Goal: Task Accomplishment & Management: Manage account settings

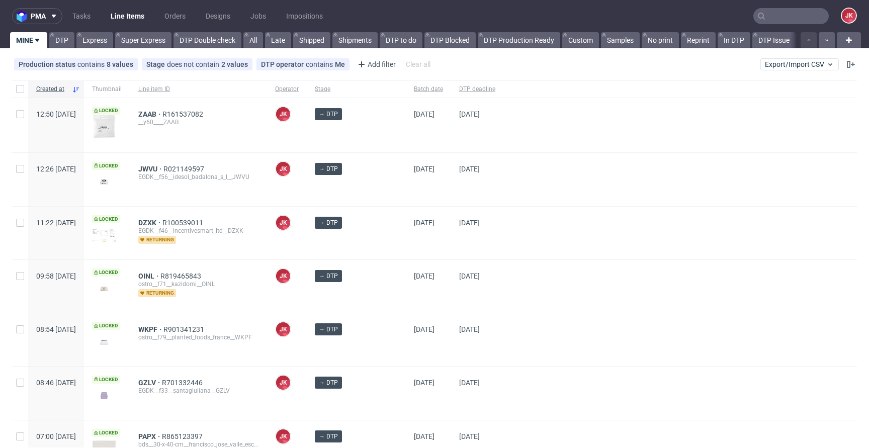
click at [383, 239] on div "→ DTP" at bounding box center [356, 233] width 99 height 53
click at [508, 160] on div at bounding box center [680, 179] width 354 height 53
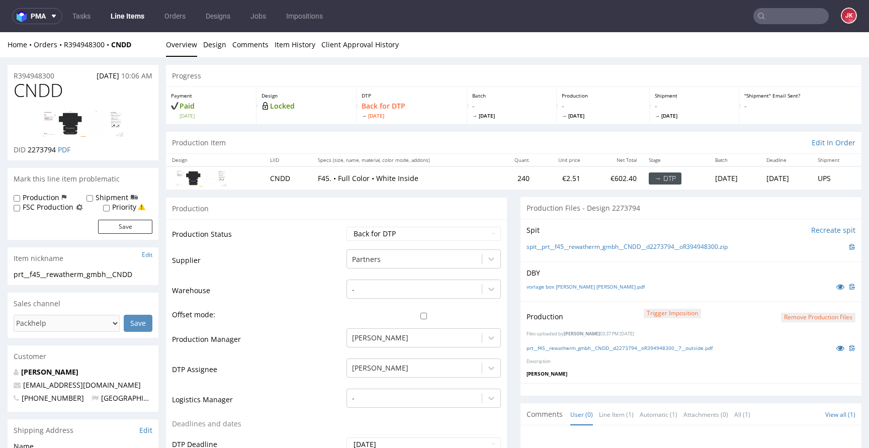
click at [76, 121] on img at bounding box center [83, 124] width 80 height 26
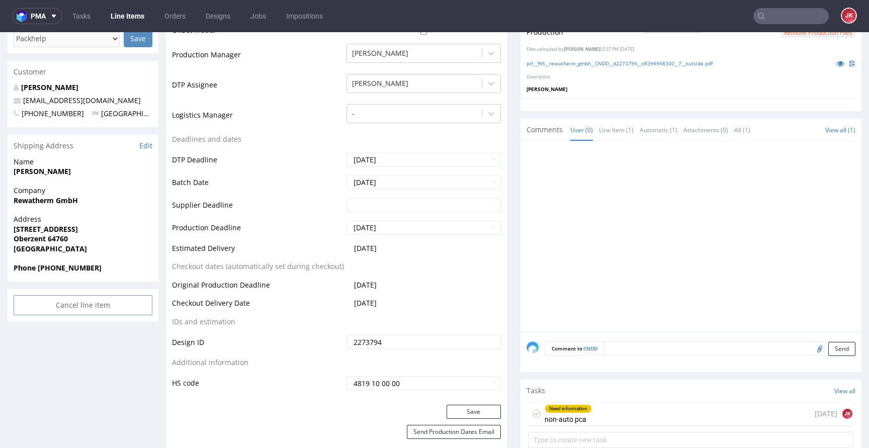
scroll to position [362, 0]
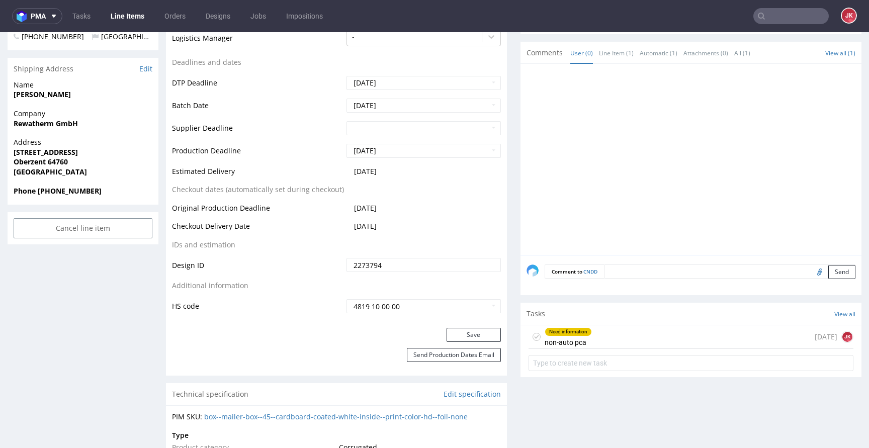
click at [571, 335] on div "Need information non-auto pca" at bounding box center [568, 336] width 47 height 23
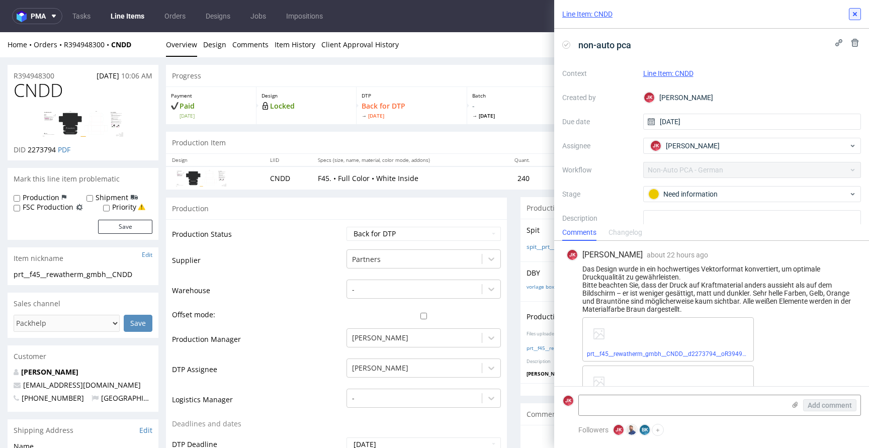
click at [850, 12] on button at bounding box center [855, 14] width 12 height 12
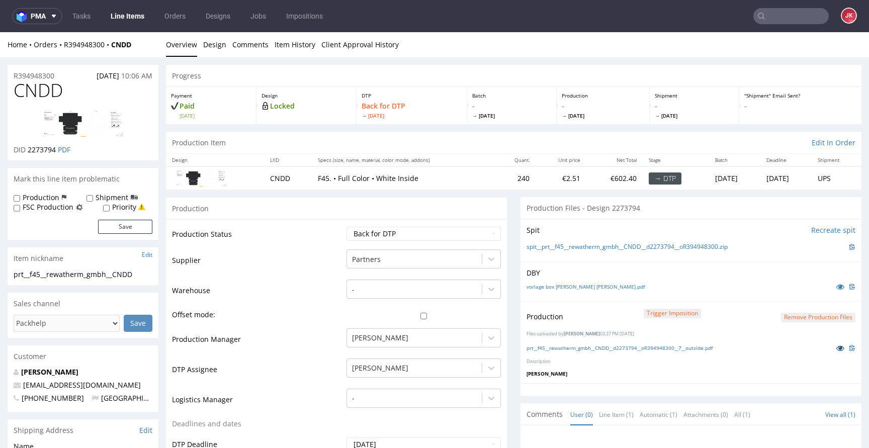
click at [836, 347] on icon at bounding box center [840, 348] width 8 height 7
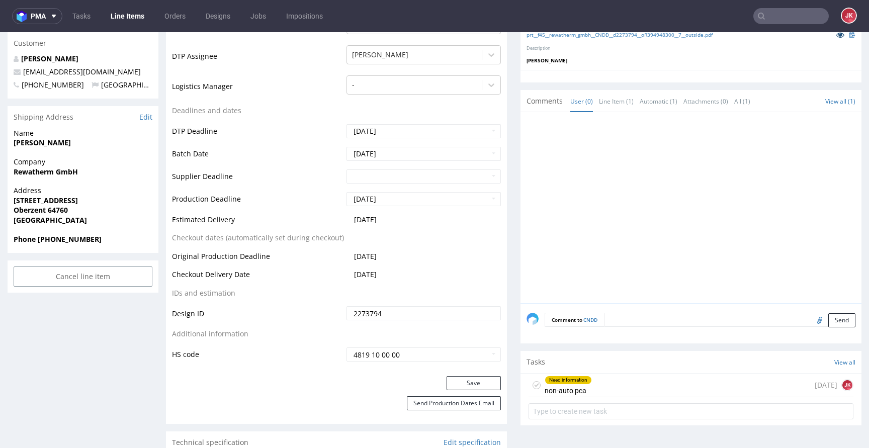
scroll to position [279, 0]
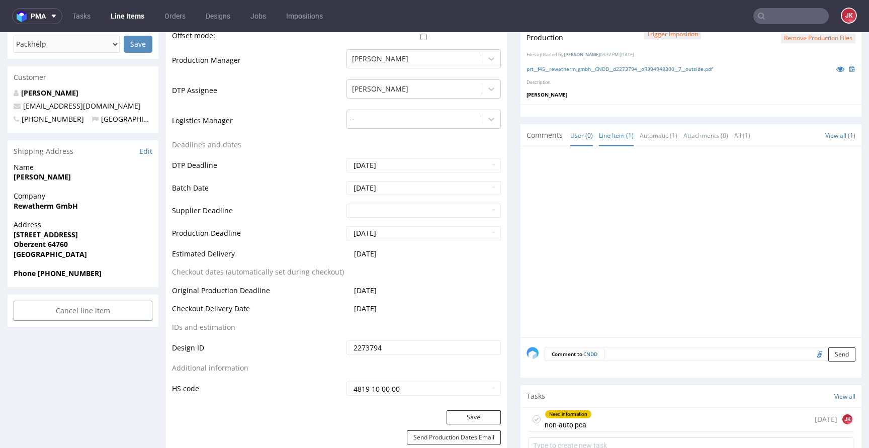
click at [610, 131] on link "Line Item (1)" at bounding box center [616, 136] width 35 height 22
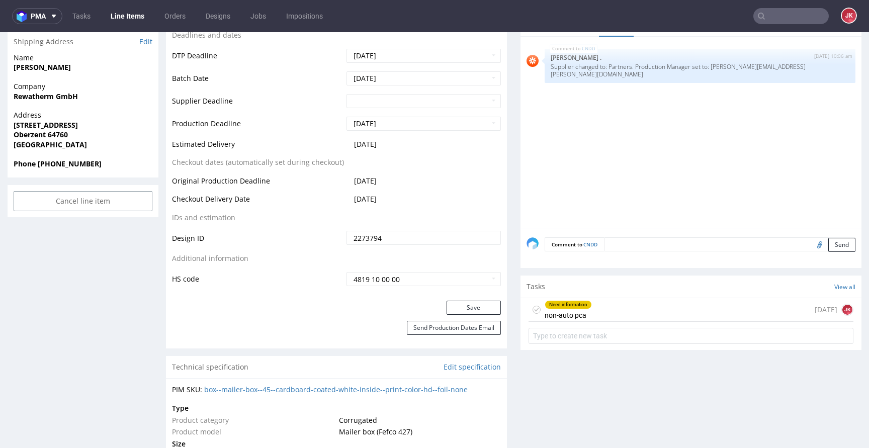
scroll to position [424, 0]
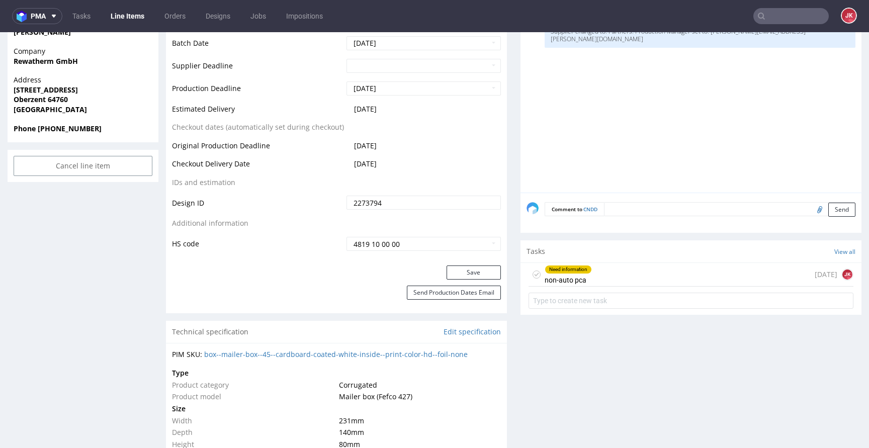
click at [545, 271] on div "Need information" at bounding box center [568, 270] width 46 height 8
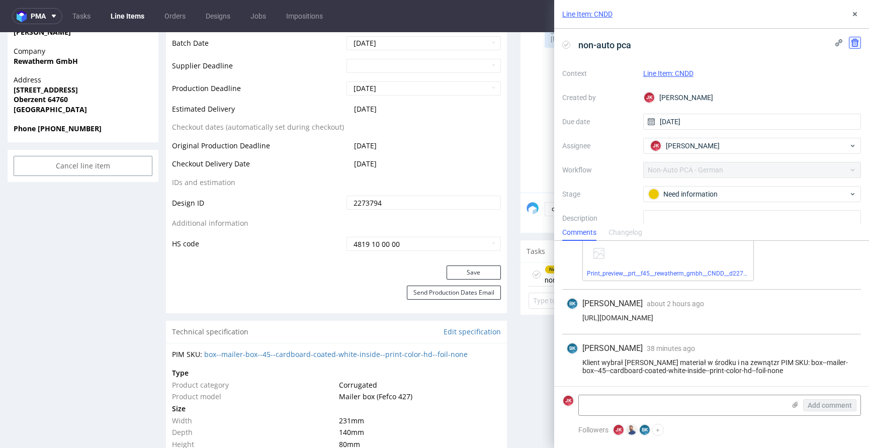
scroll to position [137, 0]
click at [854, 17] on icon at bounding box center [855, 14] width 8 height 8
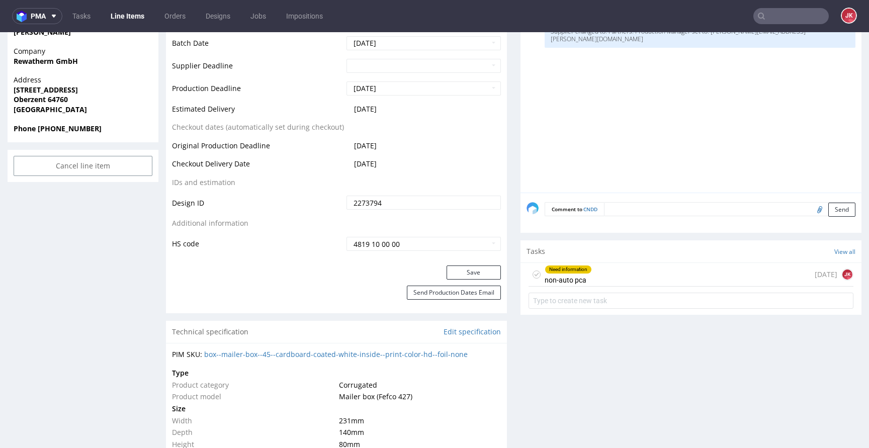
click at [533, 273] on icon at bounding box center [537, 275] width 8 height 8
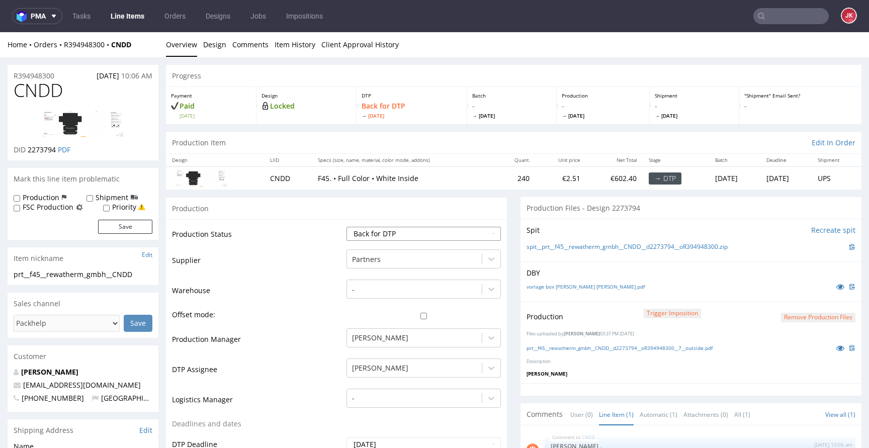
click at [414, 240] on select "Waiting for Artwork Waiting for Diecut Waiting for Mockup Waiting for DTP Waiti…" at bounding box center [424, 234] width 154 height 14
select select "dtp_production_ready"
click at [347, 227] on select "Waiting for Artwork Waiting for Diecut Waiting for Mockup Waiting for DTP Waiti…" at bounding box center [424, 234] width 154 height 14
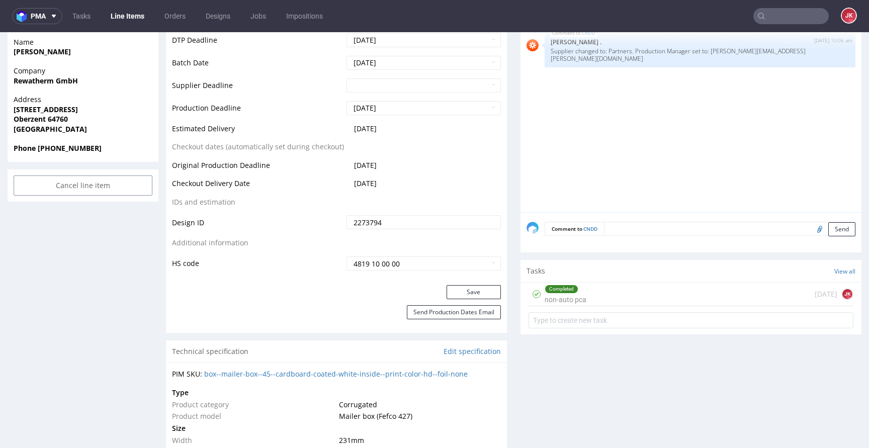
scroll to position [469, 0]
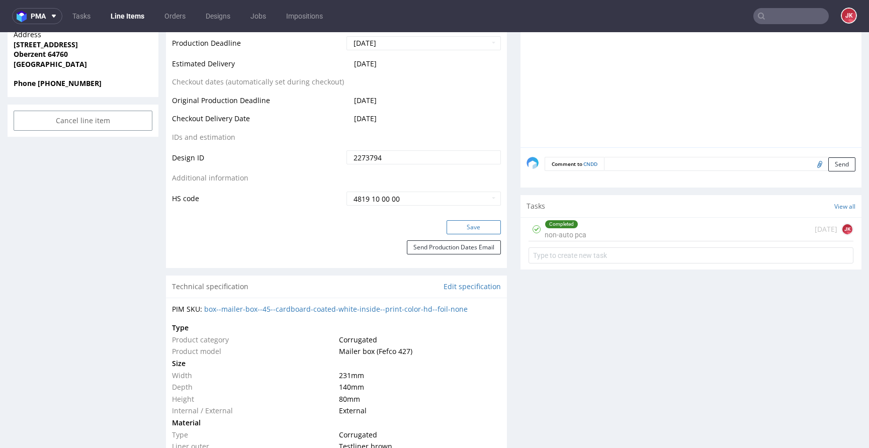
click at [466, 225] on button "Save" at bounding box center [474, 227] width 54 height 14
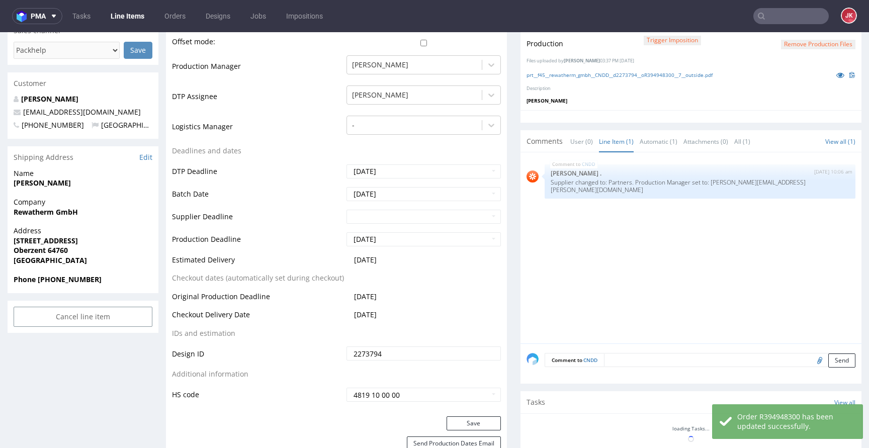
scroll to position [0, 0]
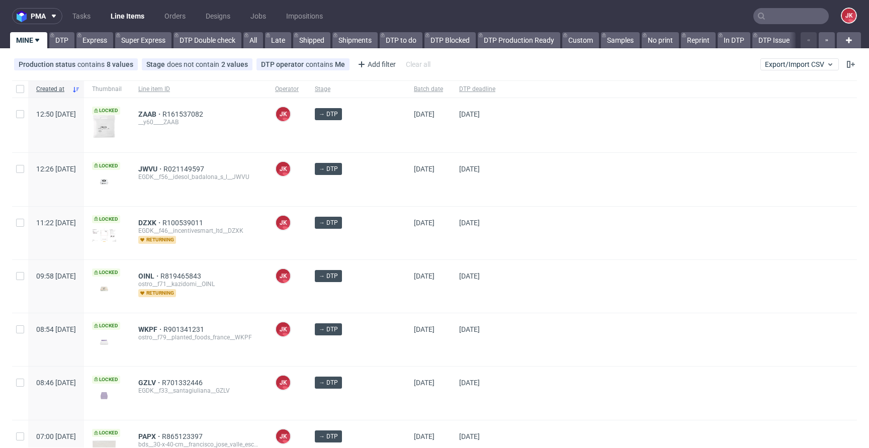
click at [778, 18] on input "text" at bounding box center [790, 16] width 75 height 16
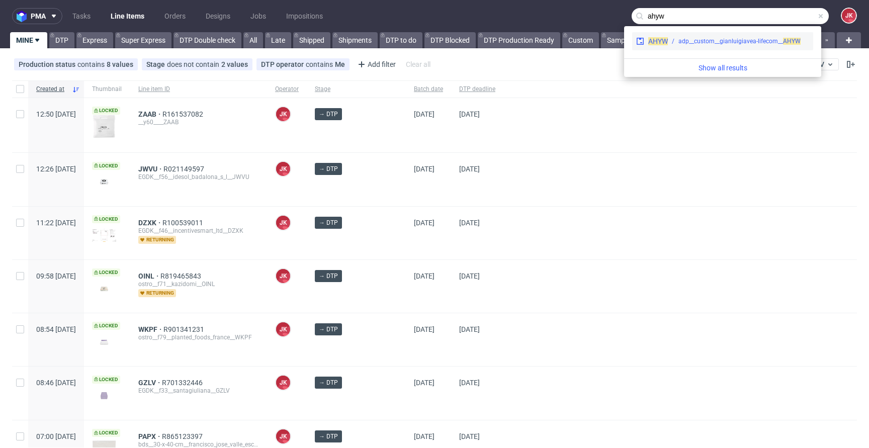
type input "ahyw"
click at [704, 42] on div "adp__custom__gianluigiavea-lifecom__ AHYW" at bounding box center [739, 41] width 122 height 9
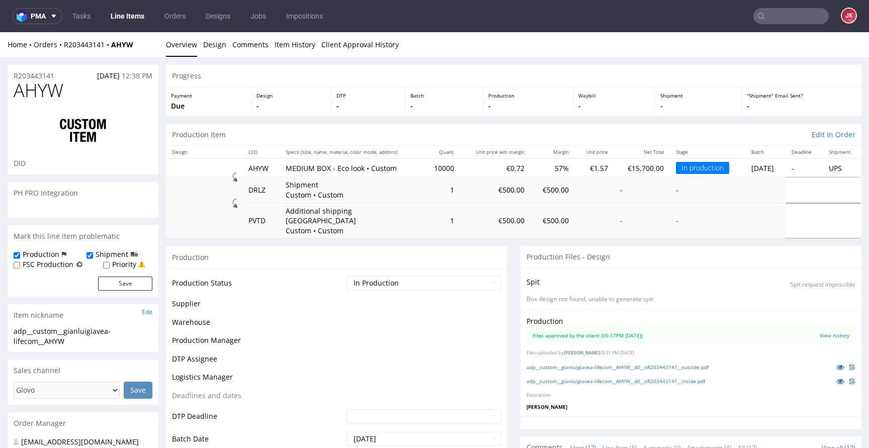
scroll to position [603, 0]
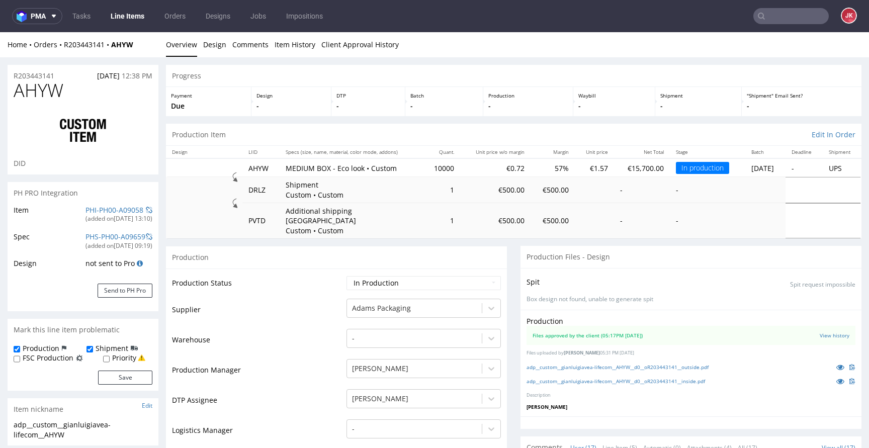
click at [139, 16] on link "Line Items" at bounding box center [128, 16] width 46 height 16
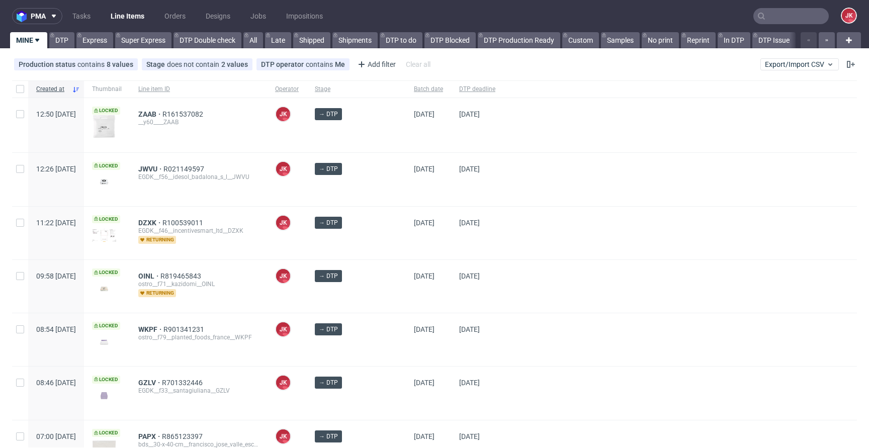
click at [517, 272] on div at bounding box center [680, 286] width 354 height 53
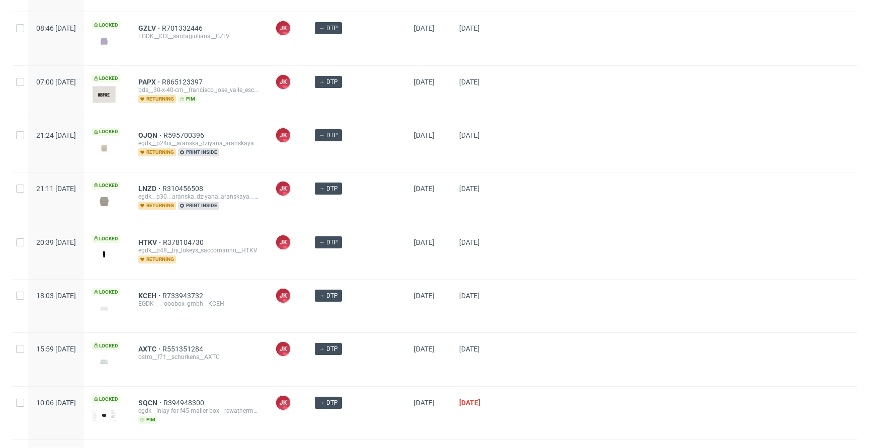
scroll to position [538, 0]
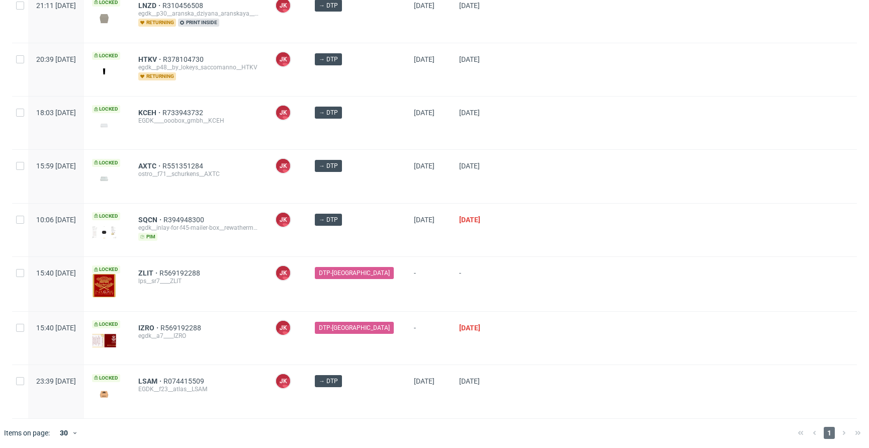
click at [517, 272] on div at bounding box center [680, 284] width 354 height 54
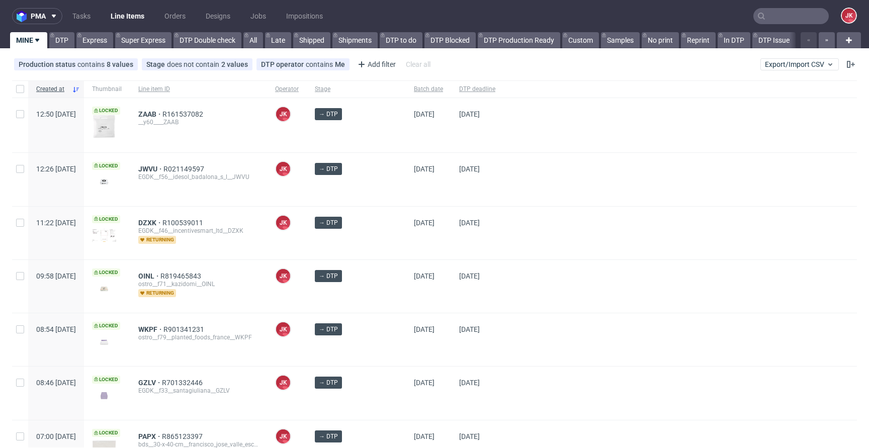
click at [503, 235] on div at bounding box center [680, 233] width 354 height 53
click at [438, 244] on div "[DATE]" at bounding box center [428, 233] width 45 height 53
click at [561, 225] on div at bounding box center [680, 233] width 354 height 53
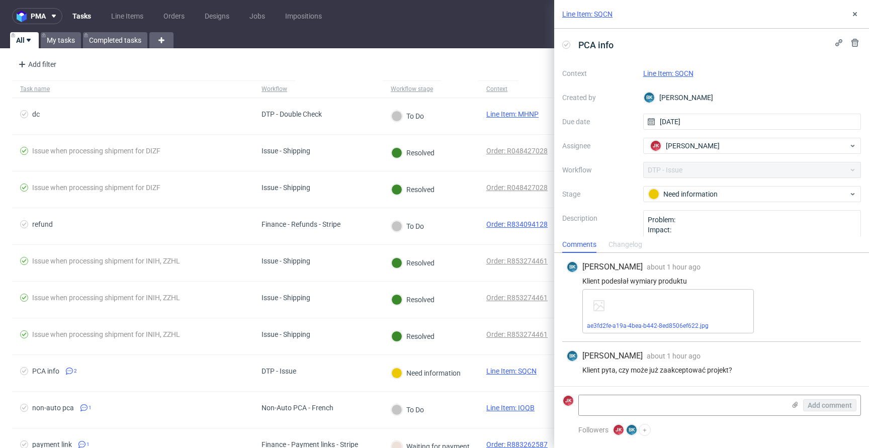
click at [655, 76] on link "Line Item: SQCN" at bounding box center [668, 73] width 50 height 8
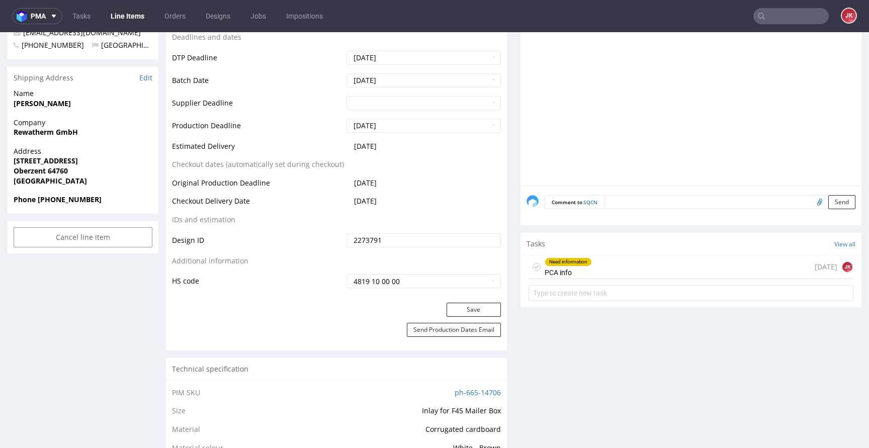
scroll to position [378, 0]
click at [556, 267] on div "Need information PCA info" at bounding box center [568, 266] width 47 height 23
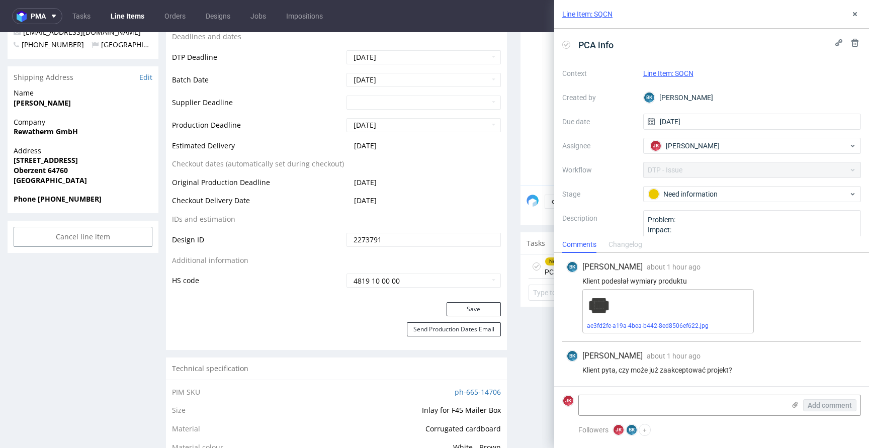
click at [640, 324] on link "ae3fd2fe-a19a-4bea-b442-8ed8506ef622.jpg" at bounding box center [648, 325] width 122 height 7
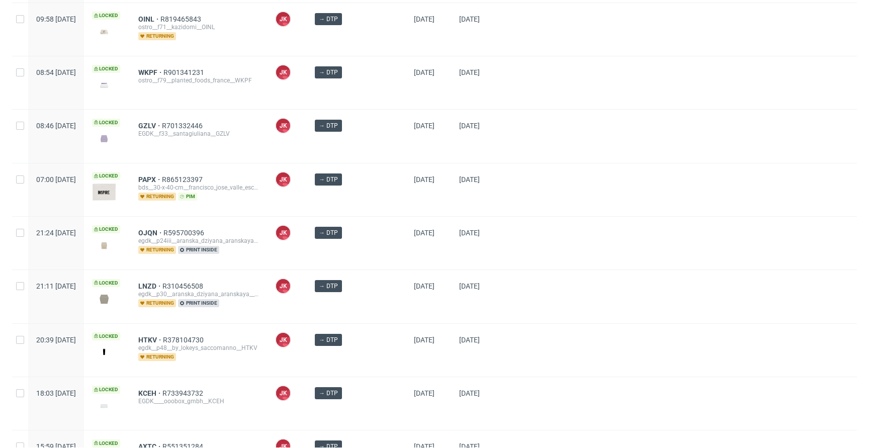
scroll to position [538, 0]
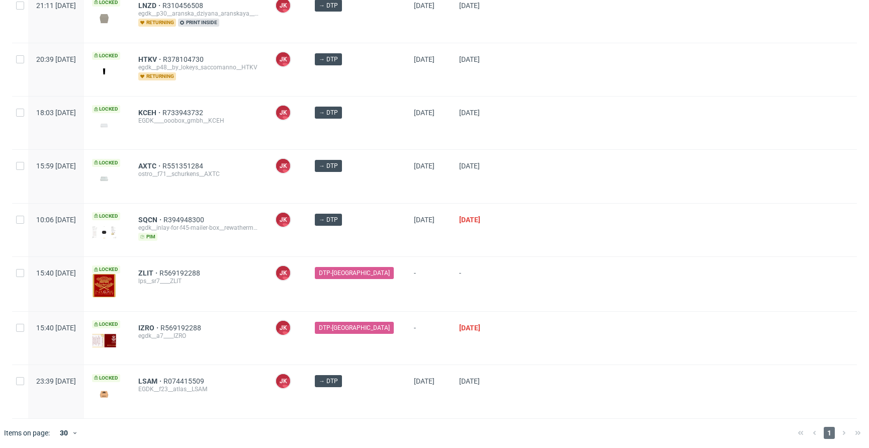
click at [503, 247] on div at bounding box center [680, 230] width 354 height 53
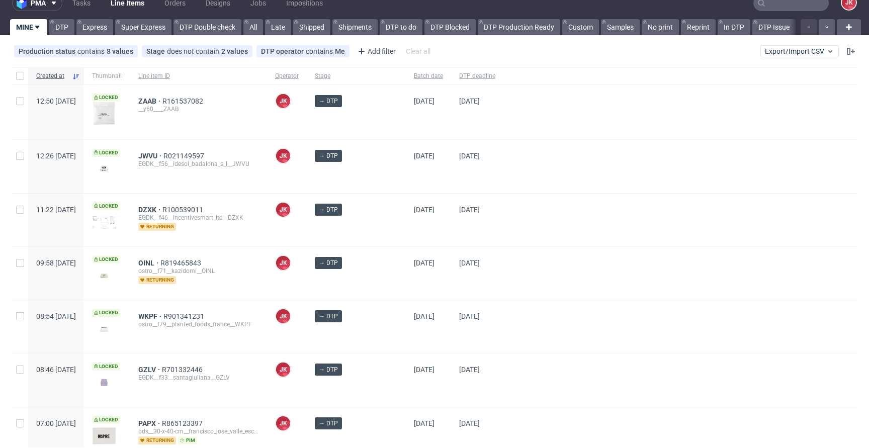
scroll to position [0, 0]
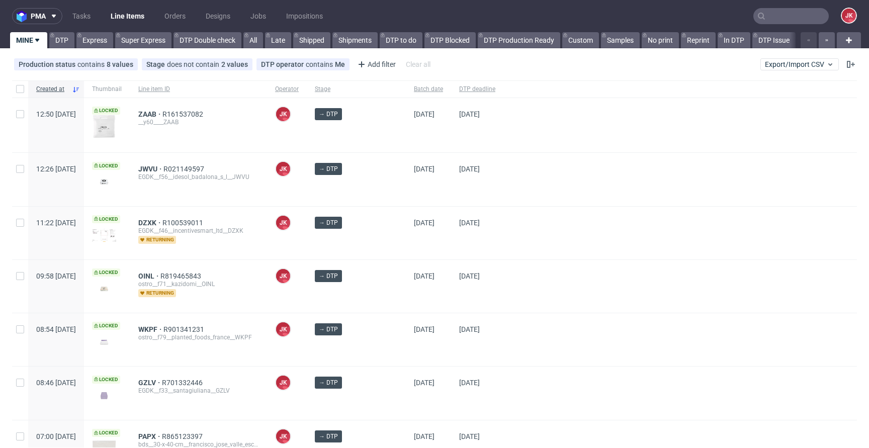
click at [528, 164] on div at bounding box center [680, 179] width 354 height 53
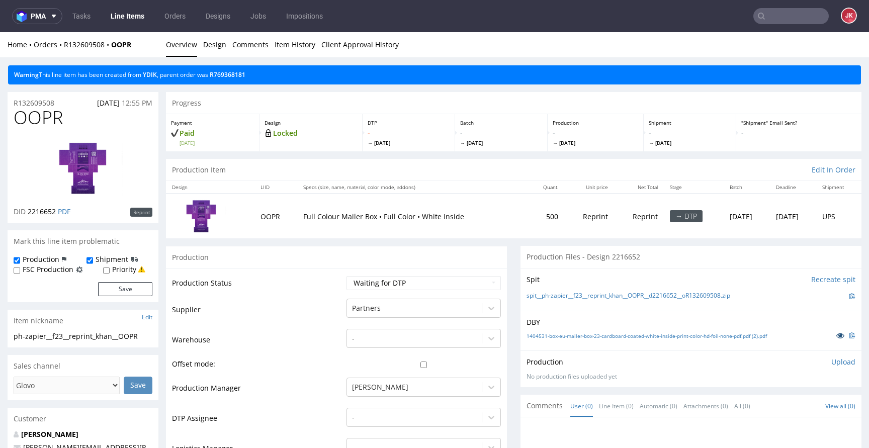
click at [831, 340] on link at bounding box center [840, 335] width 18 height 11
click at [155, 76] on link "YDIK" at bounding box center [150, 74] width 14 height 9
click at [157, 77] on link "YDIK" at bounding box center [150, 74] width 14 height 9
click at [356, 275] on td "Waiting for Artwork Waiting for Diecut Waiting for Mockup Waiting for DTP Waiti…" at bounding box center [422, 286] width 157 height 23
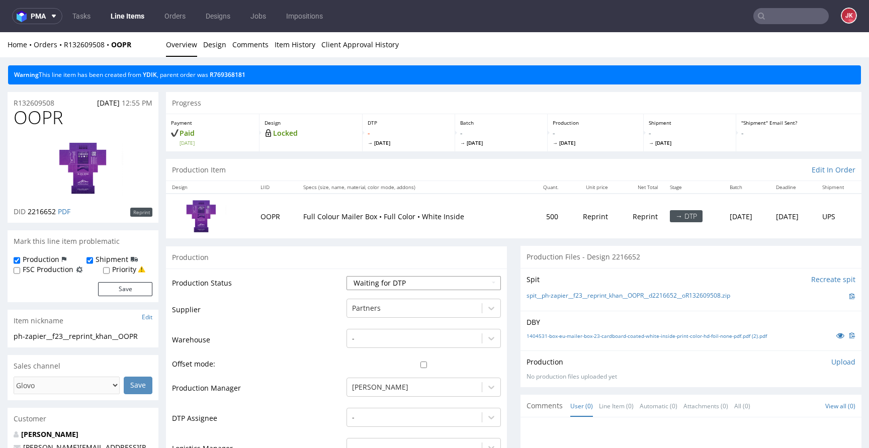
click at [356, 281] on select "Waiting for Artwork Waiting for Diecut Waiting for Mockup Waiting for DTP Waiti…" at bounding box center [424, 283] width 154 height 14
select select "dtp_in_process"
click at [347, 276] on select "Waiting for Artwork Waiting for Diecut Waiting for Mockup Waiting for DTP Waiti…" at bounding box center [424, 283] width 154 height 14
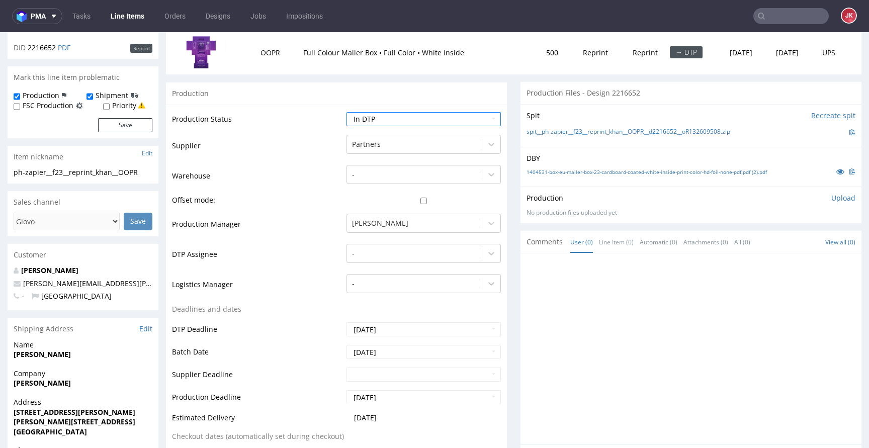
scroll to position [169, 0]
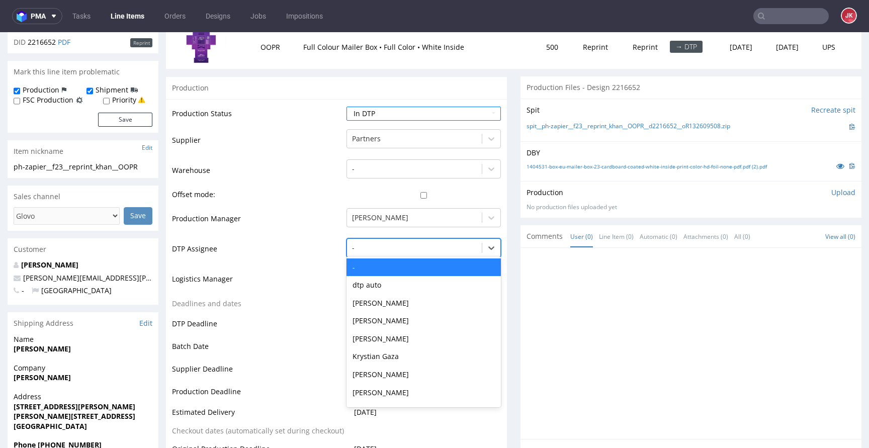
click at [389, 250] on div at bounding box center [414, 248] width 125 height 12
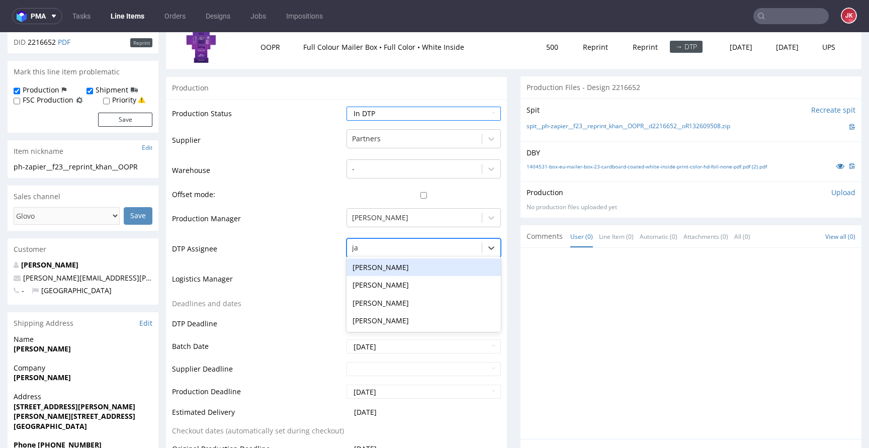
type input "jan"
click at [399, 270] on div "[PERSON_NAME]" at bounding box center [424, 268] width 154 height 18
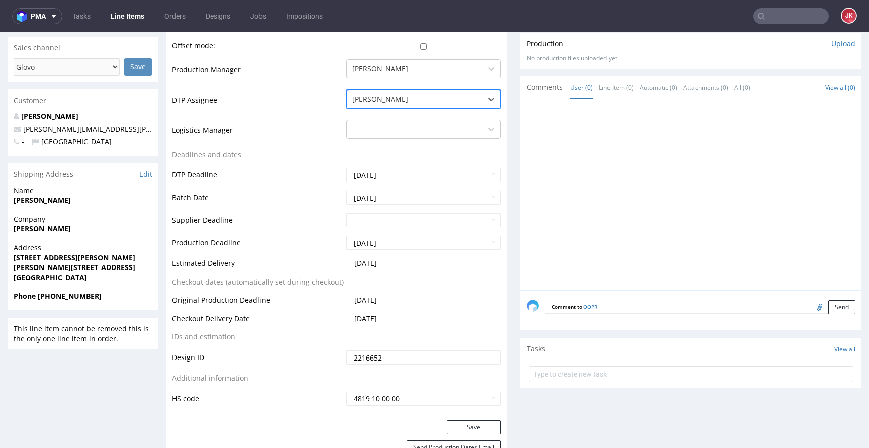
scroll to position [469, 0]
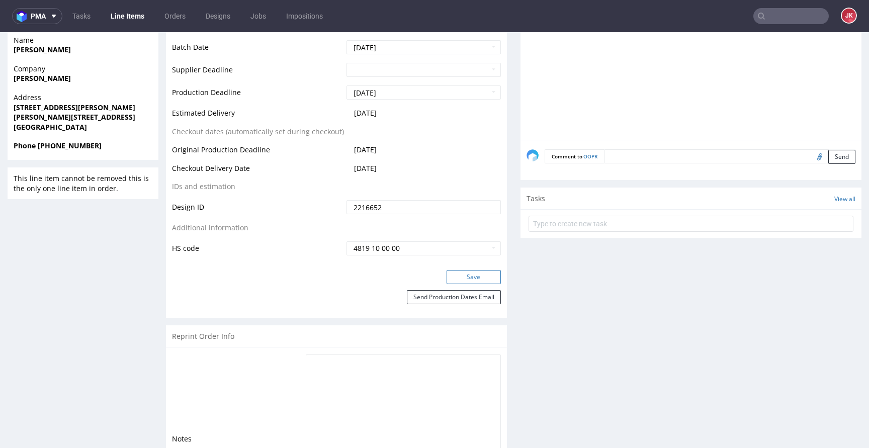
click at [465, 272] on button "Save" at bounding box center [474, 277] width 54 height 14
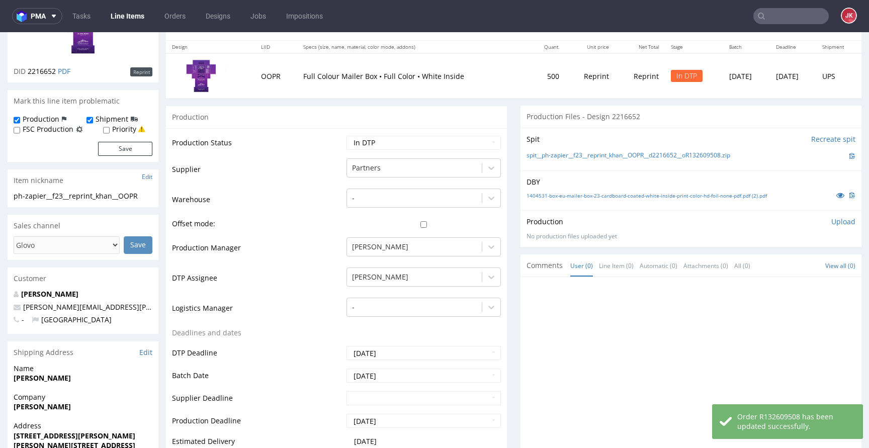
scroll to position [0, 0]
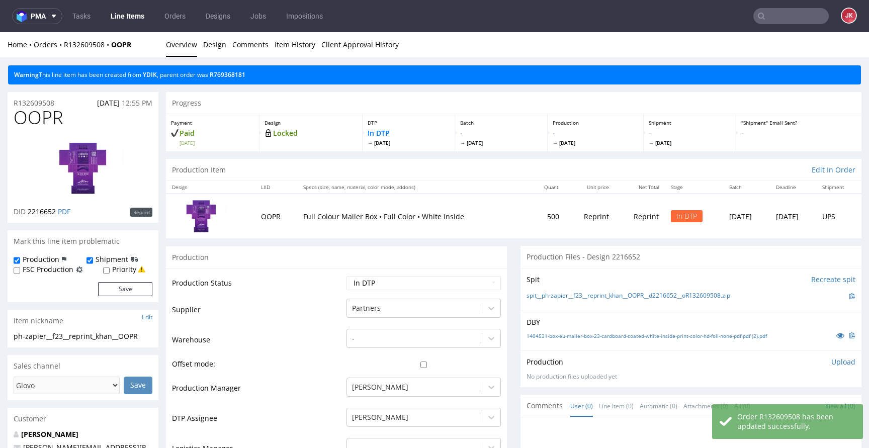
click at [36, 115] on span "OOPR" at bounding box center [38, 118] width 49 height 20
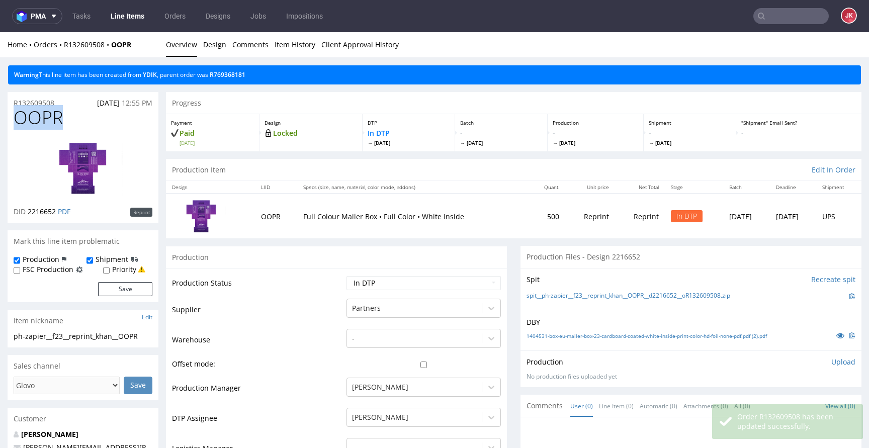
copy span "OOPR"
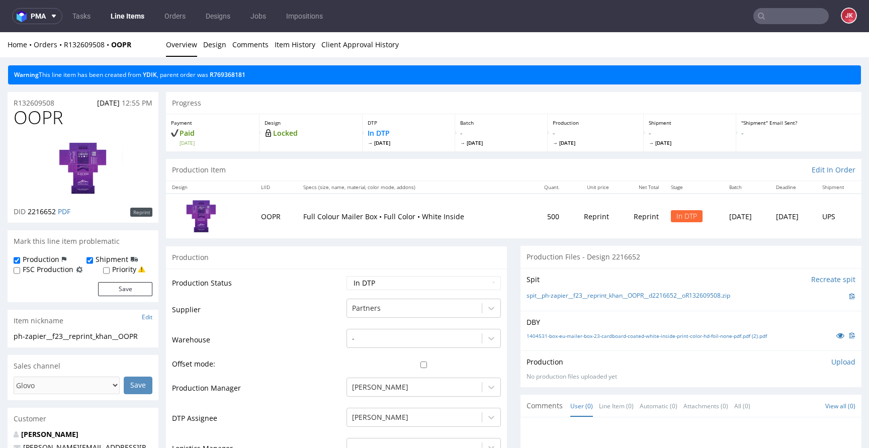
click at [521, 295] on div "Spit Recreate spit spit__ph-zapier__f23__reprint_khan__OOPR__d2216652__oR132609…" at bounding box center [691, 289] width 341 height 43
drag, startPoint x: 515, startPoint y: 296, endPoint x: 727, endPoint y: 299, distance: 212.3
click at [727, 299] on div "Spit Recreate spit spit__ph-zapier__f23__reprint_khan__OOPR__d2216652__oR132609…" at bounding box center [691, 289] width 341 height 43
copy link "spit__ph-zapier__f23__reprint_khan__OOPR__d2216652__oR132609508"
click at [752, 303] on div "Spit Recreate spit spit__ph-zapier__f23__reprint_khan__OOPR__d2216652__oR132609…" at bounding box center [691, 289] width 341 height 43
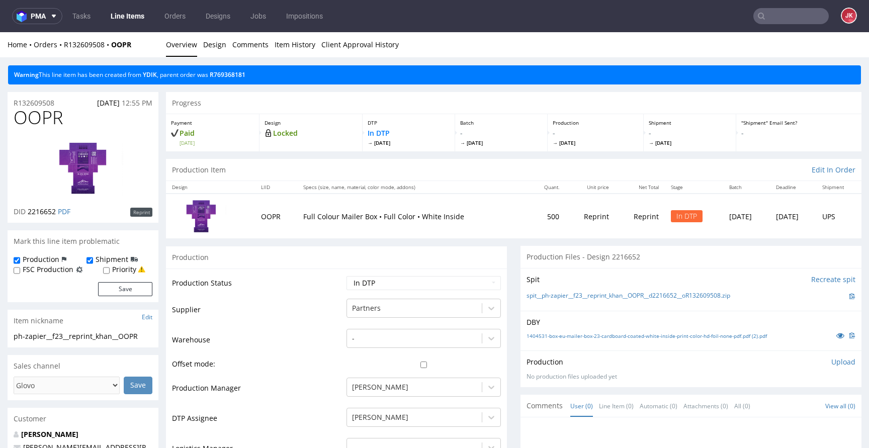
click at [831, 363] on p "Upload" at bounding box center [843, 362] width 24 height 10
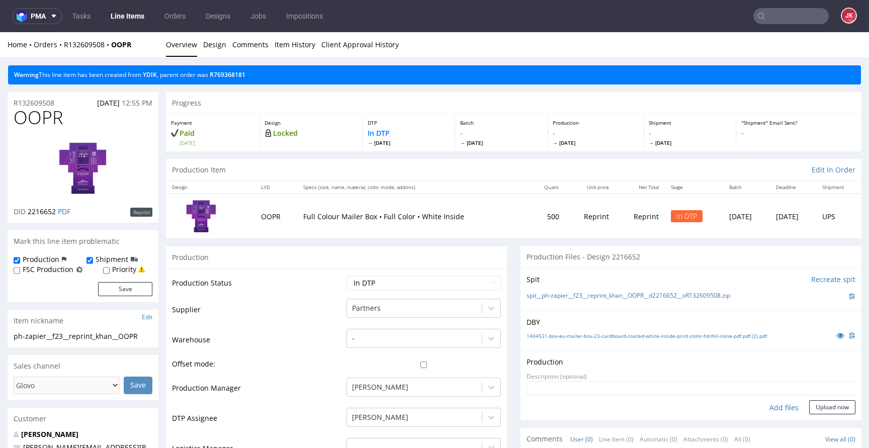
click at [760, 409] on div "Add files" at bounding box center [784, 407] width 50 height 15
type input "C:\fakepath\ph-zapier__f23__reprint_khan__OOPR__d2216652__oR132609508__7__outsi…"
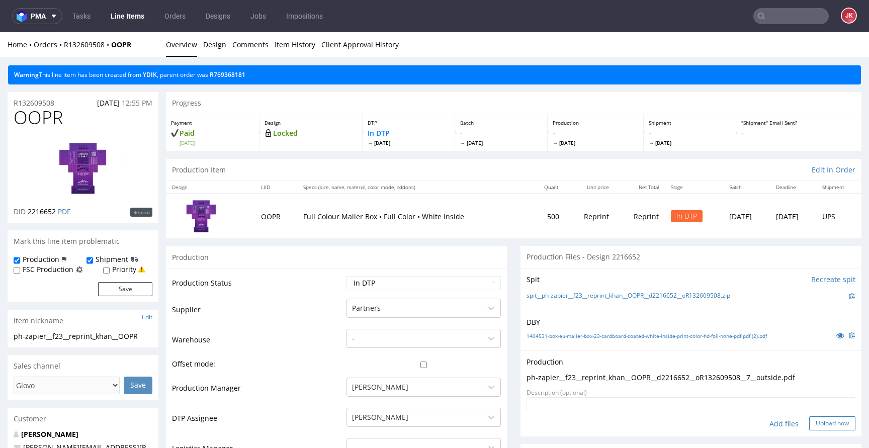
click at [814, 421] on button "Upload now" at bounding box center [832, 423] width 46 height 14
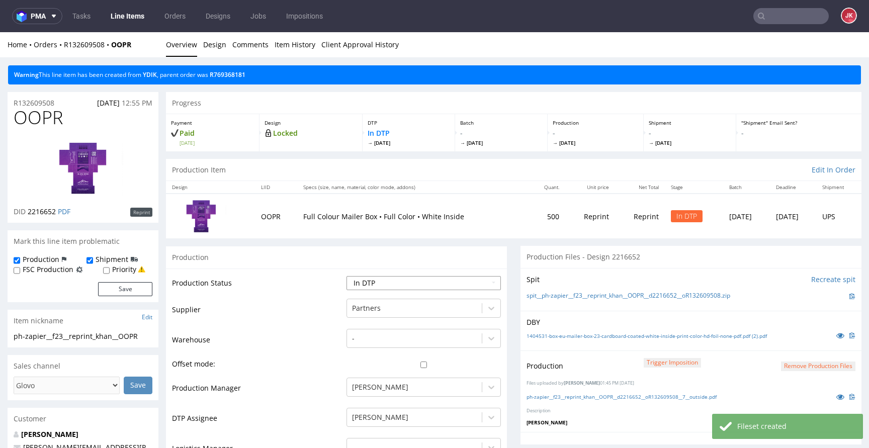
click at [440, 281] on select "Waiting for Artwork Waiting for Diecut Waiting for Mockup Waiting for DTP Waiti…" at bounding box center [424, 283] width 154 height 14
select select "dtp_production_ready"
click at [347, 276] on select "Waiting for Artwork Waiting for Diecut Waiting for Mockup Waiting for DTP Waiti…" at bounding box center [424, 283] width 154 height 14
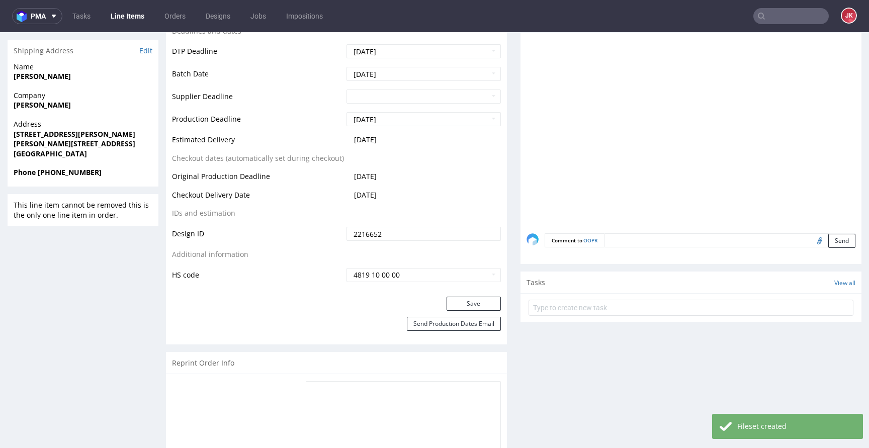
scroll to position [499, 0]
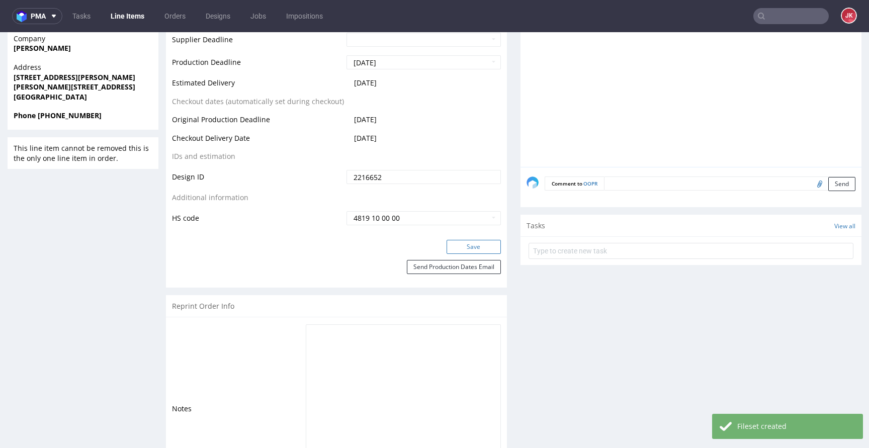
click at [467, 242] on button "Save" at bounding box center [474, 247] width 54 height 14
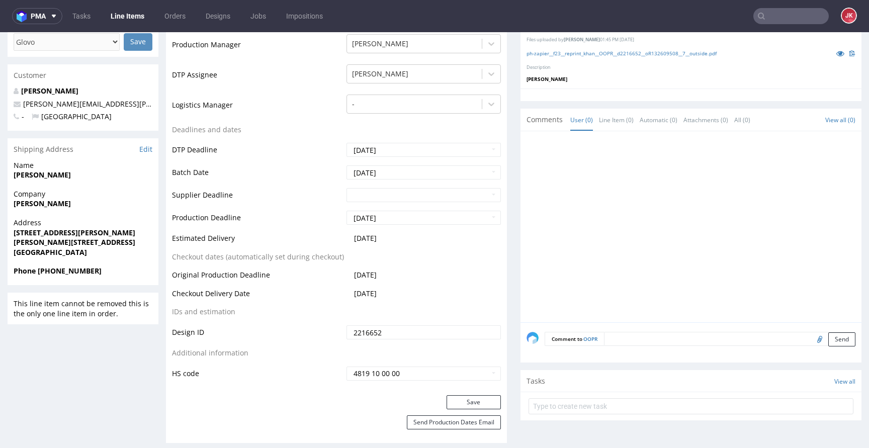
scroll to position [0, 0]
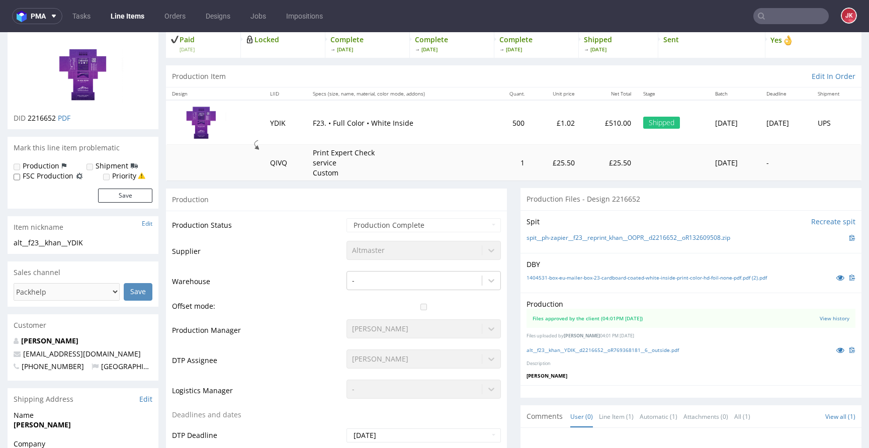
scroll to position [96, 0]
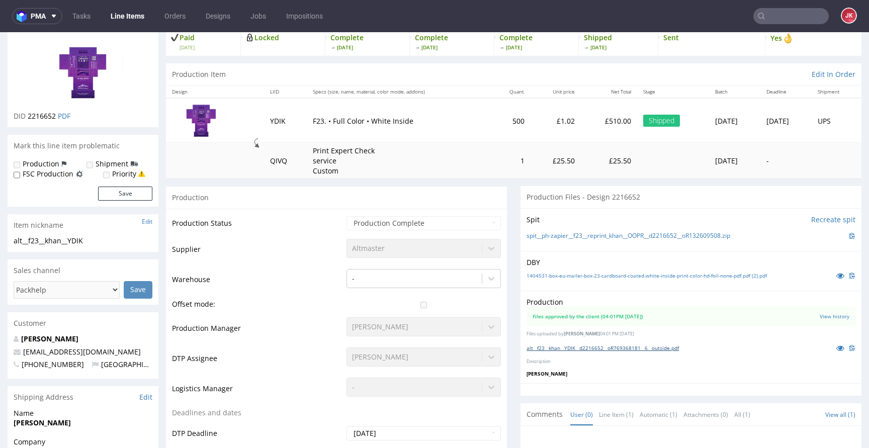
click at [583, 349] on link "alt__f23__khan__YDIK__d2216652__oR769368181__6__outside.pdf" at bounding box center [603, 348] width 152 height 7
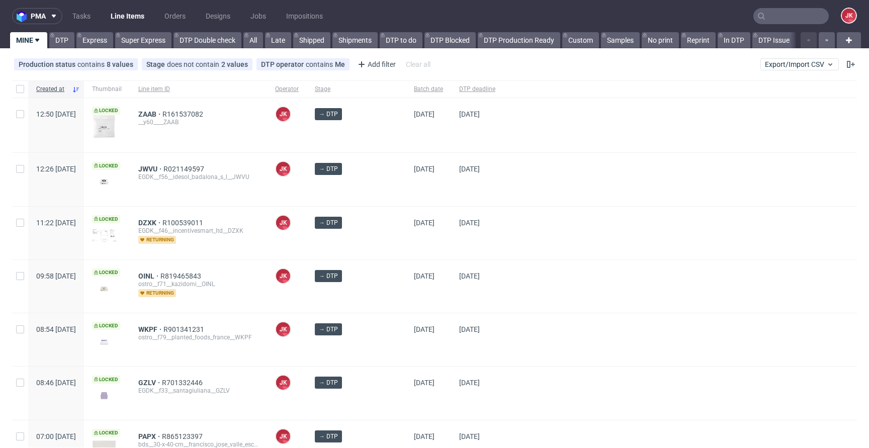
click at [451, 237] on div "17/10/2025" at bounding box center [477, 233] width 52 height 53
click at [451, 236] on div "[DATE]" at bounding box center [477, 233] width 52 height 53
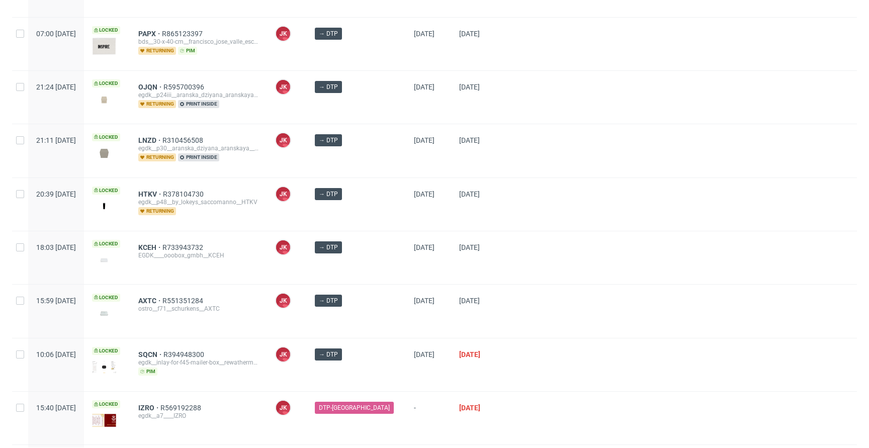
scroll to position [538, 0]
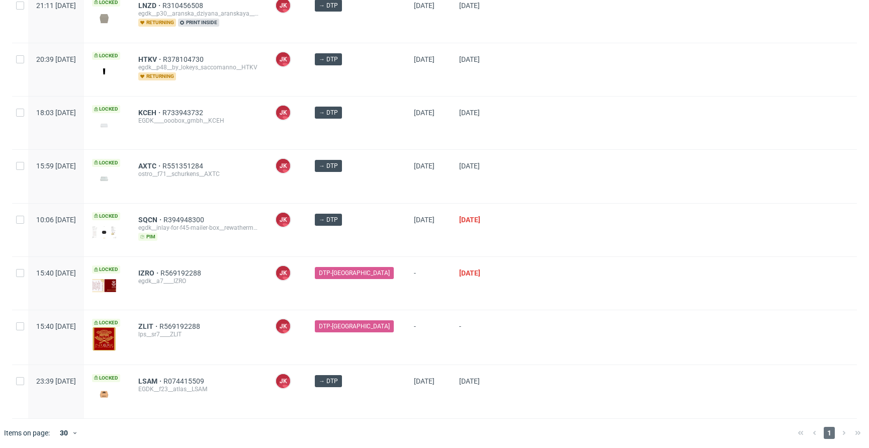
click at [438, 233] on div "[DATE]" at bounding box center [428, 230] width 45 height 53
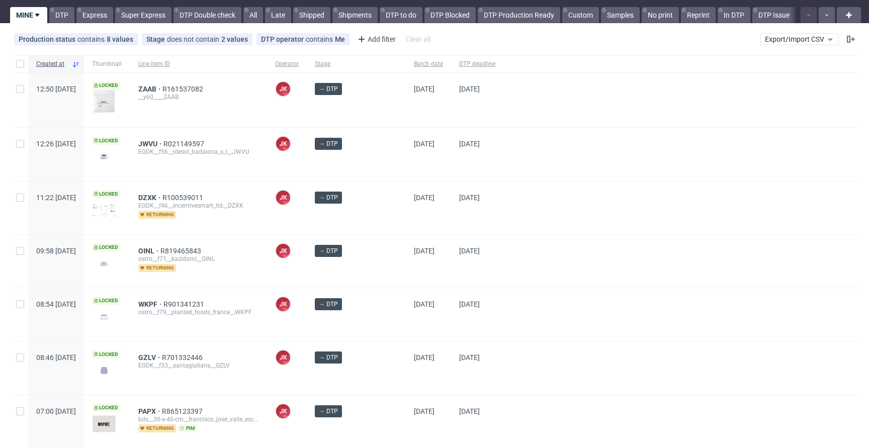
scroll to position [0, 0]
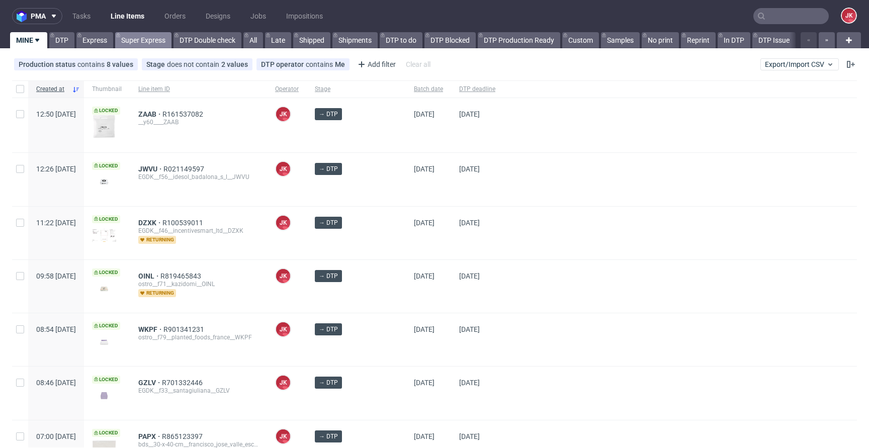
click at [142, 38] on link "Super Express" at bounding box center [143, 40] width 56 height 16
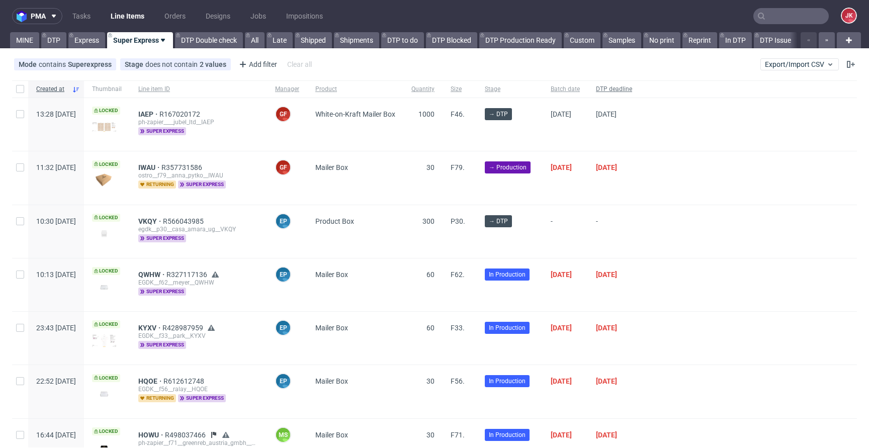
click at [632, 89] on span "DTP deadline" at bounding box center [614, 89] width 36 height 9
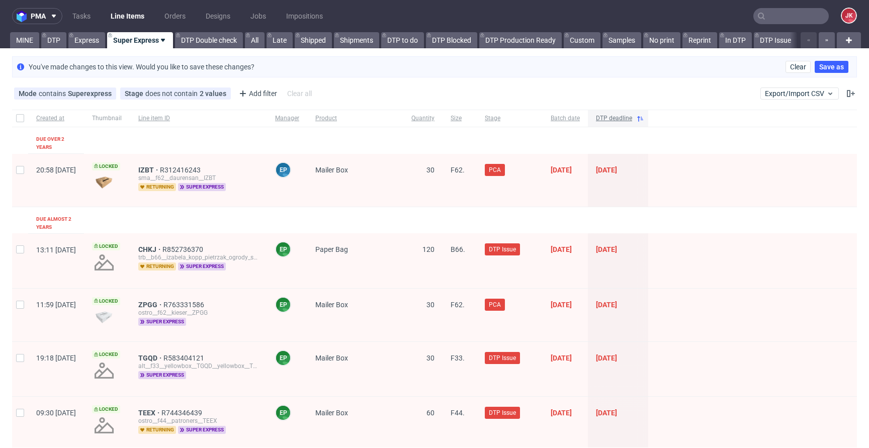
click at [632, 117] on span "DTP deadline" at bounding box center [614, 118] width 36 height 9
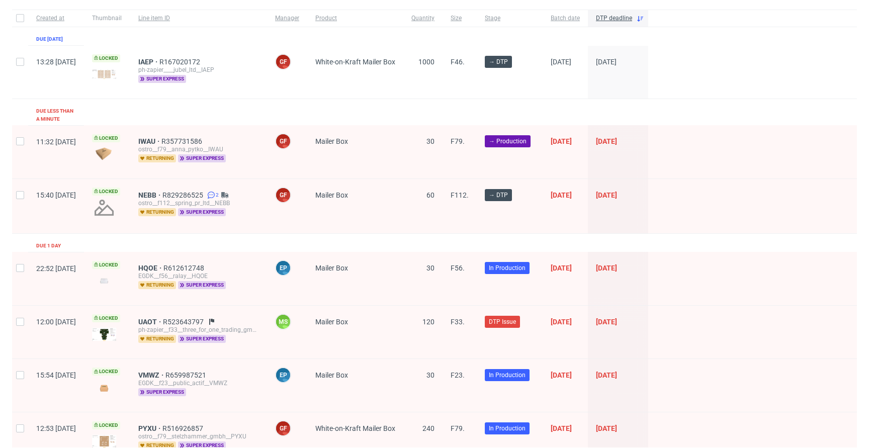
scroll to position [101, 0]
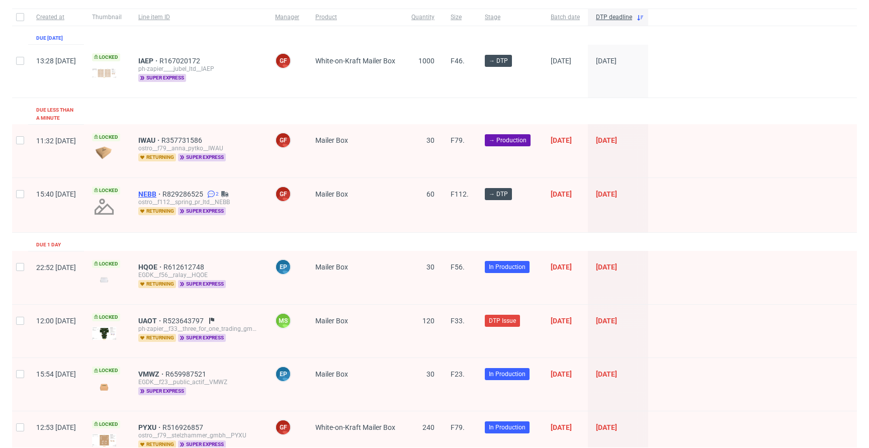
click at [162, 190] on span "NEBB" at bounding box center [150, 194] width 24 height 8
click at [395, 201] on span "Mailer Box" at bounding box center [355, 205] width 80 height 30
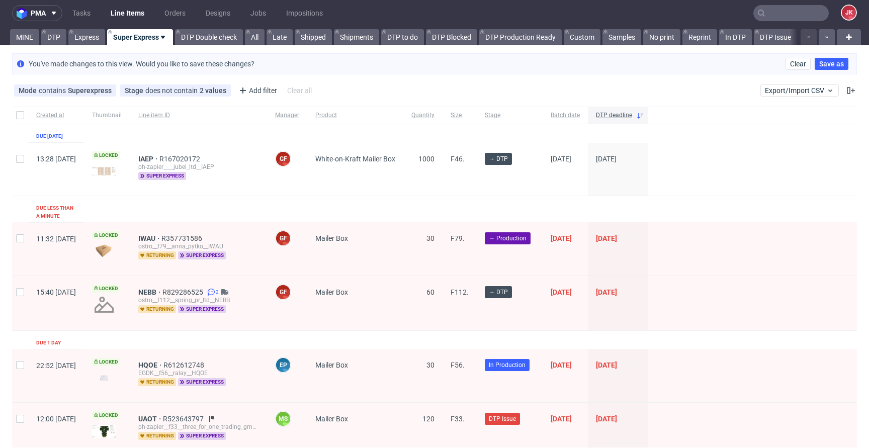
scroll to position [0, 0]
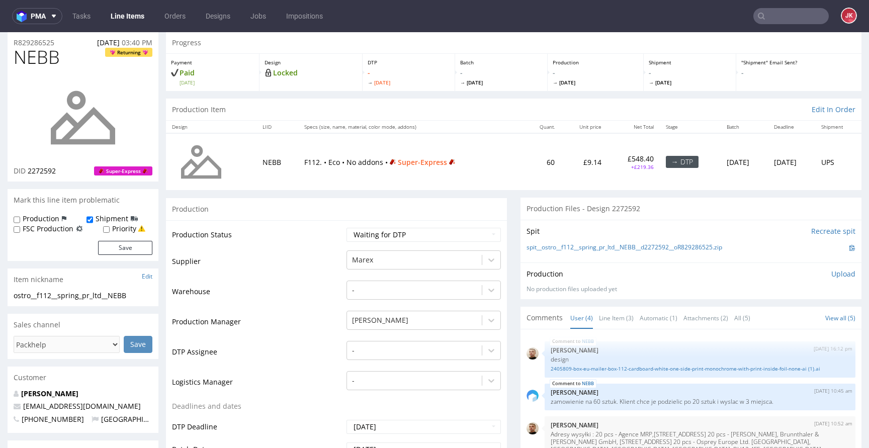
scroll to position [32, 0]
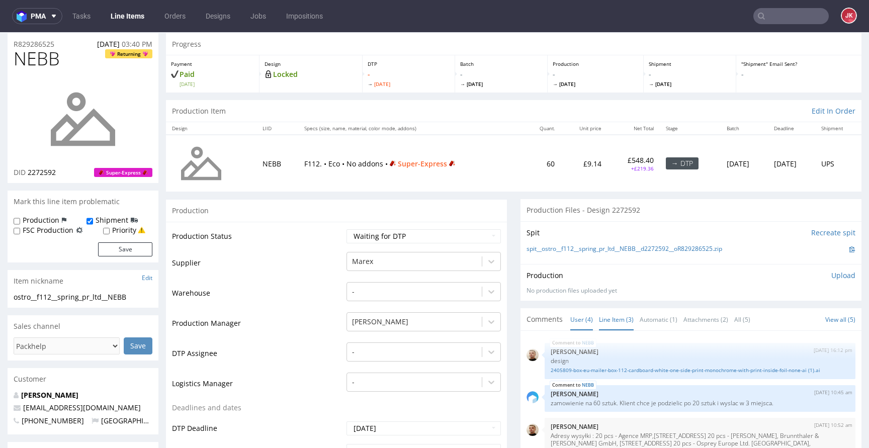
click at [601, 318] on link "Line Item (3)" at bounding box center [616, 320] width 35 height 22
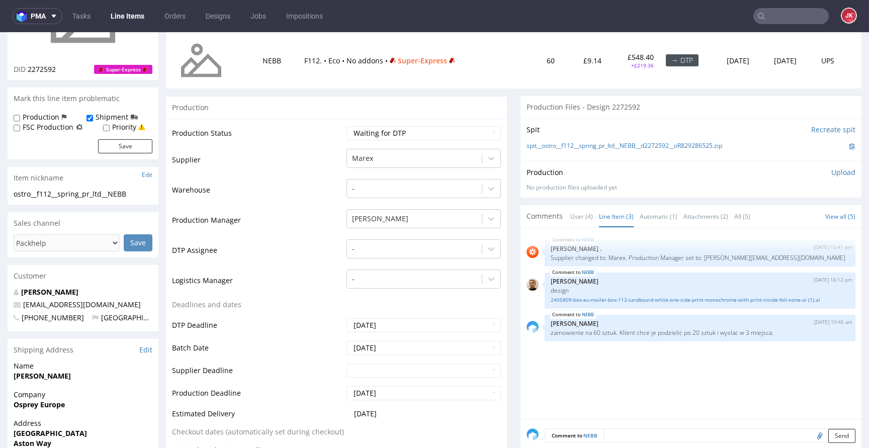
scroll to position [164, 0]
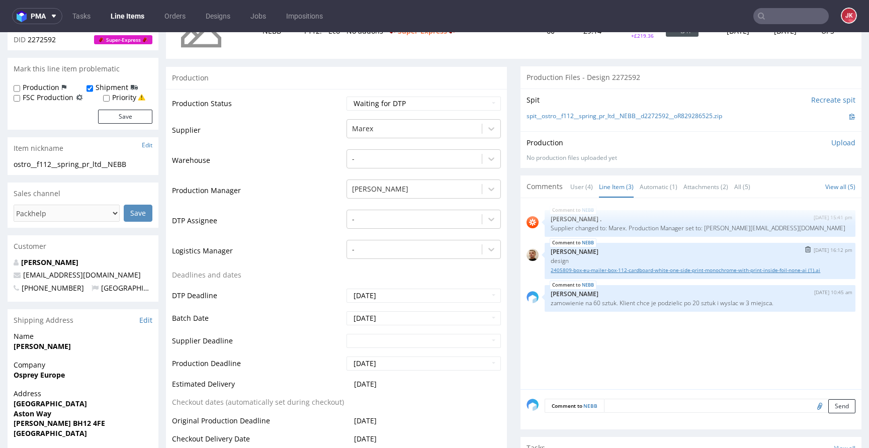
click at [571, 271] on link "2405809-box-eu-mailer-box-112-cardboard-white-one-side-print-monochrome-with-pr…" at bounding box center [700, 271] width 299 height 8
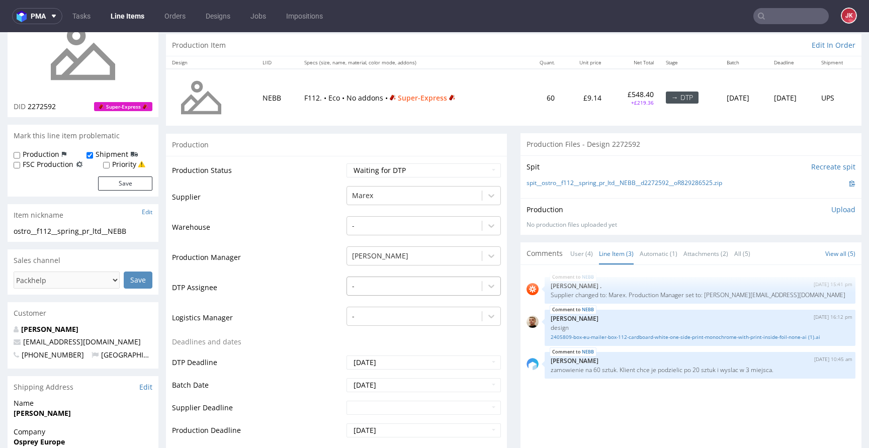
click at [390, 291] on div "-" at bounding box center [424, 284] width 154 height 14
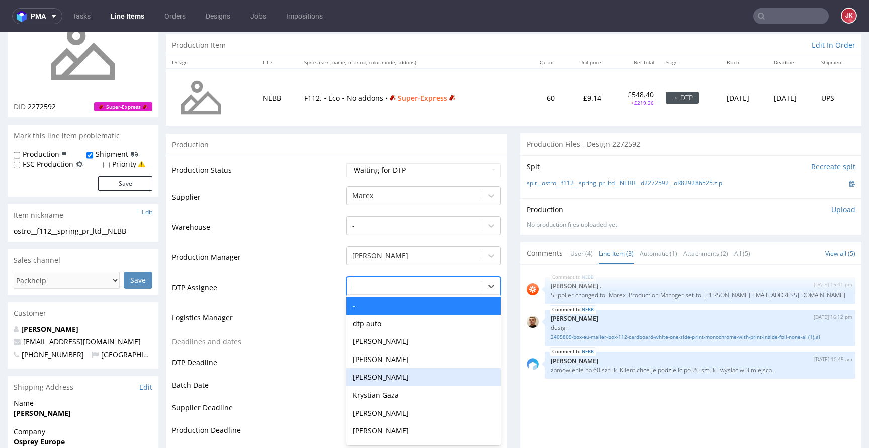
scroll to position [99, 0]
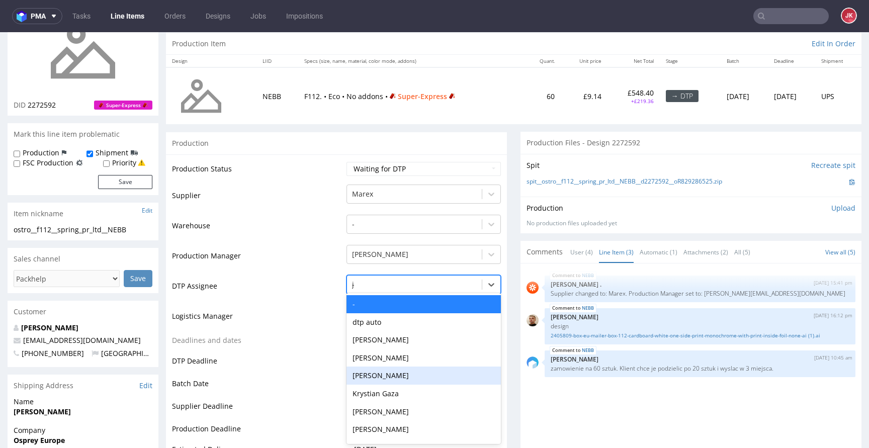
type input "jan"
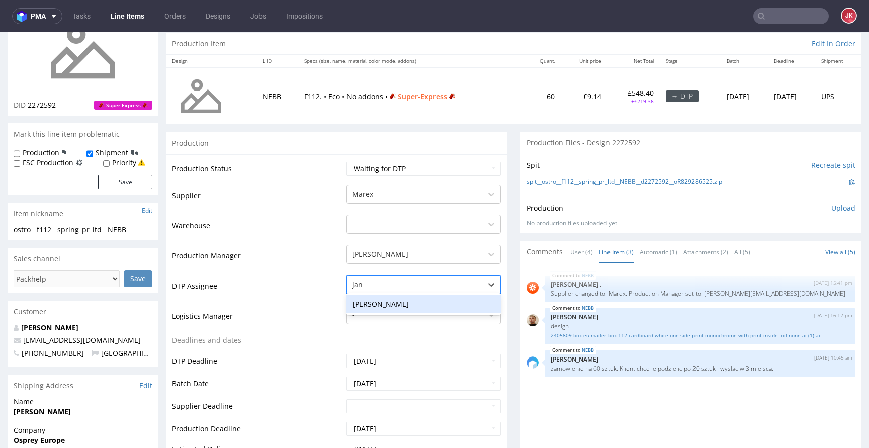
click at [401, 303] on div "[PERSON_NAME]" at bounding box center [424, 304] width 154 height 18
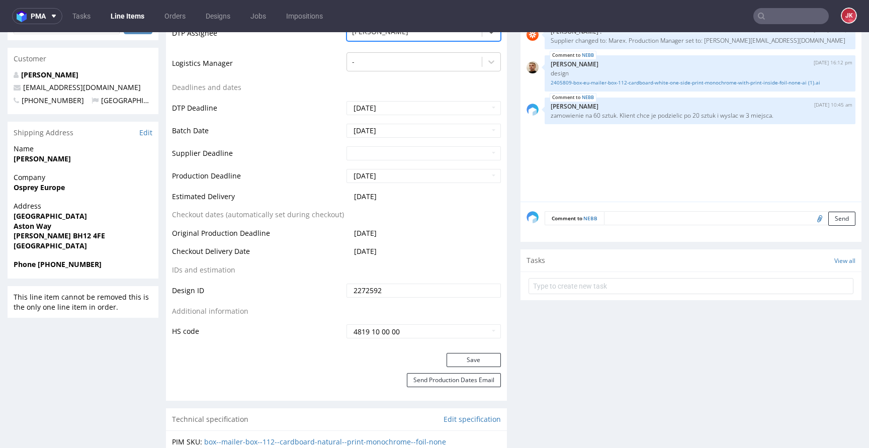
scroll to position [354, 0]
click at [472, 363] on button "Save" at bounding box center [474, 359] width 54 height 14
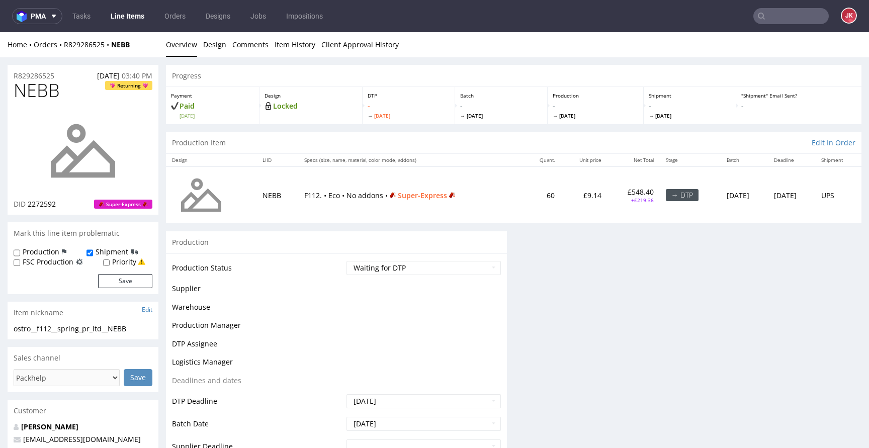
scroll to position [43, 0]
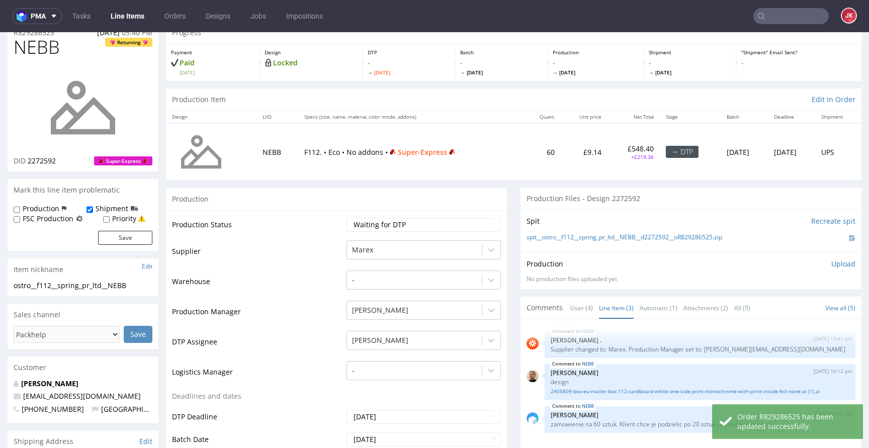
click at [123, 218] on label "Priority" at bounding box center [124, 219] width 24 height 10
click at [110, 218] on input "Priority" at bounding box center [106, 220] width 7 height 8
checkbox input "true"
click at [123, 235] on button "Save" at bounding box center [125, 238] width 54 height 14
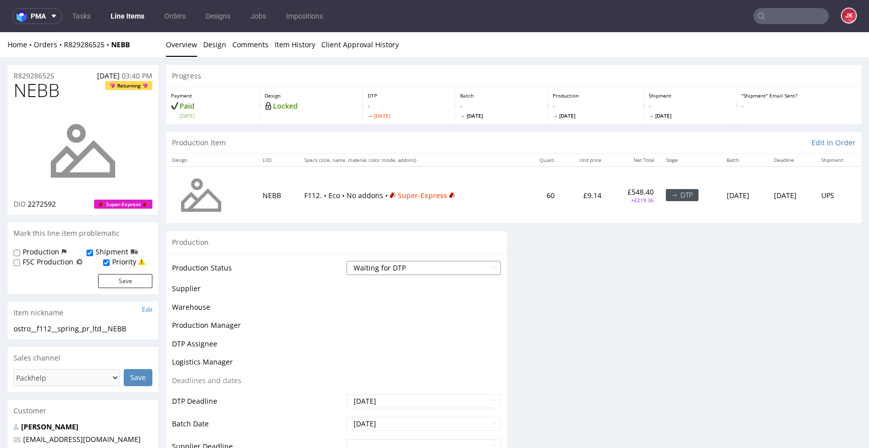
scroll to position [0, 0]
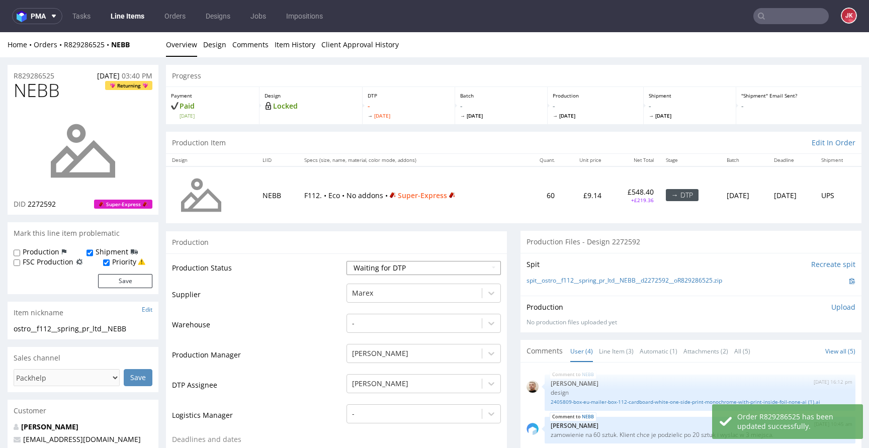
click at [395, 265] on select "Waiting for Artwork Waiting for Diecut Waiting for Mockup Waiting for DTP Waiti…" at bounding box center [424, 268] width 154 height 14
select select "dtp_issue"
click at [347, 261] on select "Waiting for Artwork Waiting for Diecut Waiting for Mockup Waiting for DTP Waiti…" at bounding box center [424, 268] width 154 height 14
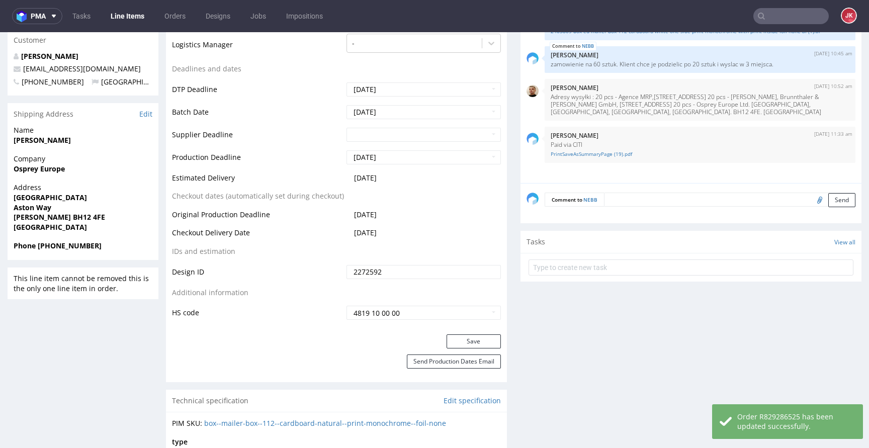
scroll to position [397, 0]
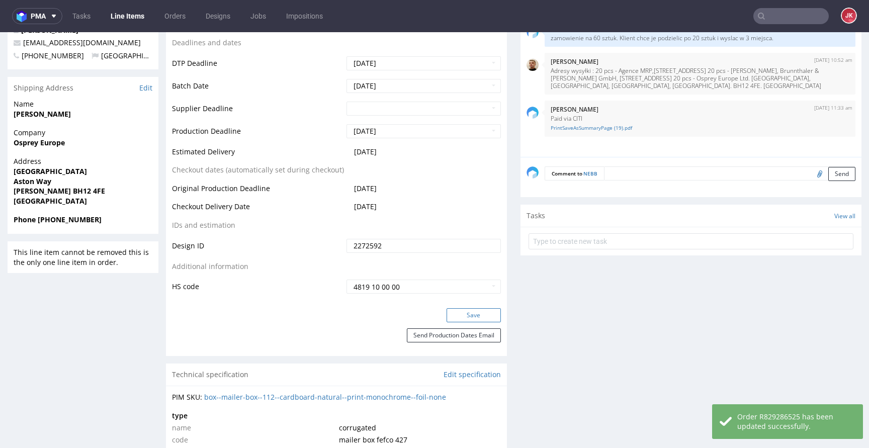
click at [475, 318] on button "Save" at bounding box center [474, 315] width 54 height 14
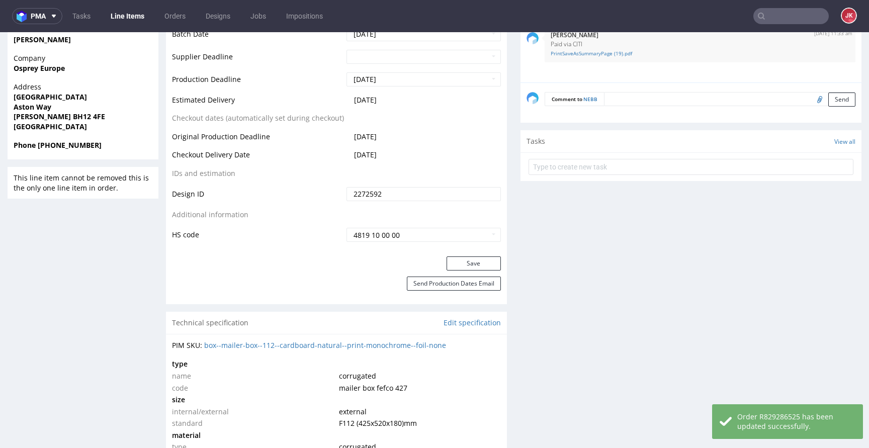
scroll to position [479, 0]
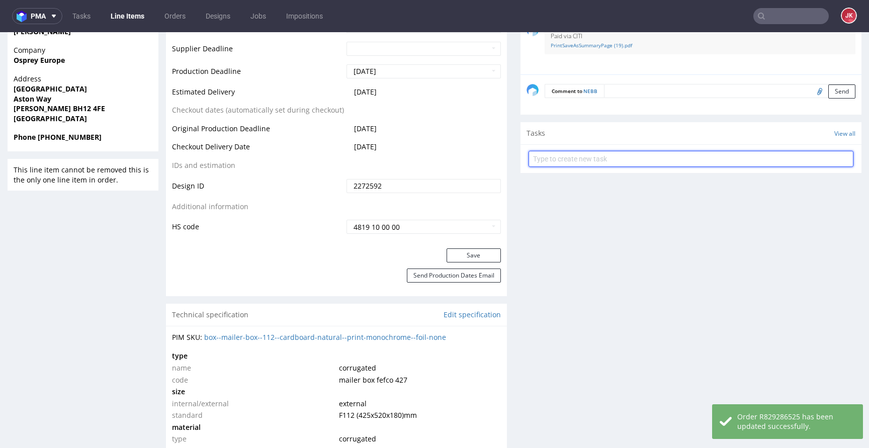
click at [574, 161] on input "text" at bounding box center [691, 159] width 325 height 16
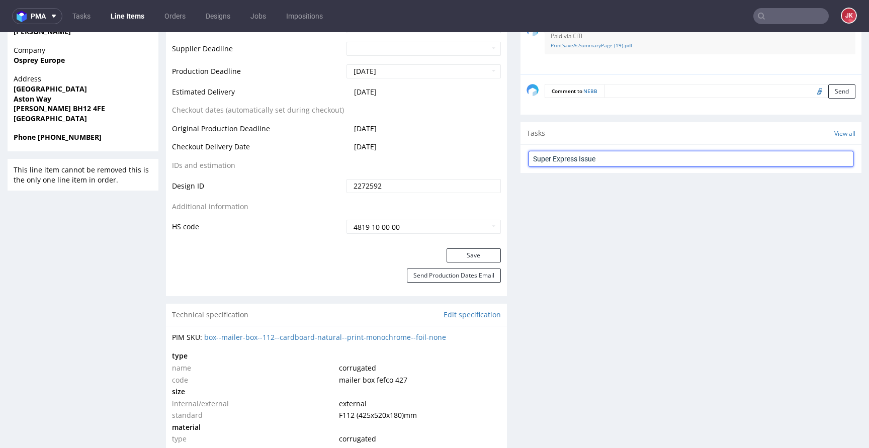
type input "Super Express Issue"
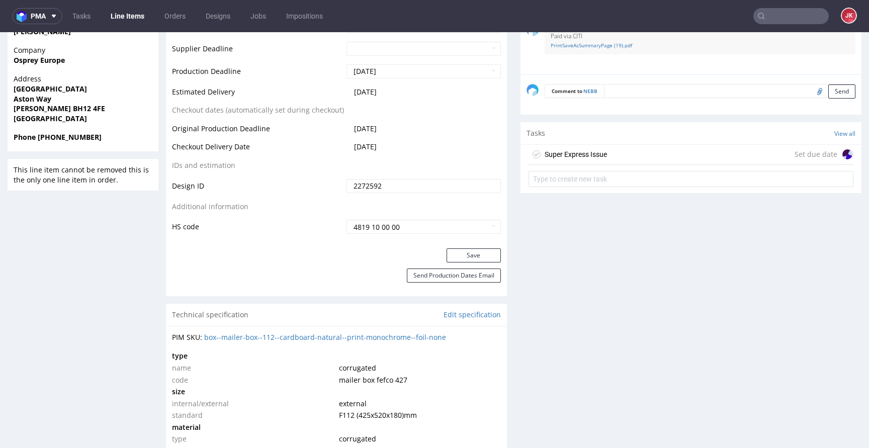
click at [551, 159] on div "Super Express Issue" at bounding box center [576, 154] width 62 height 12
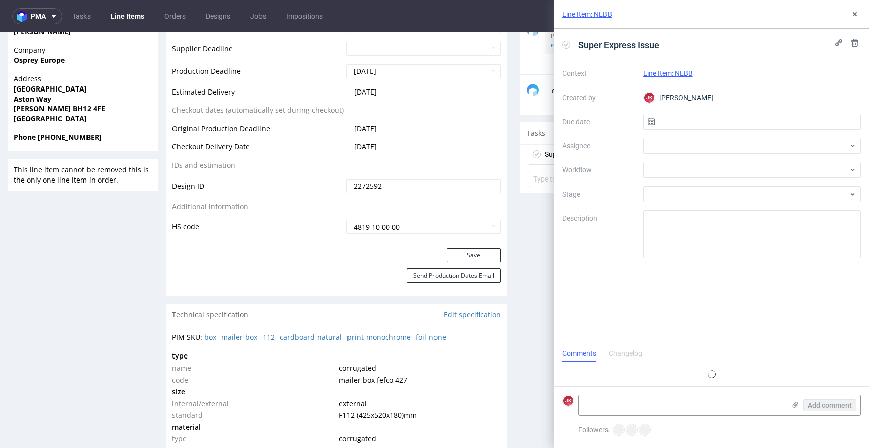
scroll to position [8, 0]
click at [657, 119] on input "text" at bounding box center [752, 122] width 218 height 16
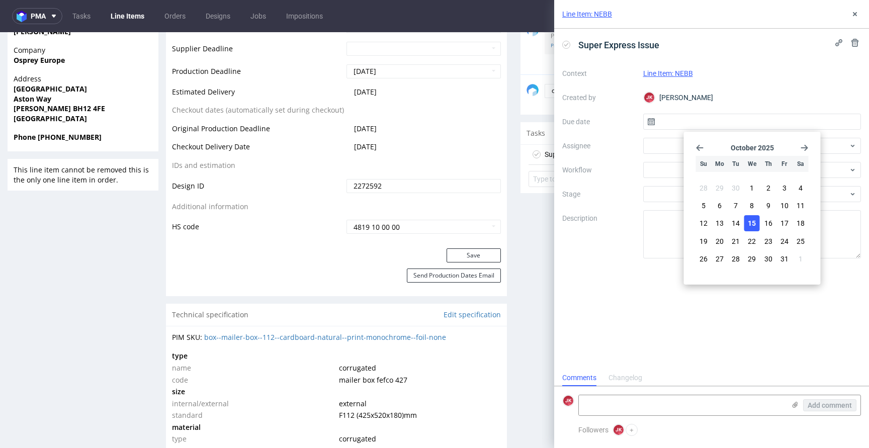
click at [748, 222] on span "15" at bounding box center [752, 223] width 8 height 10
type input "[DATE]"
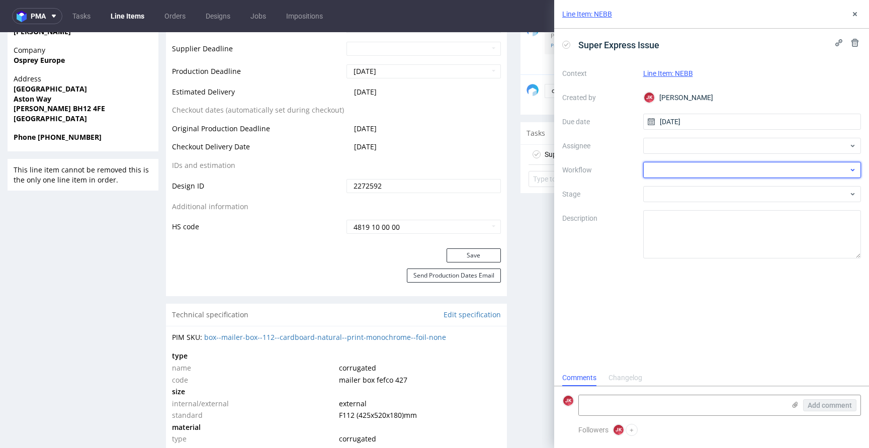
click at [651, 176] on div at bounding box center [752, 170] width 218 height 16
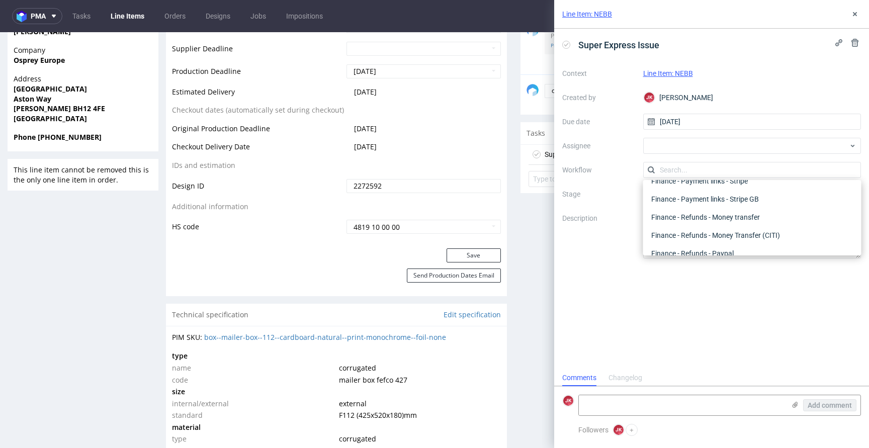
scroll to position [0, 0]
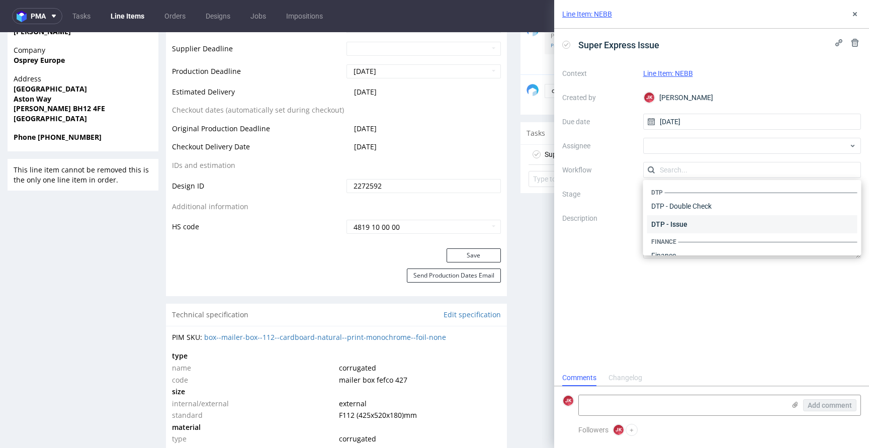
click at [688, 220] on div "DTP - Issue" at bounding box center [752, 224] width 210 height 18
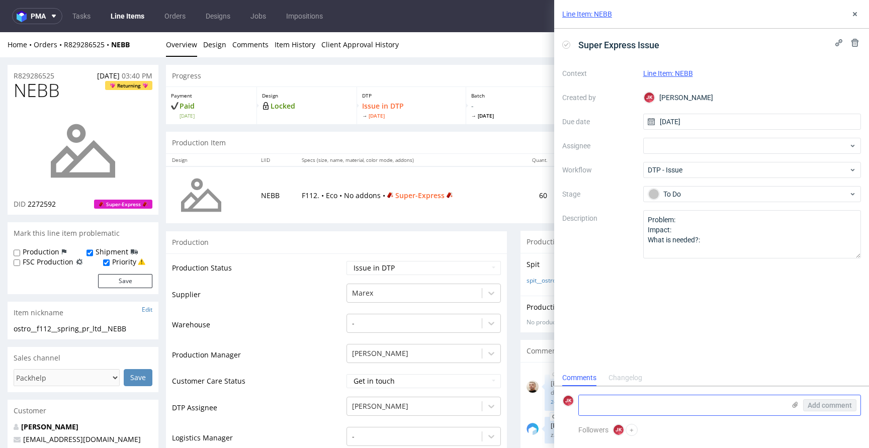
click at [655, 401] on textarea at bounding box center [682, 405] width 206 height 20
click at [667, 407] on textarea "Client sent file" at bounding box center [682, 405] width 206 height 20
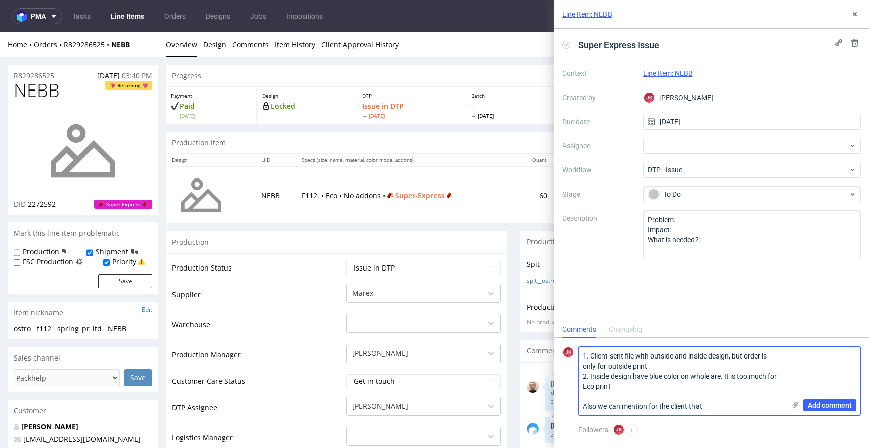
click at [653, 405] on textarea "1. Client sent file with outside and inside design, but order is only for outsi…" at bounding box center [682, 381] width 206 height 68
click at [719, 405] on textarea "1. Client sent file with outside and inside design, but order is only for outsi…" at bounding box center [682, 381] width 206 height 68
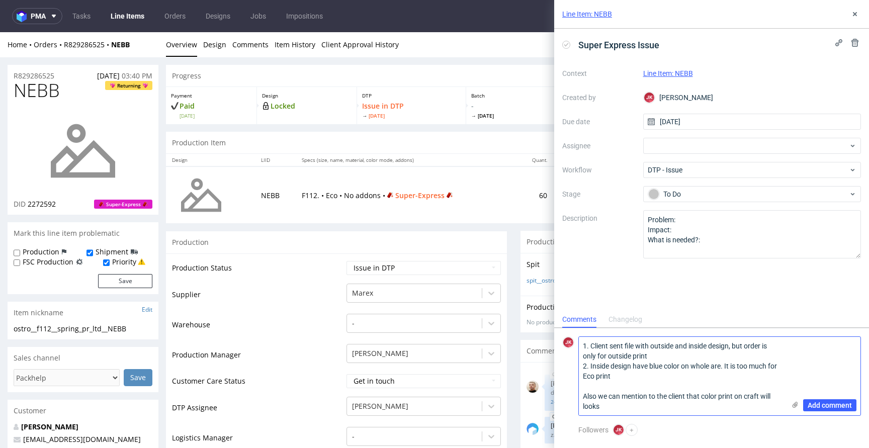
click at [748, 395] on textarea "1. Client sent file with outside and inside design, but order is only for outsi…" at bounding box center [682, 376] width 206 height 78
click at [722, 367] on textarea "1. Client sent file with outside and inside design, but order is only for outsi…" at bounding box center [682, 376] width 206 height 78
click at [718, 366] on textarea "1. Client sent file with outside and inside design, but order is only for outsi…" at bounding box center [682, 376] width 206 height 78
click at [621, 402] on textarea "1. Client sent file with outside and inside design, but order is only for outsi…" at bounding box center [682, 376] width 206 height 78
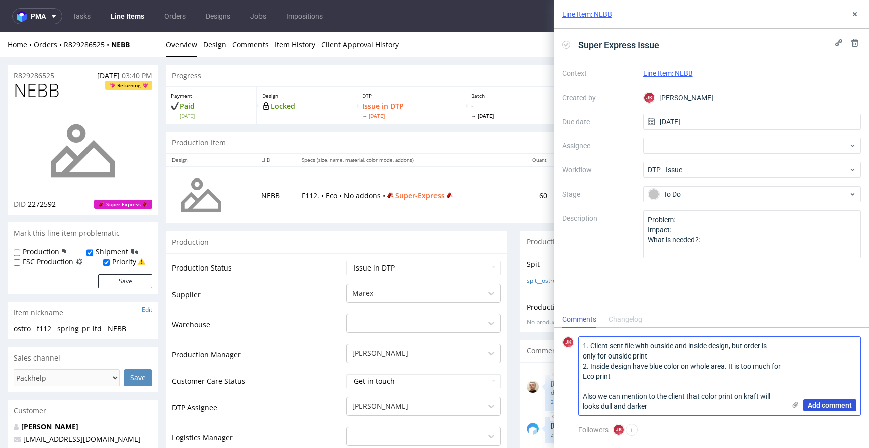
type textarea "1. Client sent file with outside and inside design, but order is only for outsi…"
click at [817, 405] on span "Add comment" at bounding box center [830, 405] width 44 height 7
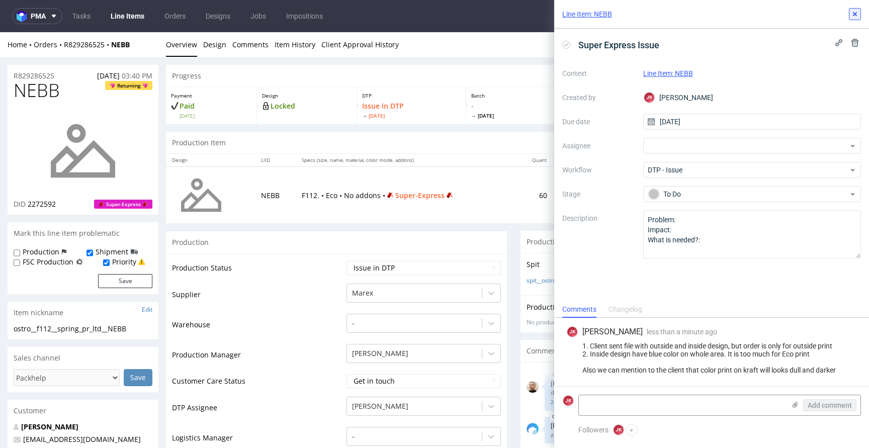
click at [858, 14] on icon at bounding box center [855, 14] width 8 height 8
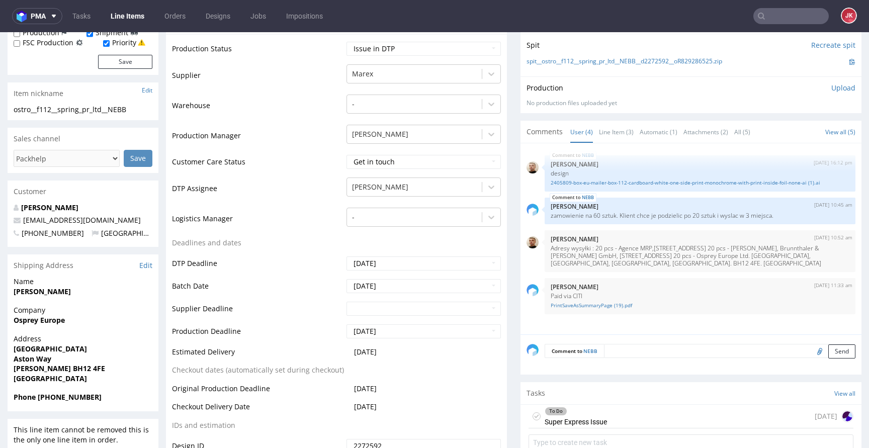
scroll to position [363, 0]
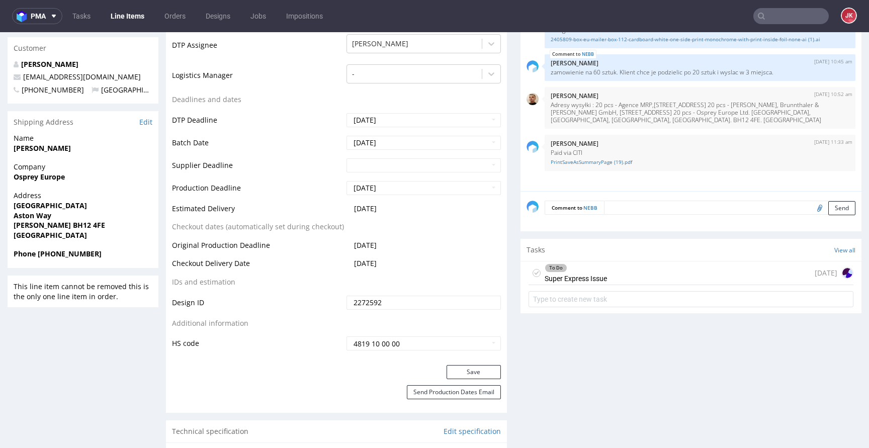
click at [575, 273] on div "To Do Super Express Issue" at bounding box center [576, 273] width 62 height 23
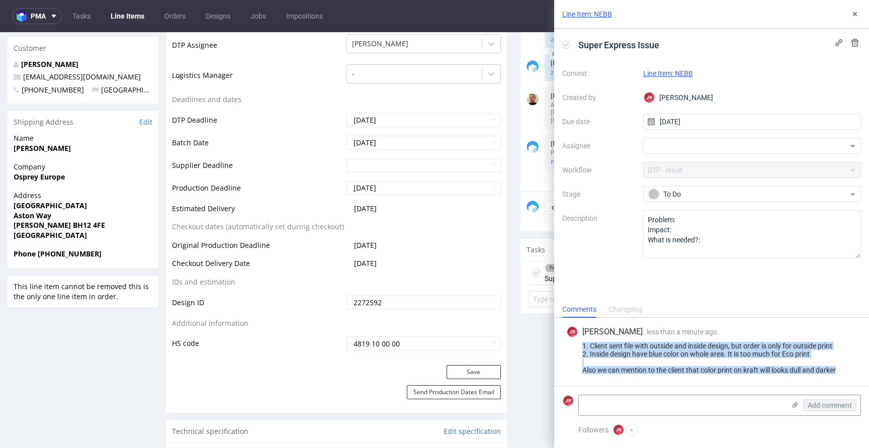
drag, startPoint x: 583, startPoint y: 346, endPoint x: 859, endPoint y: 377, distance: 276.9
click at [859, 377] on div "JK Jan Kocik less than a minute ago 15th Oct 2025, 13:56 1. Client sent file wi…" at bounding box center [711, 352] width 299 height 68
copy div "1. Client sent file with outside and inside design, but order is only for outsi…"
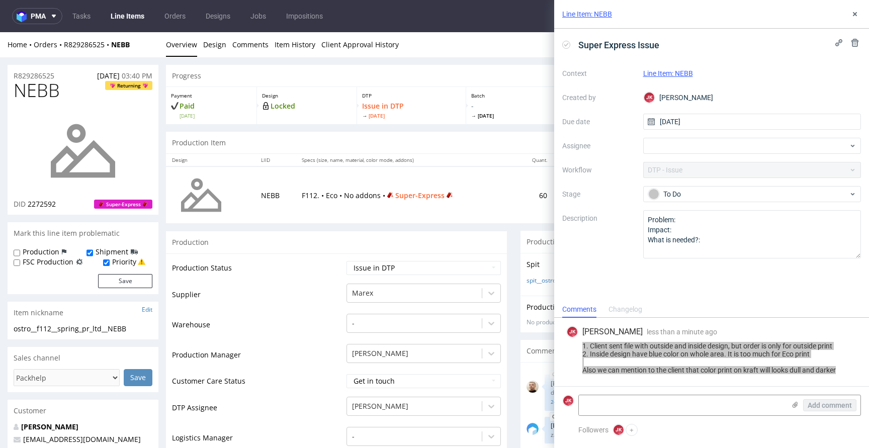
click at [48, 92] on span "NEBB" at bounding box center [37, 90] width 46 height 20
copy span "NEBB"
click at [52, 423] on link "Ginny Treviss-Bell" at bounding box center [49, 427] width 57 height 10
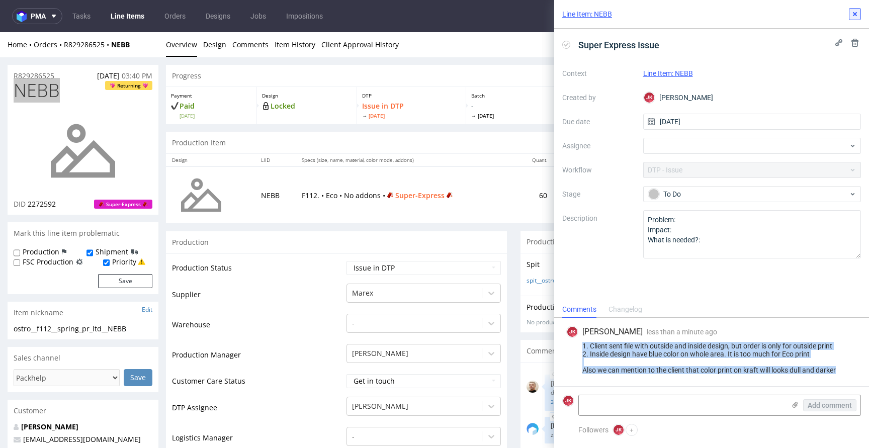
click at [852, 17] on icon at bounding box center [855, 14] width 8 height 8
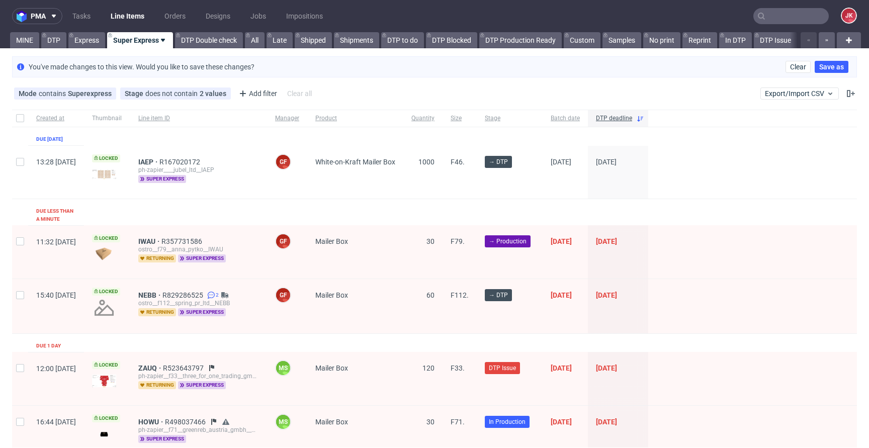
click at [175, 299] on div "ostro__f112__spring_pr_ltd__NEBB" at bounding box center [198, 303] width 121 height 8
click at [162, 291] on span "NEBB" at bounding box center [150, 295] width 24 height 8
click at [93, 45] on link "Express" at bounding box center [86, 40] width 37 height 16
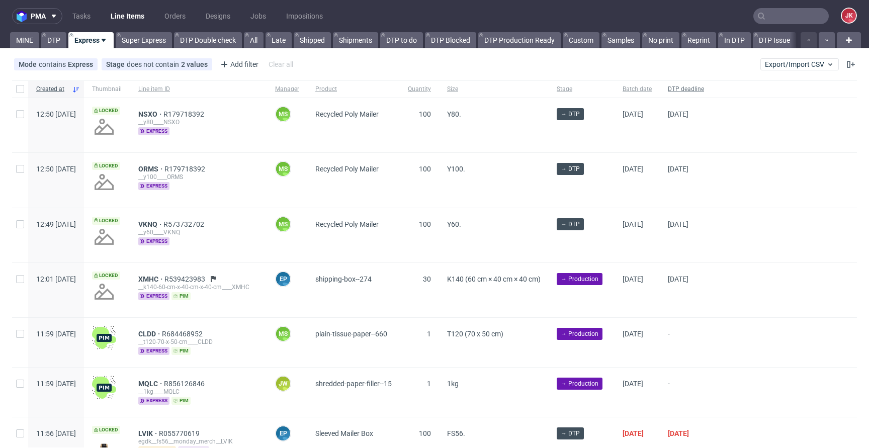
click at [704, 86] on span "DTP deadline" at bounding box center [686, 89] width 36 height 9
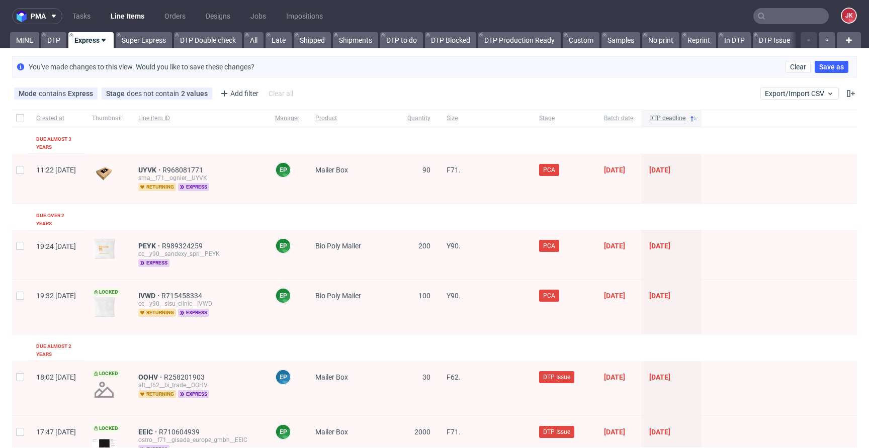
click at [686, 120] on span "DTP deadline" at bounding box center [667, 118] width 36 height 9
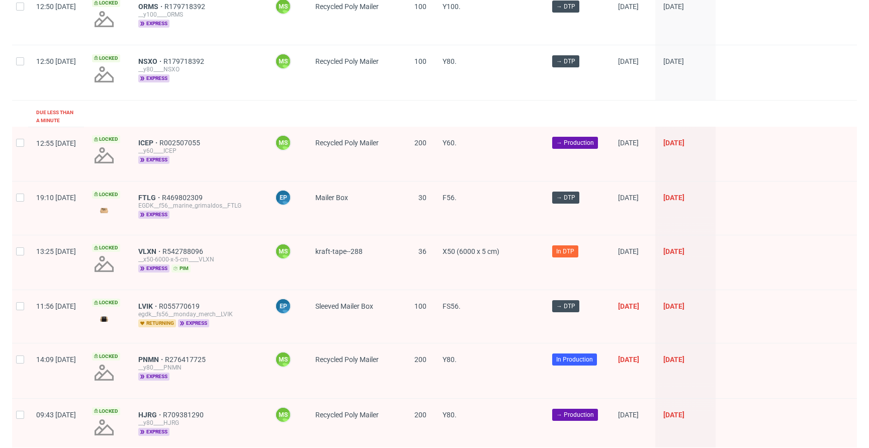
scroll to position [858, 0]
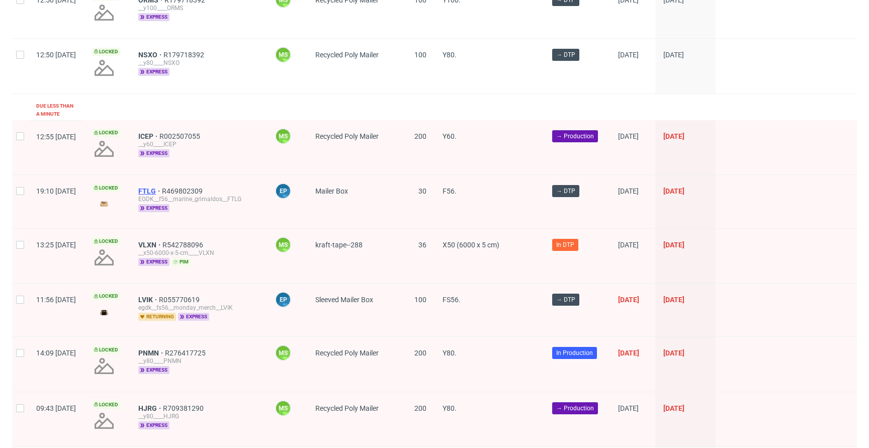
click at [162, 187] on span "FTLG" at bounding box center [150, 191] width 24 height 8
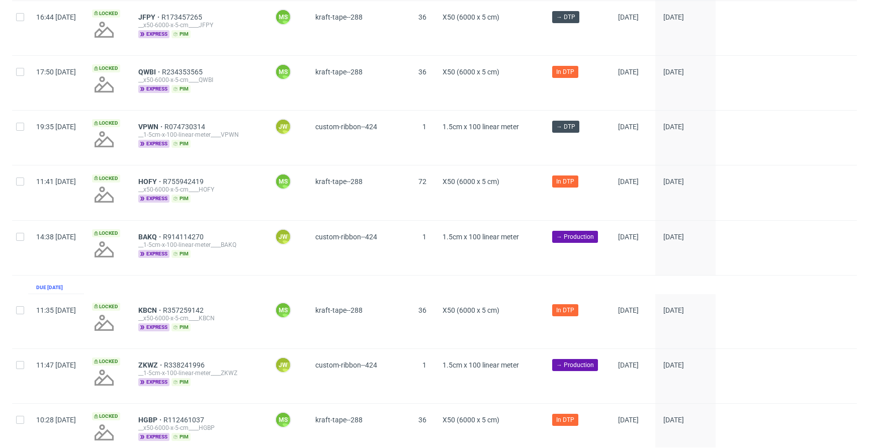
scroll to position [0, 0]
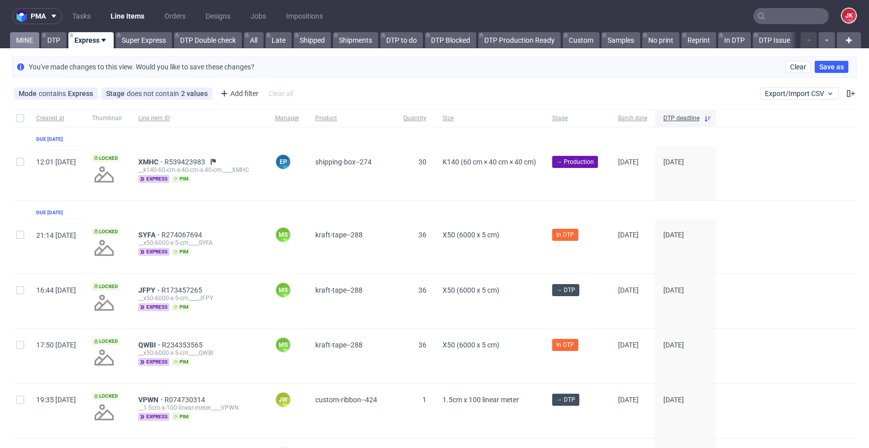
click at [24, 44] on link "MINE" at bounding box center [24, 40] width 29 height 16
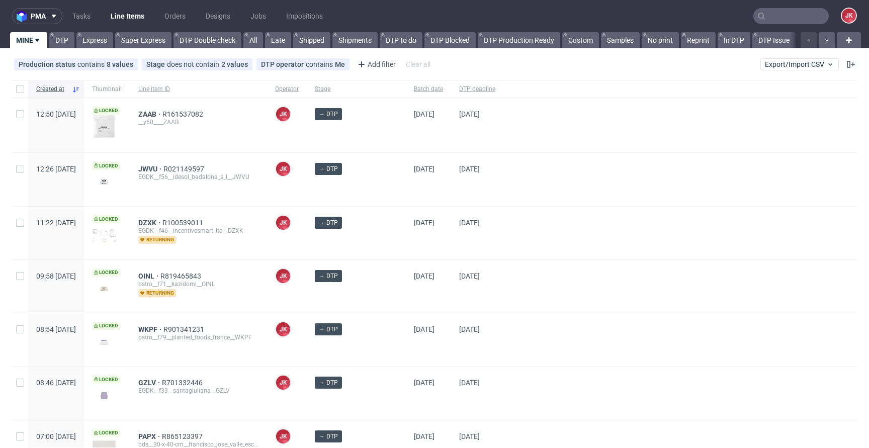
click at [451, 250] on div "17/10/2025" at bounding box center [477, 233] width 52 height 53
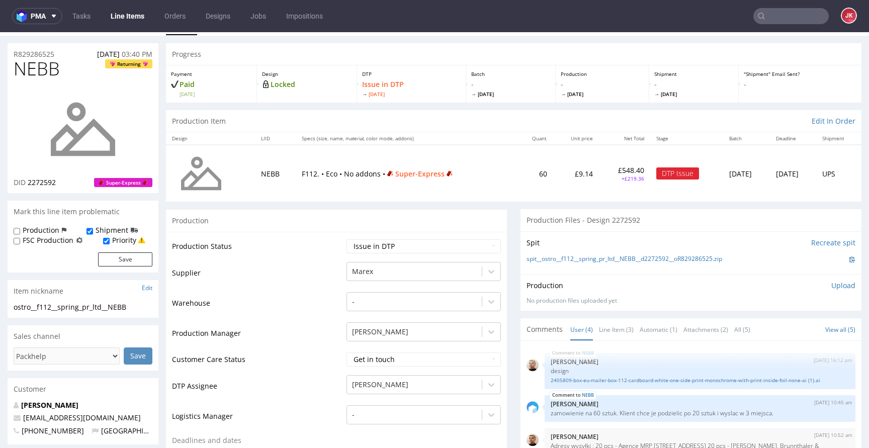
scroll to position [2, 0]
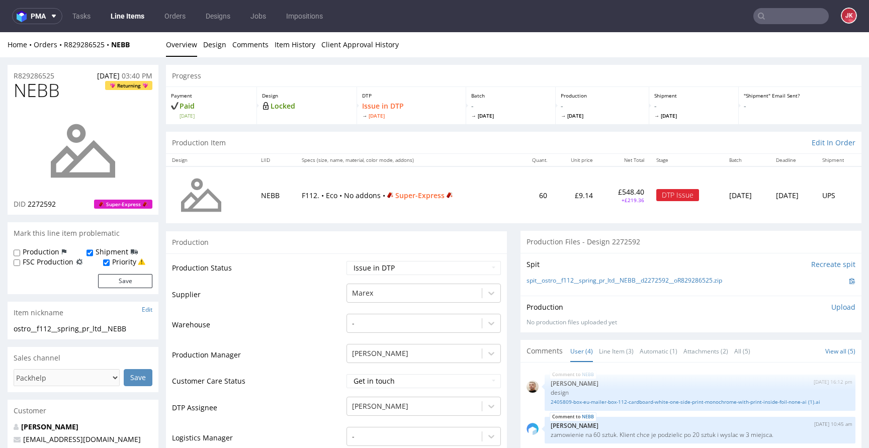
click at [221, 48] on link "Design" at bounding box center [214, 44] width 23 height 25
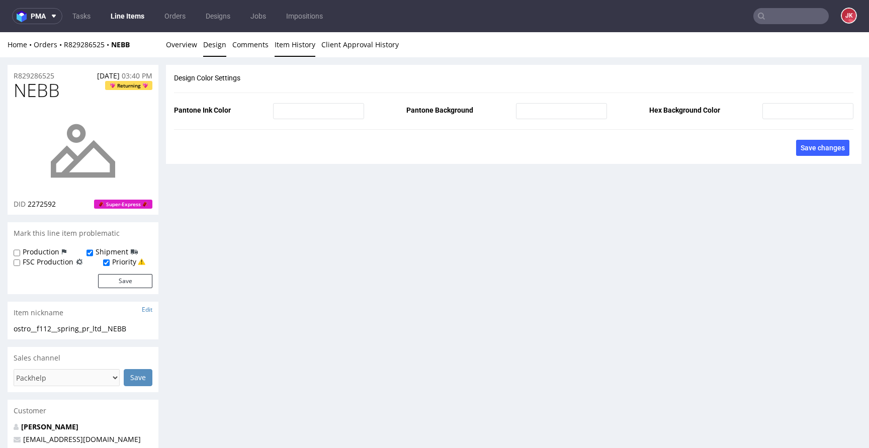
click at [304, 47] on link "Item History" at bounding box center [295, 44] width 41 height 25
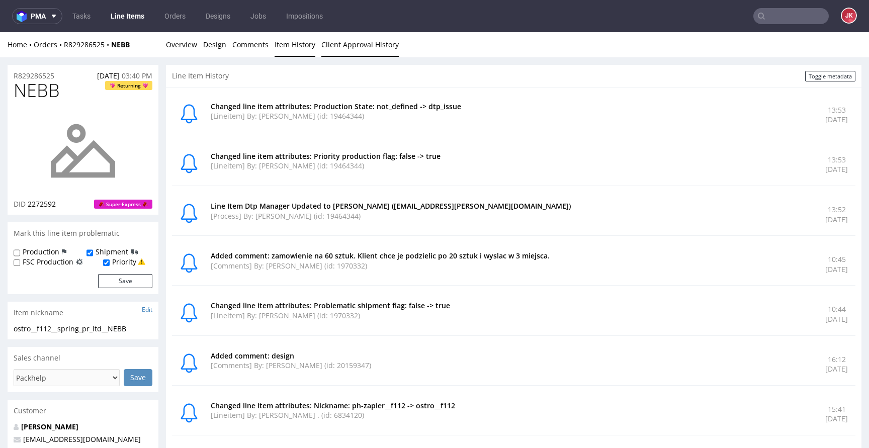
click at [340, 47] on link "Client Approval History" at bounding box center [359, 44] width 77 height 25
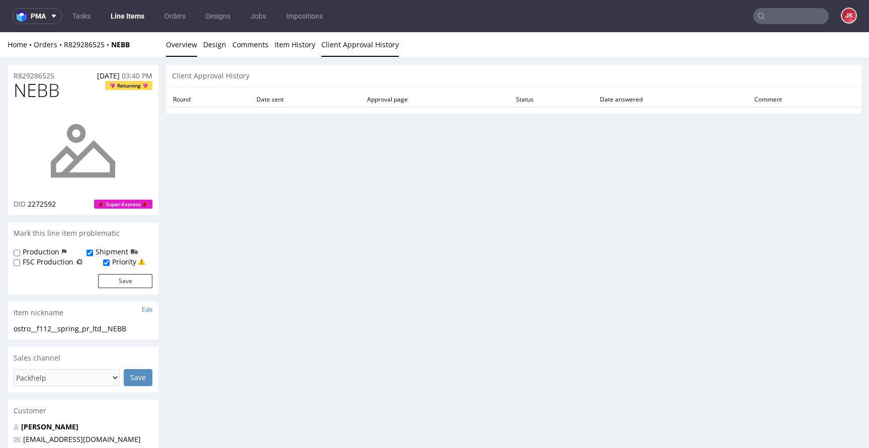
click at [175, 43] on link "Overview" at bounding box center [181, 44] width 31 height 25
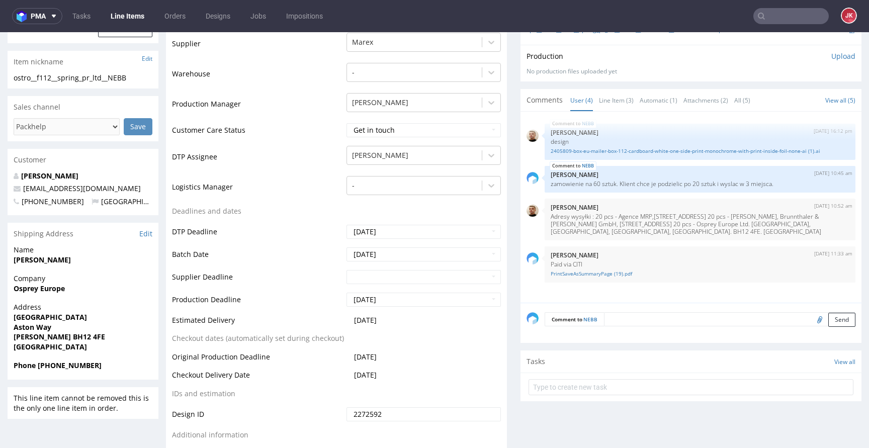
scroll to position [298, 0]
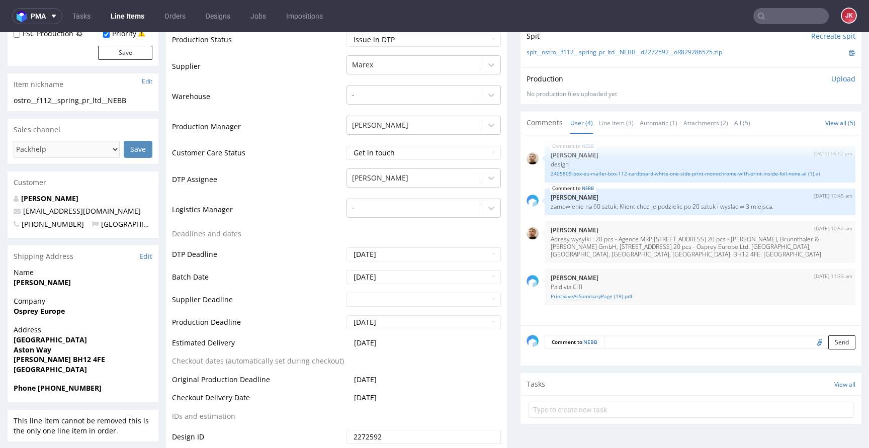
scroll to position [253, 0]
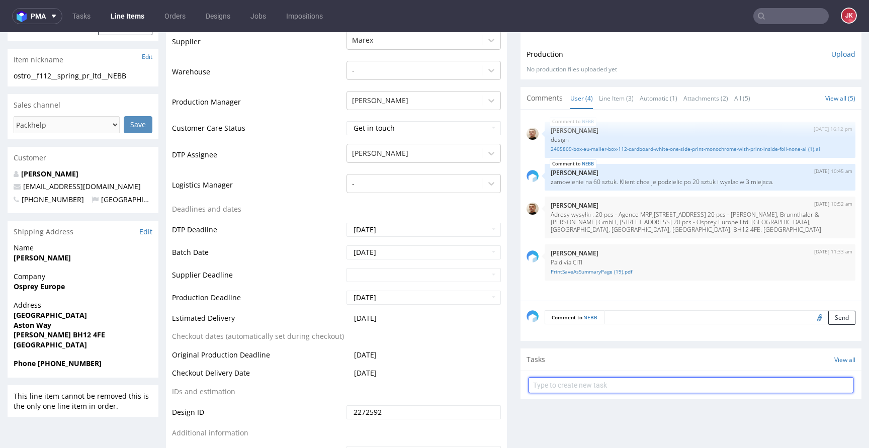
click at [575, 379] on input "text" at bounding box center [691, 385] width 325 height 16
type input "Super Express Issue"
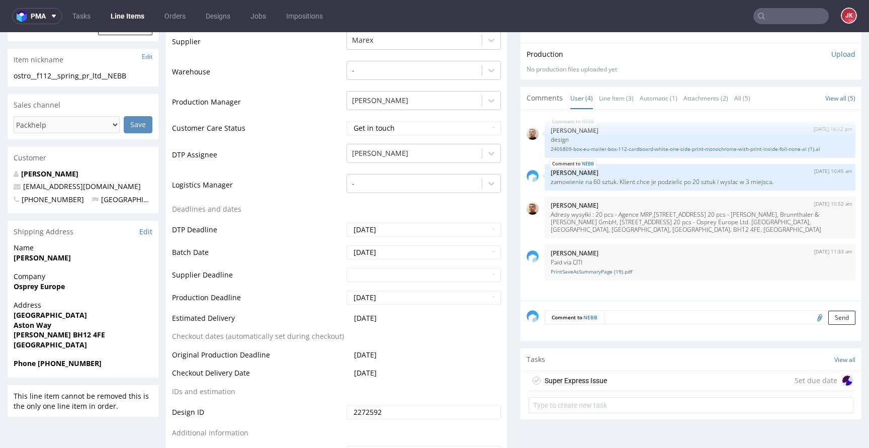
click at [581, 383] on div "Super Express Issue" at bounding box center [576, 381] width 62 height 12
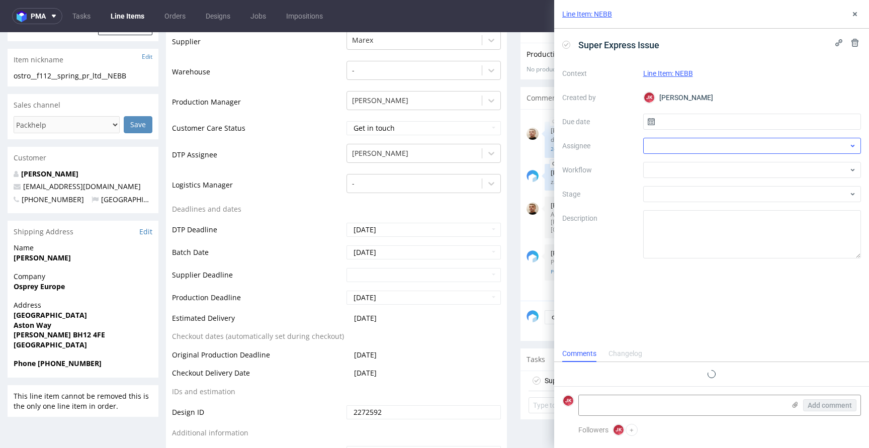
scroll to position [8, 0]
click at [680, 126] on input "text" at bounding box center [752, 122] width 218 height 16
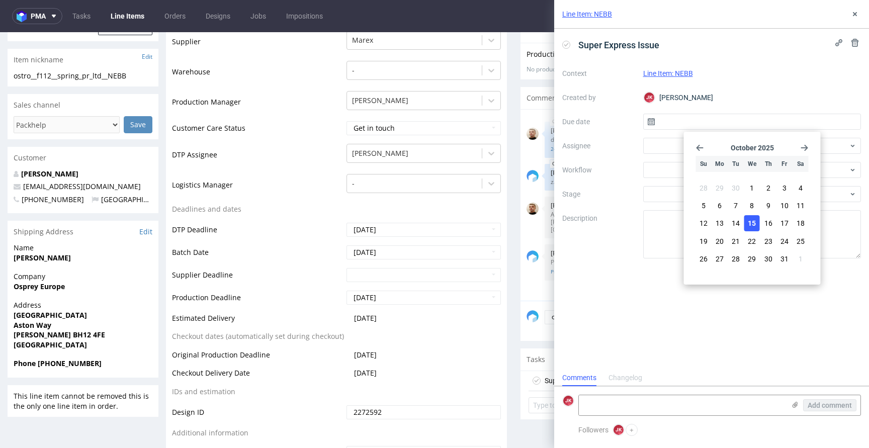
click at [755, 219] on span "15" at bounding box center [752, 223] width 8 height 10
type input "15/10/2025"
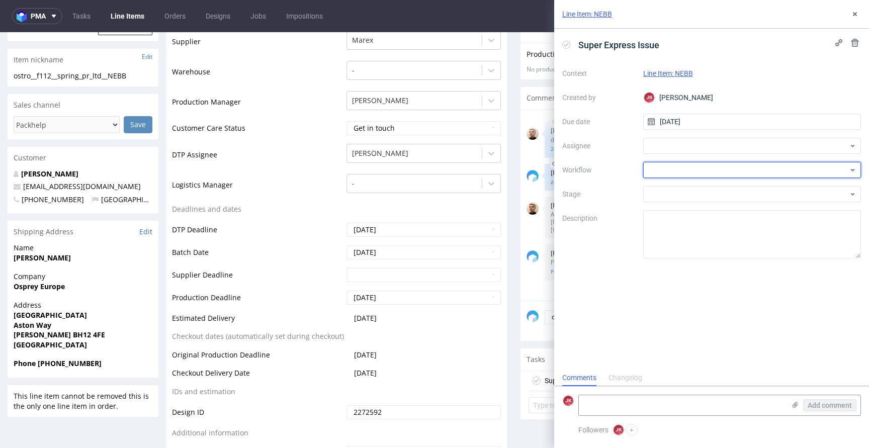
click at [654, 166] on div at bounding box center [752, 170] width 218 height 16
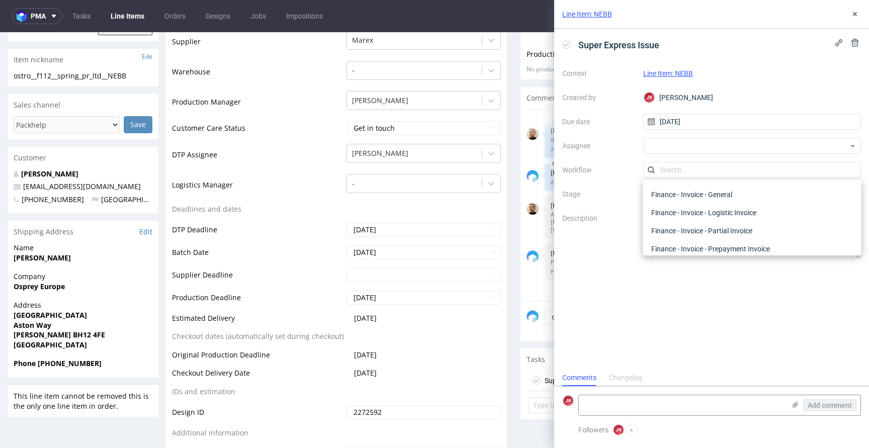
scroll to position [0, 0]
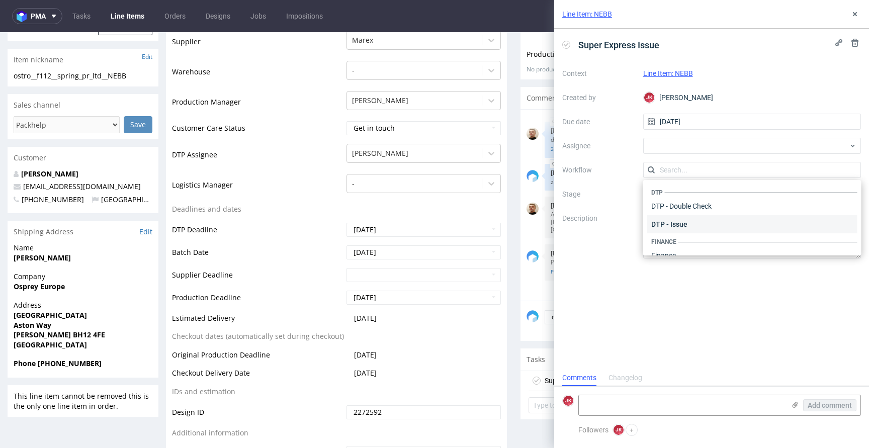
click at [678, 218] on div "DTP - Issue" at bounding box center [752, 224] width 210 height 18
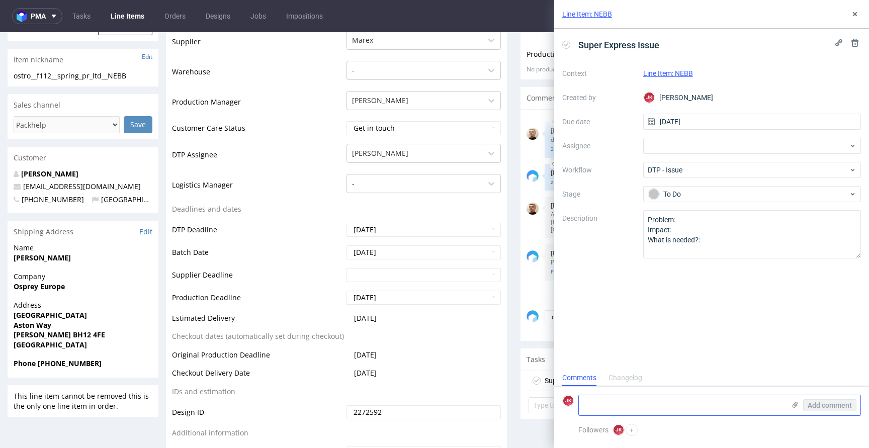
click at [615, 403] on textarea at bounding box center [682, 405] width 206 height 20
paste textarea ""1. Client sent file with outside and inside design, but order is only for outs…"
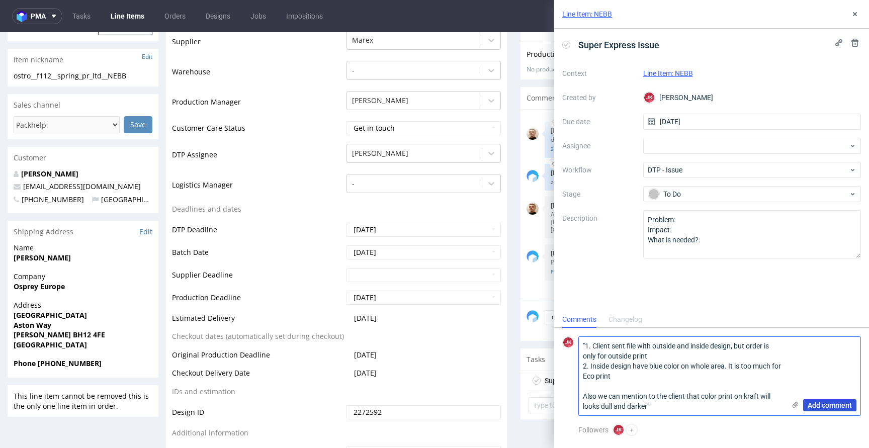
type textarea ""1. Client sent file with outside and inside design, but order is only for outs…"
click at [833, 403] on span "Add comment" at bounding box center [830, 405] width 44 height 7
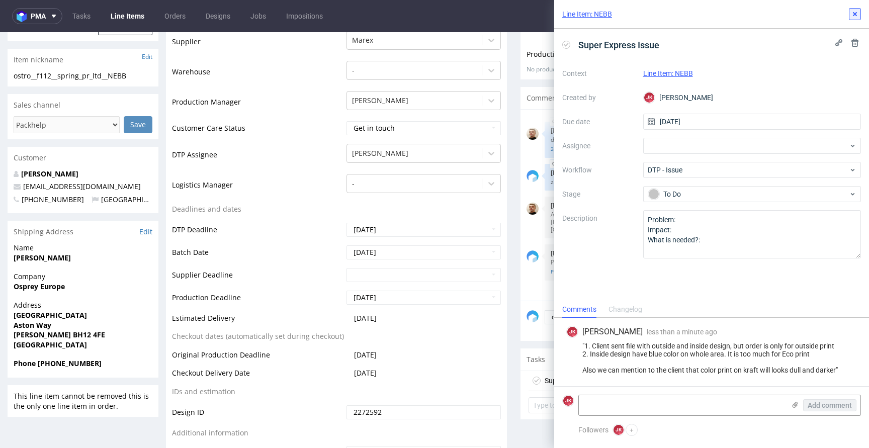
click at [854, 9] on button at bounding box center [855, 14] width 12 height 12
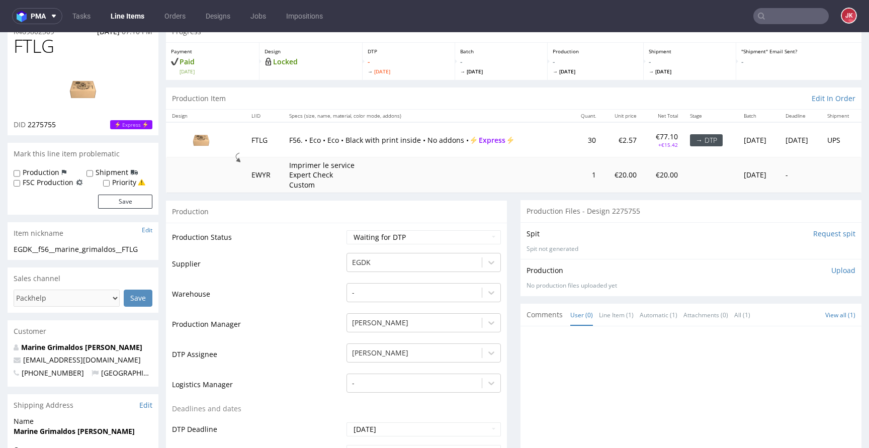
scroll to position [10, 0]
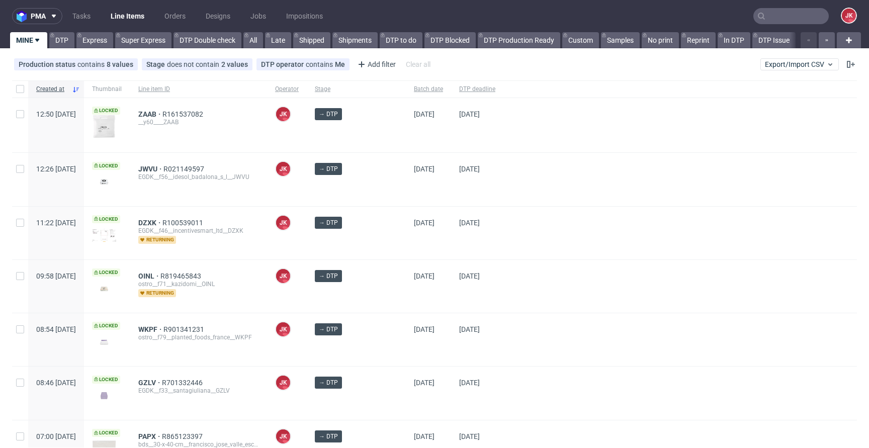
click at [521, 236] on div at bounding box center [680, 233] width 354 height 53
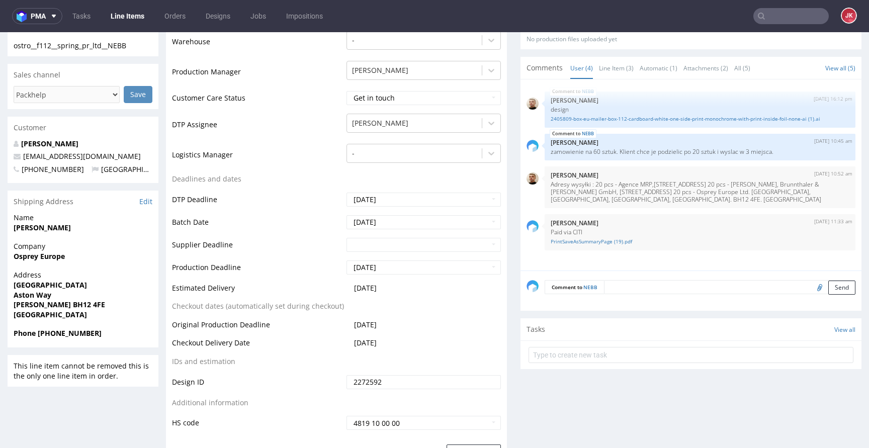
scroll to position [304, 0]
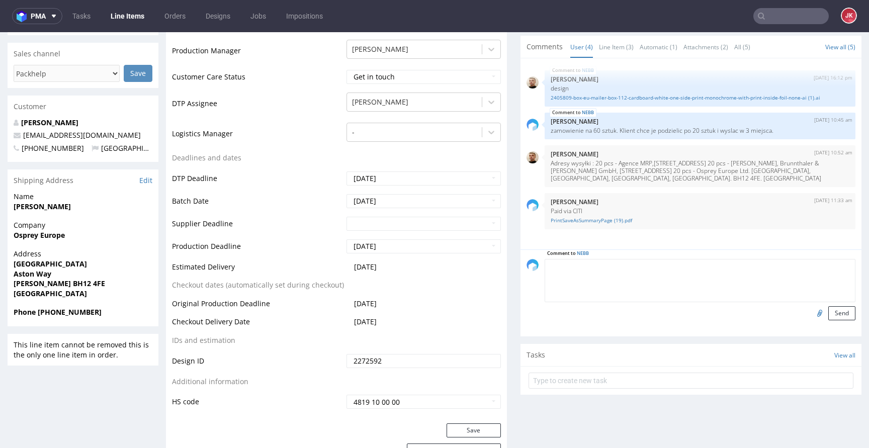
click at [621, 268] on textarea at bounding box center [700, 280] width 311 height 43
paste textarea ""1. Client sent file with outside and inside design, but order is only for outs…"
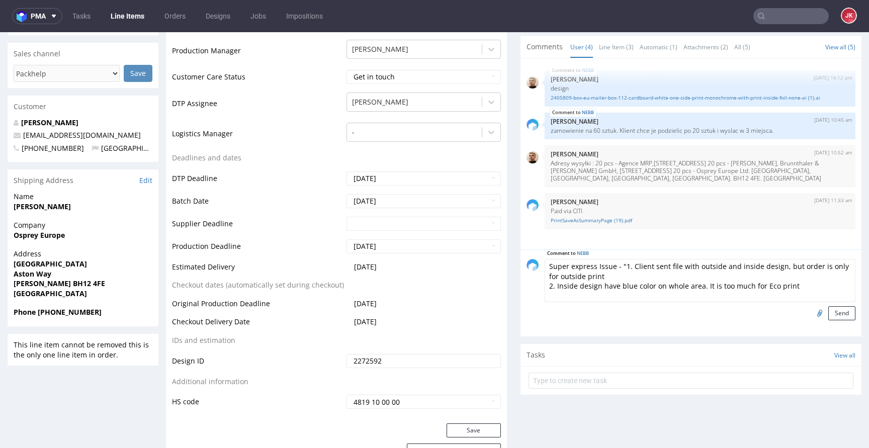
scroll to position [8, 0]
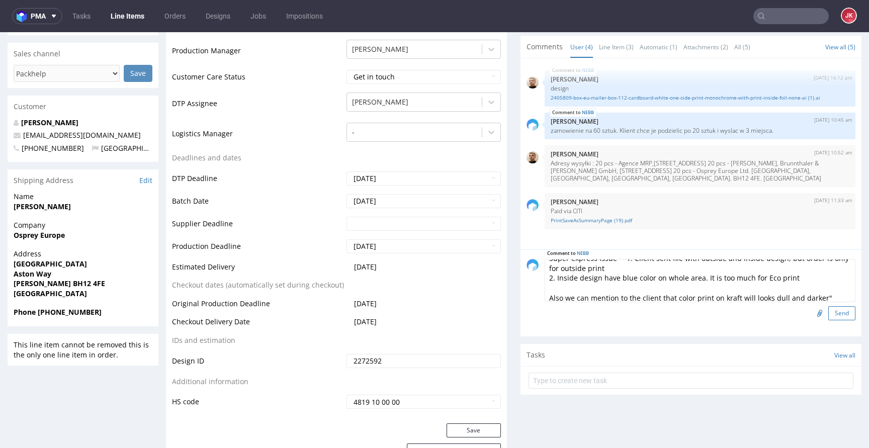
type textarea "Super express Issue - "1. Client sent file with outside and inside design, but …"
click at [828, 312] on button "Send" at bounding box center [841, 313] width 27 height 14
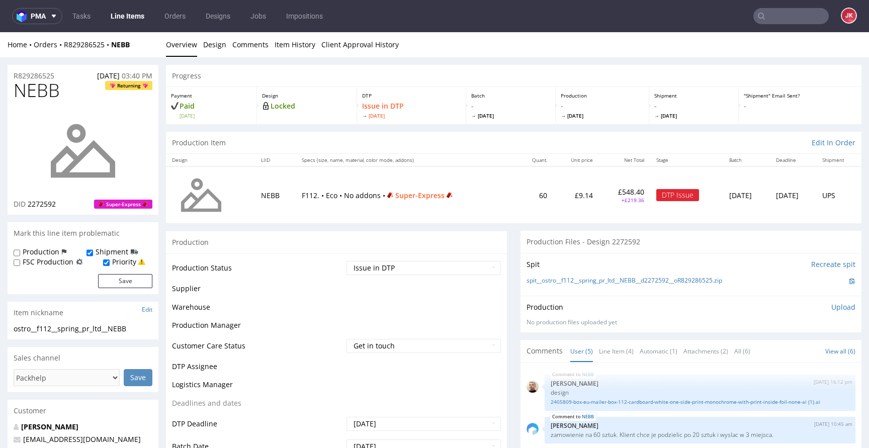
scroll to position [34, 0]
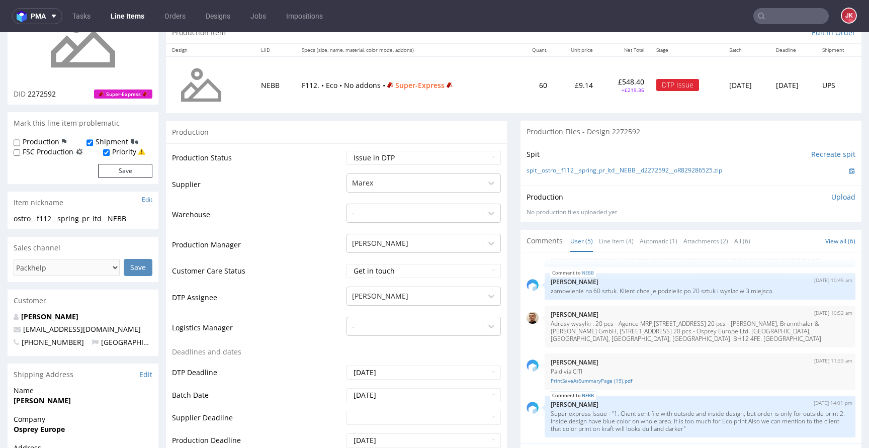
scroll to position [0, 0]
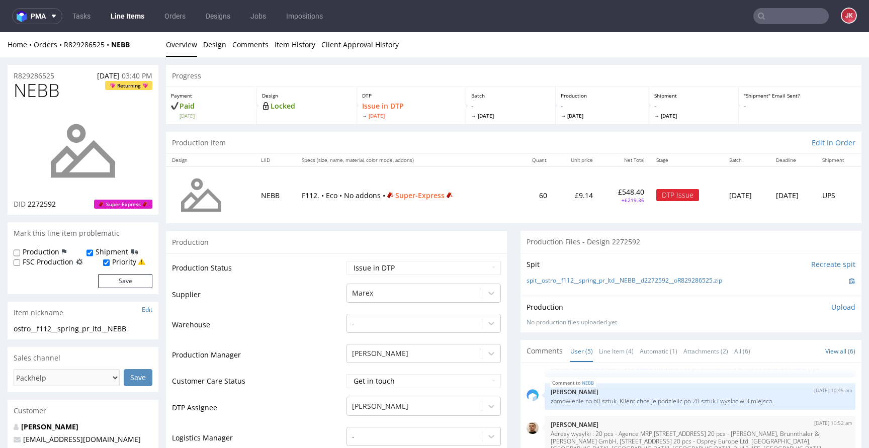
click at [42, 252] on label "Production" at bounding box center [41, 252] width 37 height 10
click at [20, 252] on input "Production" at bounding box center [17, 253] width 7 height 8
checkbox input "true"
click at [112, 277] on button "Save" at bounding box center [125, 281] width 54 height 14
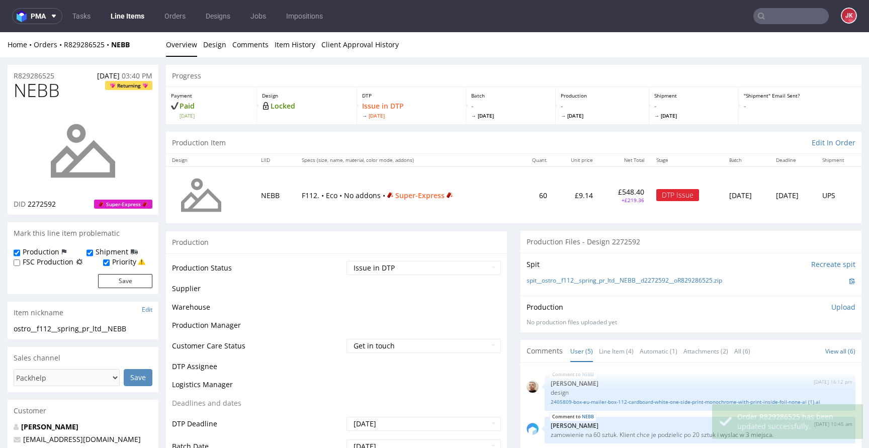
scroll to position [34, 0]
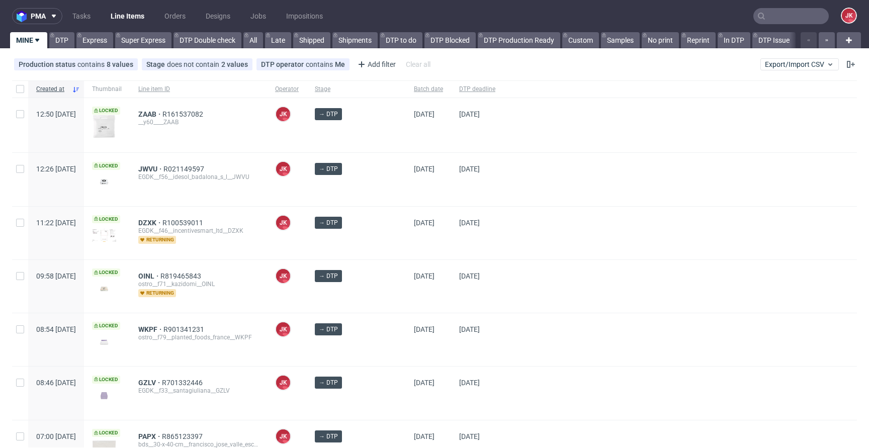
click at [438, 198] on div "[DATE]" at bounding box center [428, 179] width 45 height 53
click at [451, 207] on div "[DATE]" at bounding box center [477, 233] width 52 height 53
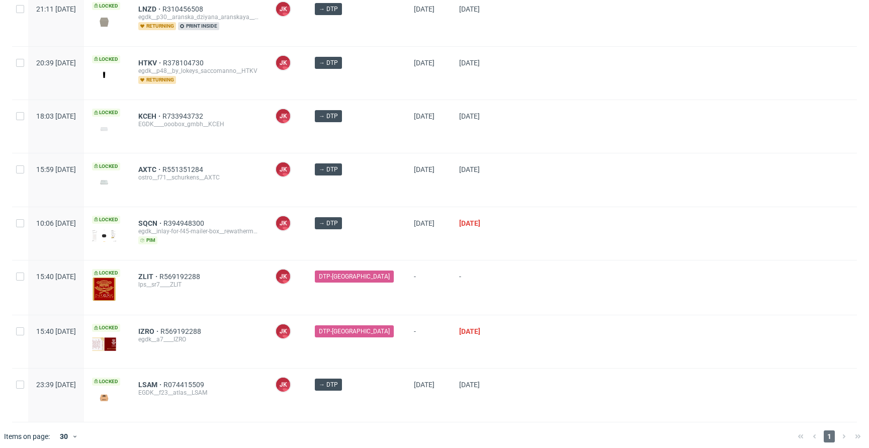
scroll to position [538, 0]
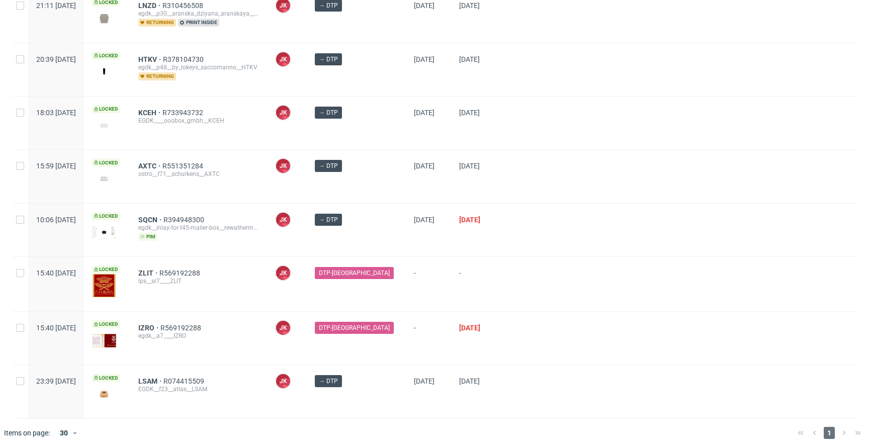
click at [438, 190] on div "[DATE]" at bounding box center [428, 176] width 45 height 53
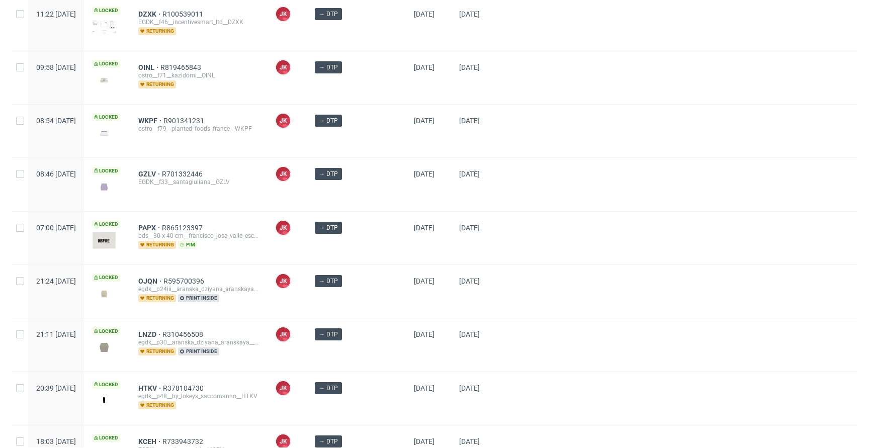
scroll to position [0, 0]
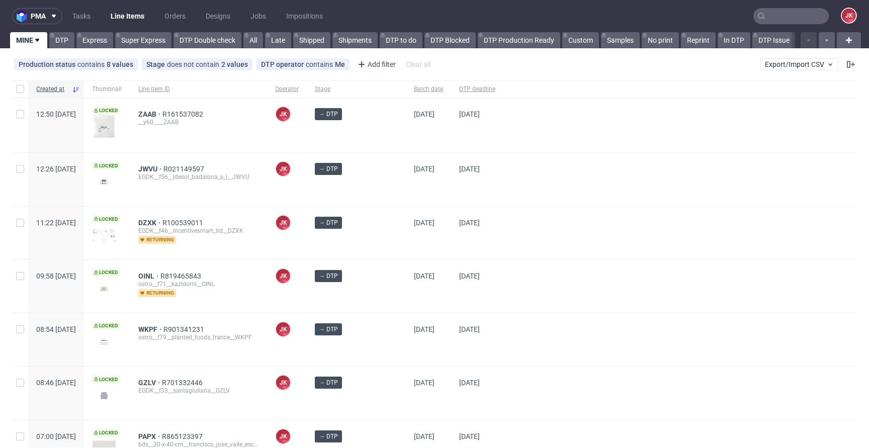
click at [451, 198] on div "[DATE]" at bounding box center [477, 179] width 52 height 53
click at [451, 186] on div "[DATE]" at bounding box center [477, 179] width 52 height 53
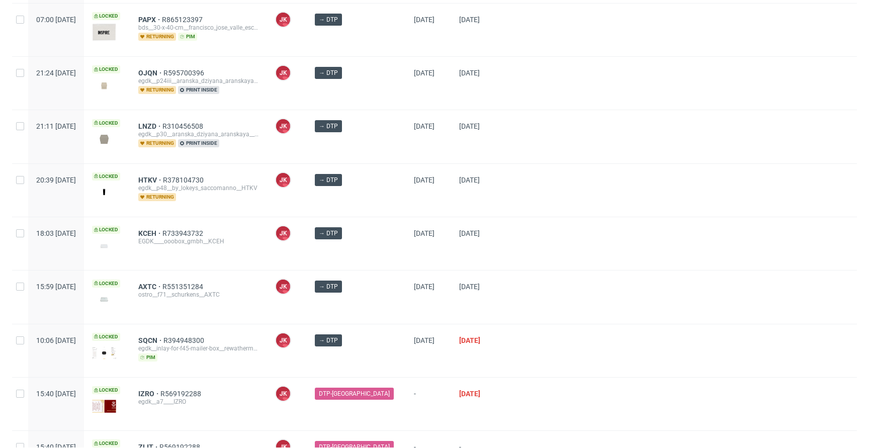
scroll to position [538, 0]
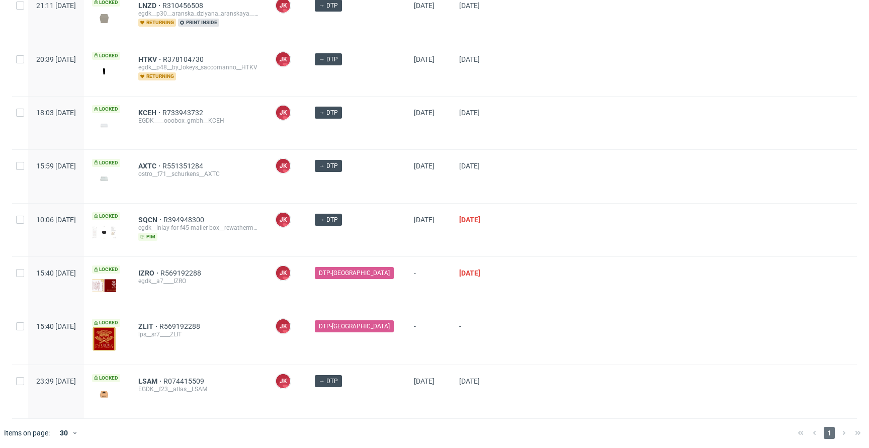
click at [451, 182] on div "[DATE]" at bounding box center [477, 176] width 52 height 53
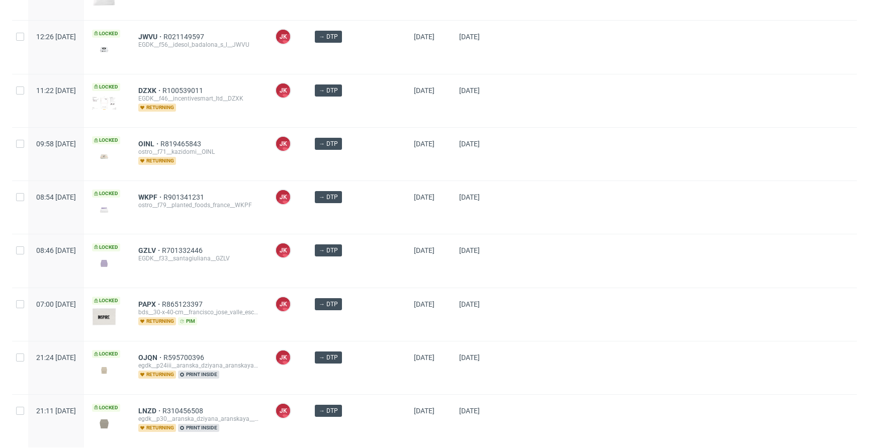
scroll to position [0, 0]
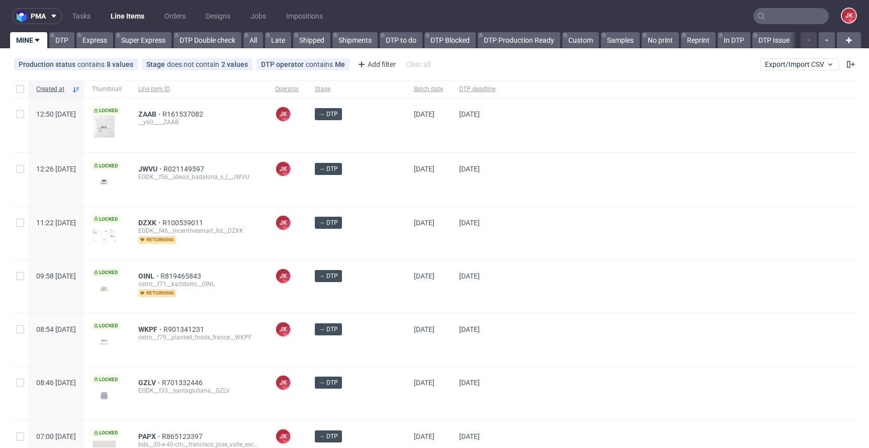
click at [432, 235] on div "20/10/2025" at bounding box center [428, 233] width 45 height 53
click at [439, 241] on div "20/10/2025" at bounding box center [428, 233] width 45 height 53
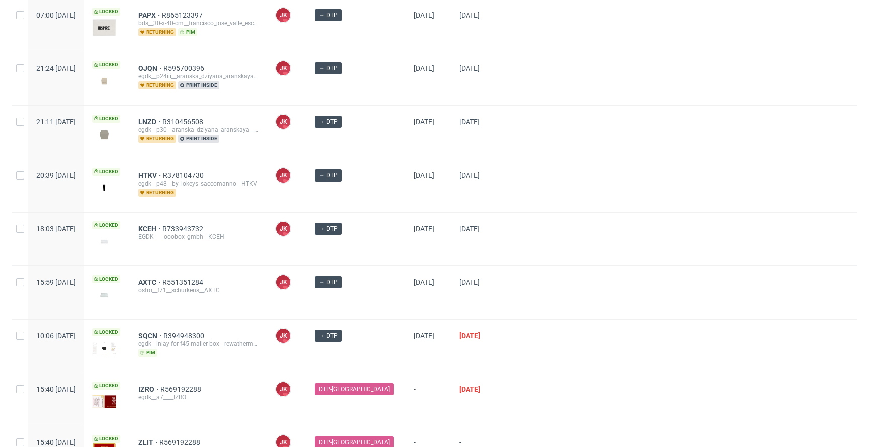
scroll to position [523, 0]
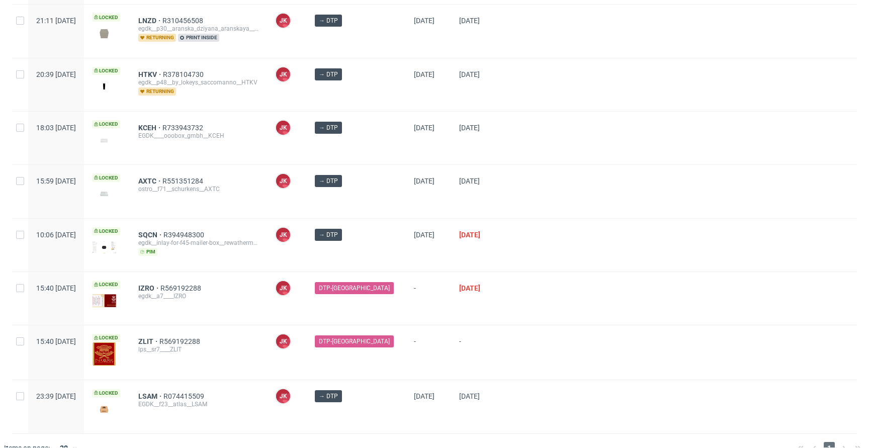
click at [438, 248] on div "16/10/2025" at bounding box center [428, 245] width 45 height 53
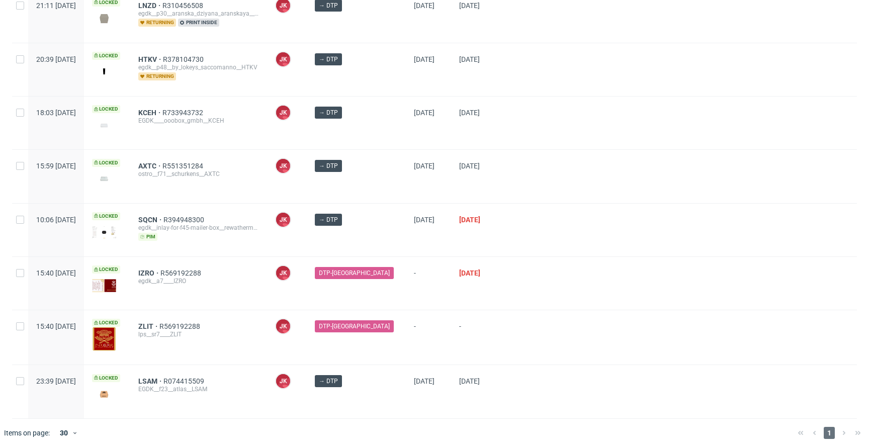
click at [439, 237] on div "[DATE]" at bounding box center [428, 230] width 45 height 53
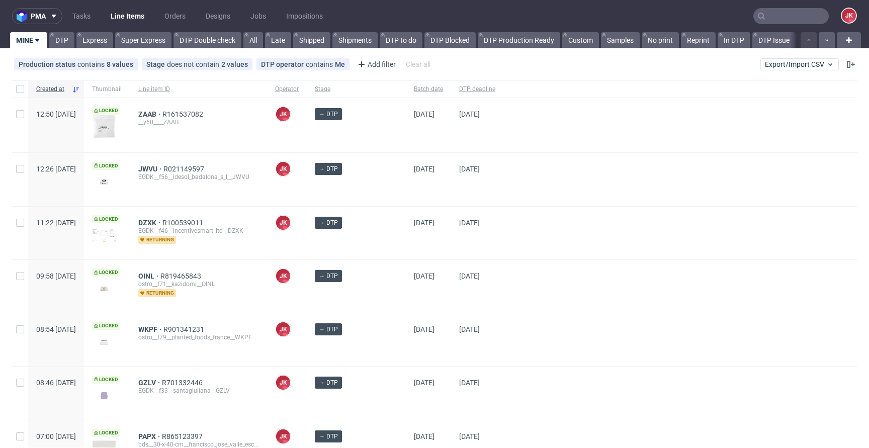
click at [451, 243] on div "[DATE]" at bounding box center [477, 233] width 52 height 53
click at [436, 249] on div "[DATE]" at bounding box center [428, 233] width 45 height 53
click at [533, 259] on div at bounding box center [680, 233] width 354 height 53
click at [513, 233] on div at bounding box center [680, 233] width 354 height 53
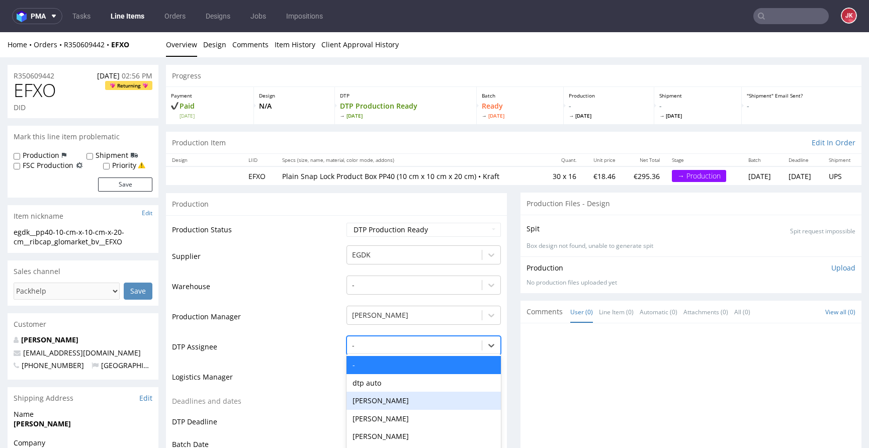
scroll to position [61, 0]
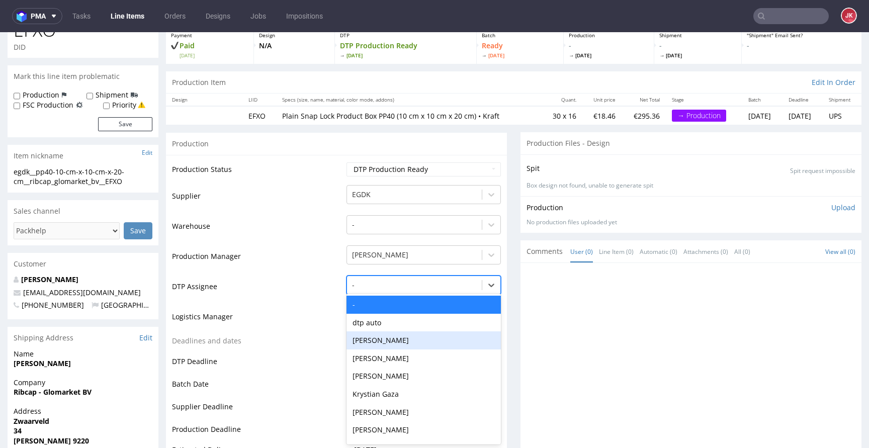
click at [412, 290] on div "[PERSON_NAME], 3 of 31. 31 results available. Use Up and Down to choose options…" at bounding box center [424, 283] width 154 height 14
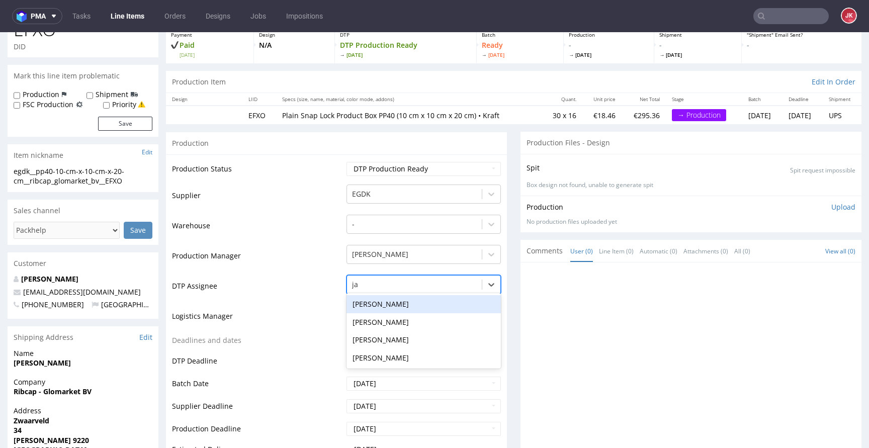
type input "jan"
click at [413, 305] on div "[PERSON_NAME]" at bounding box center [424, 304] width 154 height 18
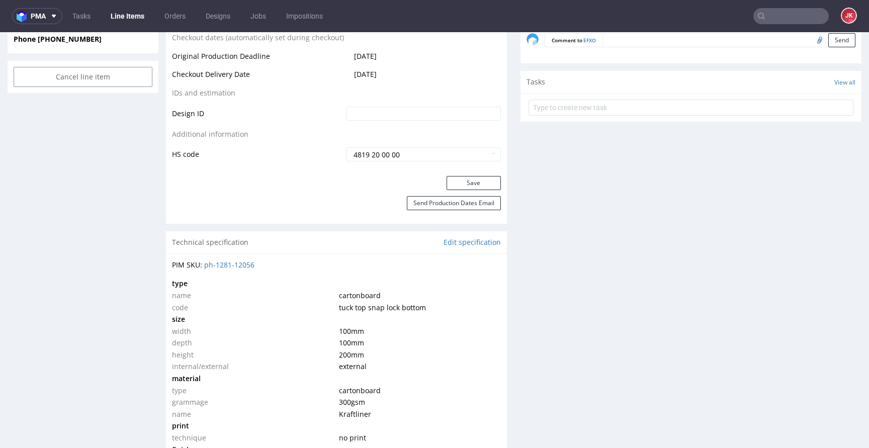
scroll to position [557, 0]
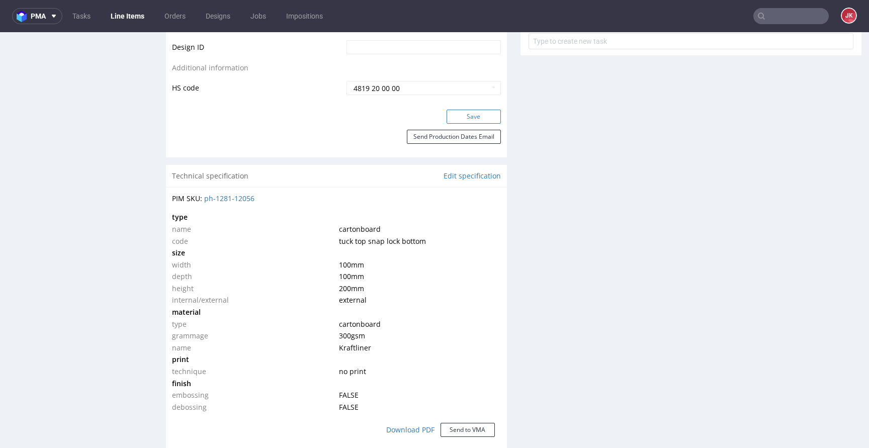
click at [469, 119] on button "Save" at bounding box center [474, 117] width 54 height 14
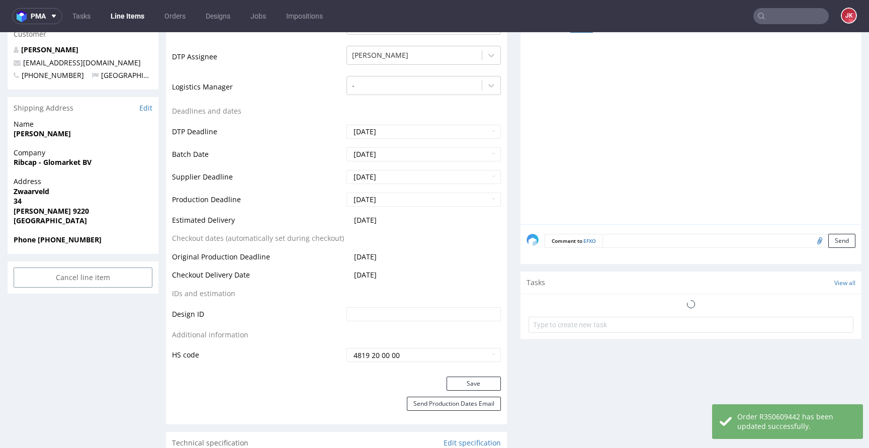
scroll to position [0, 0]
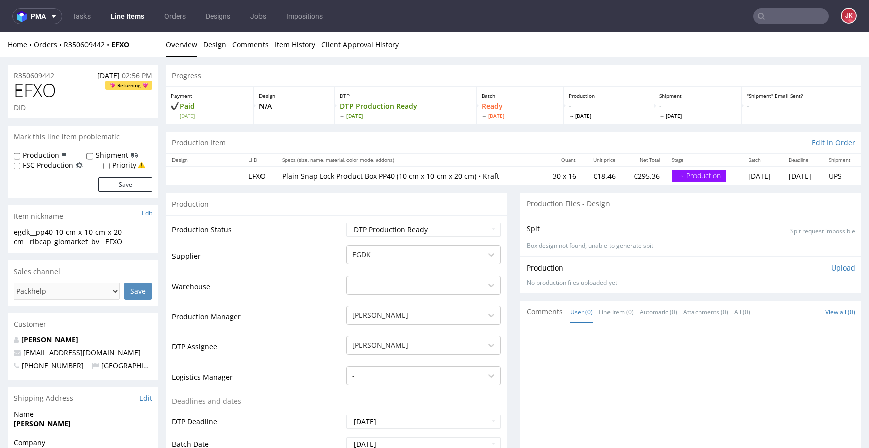
drag, startPoint x: 88, startPoint y: 236, endPoint x: 0, endPoint y: 225, distance: 88.7
copy section "egdk__pp40-10-cm-x-10-cm-x-20-cm__ribcap_glomarket_bv__EFXO"
drag, startPoint x: 70, startPoint y: 73, endPoint x: 18, endPoint y: 76, distance: 51.9
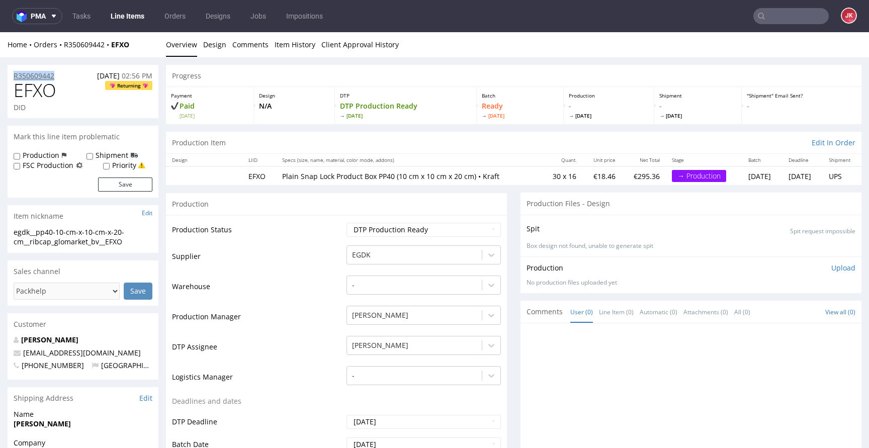
copy p "R350609442"
click at [305, 198] on div "Production" at bounding box center [336, 204] width 341 height 23
click at [831, 269] on p "Upload" at bounding box center [843, 268] width 24 height 10
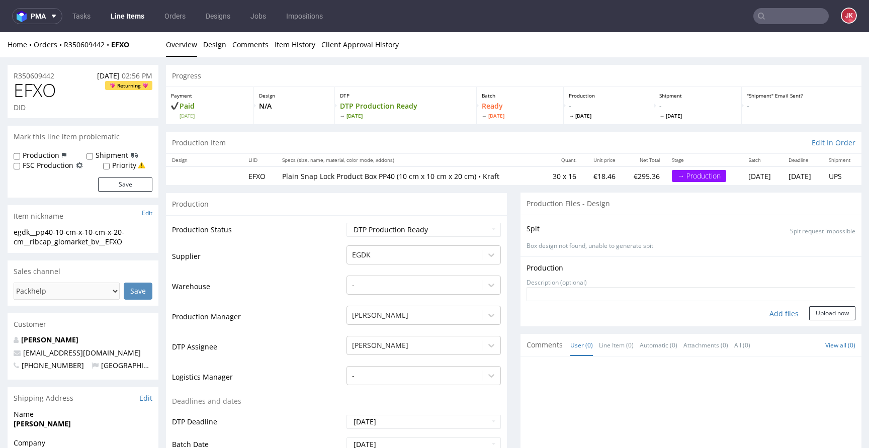
click at [765, 317] on div "Add files" at bounding box center [784, 313] width 50 height 15
type input "C:\fakepath\egdk__pp40-10-cm-x-10-cm-x-20-cm__ribcap_glomarket_bv__EFXO__d0__oR…"
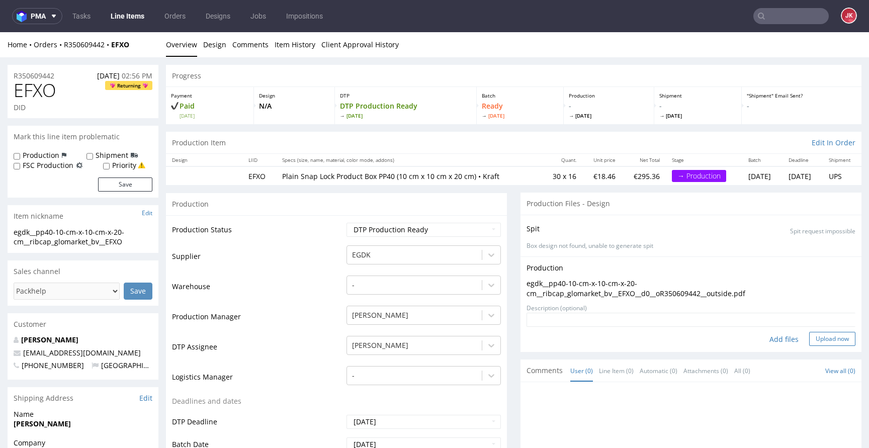
click at [809, 340] on button "Upload now" at bounding box center [832, 339] width 46 height 14
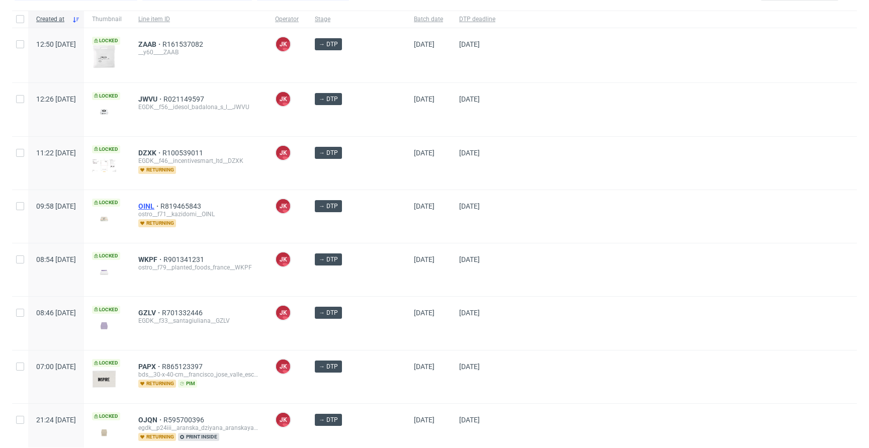
scroll to position [75, 0]
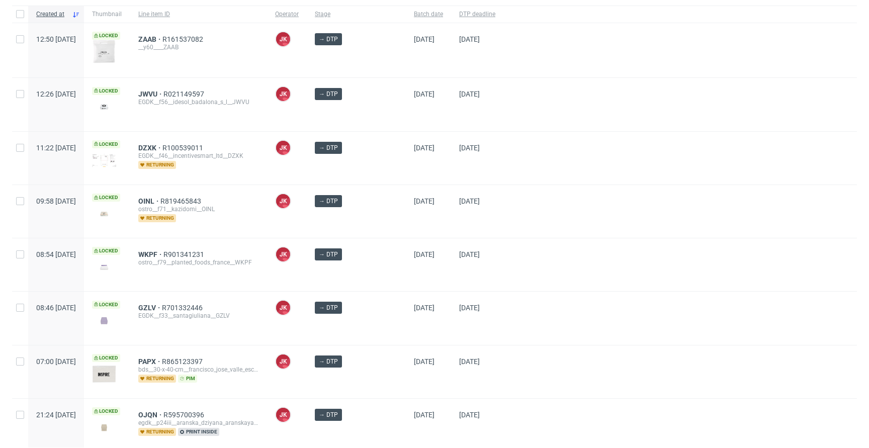
click at [519, 271] on div at bounding box center [680, 264] width 354 height 53
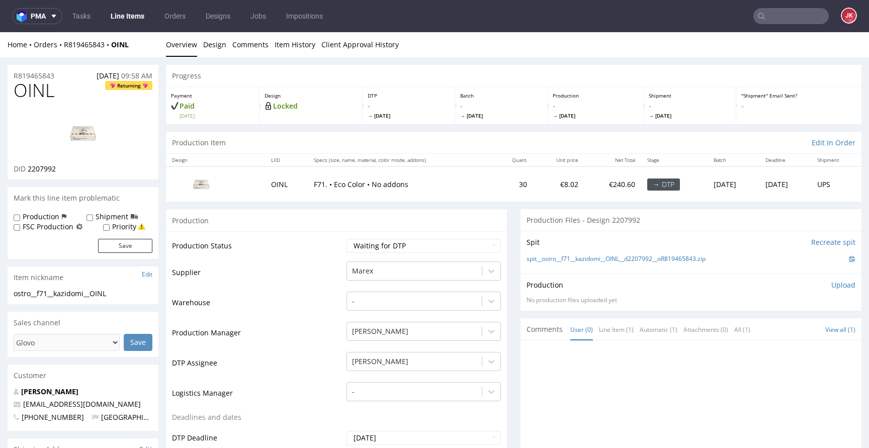
click at [217, 46] on link "Design" at bounding box center [214, 44] width 23 height 25
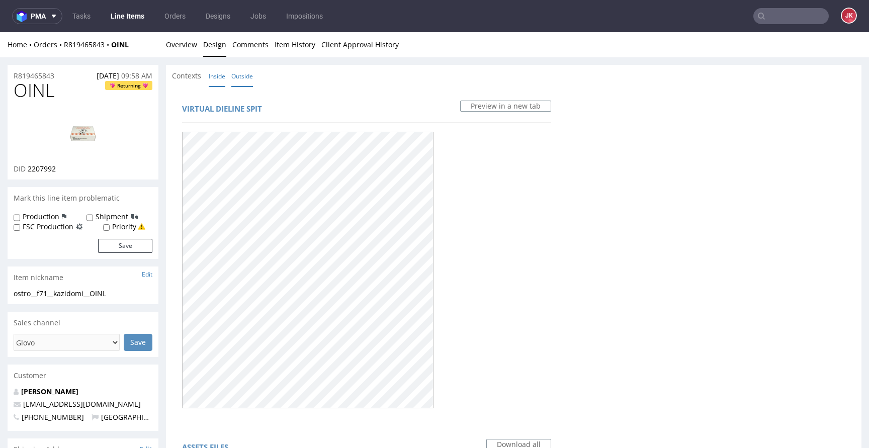
click at [218, 76] on link "Inside" at bounding box center [217, 76] width 17 height 22
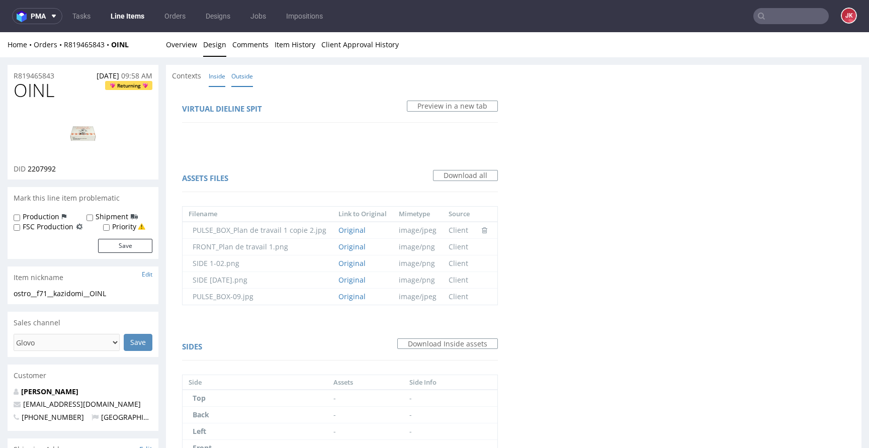
click at [246, 80] on link "Outside" at bounding box center [242, 76] width 22 height 22
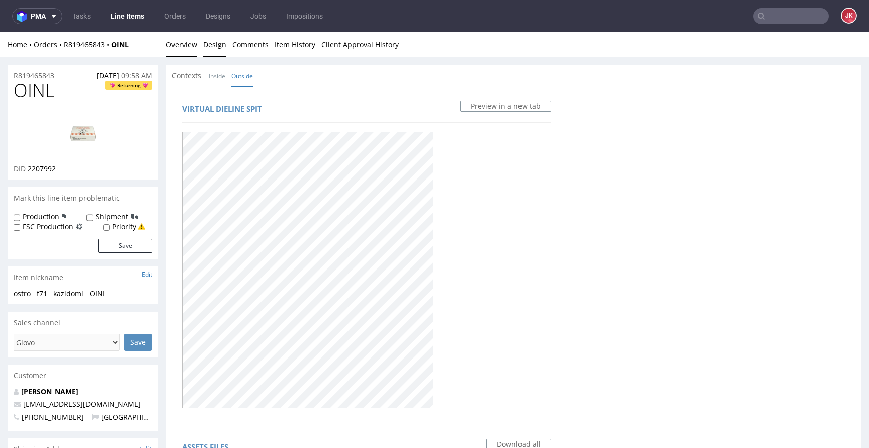
click at [186, 44] on link "Overview" at bounding box center [181, 44] width 31 height 25
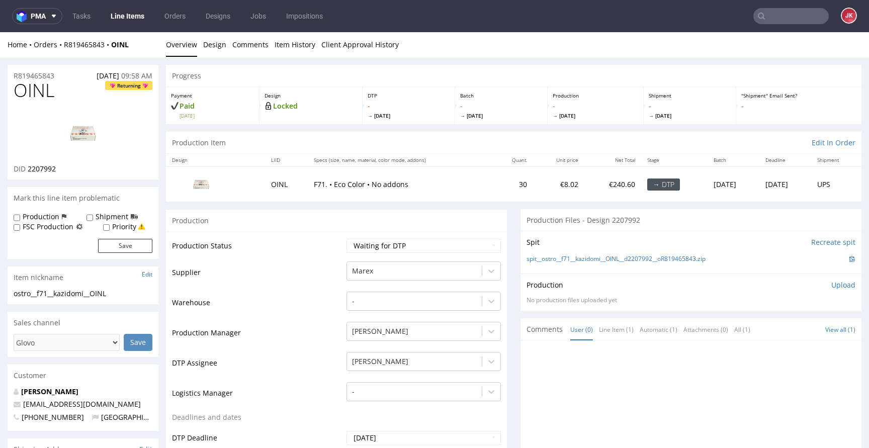
click at [213, 44] on link "Design" at bounding box center [214, 44] width 23 height 25
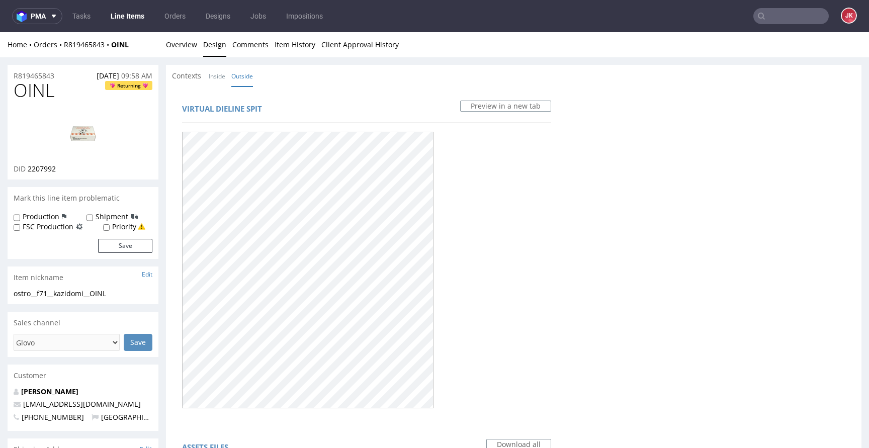
click at [291, 86] on div "Contexts Inside Outside" at bounding box center [514, 76] width 696 height 22
click at [186, 45] on link "Overview" at bounding box center [181, 44] width 31 height 25
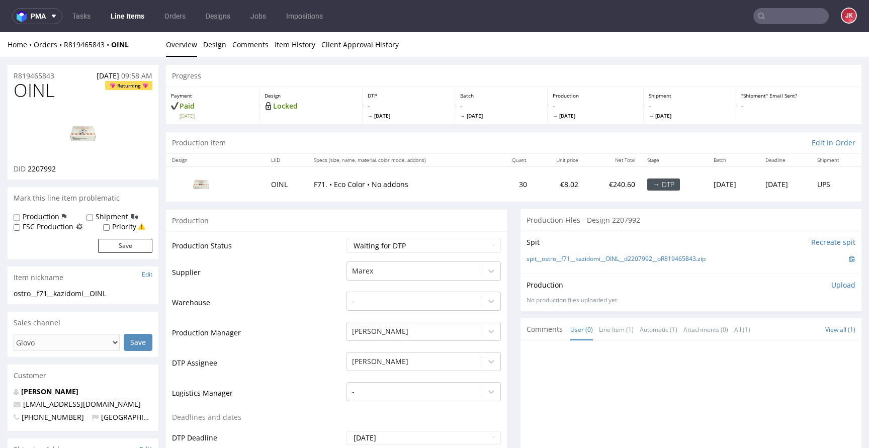
click at [390, 242] on select "Waiting for Artwork Waiting for Diecut Waiting for Mockup Waiting for DTP Waiti…" at bounding box center [424, 246] width 154 height 14
select select "dtp_in_process"
click at [347, 239] on select "Waiting for Artwork Waiting for Diecut Waiting for Mockup Waiting for DTP Waiti…" at bounding box center [424, 246] width 154 height 14
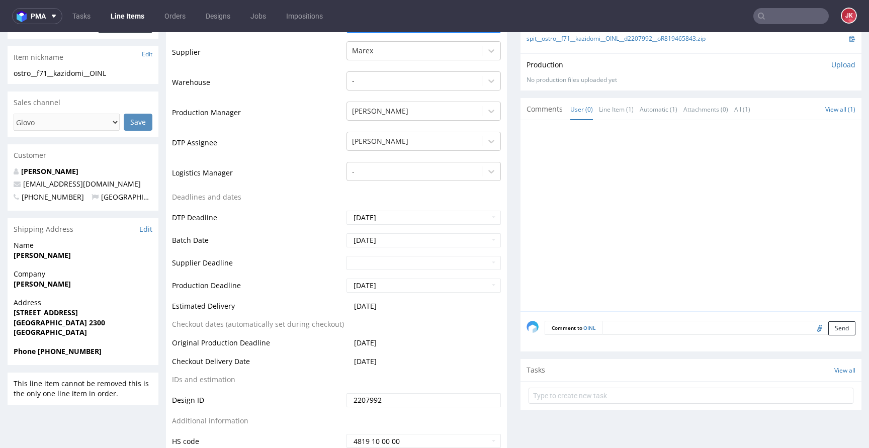
scroll to position [421, 0]
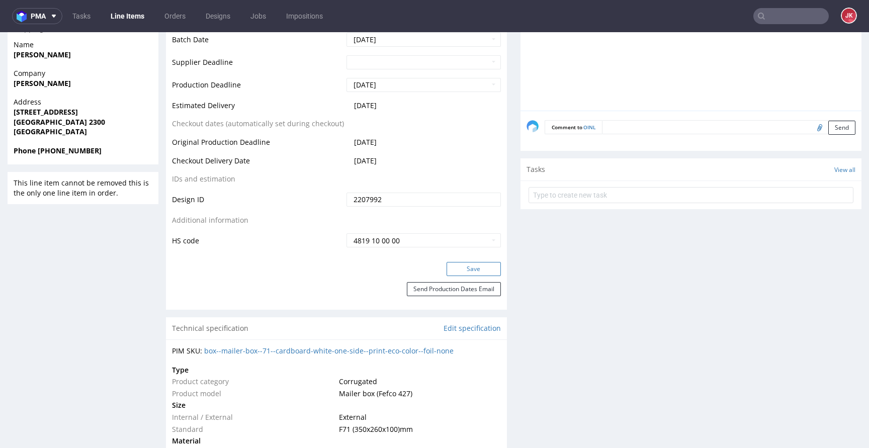
click at [463, 270] on button "Save" at bounding box center [474, 269] width 54 height 14
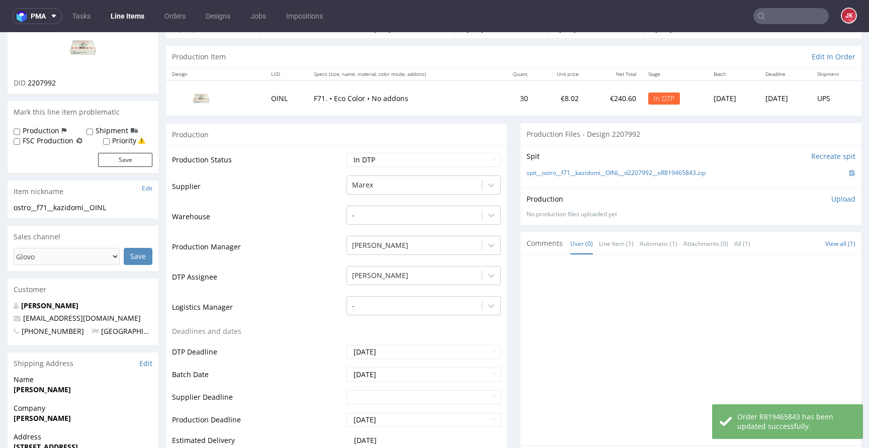
scroll to position [0, 0]
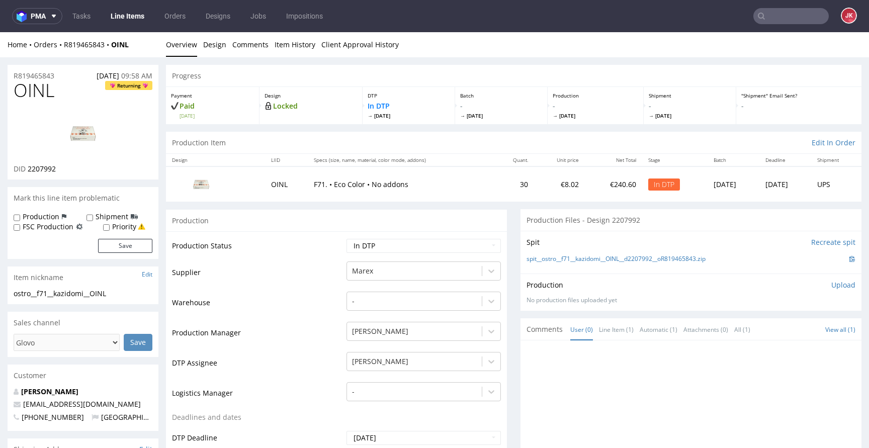
click at [42, 91] on span "OINL" at bounding box center [34, 90] width 41 height 20
click at [42, 90] on span "OINL" at bounding box center [34, 90] width 41 height 20
copy span "OINL"
click at [308, 242] on td "Production Status" at bounding box center [258, 249] width 172 height 23
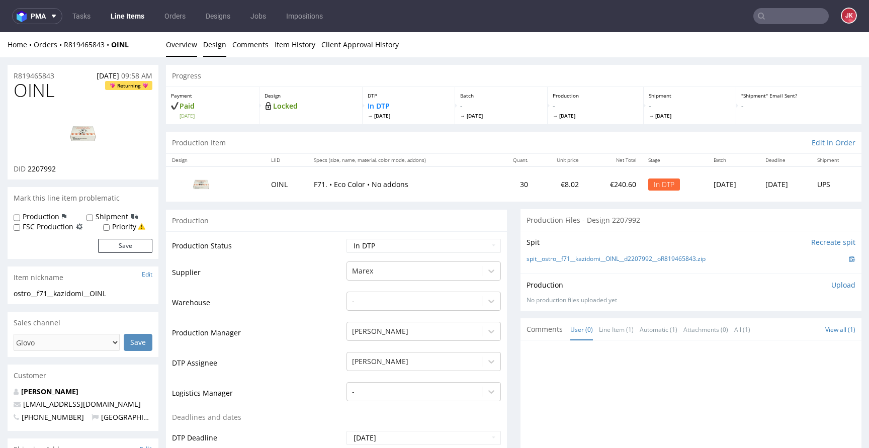
click at [215, 52] on link "Design" at bounding box center [214, 44] width 23 height 25
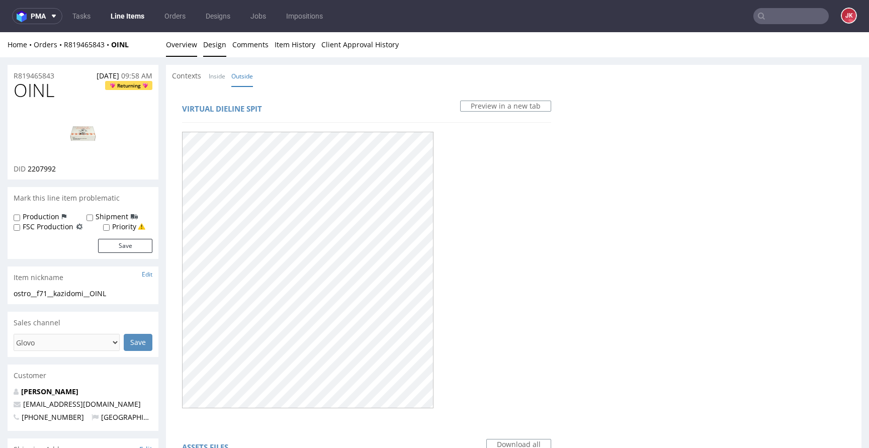
click at [177, 41] on link "Overview" at bounding box center [181, 44] width 31 height 25
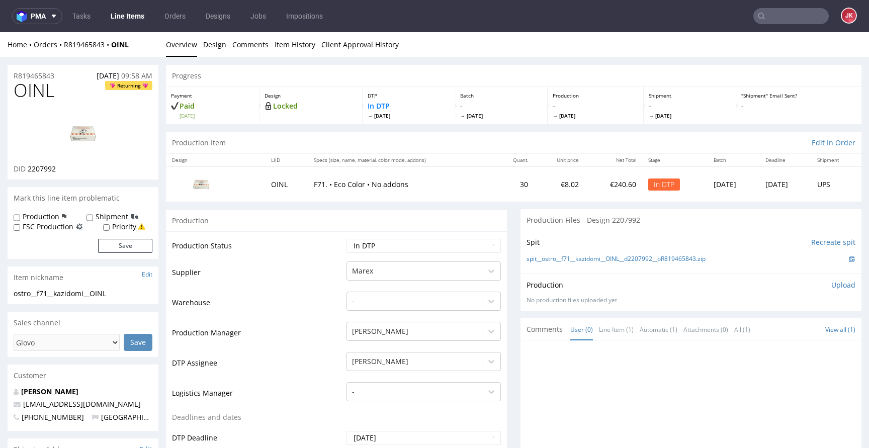
click at [95, 122] on img at bounding box center [83, 133] width 80 height 45
click at [62, 391] on link "Emna Everard" at bounding box center [49, 392] width 57 height 10
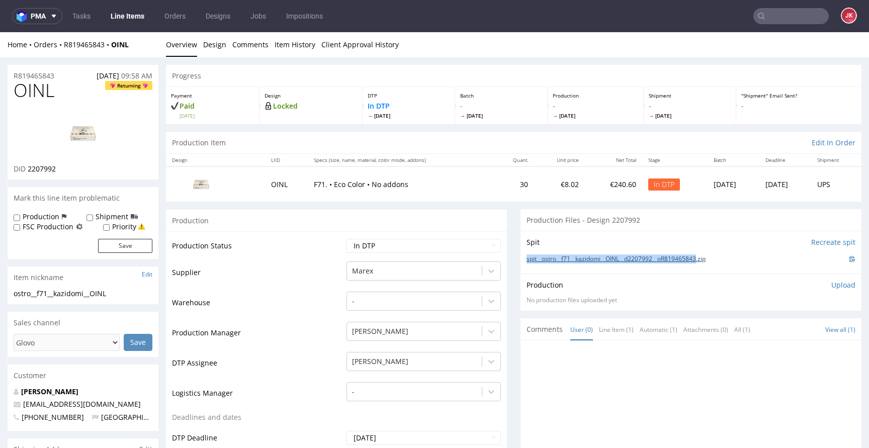
drag, startPoint x: 518, startPoint y: 259, endPoint x: 701, endPoint y: 263, distance: 183.6
click at [701, 263] on div "Spit Recreate spit spit__ostro__f71__kazidomi__OINL__d2207992__oR819465843.zip" at bounding box center [691, 252] width 341 height 43
copy link "spit__ostro__f71__kazidomi__OINL__d2207992__oR819465843"
click at [675, 281] on div "Production Upload" at bounding box center [691, 285] width 329 height 10
click at [831, 287] on p "Upload" at bounding box center [843, 285] width 24 height 10
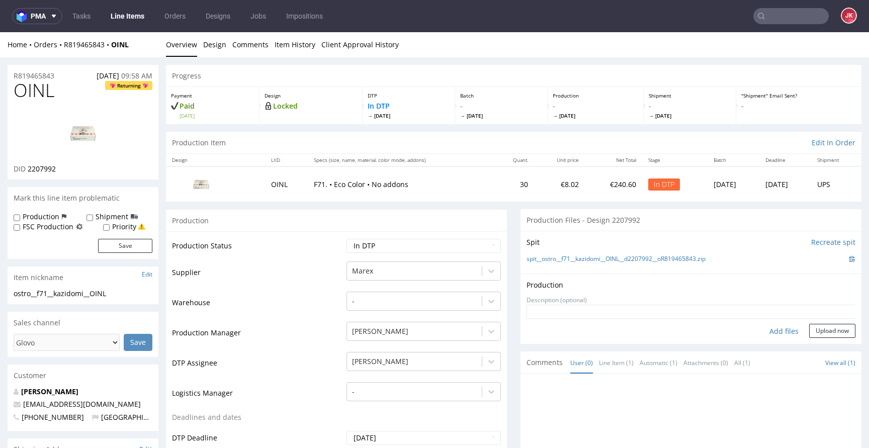
click at [764, 332] on div "Add files" at bounding box center [784, 331] width 50 height 15
type input "C:\fakepath\ostro__f71__kazidomi__OINL__d2207992__oR819465843__5__outside.pdf"
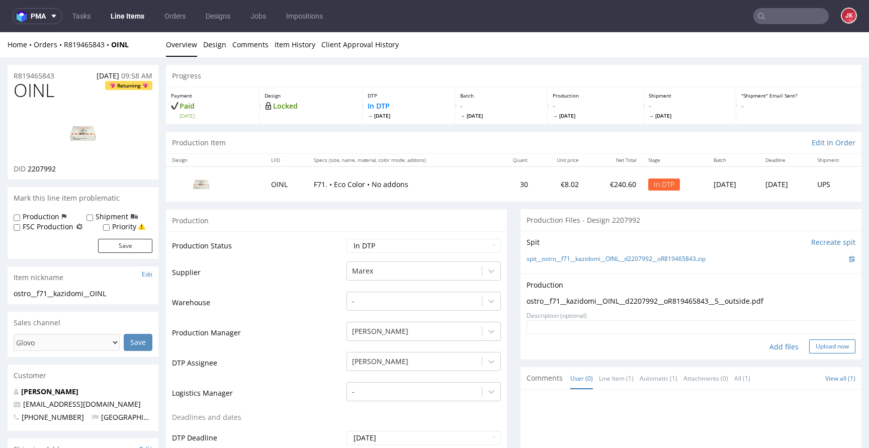
click at [809, 344] on button "Upload now" at bounding box center [832, 347] width 46 height 14
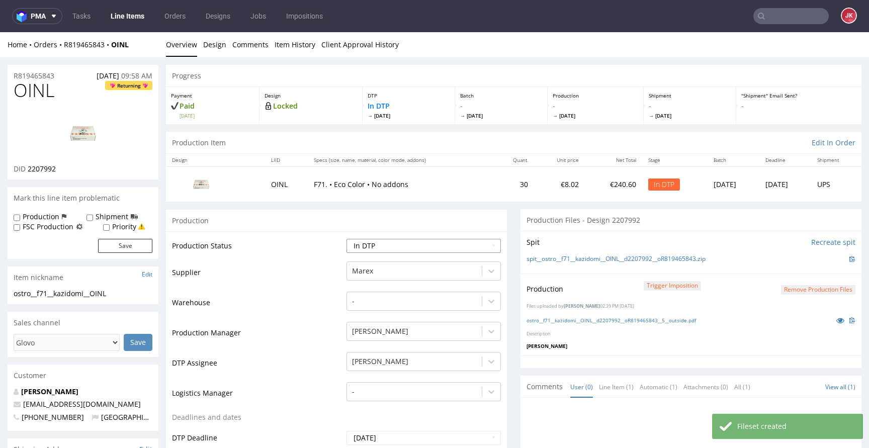
click at [403, 243] on select "Waiting for Artwork Waiting for Diecut Waiting for Mockup Waiting for DTP Waiti…" at bounding box center [424, 246] width 154 height 14
select select "dtp_production_ready"
click at [347, 239] on select "Waiting for Artwork Waiting for Diecut Waiting for Mockup Waiting for DTP Waiti…" at bounding box center [424, 246] width 154 height 14
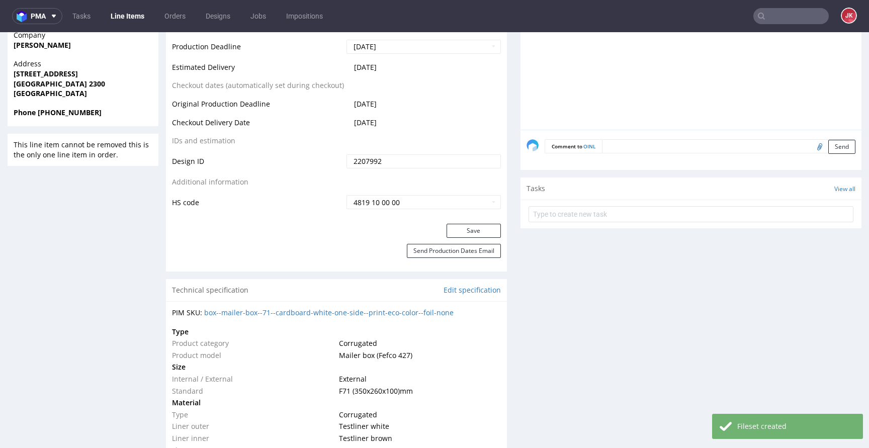
scroll to position [585, 0]
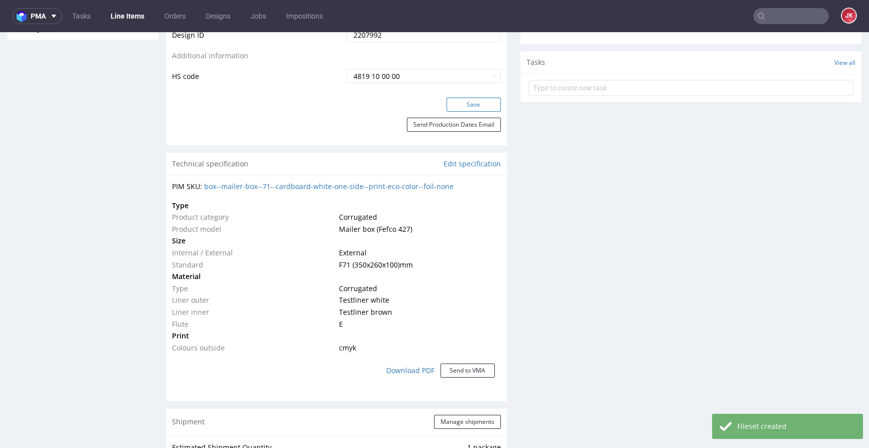
click at [468, 106] on button "Save" at bounding box center [474, 105] width 54 height 14
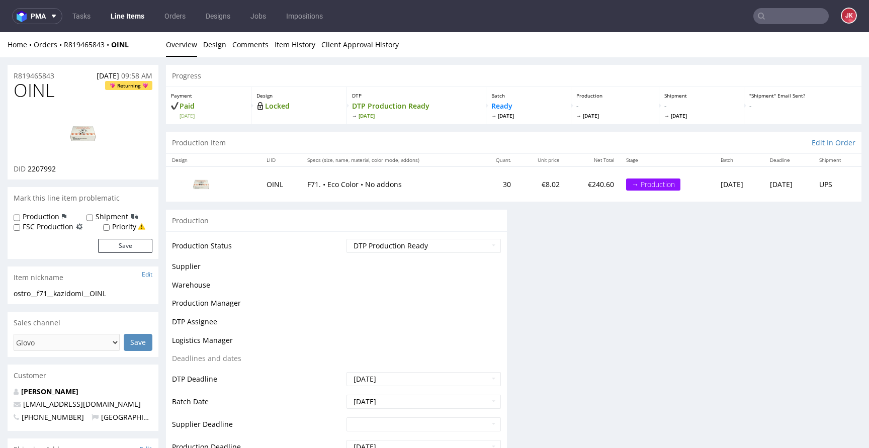
scroll to position [578, 0]
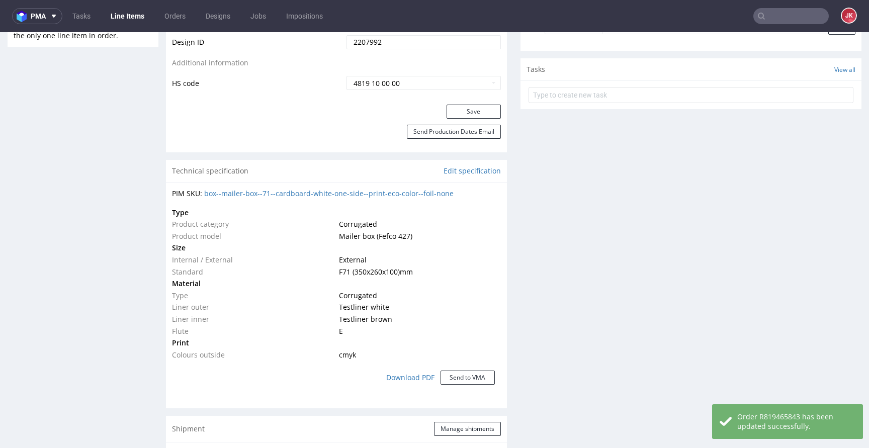
click at [331, 243] on td "Size" at bounding box center [254, 248] width 164 height 12
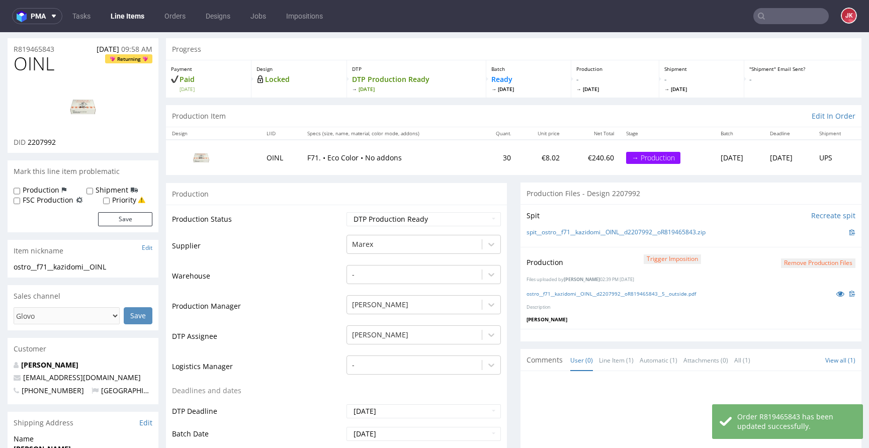
scroll to position [0, 0]
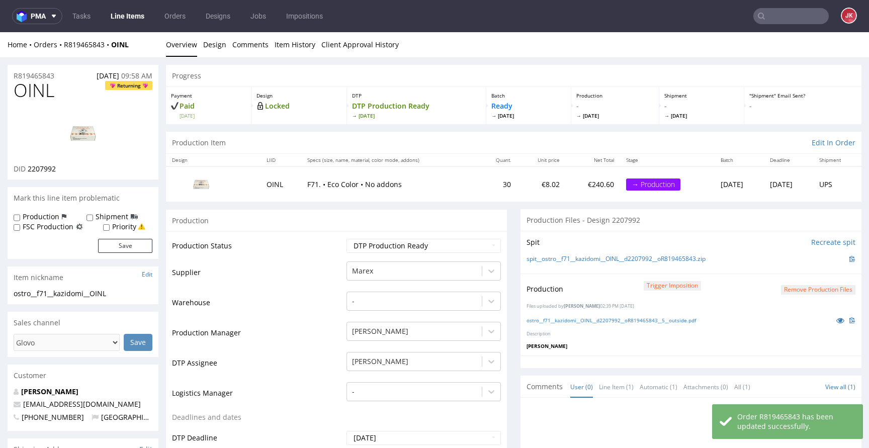
click at [336, 238] on td "Production Status" at bounding box center [258, 249] width 172 height 23
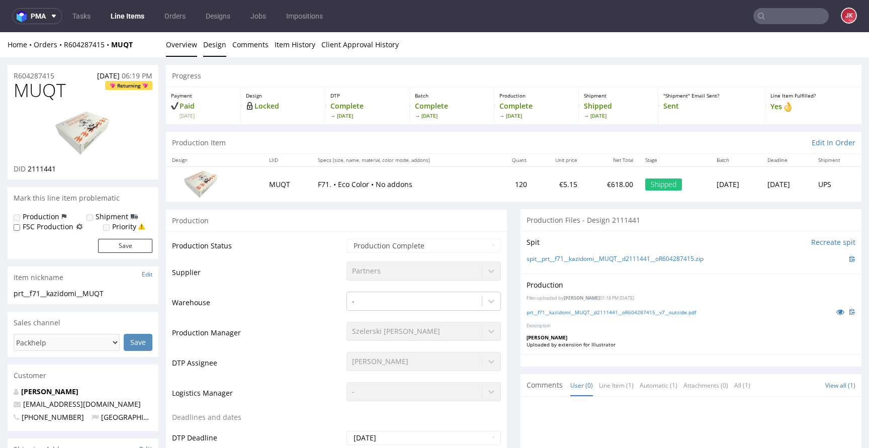
click at [211, 47] on link "Design" at bounding box center [214, 44] width 23 height 25
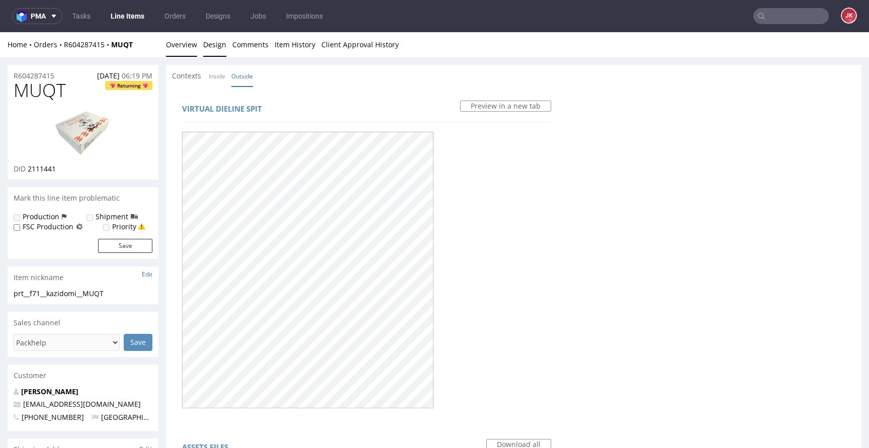
click at [182, 52] on link "Overview" at bounding box center [181, 44] width 31 height 25
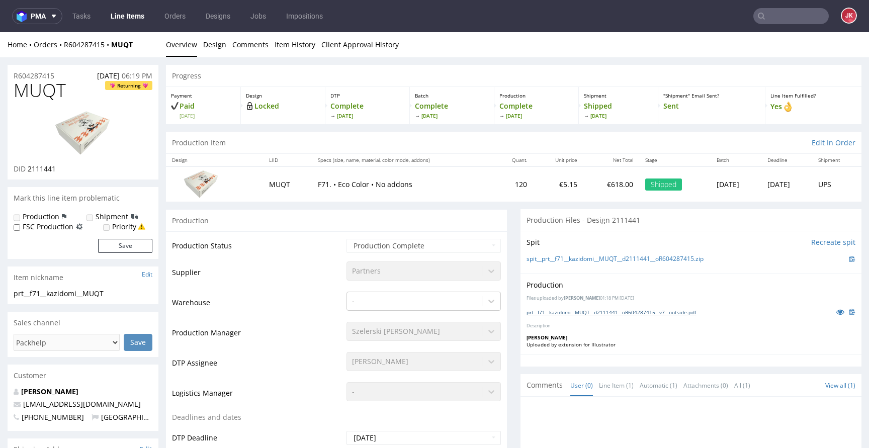
click at [562, 311] on link "prt__f71__kazidomi__MUQT__d2111441__oR604287415__v7__outside.pdf" at bounding box center [611, 312] width 169 height 7
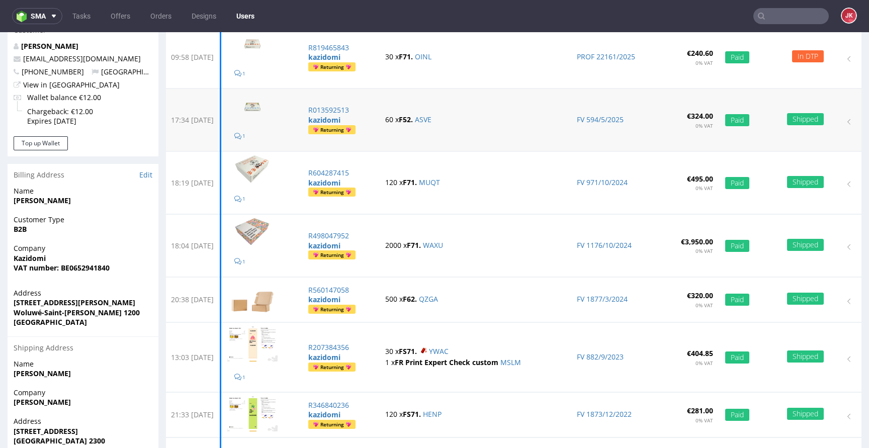
scroll to position [146, 0]
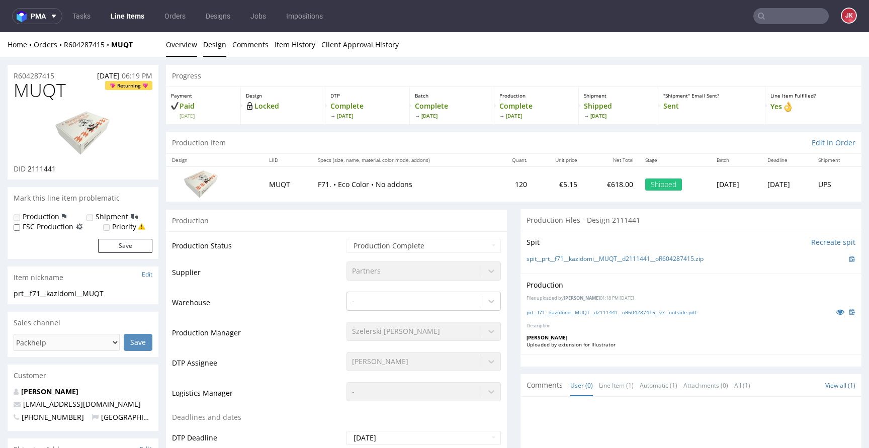
click at [218, 48] on link "Design" at bounding box center [214, 44] width 23 height 25
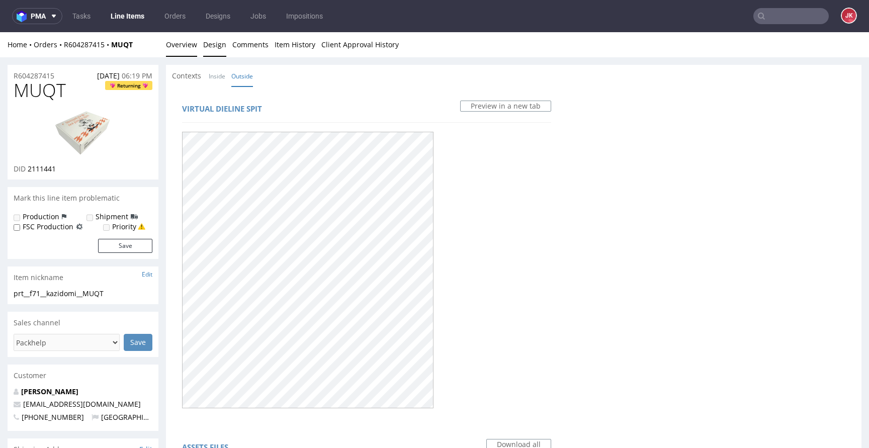
click at [181, 44] on link "Overview" at bounding box center [181, 44] width 31 height 25
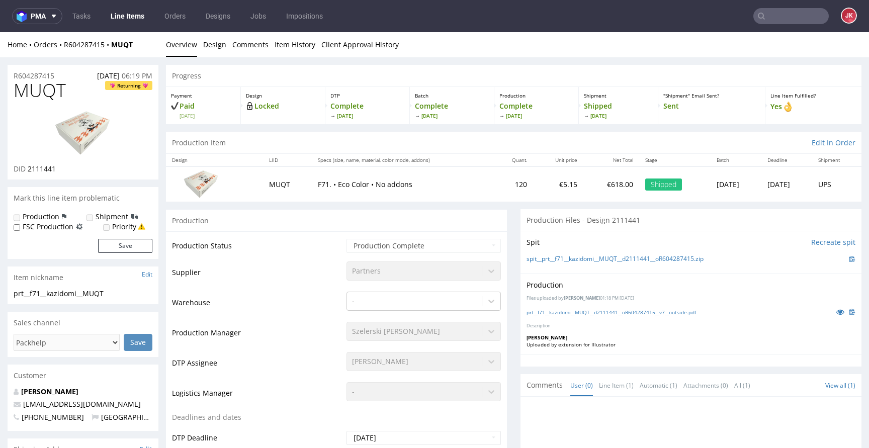
click at [93, 137] on img at bounding box center [83, 133] width 80 height 45
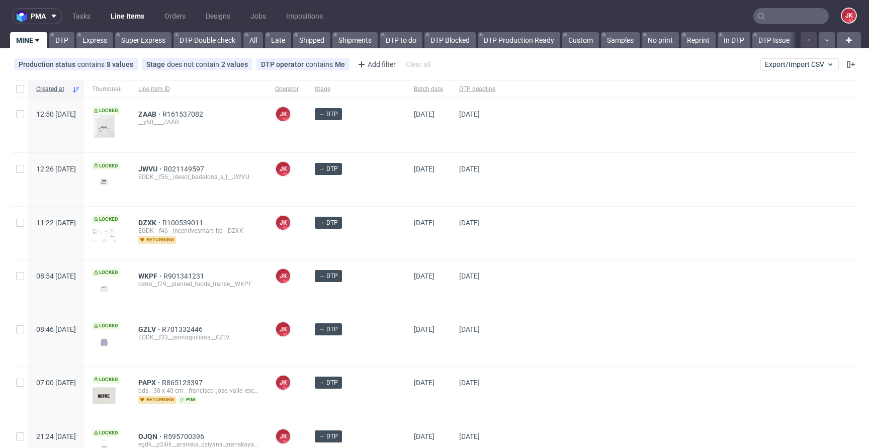
click at [451, 194] on div "[DATE]" at bounding box center [477, 179] width 52 height 53
click at [382, 244] on div "→ DTP" at bounding box center [356, 233] width 99 height 53
click at [381, 244] on div "→ DTP" at bounding box center [356, 233] width 99 height 53
click at [503, 271] on div at bounding box center [680, 286] width 354 height 53
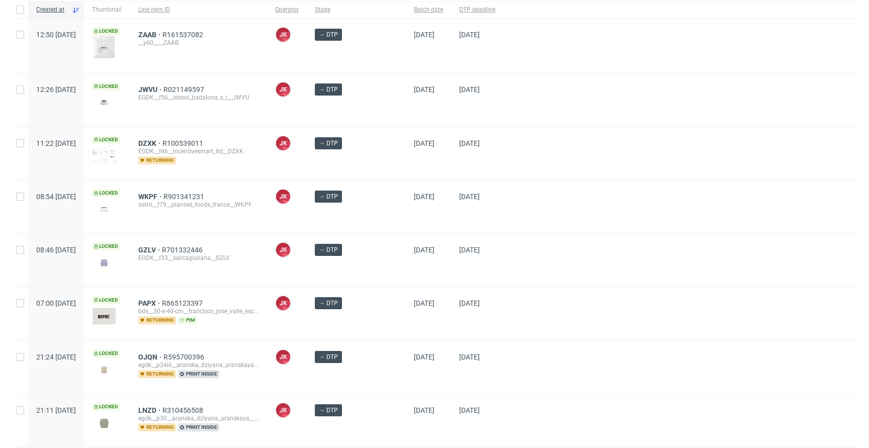
scroll to position [65, 0]
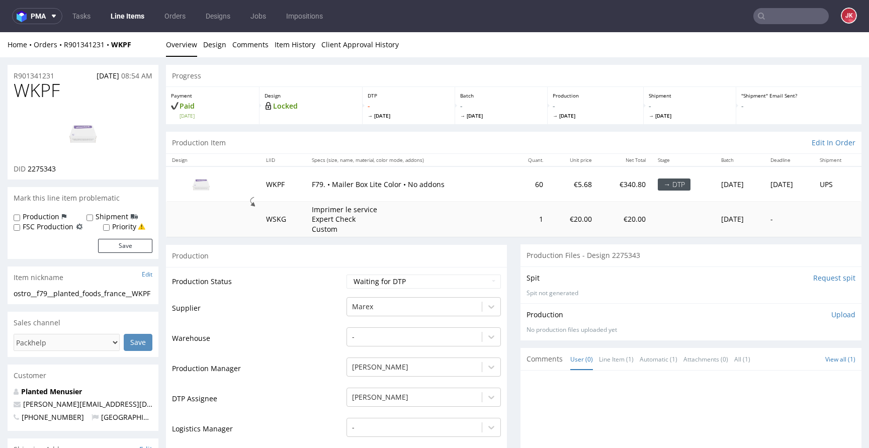
click at [813, 279] on input "Request spit" at bounding box center [834, 278] width 42 height 10
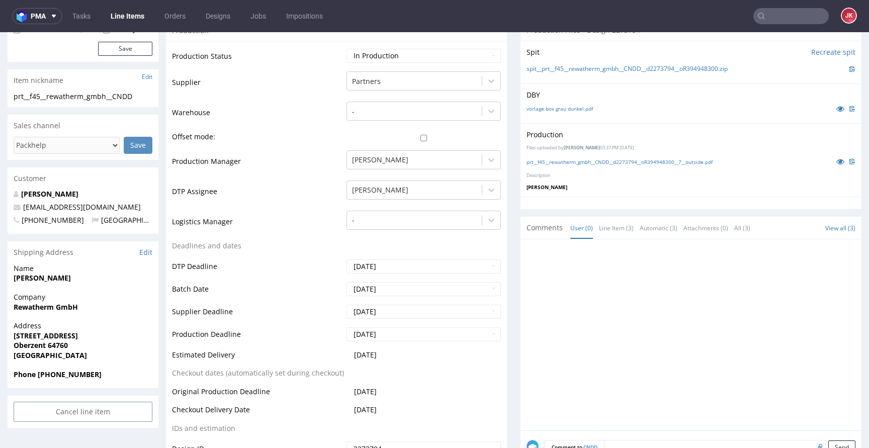
scroll to position [73, 0]
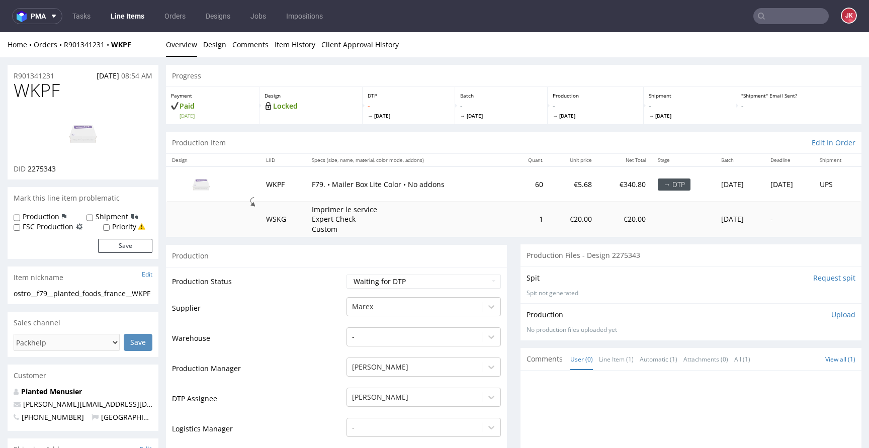
click at [207, 54] on link "Design" at bounding box center [214, 44] width 23 height 25
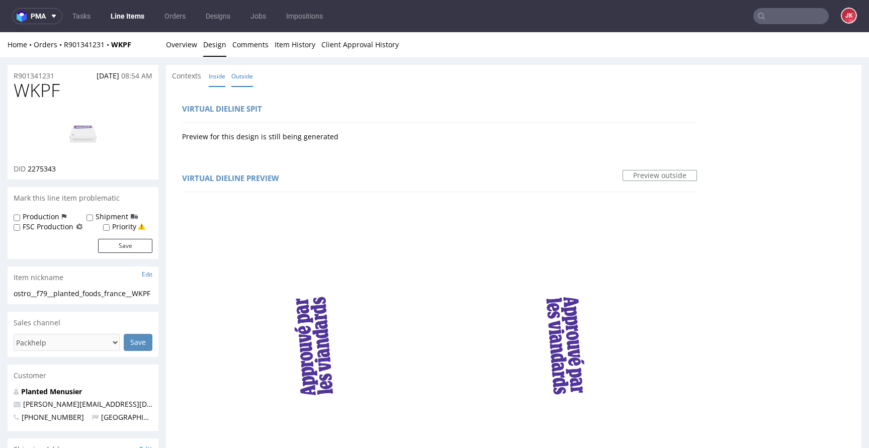
click at [215, 76] on link "Inside" at bounding box center [217, 76] width 17 height 22
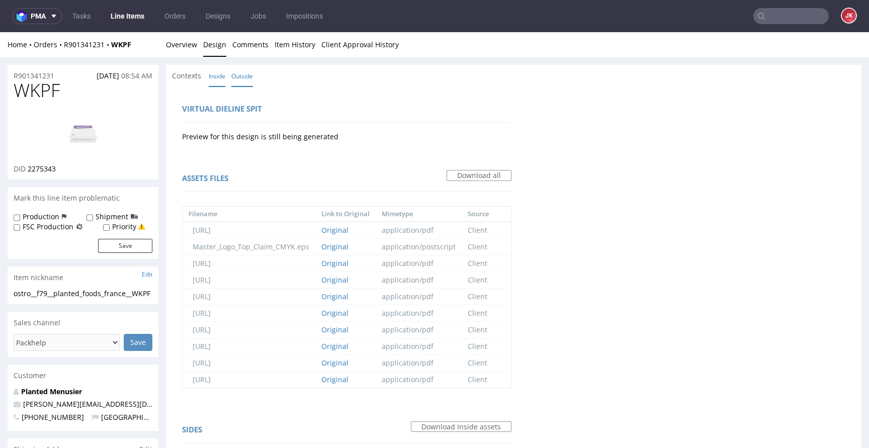
click at [248, 76] on link "Outside" at bounding box center [242, 76] width 22 height 22
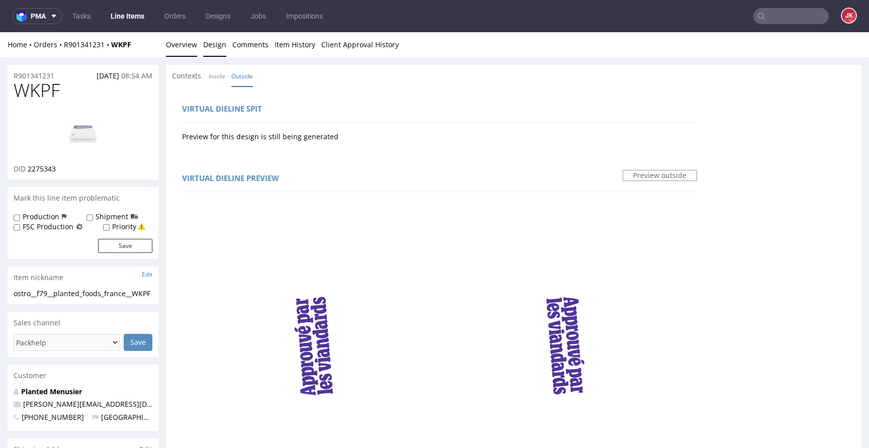
click at [188, 50] on link "Overview" at bounding box center [181, 44] width 31 height 25
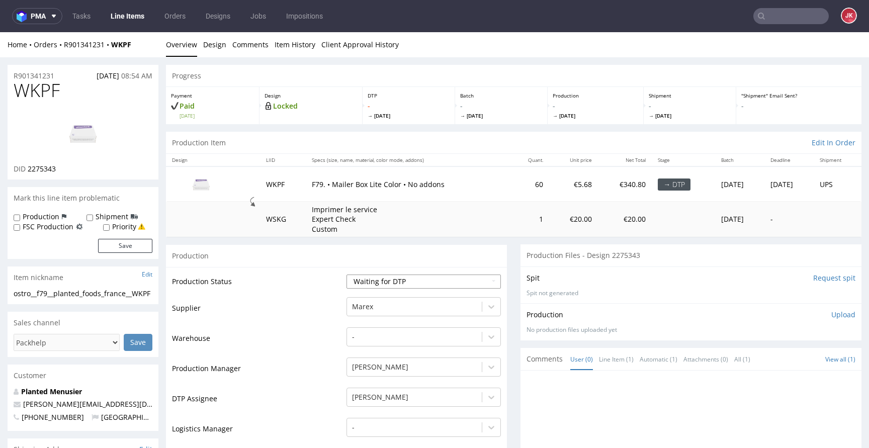
click at [391, 287] on select "Waiting for Artwork Waiting for Diecut Waiting for Mockup Waiting for DTP Waiti…" at bounding box center [424, 282] width 154 height 14
click at [347, 275] on select "Waiting for Artwork Waiting for Diecut Waiting for Mockup Waiting for DTP Waiti…" at bounding box center [424, 282] width 154 height 14
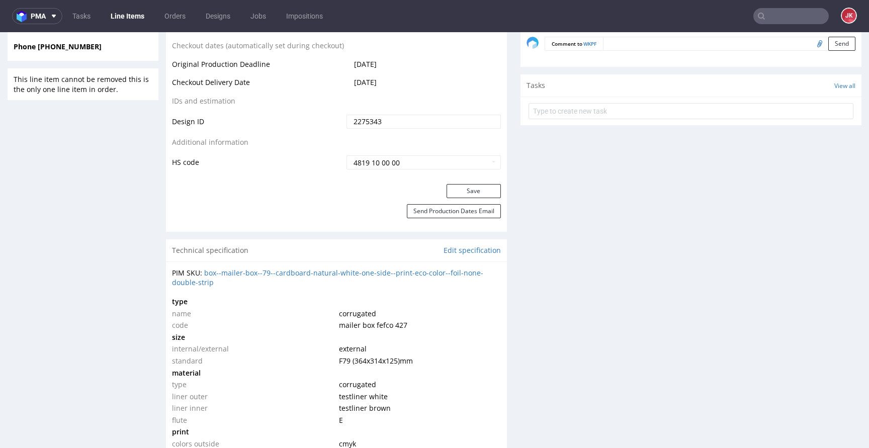
scroll to position [603, 0]
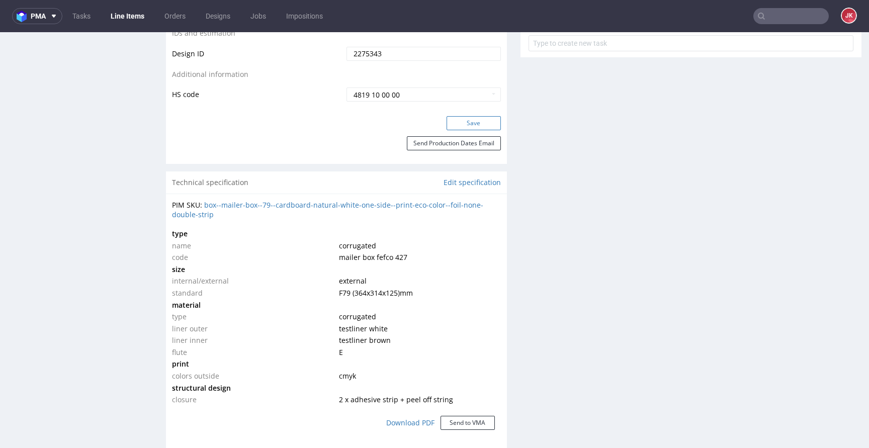
click at [472, 128] on button "Save" at bounding box center [474, 123] width 54 height 14
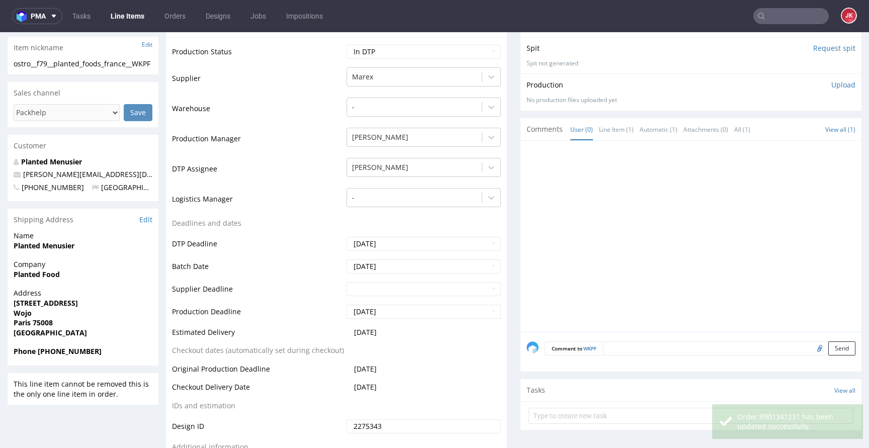
scroll to position [0, 0]
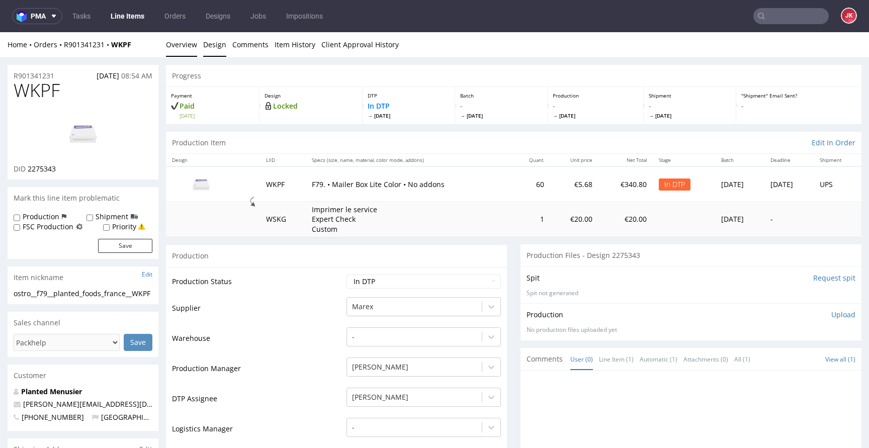
click at [215, 48] on link "Design" at bounding box center [214, 44] width 23 height 25
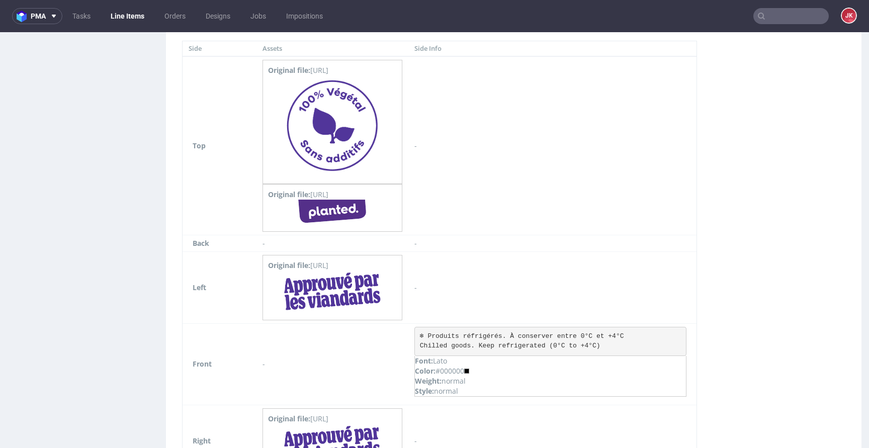
scroll to position [1117, 0]
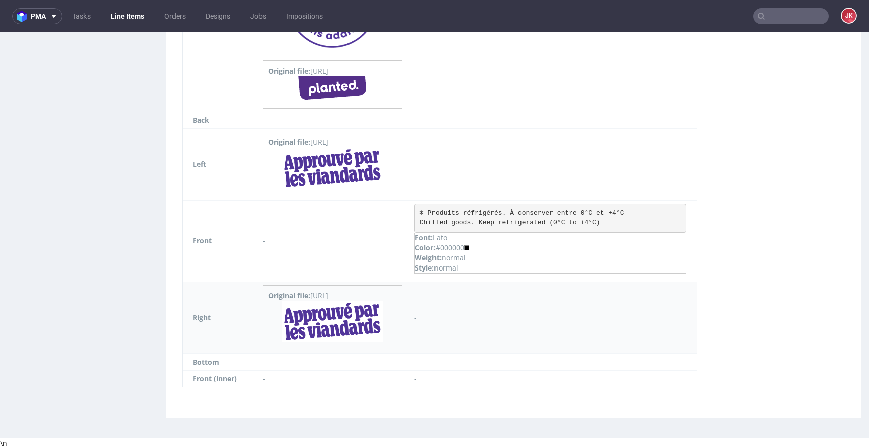
click at [359, 321] on img at bounding box center [332, 322] width 101 height 42
click at [364, 165] on img at bounding box center [332, 168] width 101 height 42
click at [367, 81] on img at bounding box center [332, 88] width 71 height 24
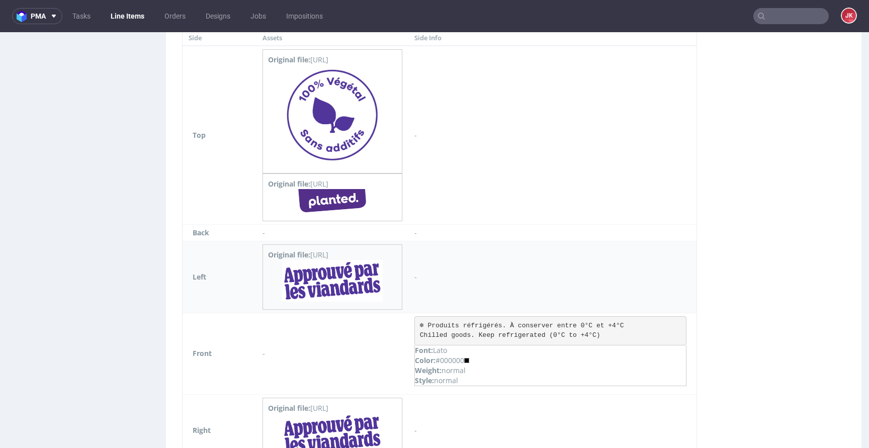
scroll to position [987, 0]
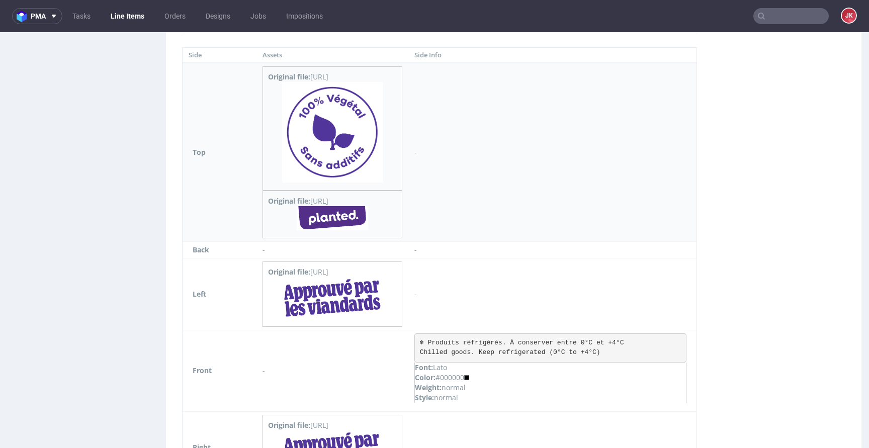
click at [356, 129] on img at bounding box center [332, 132] width 101 height 101
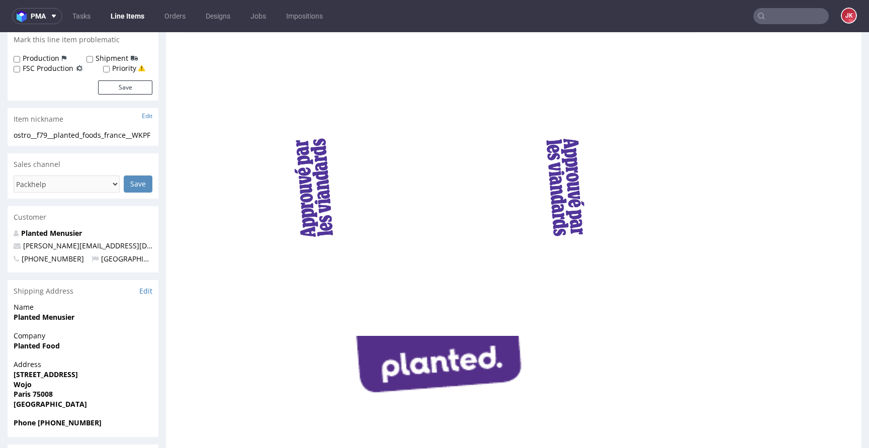
scroll to position [0, 0]
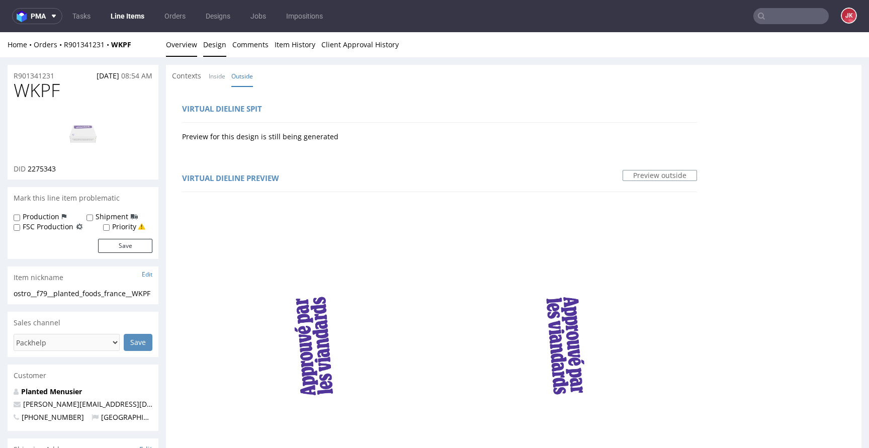
click at [187, 49] on link "Overview" at bounding box center [181, 44] width 31 height 25
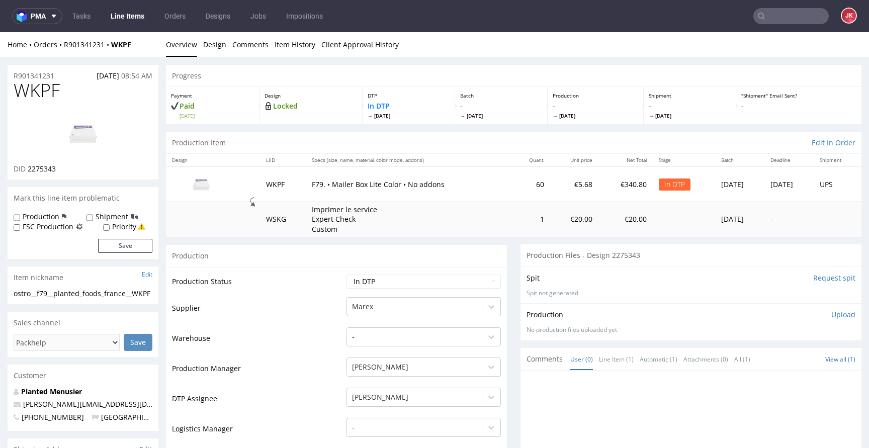
click at [91, 123] on img at bounding box center [83, 133] width 80 height 45
click at [35, 86] on span "WKPF" at bounding box center [37, 90] width 46 height 20
copy span "WKPF"
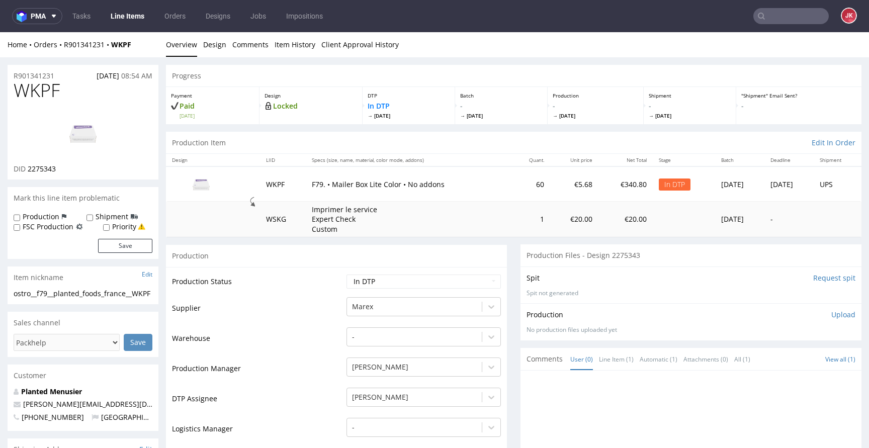
click at [209, 49] on link "Design" at bounding box center [214, 44] width 23 height 25
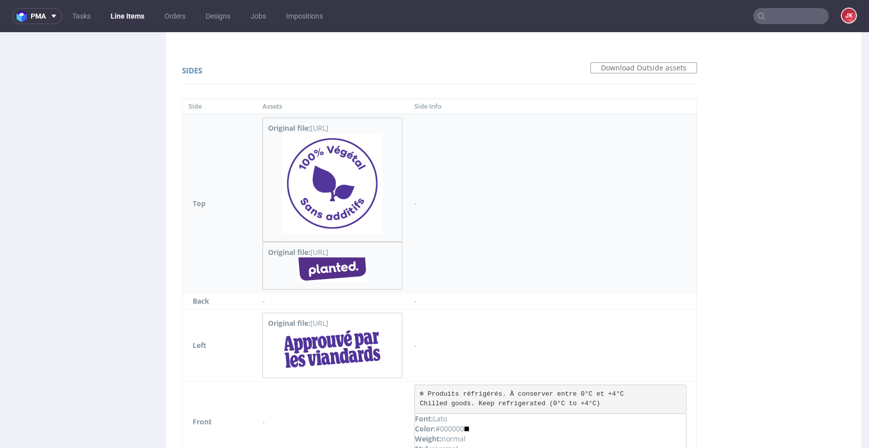
scroll to position [1117, 0]
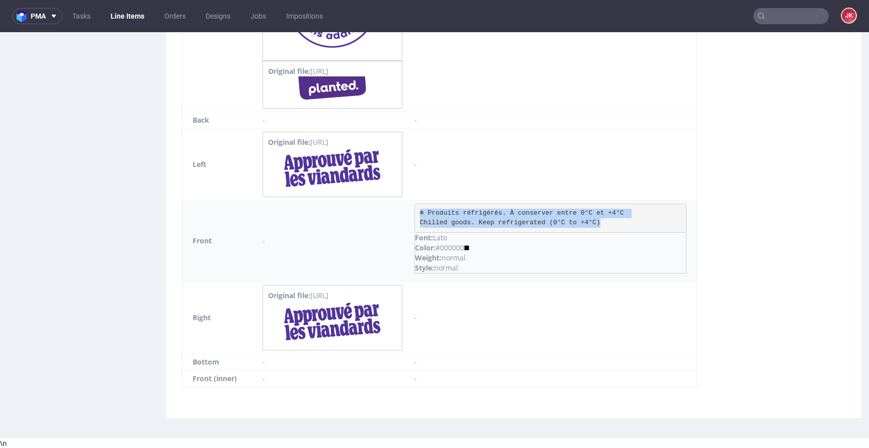
drag, startPoint x: 475, startPoint y: 213, endPoint x: 674, endPoint y: 222, distance: 199.4
click at [674, 222] on pre "❄︎ Produits réfrigérés. À conserver entre 0°C et +4°C Chilled goods. Keep refri…" at bounding box center [550, 218] width 272 height 29
copy pre "❄︎ Produits réfrigérés. À conserver entre 0°C et +4°C Chilled goods. Keep refri…"
click at [502, 216] on pre "❄︎ Produits réfrigérés. À conserver entre 0°C et +4°C Chilled goods. Keep refri…" at bounding box center [550, 218] width 272 height 29
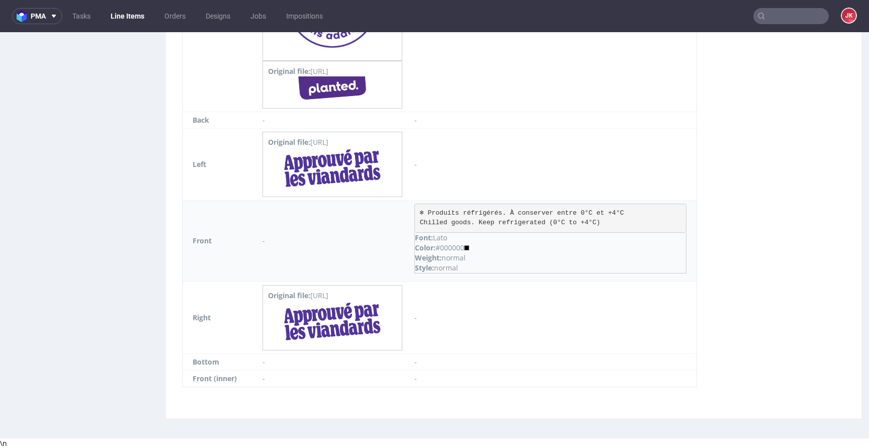
click at [408, 214] on td "-" at bounding box center [333, 240] width 152 height 81
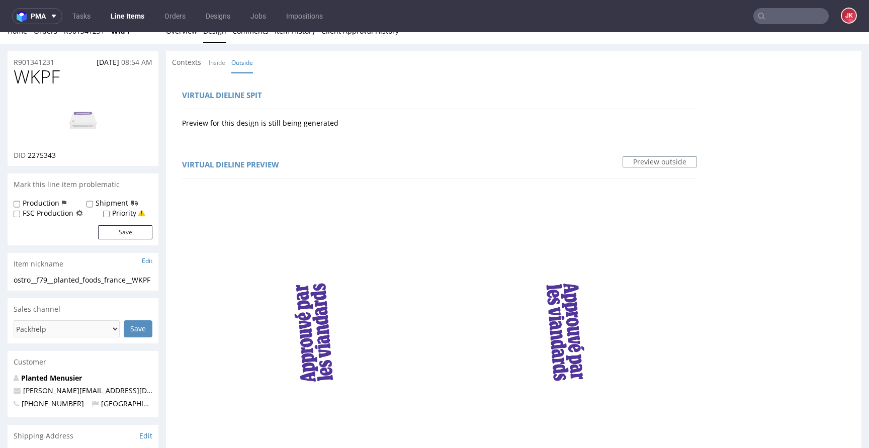
scroll to position [0, 0]
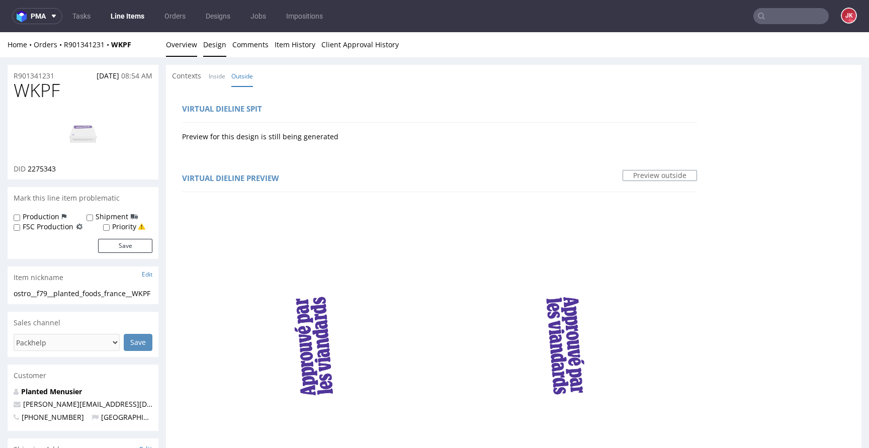
click at [181, 47] on link "Overview" at bounding box center [181, 44] width 31 height 25
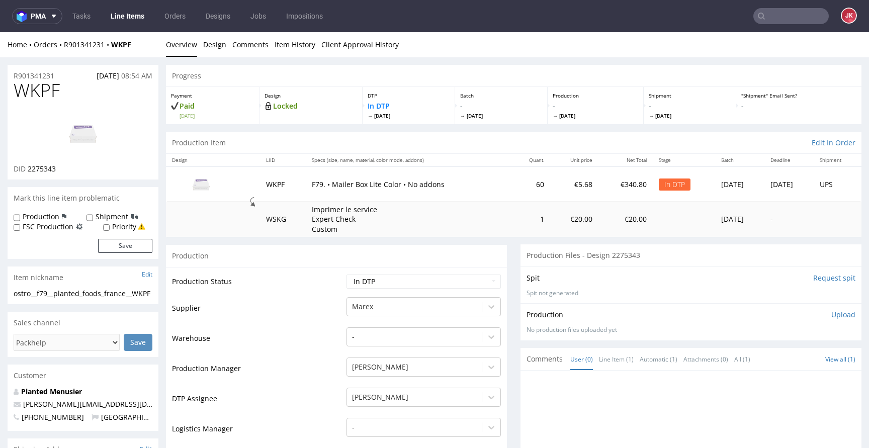
click at [271, 279] on td "Production Status" at bounding box center [258, 285] width 172 height 23
drag, startPoint x: 59, startPoint y: 301, endPoint x: 0, endPoint y: 296, distance: 59.1
copy div "ostro__f79__planted_foods_france__WKPF"
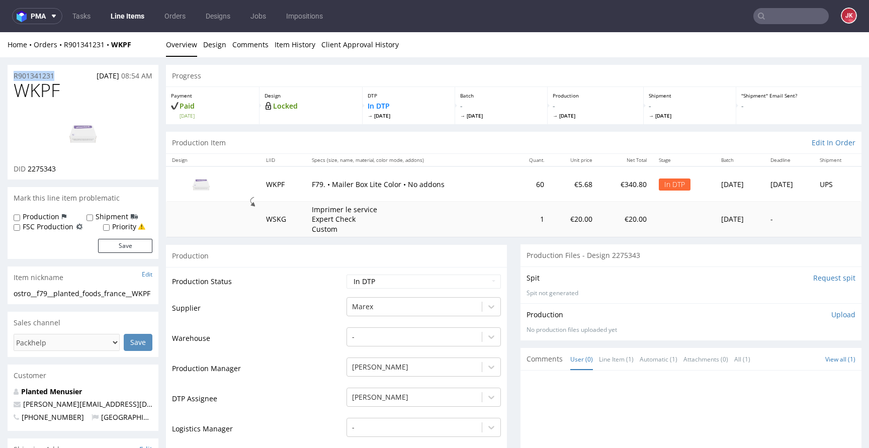
drag, startPoint x: 43, startPoint y: 77, endPoint x: 0, endPoint y: 76, distance: 43.3
copy p "R901341231"
drag, startPoint x: 28, startPoint y: 169, endPoint x: 66, endPoint y: 171, distance: 38.8
click at [66, 171] on div "DID 2275343" at bounding box center [83, 169] width 139 height 10
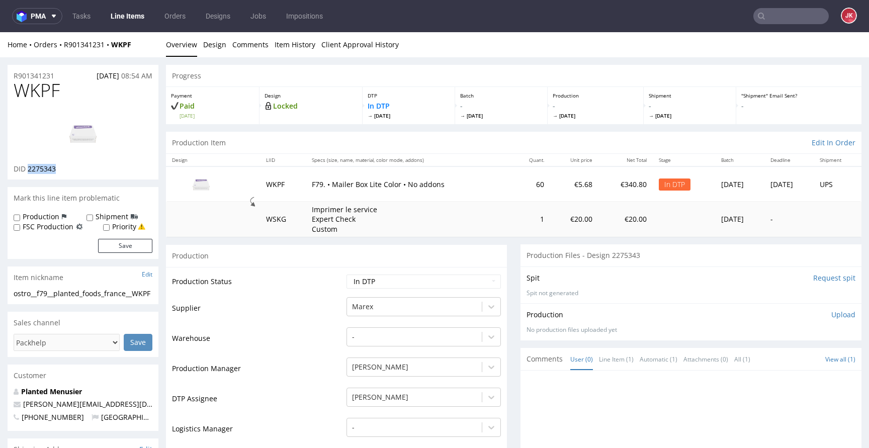
copy span "2275343"
click at [397, 283] on select "Waiting for Artwork Waiting for Diecut Waiting for Mockup Waiting for DTP Waiti…" at bounding box center [424, 282] width 154 height 14
select select "dtp_ca_needed"
click at [347, 275] on select "Waiting for Artwork Waiting for Diecut Waiting for Mockup Waiting for DTP Waiti…" at bounding box center [424, 282] width 154 height 14
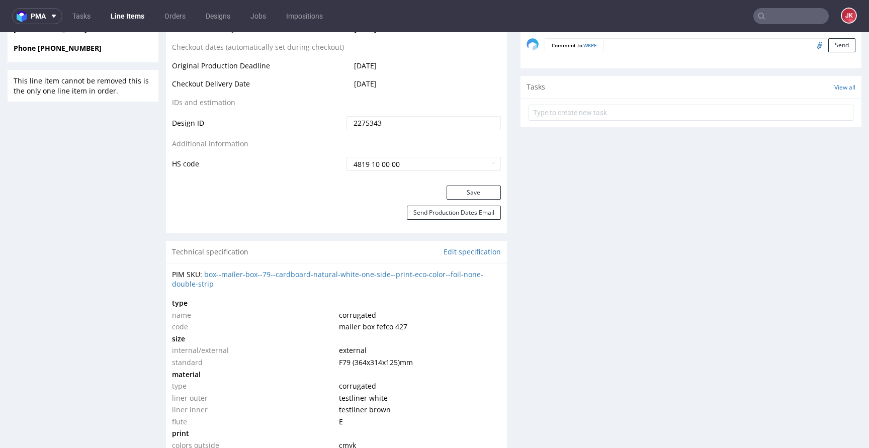
scroll to position [567, 0]
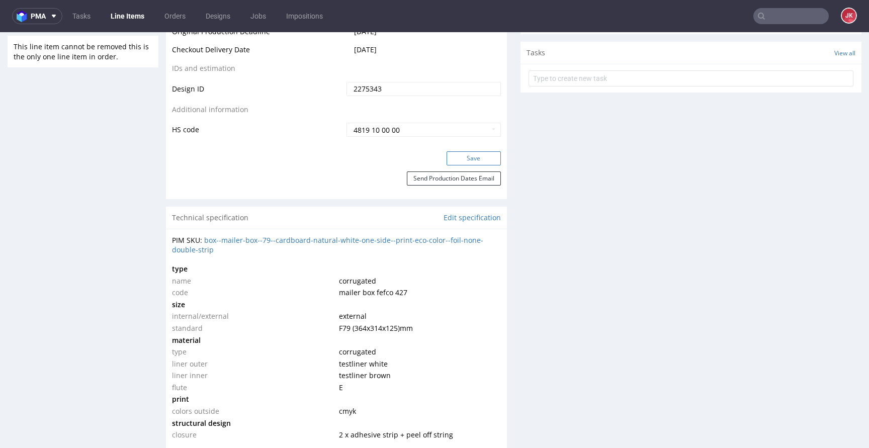
click at [469, 158] on button "Save" at bounding box center [474, 158] width 54 height 14
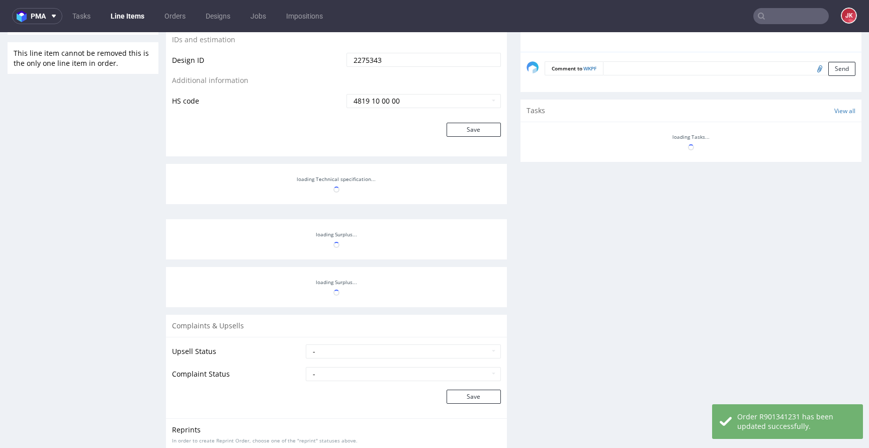
scroll to position [0, 0]
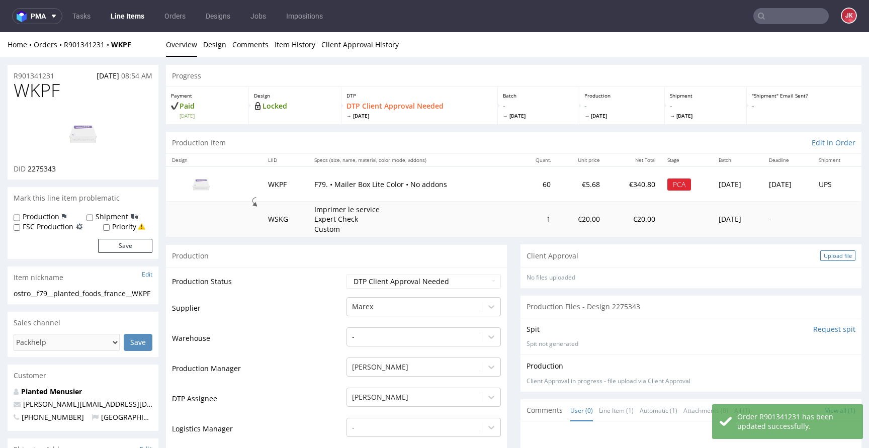
click at [820, 258] on div "Upload file" at bounding box center [837, 255] width 35 height 11
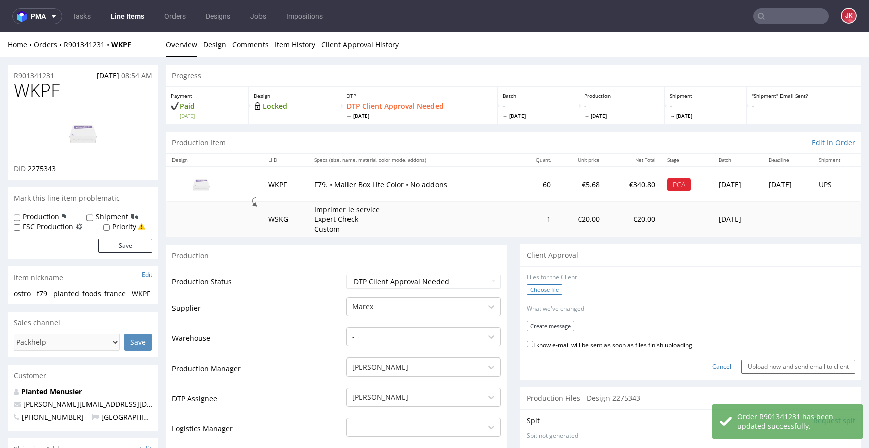
click at [531, 291] on label "Choose file" at bounding box center [545, 289] width 36 height 11
click at [0, 32] on input "Choose file" at bounding box center [0, 32] width 0 height 0
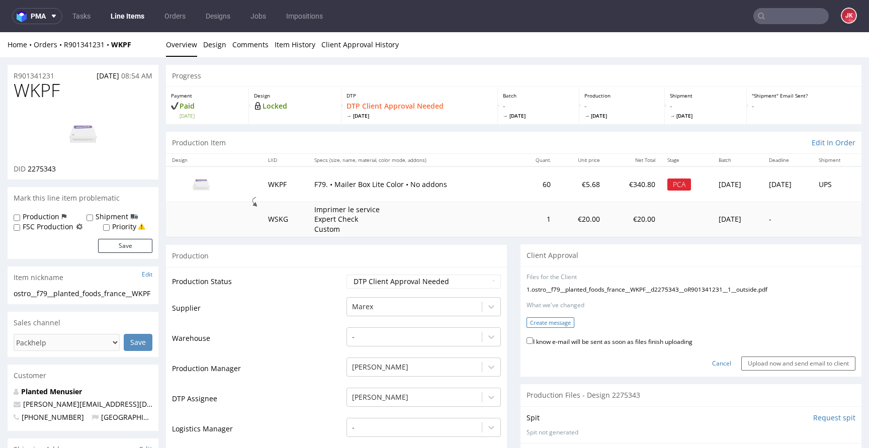
click at [540, 321] on button "Create message" at bounding box center [551, 322] width 48 height 11
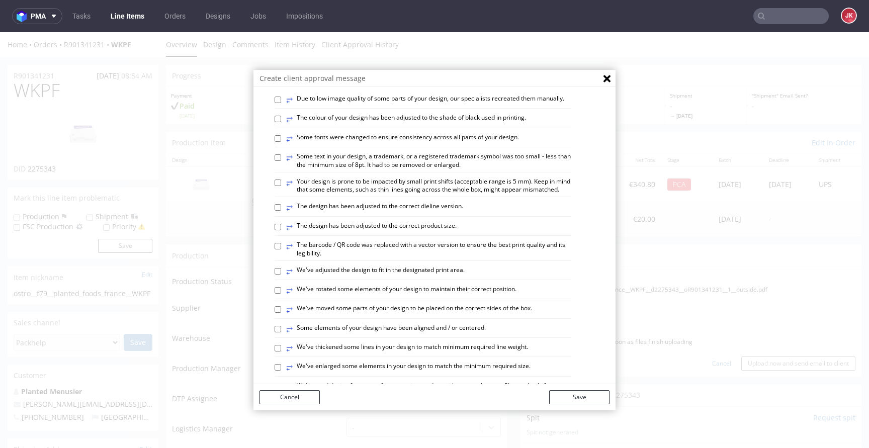
scroll to position [159, 0]
click at [354, 314] on label "⥂ We've moved some parts of your design to be placed on the correct sides of th…" at bounding box center [409, 308] width 246 height 11
click at [281, 312] on input "⥂ We've moved some parts of your design to be placed on the correct sides of th…" at bounding box center [278, 308] width 7 height 7
checkbox input "true"
click at [584, 399] on button "Save" at bounding box center [579, 397] width 60 height 14
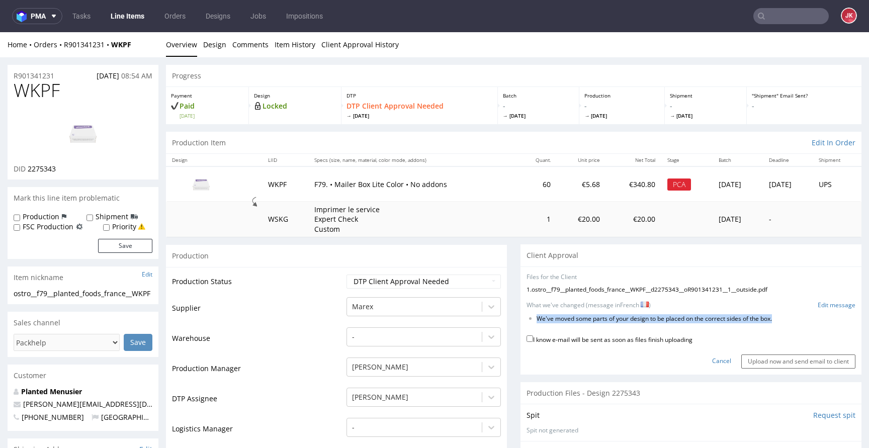
drag, startPoint x: 530, startPoint y: 319, endPoint x: 792, endPoint y: 318, distance: 261.5
click at [792, 318] on li "We've moved some parts of your design to be placed on the correct sides of the …" at bounding box center [680, 319] width 287 height 9
copy li "We've moved some parts of your design to be placed on the correct sides of the …"
click at [821, 305] on link "Edit message" at bounding box center [837, 305] width 38 height 9
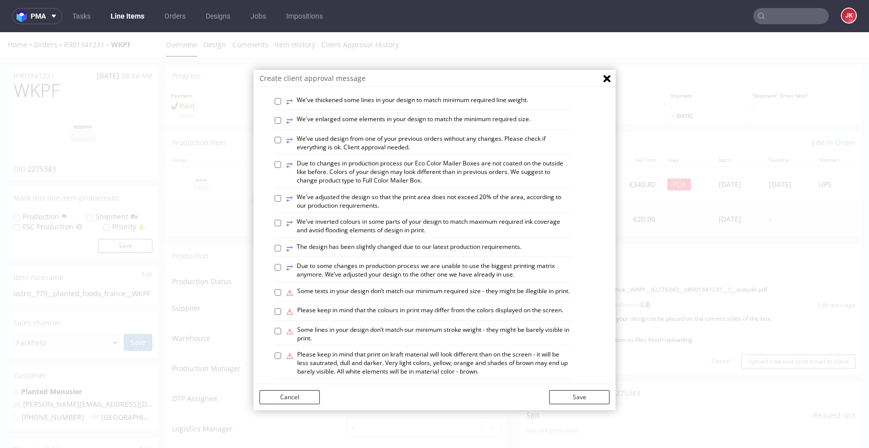
scroll to position [586, 0]
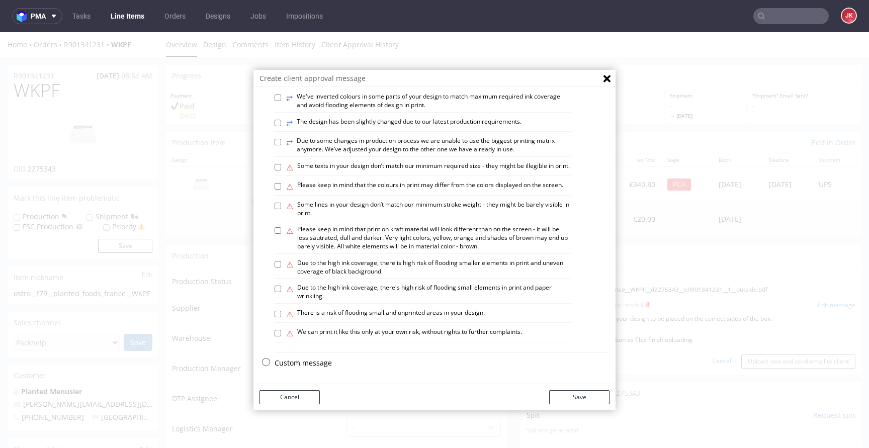
click at [290, 363] on p "Custom message" at bounding box center [442, 363] width 335 height 10
checkbox input "false"
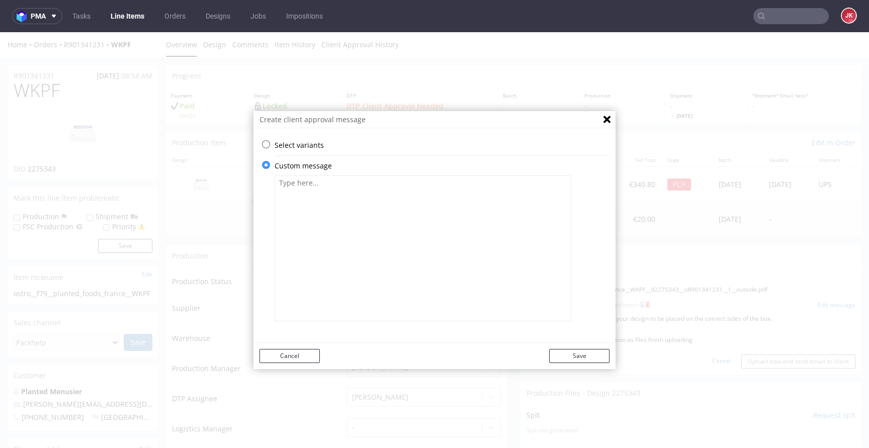
click at [396, 259] on textarea at bounding box center [423, 249] width 297 height 146
paste textarea "Nous avons remplacé l'icône du flocon de neige par une nouvelle, car la police …"
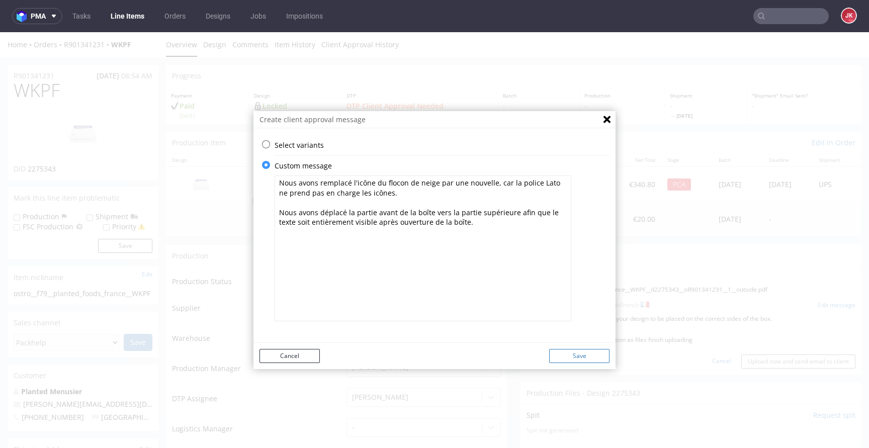
type textarea "Nous avons remplacé l'icône du flocon de neige par une nouvelle, car la police …"
click at [585, 359] on button "Save" at bounding box center [579, 356] width 60 height 14
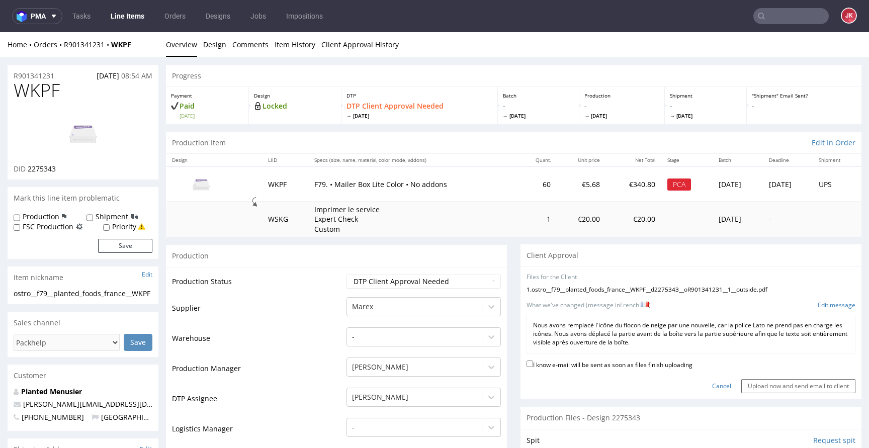
click at [584, 363] on label "I know e-mail will be sent as soon as files finish uploading" at bounding box center [610, 364] width 166 height 11
click at [533, 363] on input "I know e-mail will be sent as soon as files finish uploading" at bounding box center [530, 364] width 7 height 7
checkbox input "true"
click at [777, 388] on input "Upload now and send email to client" at bounding box center [798, 386] width 114 height 14
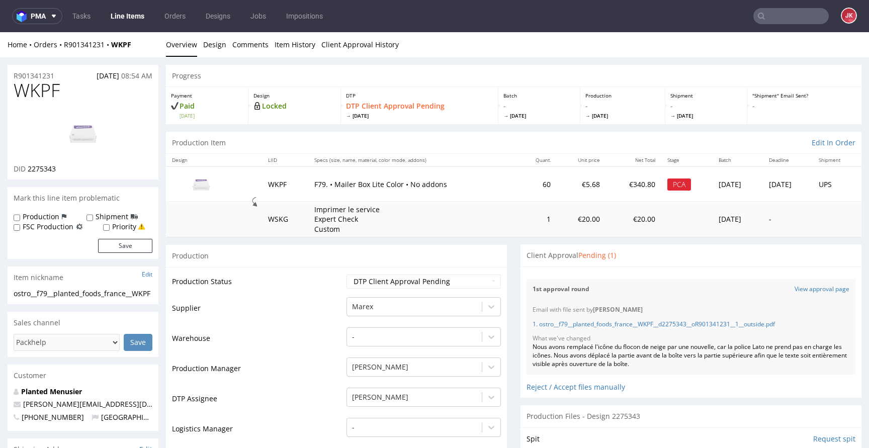
click at [35, 96] on span "WKPF" at bounding box center [37, 90] width 46 height 20
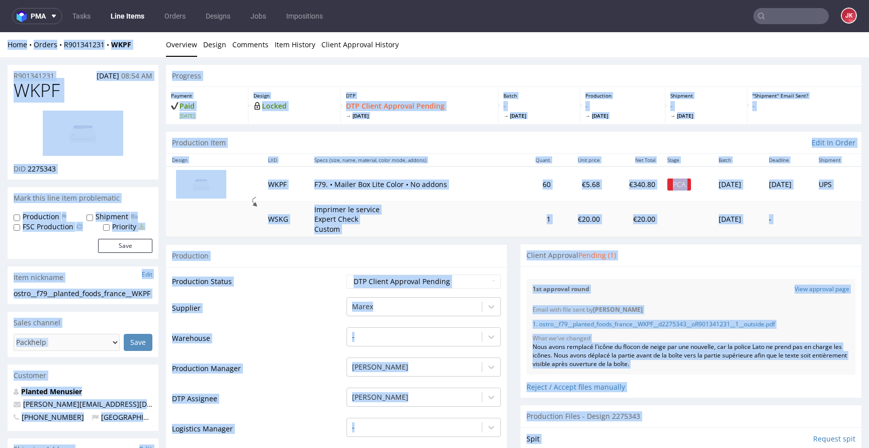
click at [75, 90] on h1 "WKPF" at bounding box center [83, 90] width 139 height 20
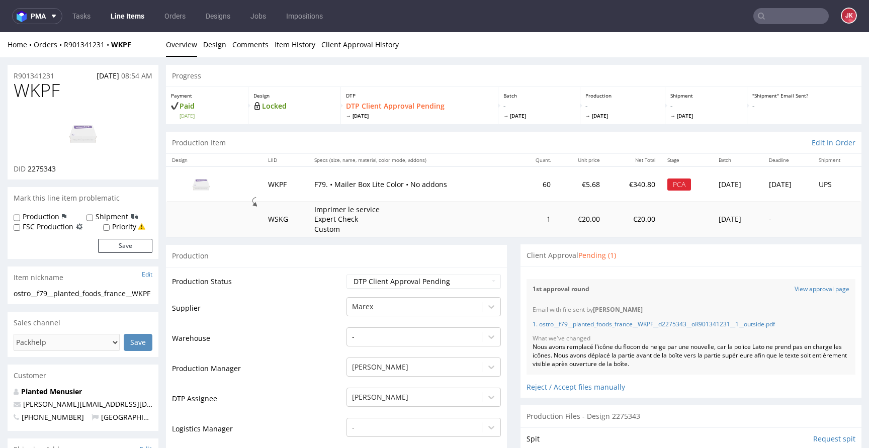
click at [35, 91] on span "WKPF" at bounding box center [37, 90] width 46 height 20
click at [64, 86] on h1 "WKPF" at bounding box center [83, 90] width 139 height 20
click at [30, 86] on span "WKPF" at bounding box center [37, 90] width 46 height 20
copy span "WKPF"
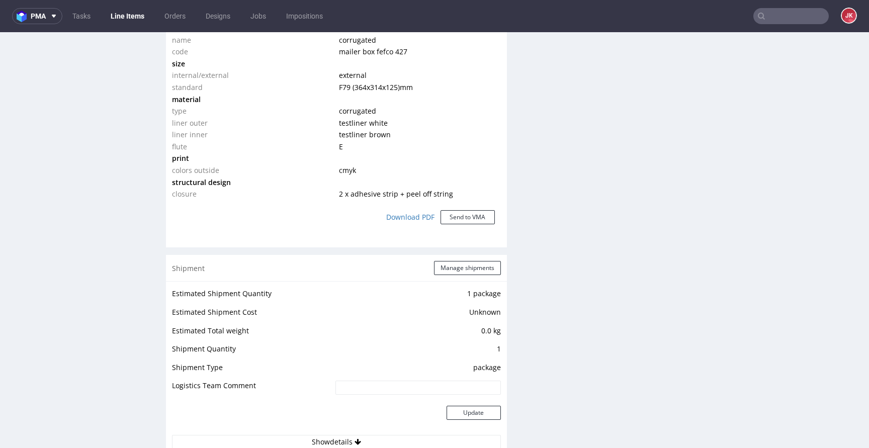
scroll to position [890, 0]
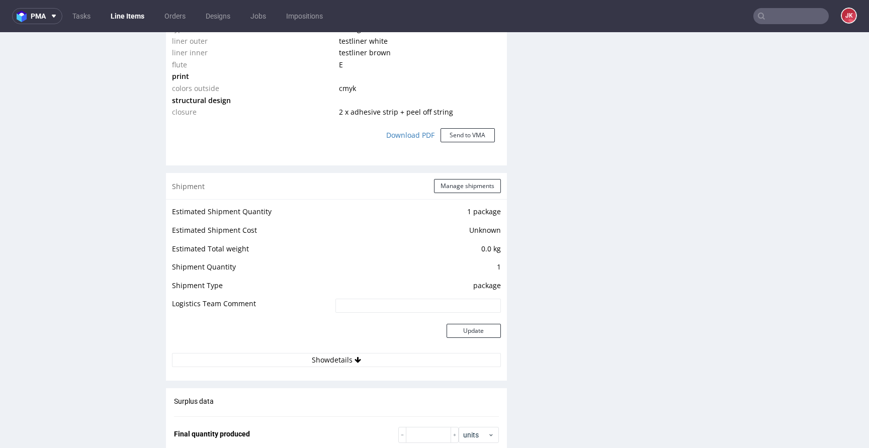
click at [338, 156] on div "PIM SKU: box--mailer-box--79--cardboard-natural-white-one-side--print-eco-color…" at bounding box center [336, 32] width 341 height 252
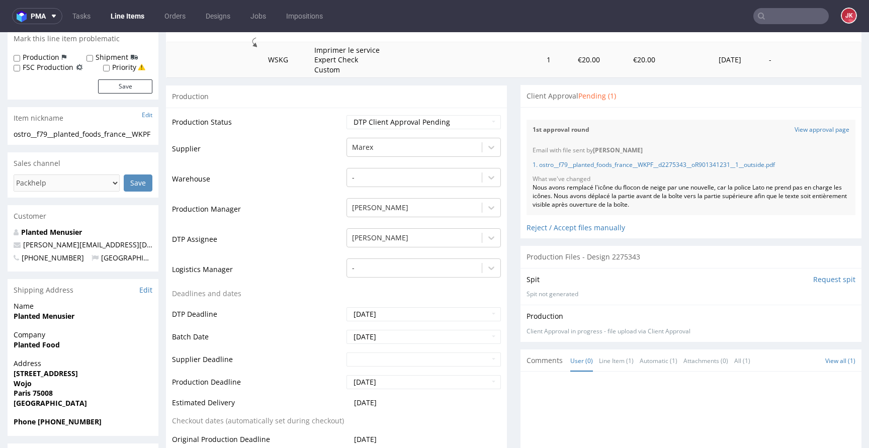
scroll to position [0, 0]
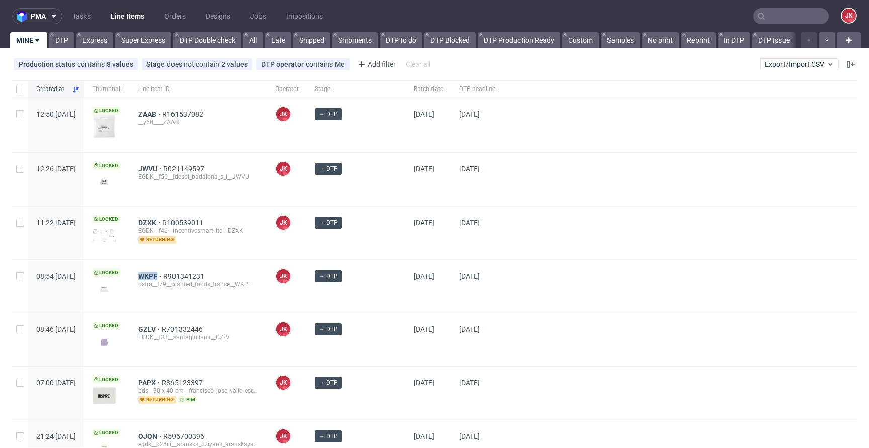
scroll to position [65, 0]
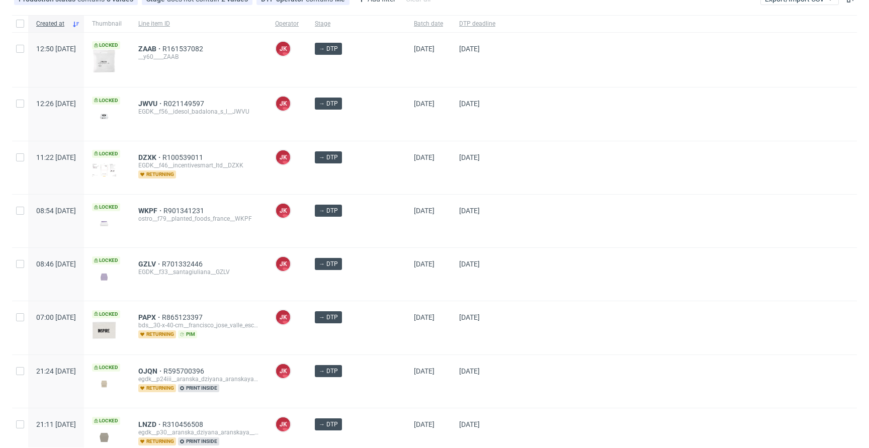
click at [510, 191] on div at bounding box center [680, 167] width 354 height 53
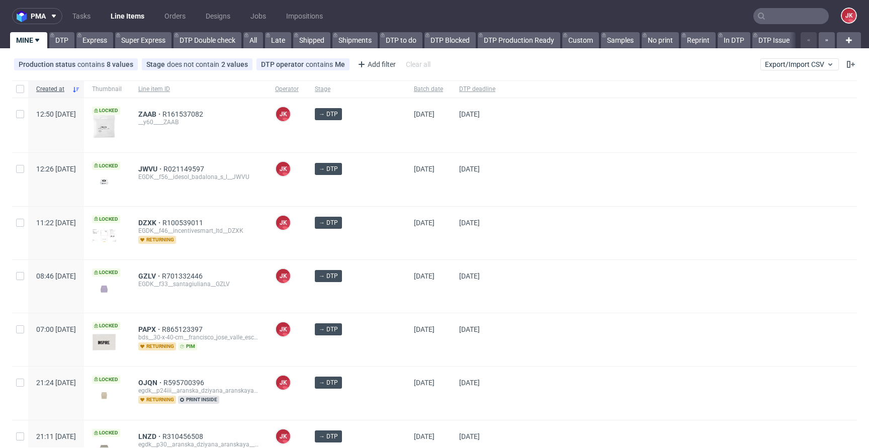
click at [385, 199] on div "→ DTP" at bounding box center [356, 179] width 99 height 53
click at [382, 200] on div "→ DTP" at bounding box center [356, 179] width 99 height 53
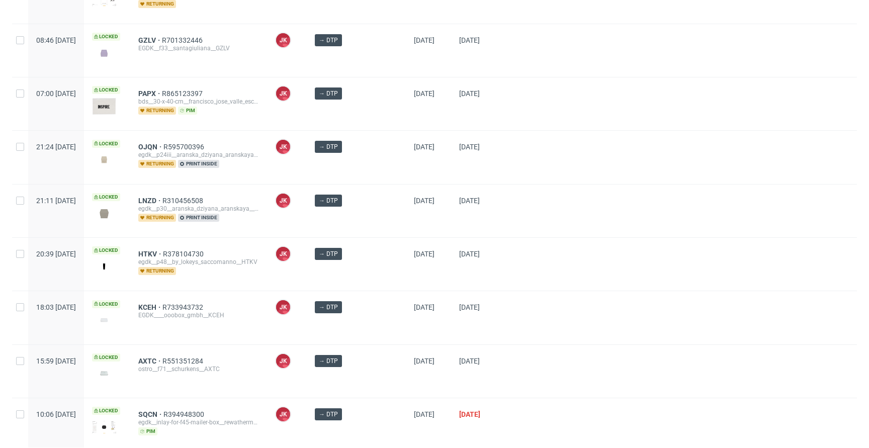
scroll to position [211, 0]
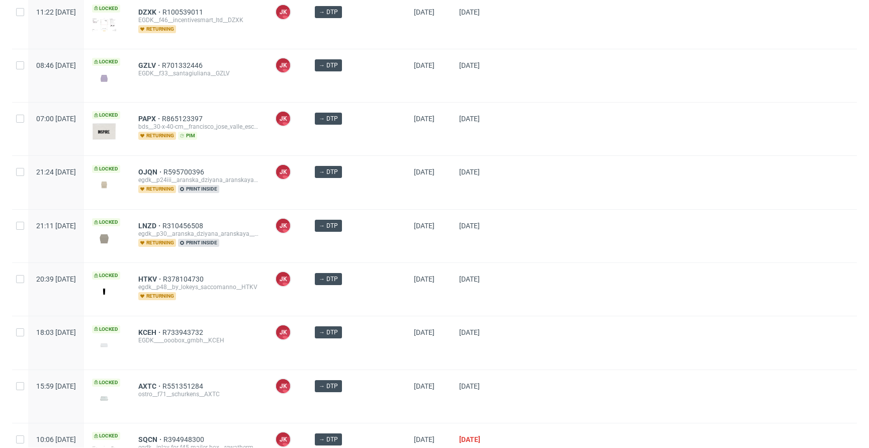
click at [503, 181] on div at bounding box center [680, 182] width 354 height 53
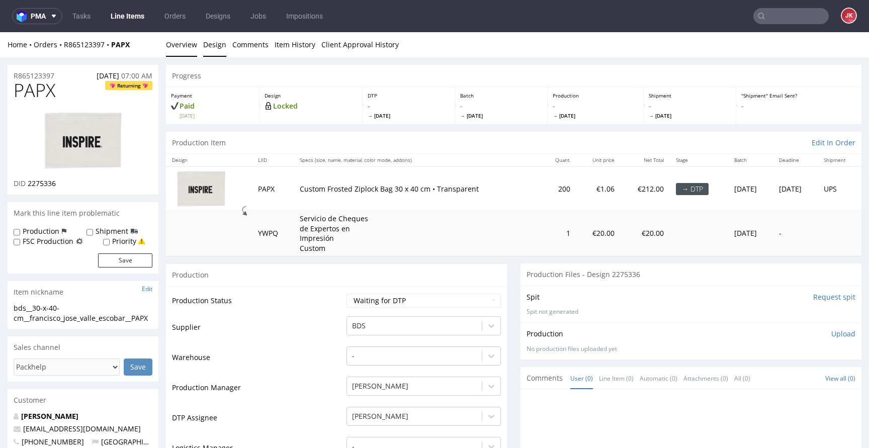
click at [212, 54] on link "Design" at bounding box center [214, 44] width 23 height 25
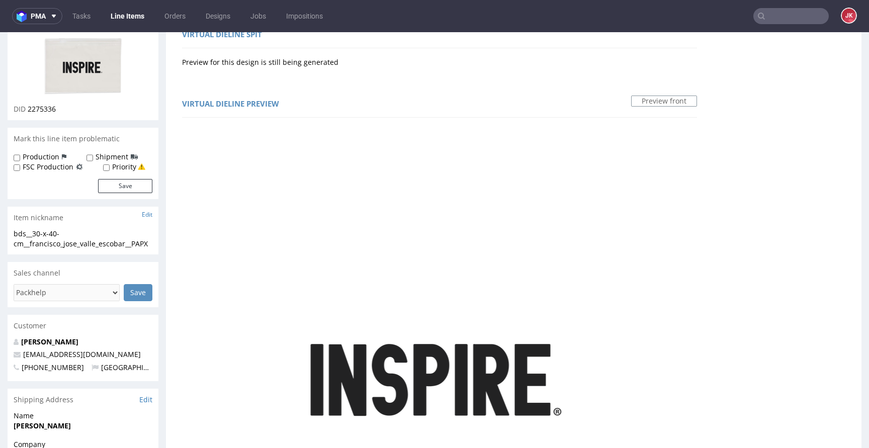
scroll to position [78, 0]
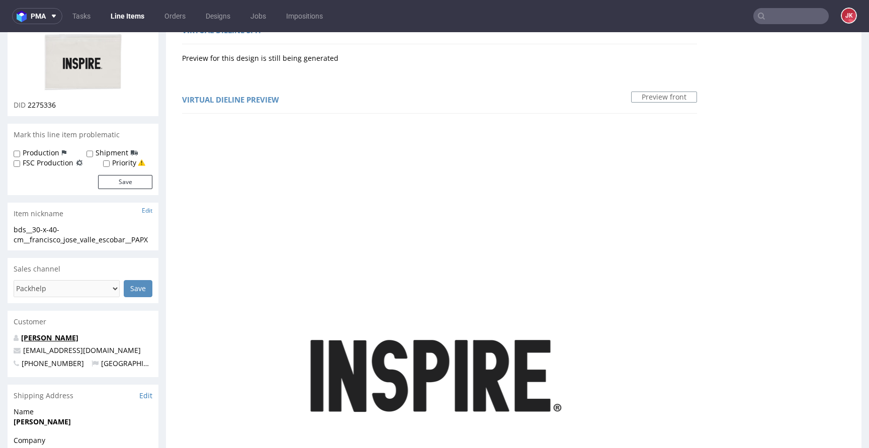
click at [78, 343] on link "[PERSON_NAME]" at bounding box center [49, 338] width 57 height 10
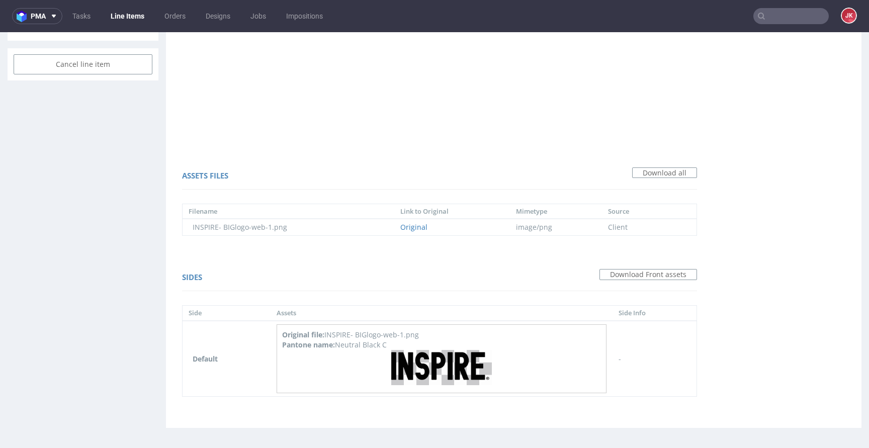
scroll to position [3, 0]
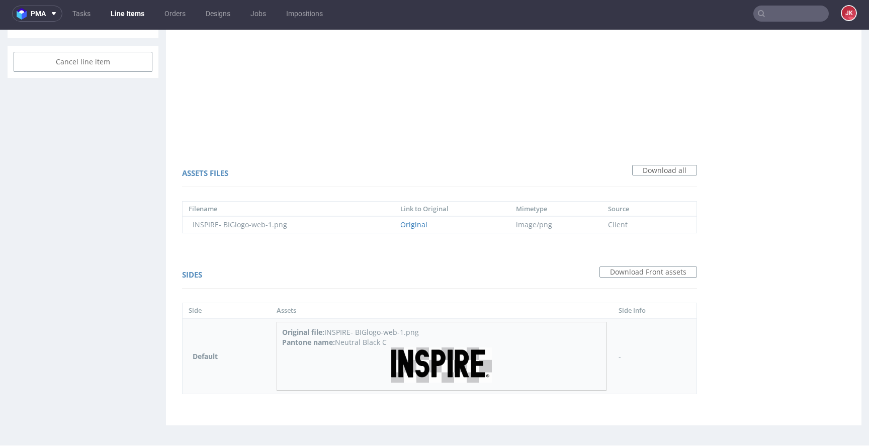
click at [449, 370] on img at bounding box center [441, 366] width 101 height 36
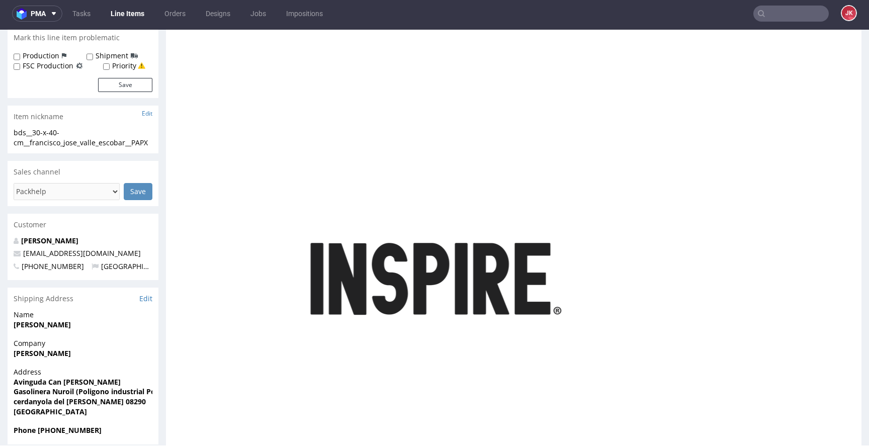
scroll to position [0, 0]
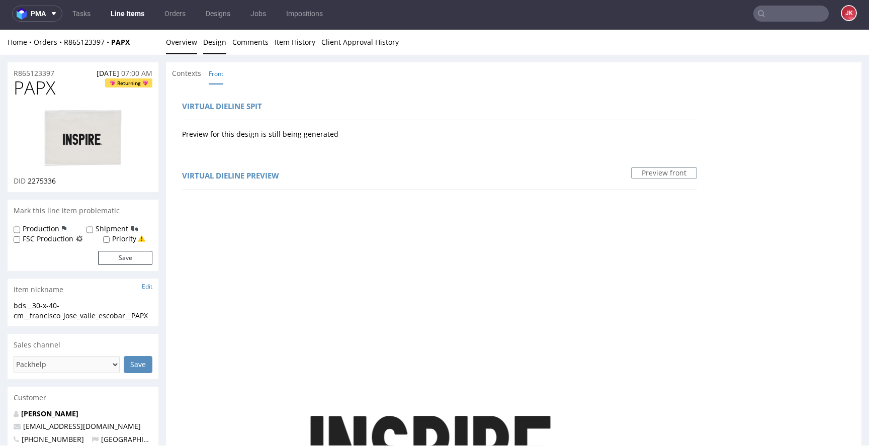
click at [187, 45] on link "Overview" at bounding box center [181, 42] width 31 height 25
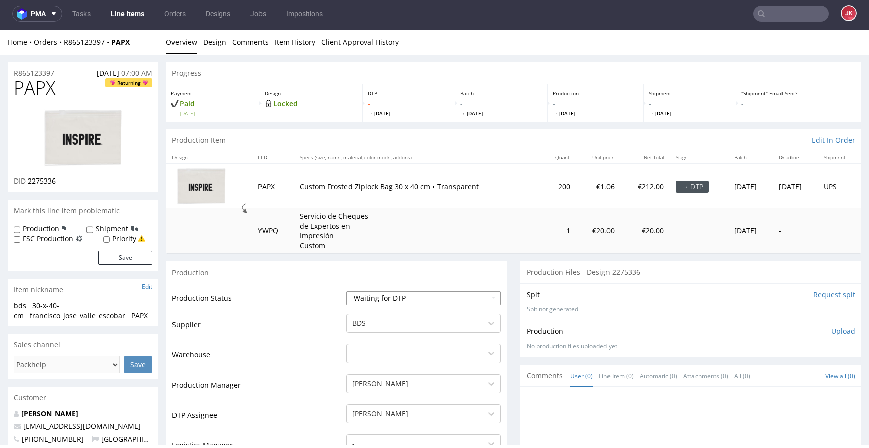
click at [376, 299] on select "Waiting for Artwork Waiting for Diecut Waiting for Mockup Waiting for DTP Waiti…" at bounding box center [424, 298] width 154 height 14
select select "dtp_in_process"
click at [347, 291] on select "Waiting for Artwork Waiting for Diecut Waiting for Mockup Waiting for DTP Waiti…" at bounding box center [424, 298] width 154 height 14
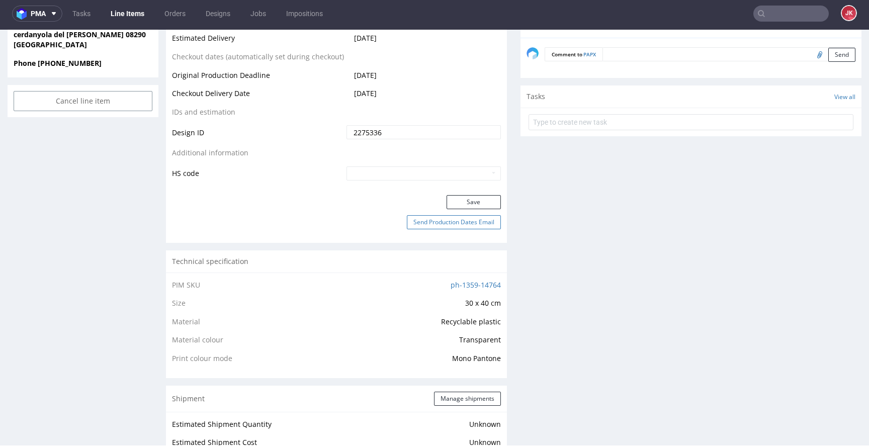
scroll to position [558, 0]
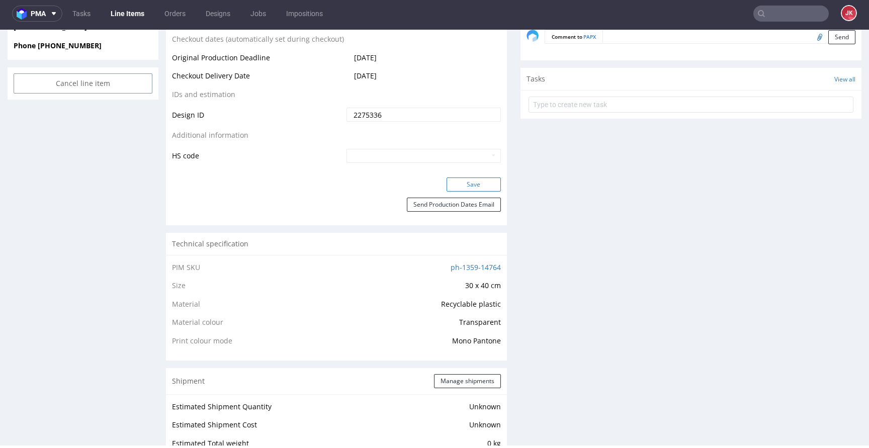
click at [457, 181] on button "Save" at bounding box center [474, 185] width 54 height 14
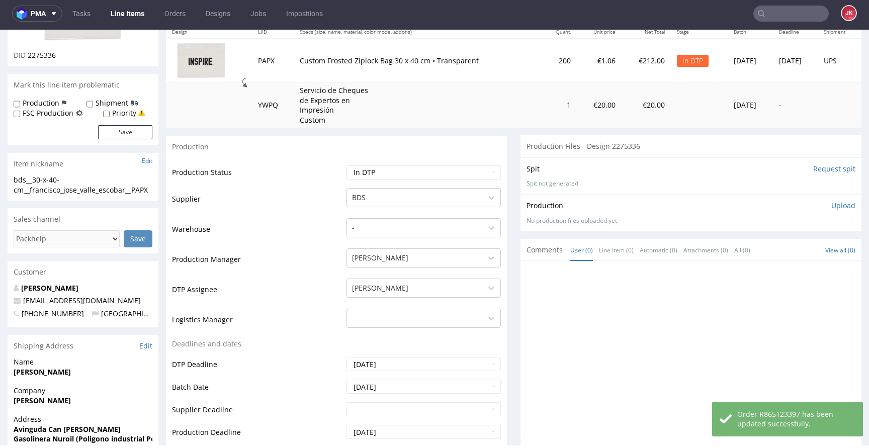
scroll to position [0, 0]
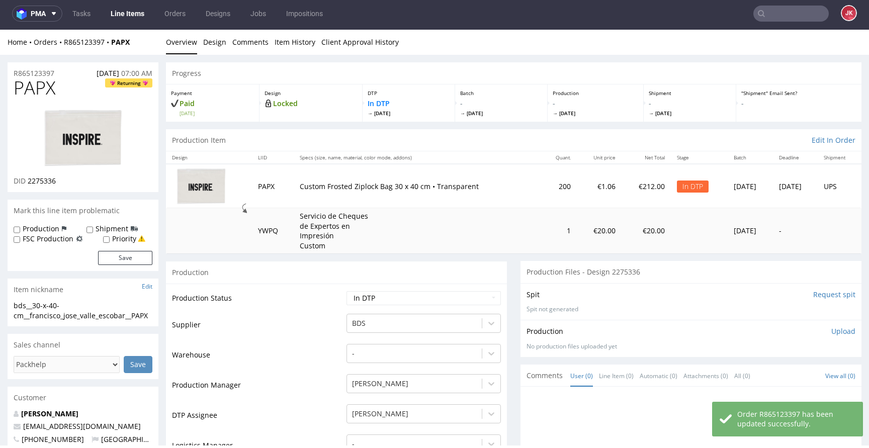
click at [94, 150] on img at bounding box center [83, 138] width 80 height 60
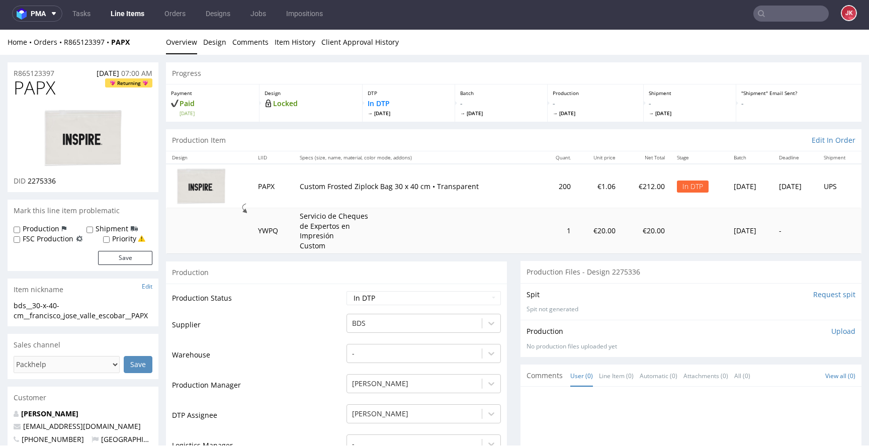
click at [214, 43] on link "Design" at bounding box center [214, 42] width 23 height 25
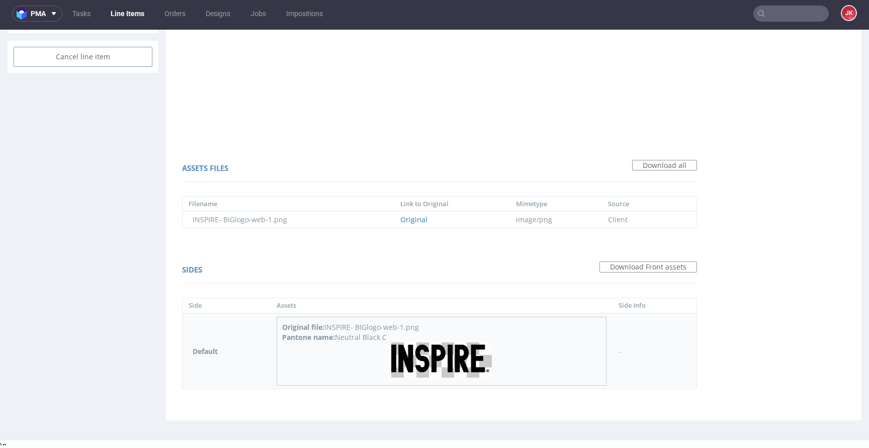
scroll to position [589, 0]
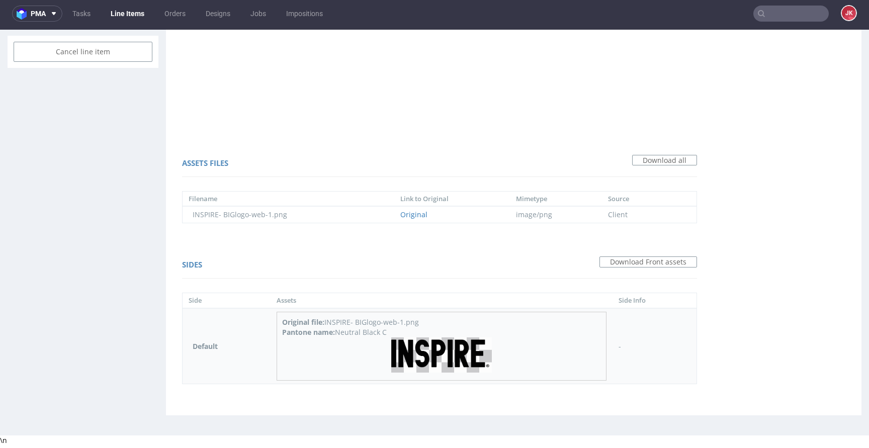
drag, startPoint x: 336, startPoint y: 333, endPoint x: 411, endPoint y: 333, distance: 74.4
click at [411, 333] on div "Pantone name: Neutral Black C" at bounding box center [441, 332] width 319 height 10
copy div "Neutral Black C"
click at [360, 334] on div "Pantone name: Neutral Black C" at bounding box center [441, 332] width 319 height 10
drag, startPoint x: 284, startPoint y: 332, endPoint x: 403, endPoint y: 333, distance: 119.2
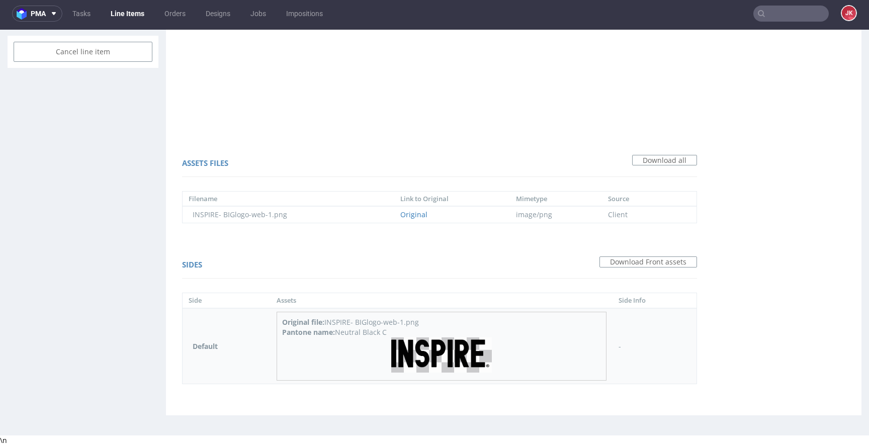
click at [403, 333] on div "Pantone name: Neutral Black C" at bounding box center [441, 332] width 319 height 10
copy div "Pantone name: Neutral Black C"
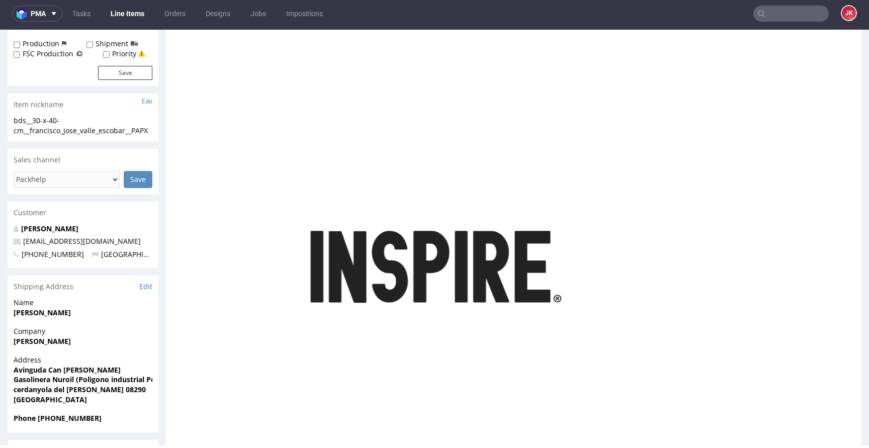
scroll to position [0, 0]
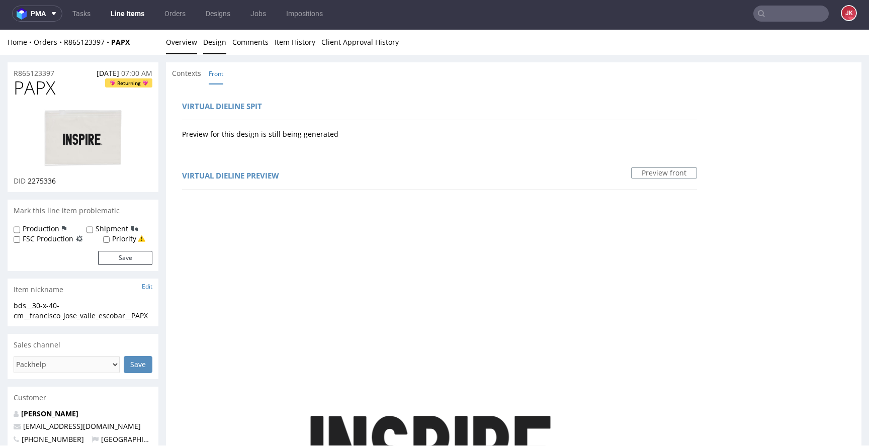
click at [184, 37] on link "Overview" at bounding box center [181, 42] width 31 height 25
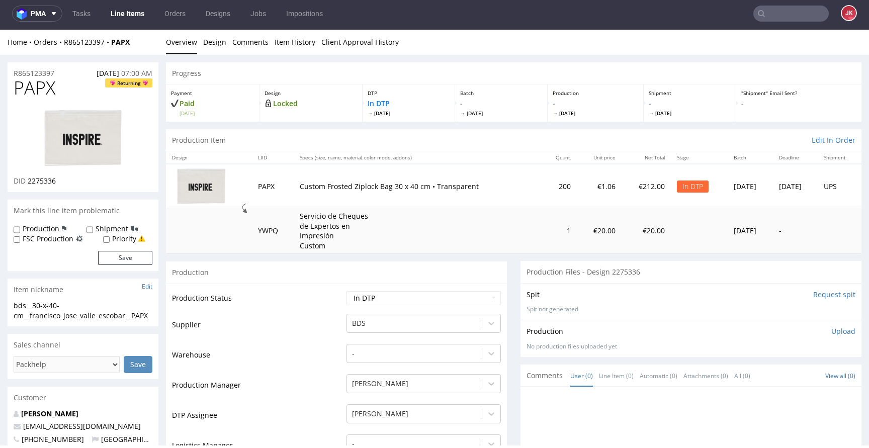
click at [43, 229] on label "Production" at bounding box center [41, 229] width 37 height 10
click at [20, 229] on input "Production" at bounding box center [17, 230] width 7 height 8
checkbox input "true"
click at [135, 258] on button "Save" at bounding box center [125, 258] width 54 height 14
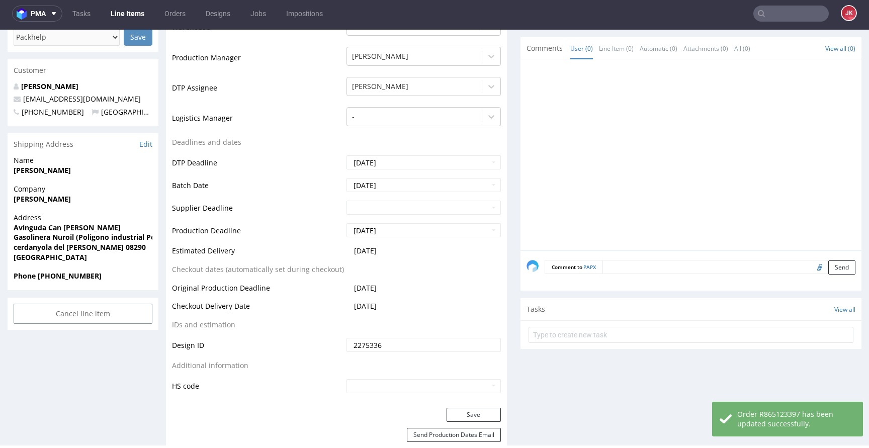
scroll to position [333, 0]
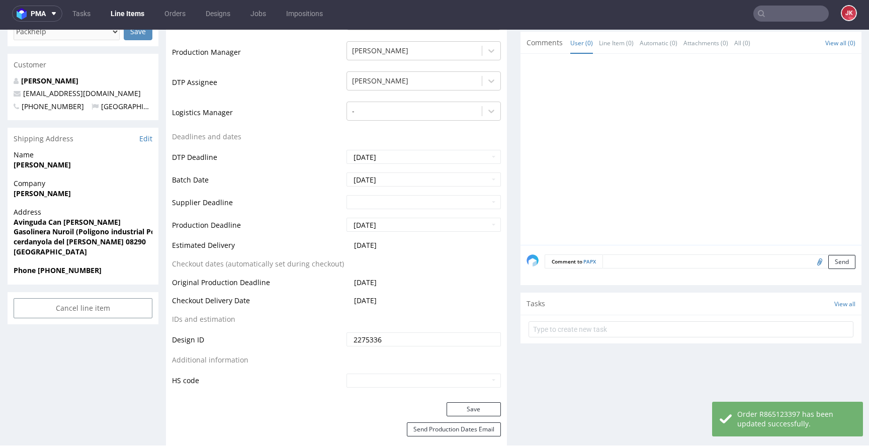
click at [619, 263] on textarea at bounding box center [729, 262] width 253 height 14
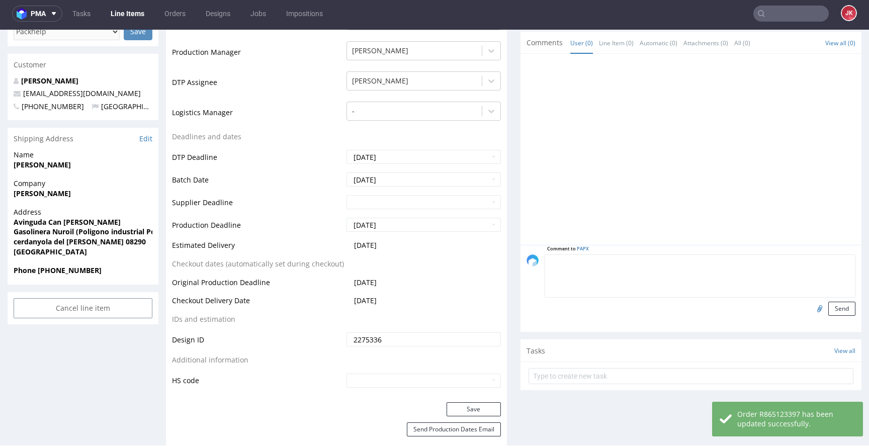
paste textarea "Pantone name: Neutral Black C"
type textarea "Pantone name: Neutral Black C"
click at [828, 312] on button "Send" at bounding box center [841, 309] width 27 height 14
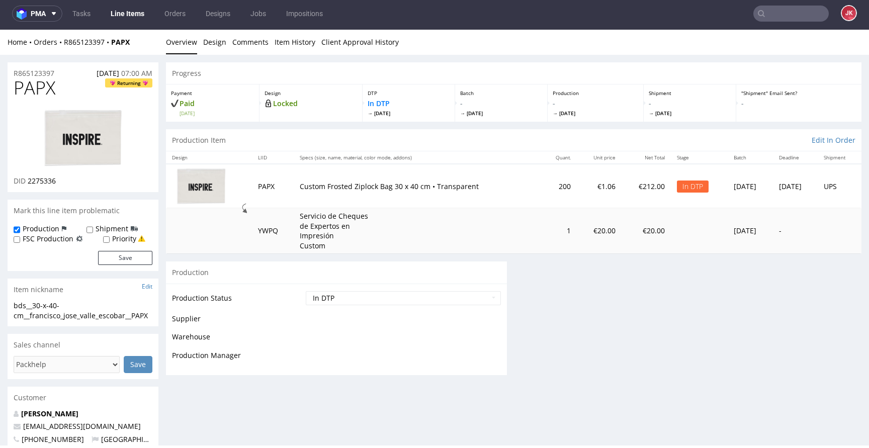
scroll to position [0, 0]
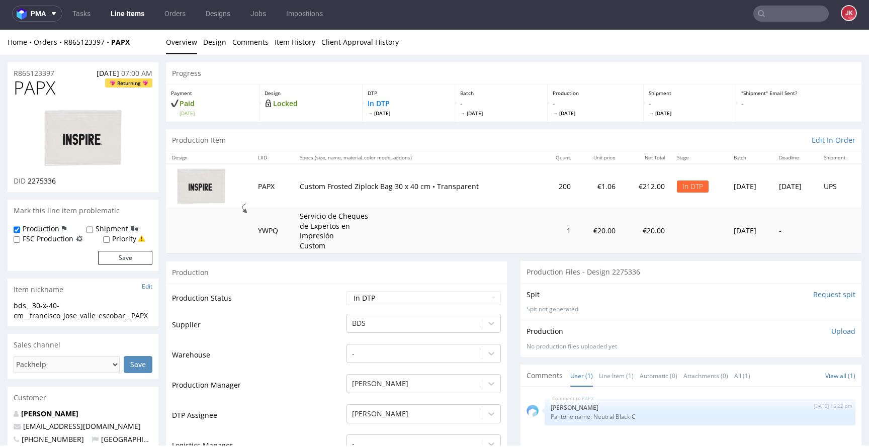
drag, startPoint x: 27, startPoint y: 320, endPoint x: 0, endPoint y: 303, distance: 32.4
copy div "bds__30-x-40-cm__francisco_jose_valle_escobar__PAPX"
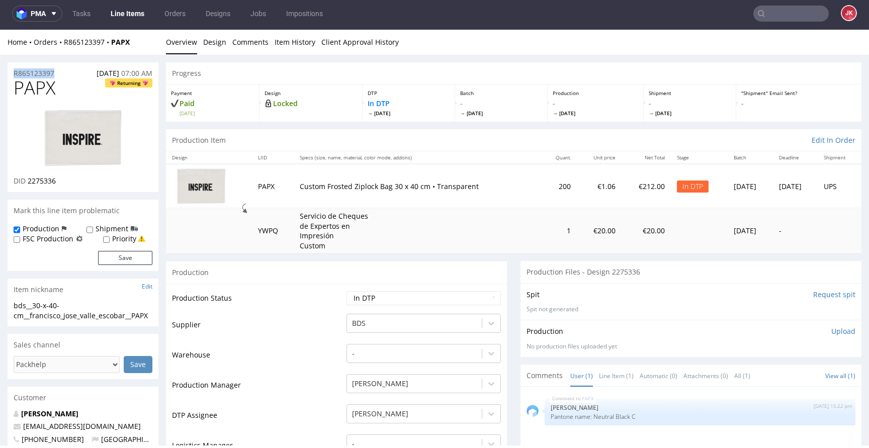
drag, startPoint x: 70, startPoint y: 74, endPoint x: 0, endPoint y: 73, distance: 70.4
copy p "R865123397"
drag, startPoint x: 28, startPoint y: 183, endPoint x: 91, endPoint y: 181, distance: 62.4
click at [91, 181] on div "DID 2275336" at bounding box center [83, 181] width 139 height 10
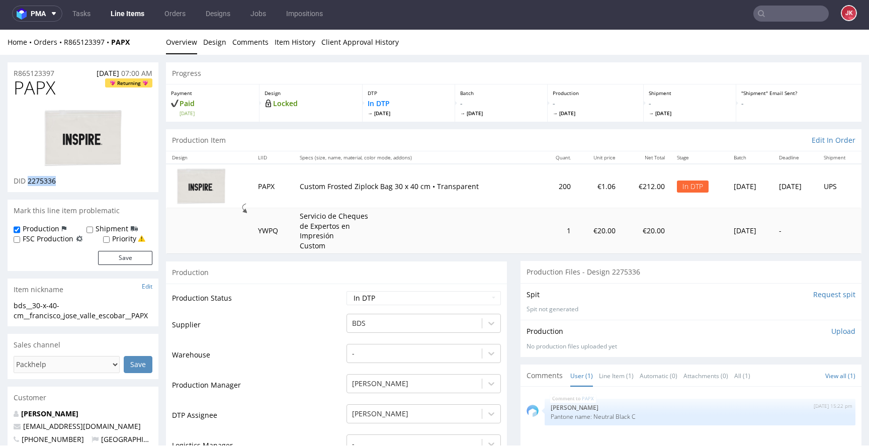
copy span "2275336"
click at [831, 330] on p "Upload" at bounding box center [843, 331] width 24 height 10
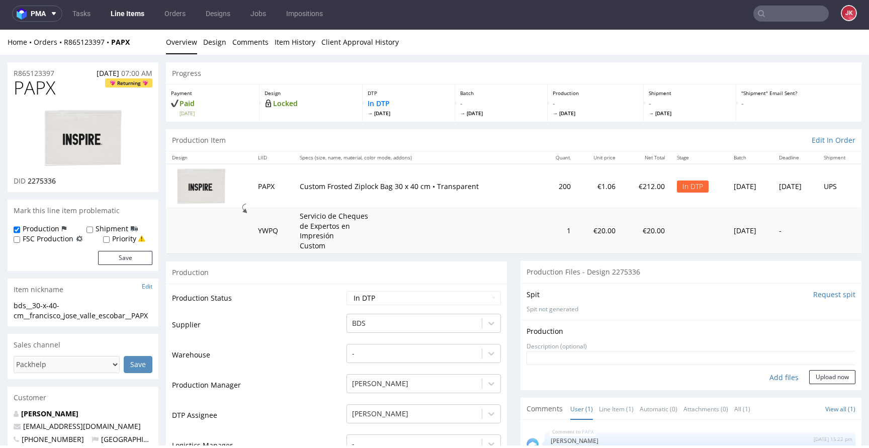
click at [769, 381] on div "Add files" at bounding box center [784, 377] width 50 height 15
type input "C:\fakepath\bds__30-x-40-cm__francisco_jose_valle_escobar__PAPX__d2275336__oR86…"
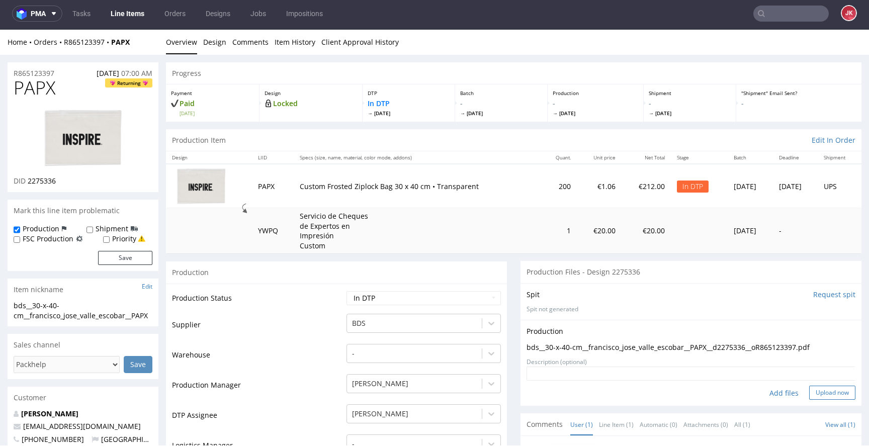
click at [817, 390] on button "Upload now" at bounding box center [832, 393] width 46 height 14
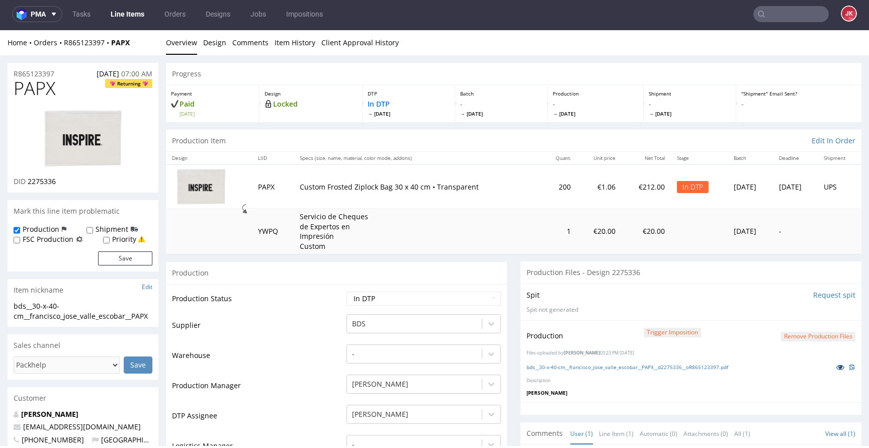
click at [836, 364] on icon at bounding box center [840, 367] width 8 height 7
click at [373, 297] on select "Waiting for Artwork Waiting for Diecut Waiting for Mockup Waiting for DTP Waiti…" at bounding box center [424, 299] width 154 height 14
select select "dtp_production_ready"
click at [347, 292] on select "Waiting for Artwork Waiting for Diecut Waiting for Mockup Waiting for DTP Waiti…" at bounding box center [424, 299] width 154 height 14
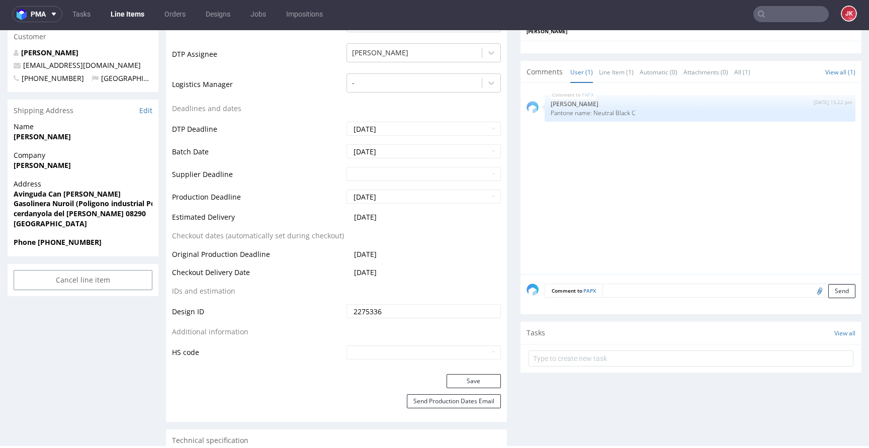
scroll to position [428, 0]
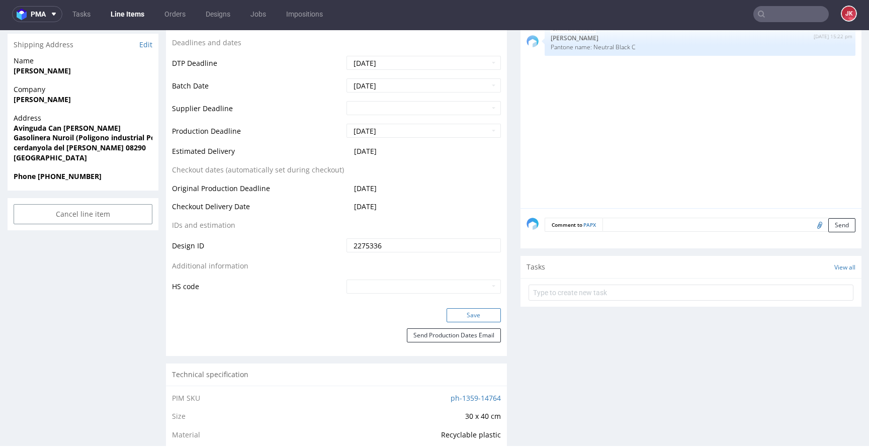
click at [456, 315] on button "Save" at bounding box center [474, 315] width 54 height 14
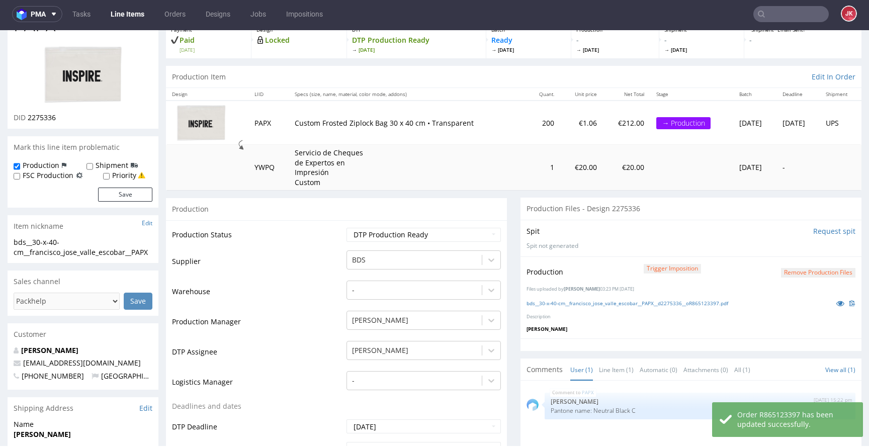
scroll to position [0, 0]
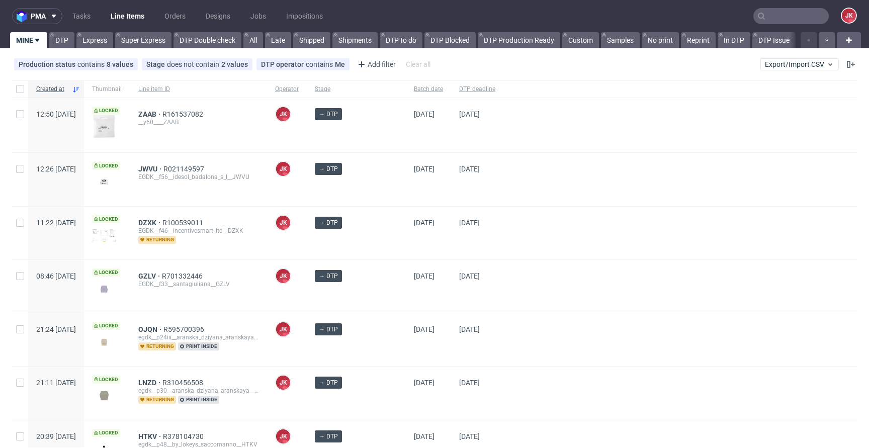
click at [383, 192] on div "→ DTP" at bounding box center [356, 179] width 99 height 53
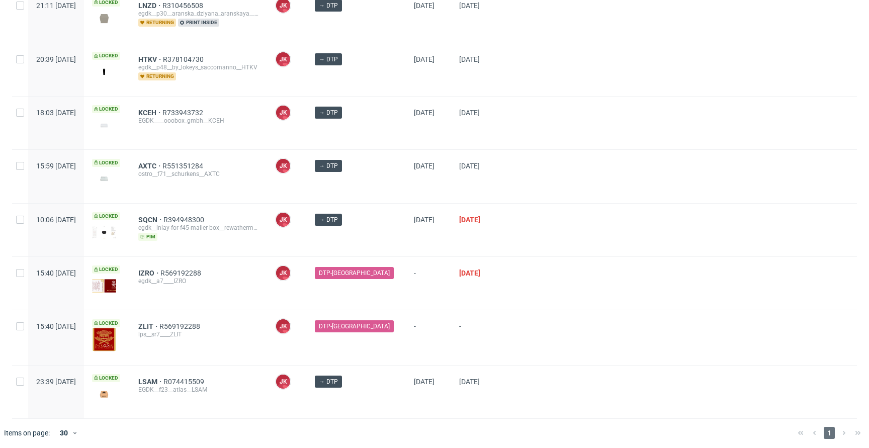
scroll to position [378, 0]
click at [528, 196] on div at bounding box center [680, 175] width 354 height 53
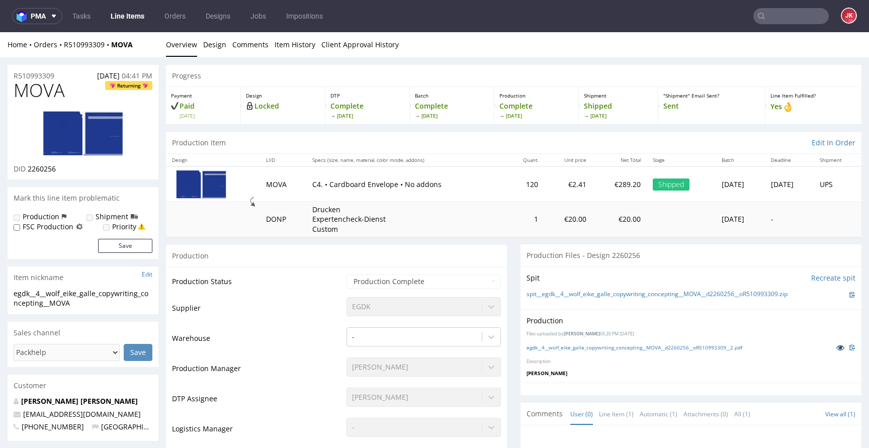
click at [836, 345] on icon at bounding box center [840, 347] width 8 height 7
click at [210, 43] on link "Design" at bounding box center [214, 44] width 23 height 25
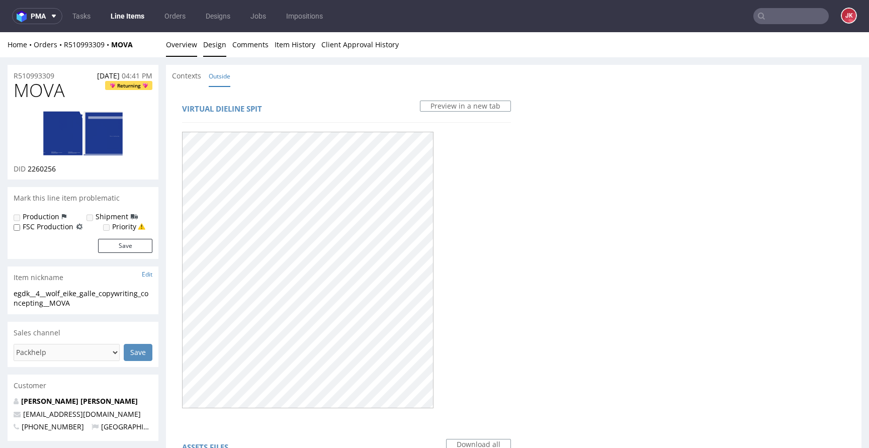
click at [177, 48] on link "Overview" at bounding box center [181, 44] width 31 height 25
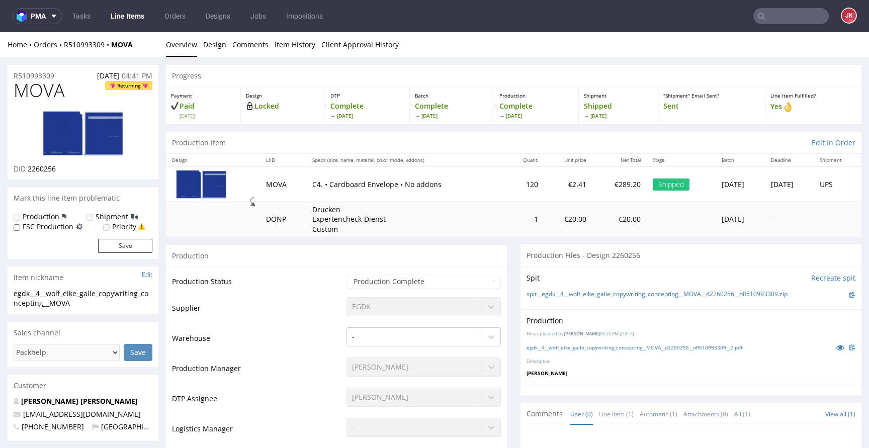
click at [97, 149] on img at bounding box center [83, 133] width 80 height 45
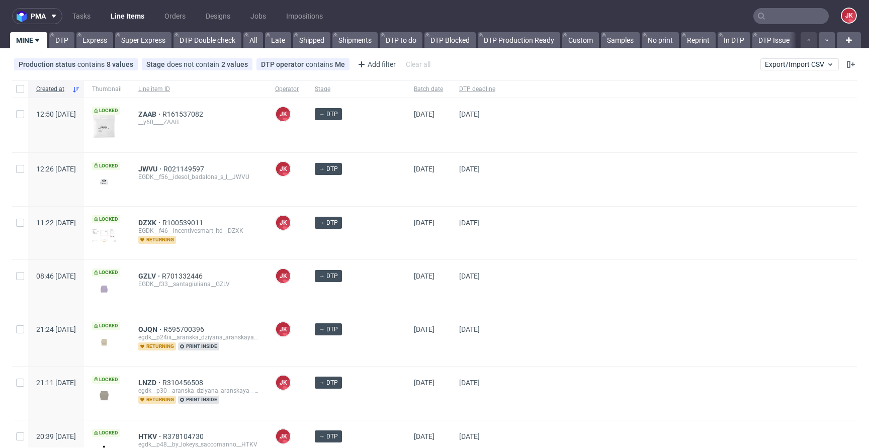
click at [381, 251] on div "→ DTP" at bounding box center [356, 233] width 99 height 53
click at [380, 240] on div "→ DTP" at bounding box center [356, 233] width 99 height 53
click at [382, 241] on div "→ DTP" at bounding box center [356, 233] width 99 height 53
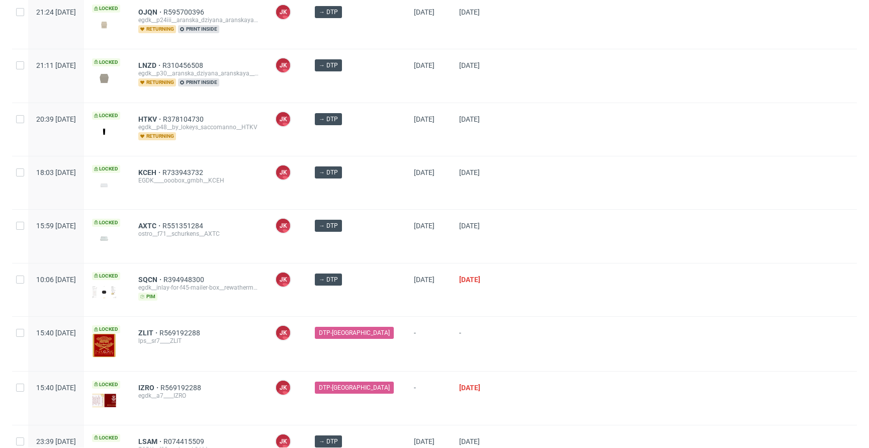
scroll to position [378, 0]
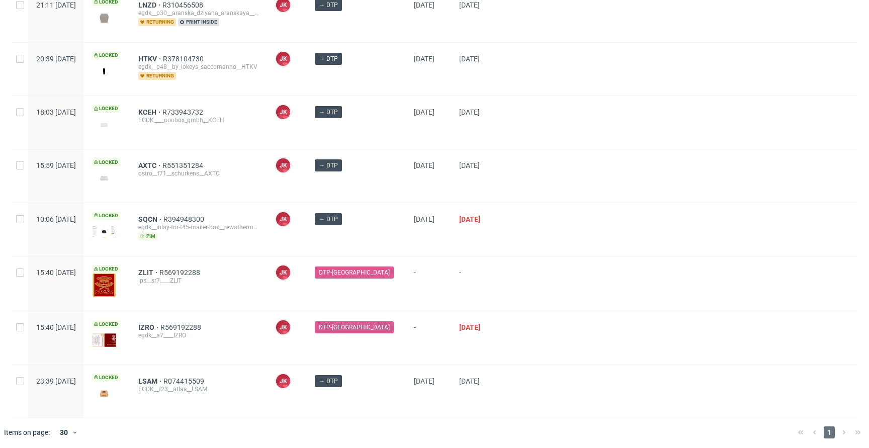
click at [382, 230] on div "→ DTP" at bounding box center [356, 229] width 99 height 53
click at [383, 233] on div "→ DTP" at bounding box center [356, 229] width 99 height 53
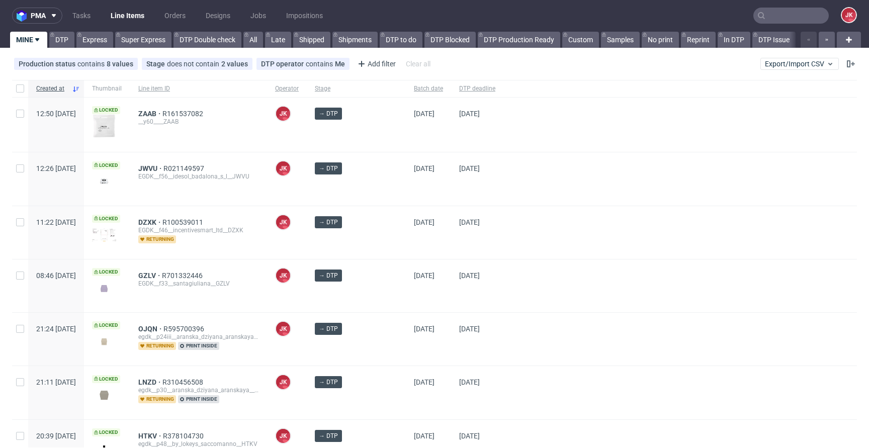
scroll to position [0, 0]
click at [380, 235] on div "→ DTP" at bounding box center [356, 233] width 99 height 53
click at [381, 237] on div "→ DTP" at bounding box center [356, 233] width 99 height 53
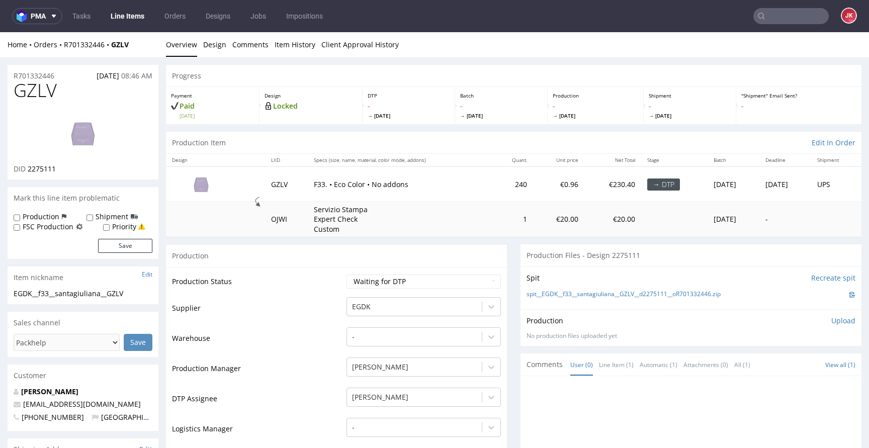
click at [217, 50] on link "Design" at bounding box center [214, 44] width 23 height 25
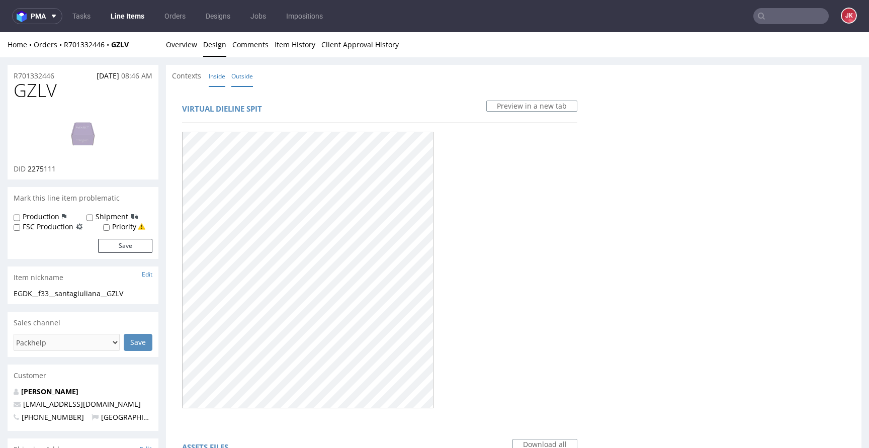
click at [218, 68] on link "Inside" at bounding box center [217, 76] width 17 height 22
click at [242, 80] on link "Outside" at bounding box center [242, 76] width 22 height 22
click at [195, 49] on link "Overview" at bounding box center [181, 44] width 31 height 25
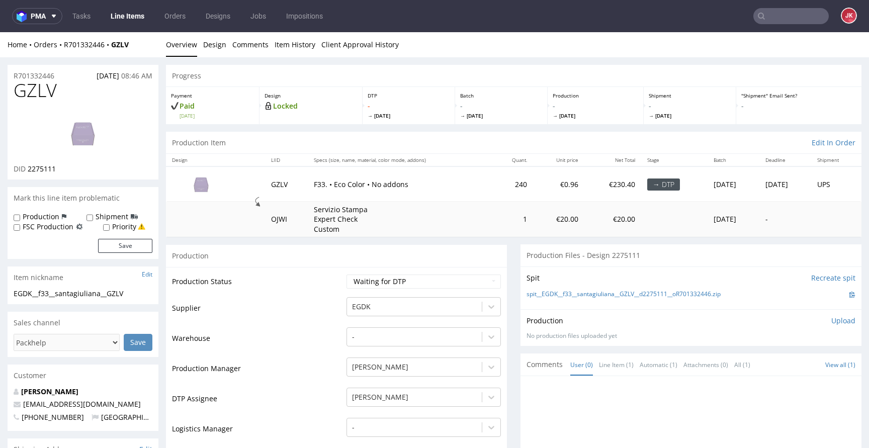
click at [338, 287] on td "Production Status" at bounding box center [258, 285] width 172 height 23
click at [215, 43] on link "Design" at bounding box center [214, 44] width 23 height 25
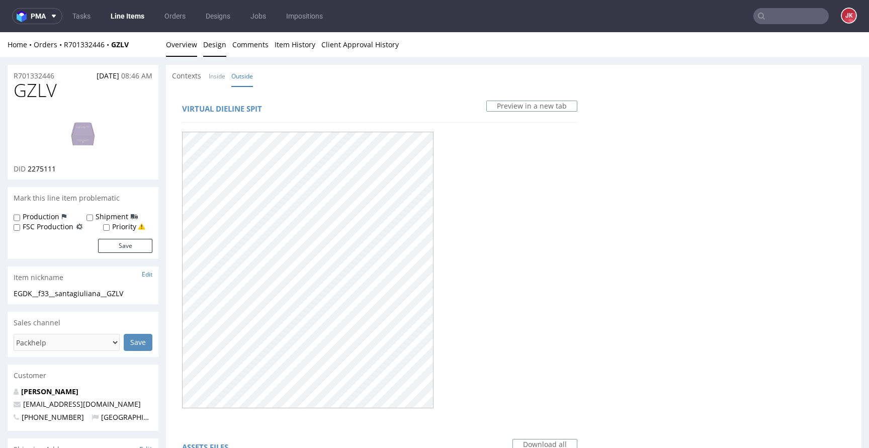
click at [185, 49] on link "Overview" at bounding box center [181, 44] width 31 height 25
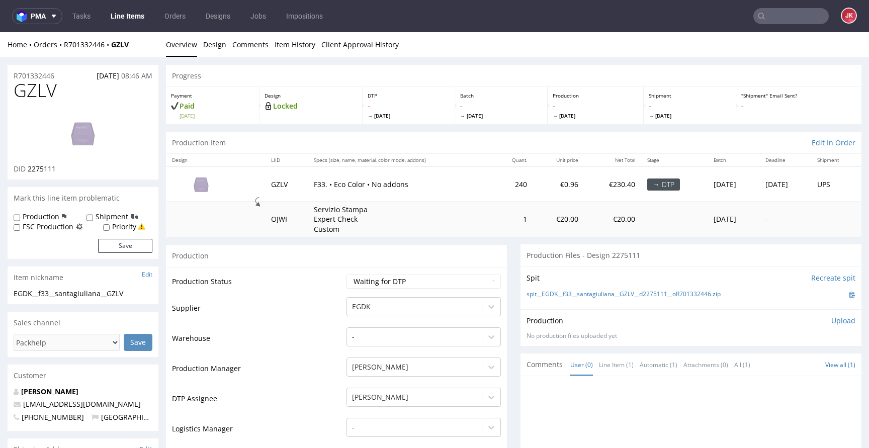
click at [326, 296] on td "Supplier" at bounding box center [258, 311] width 172 height 30
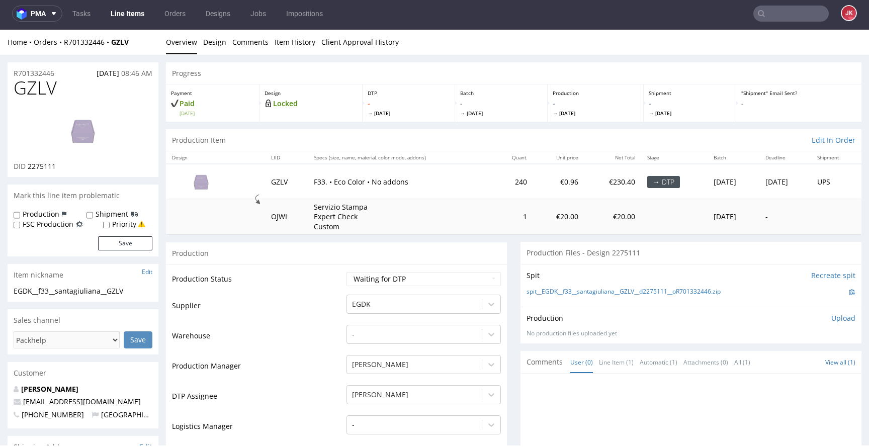
click at [43, 166] on span "2275111" at bounding box center [42, 166] width 28 height 10
copy span "2275111"
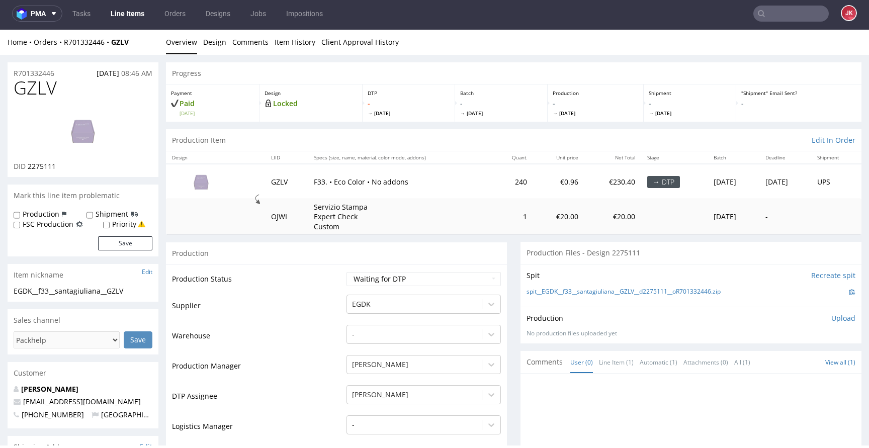
click at [34, 88] on span "GZLV" at bounding box center [35, 88] width 43 height 20
copy span "GZLV"
click at [297, 278] on td "Production Status" at bounding box center [258, 282] width 172 height 23
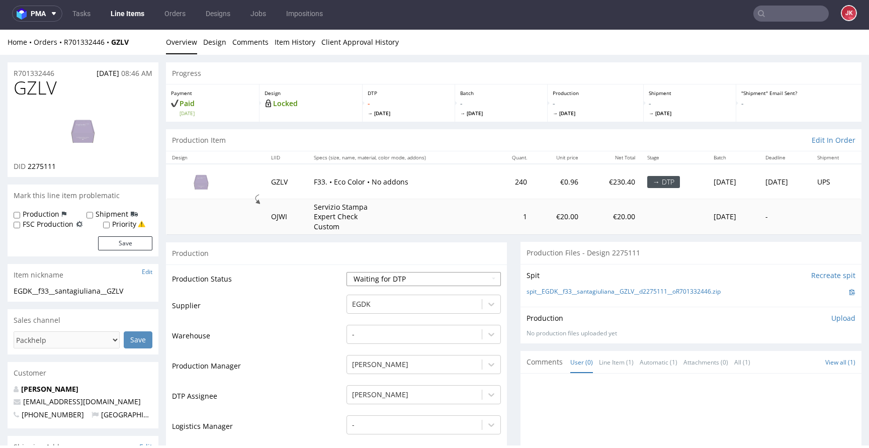
click at [353, 273] on select "Waiting for Artwork Waiting for Diecut Waiting for Mockup Waiting for DTP Waiti…" at bounding box center [424, 279] width 154 height 14
click at [347, 272] on select "Waiting for Artwork Waiting for Diecut Waiting for Mockup Waiting for DTP Waiti…" at bounding box center [424, 279] width 154 height 14
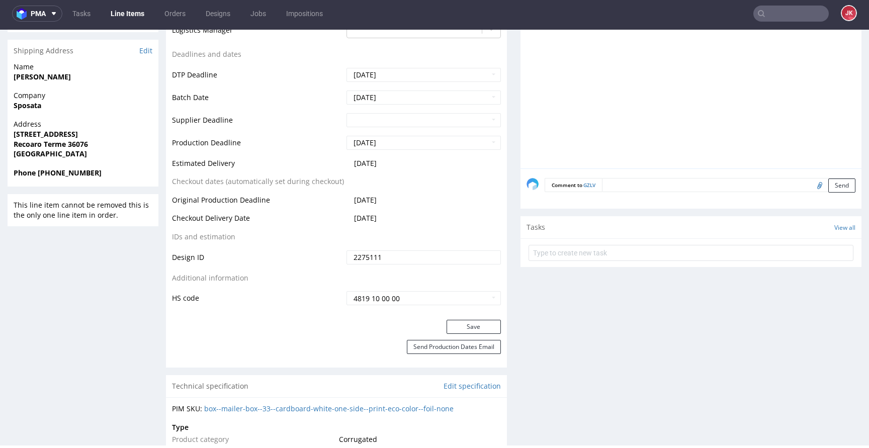
scroll to position [406, 0]
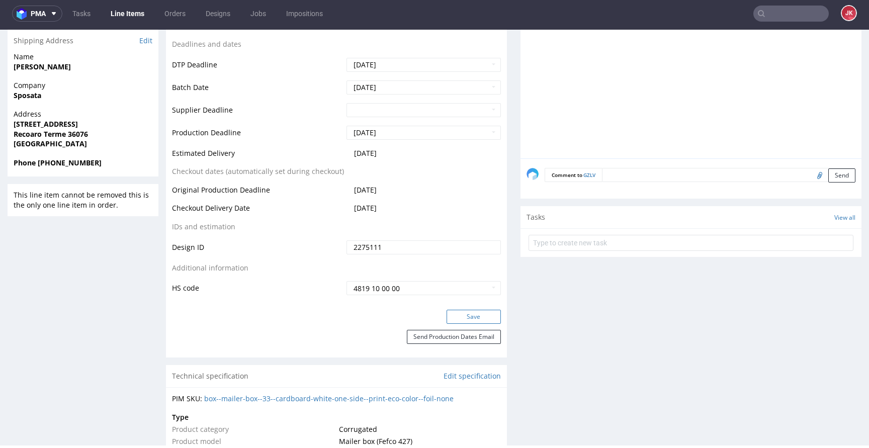
click at [466, 315] on button "Save" at bounding box center [474, 317] width 54 height 14
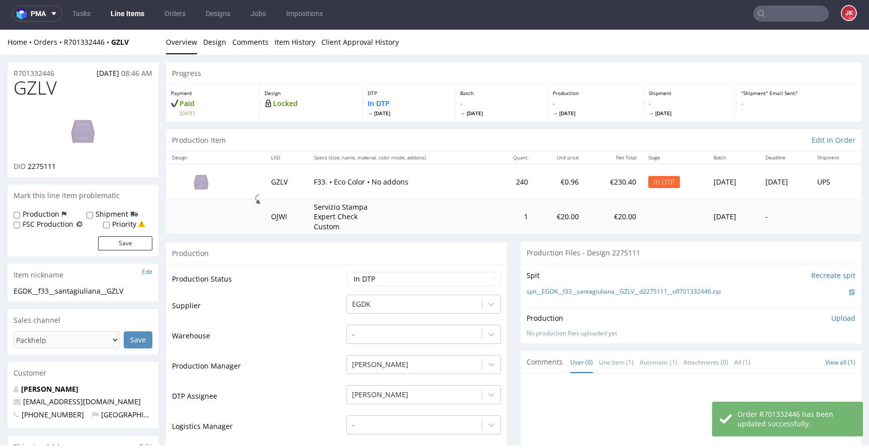
scroll to position [0, 0]
click at [213, 43] on link "Design" at bounding box center [214, 42] width 23 height 25
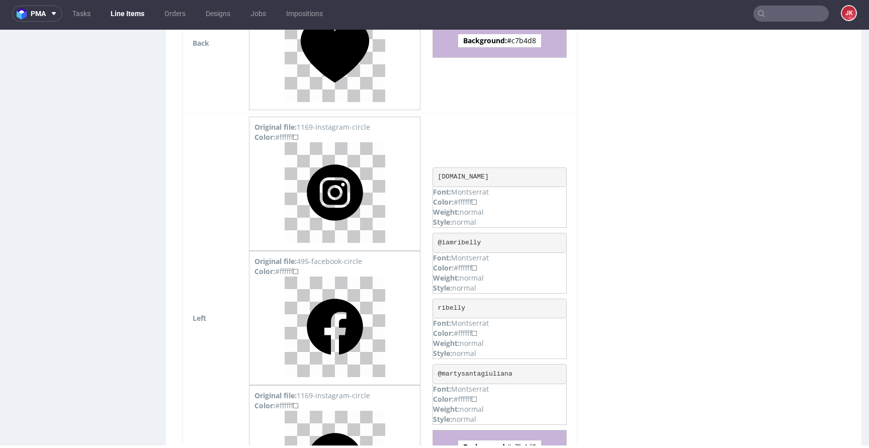
scroll to position [1202, 0]
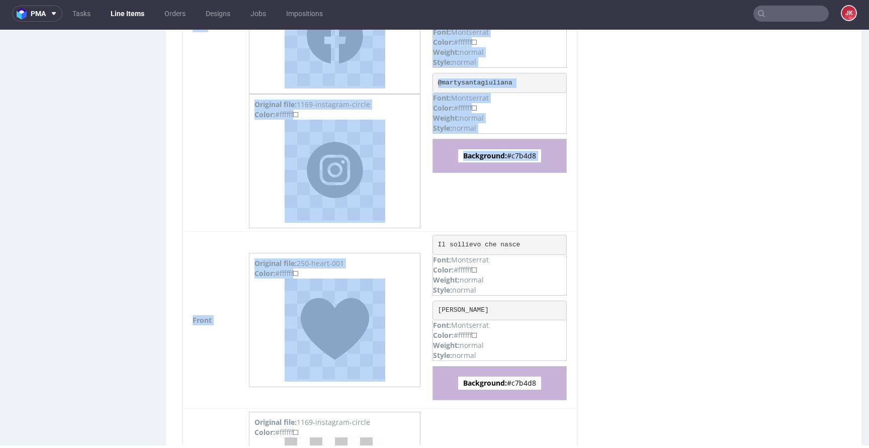
drag, startPoint x: 438, startPoint y: 243, endPoint x: 589, endPoint y: 241, distance: 150.9
click at [587, 241] on div "Sides Download Outside assets Side Assets Side Info Top Original file: logo-Rib…" at bounding box center [379, 233] width 415 height 1379
click at [538, 241] on pre "Il sollievo che nasce" at bounding box center [500, 245] width 134 height 20
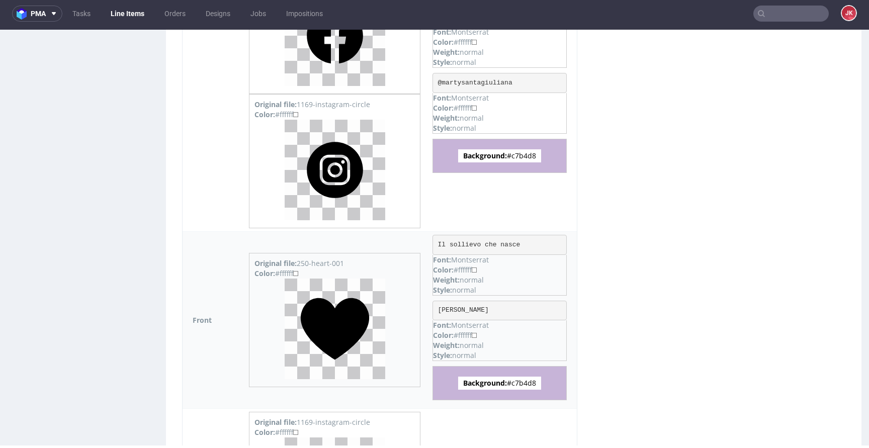
drag, startPoint x: 439, startPoint y: 244, endPoint x: 540, endPoint y: 242, distance: 101.6
click at [540, 242] on pre "Il sollievo che nasce" at bounding box center [500, 245] width 134 height 20
copy pre "Il sollievo che nasce"
drag, startPoint x: 439, startPoint y: 312, endPoint x: 520, endPoint y: 310, distance: 81.0
click at [520, 310] on pre "dal coraggio" at bounding box center [500, 311] width 134 height 20
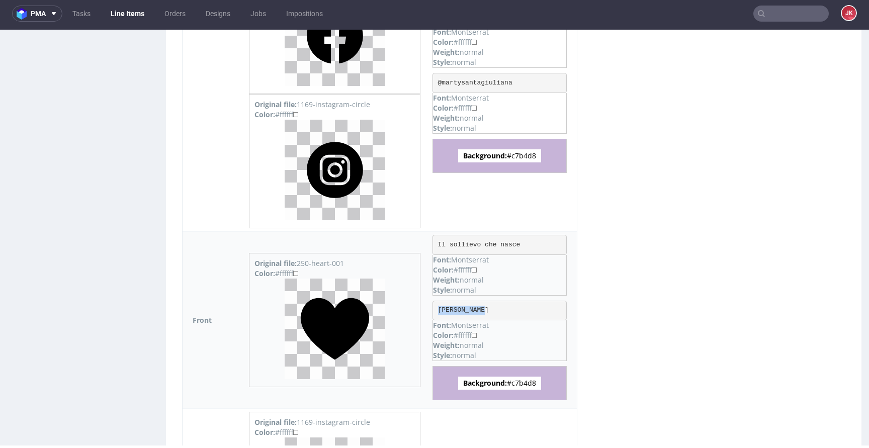
copy pre "dal coraggio"
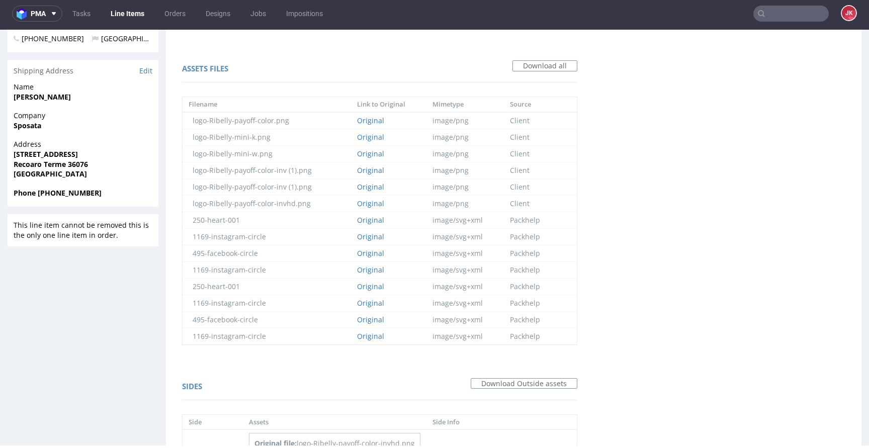
scroll to position [0, 0]
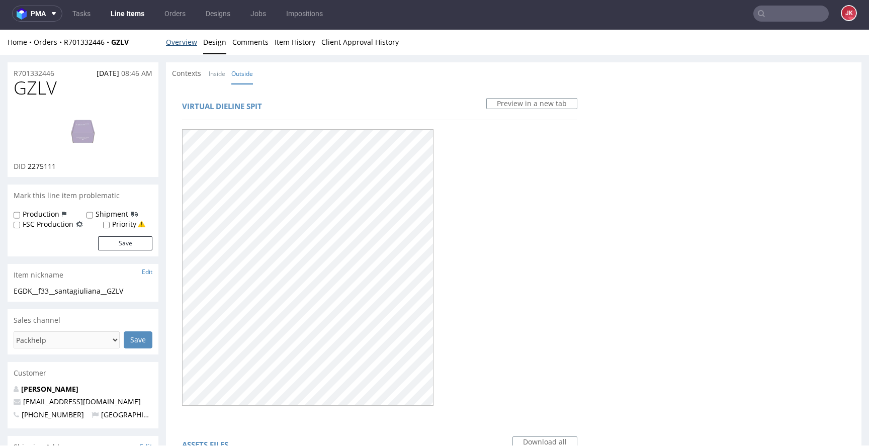
drag, startPoint x: 171, startPoint y: 40, endPoint x: 219, endPoint y: 42, distance: 48.3
click at [172, 40] on link "Overview" at bounding box center [181, 42] width 31 height 25
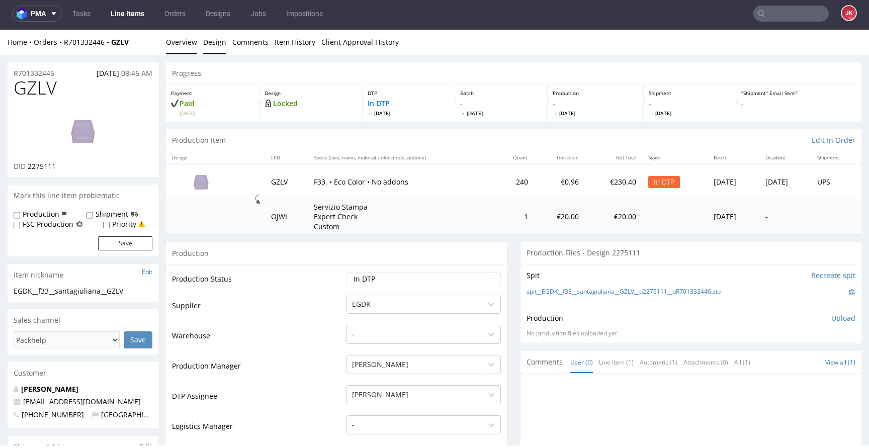
click at [217, 43] on link "Design" at bounding box center [214, 42] width 23 height 25
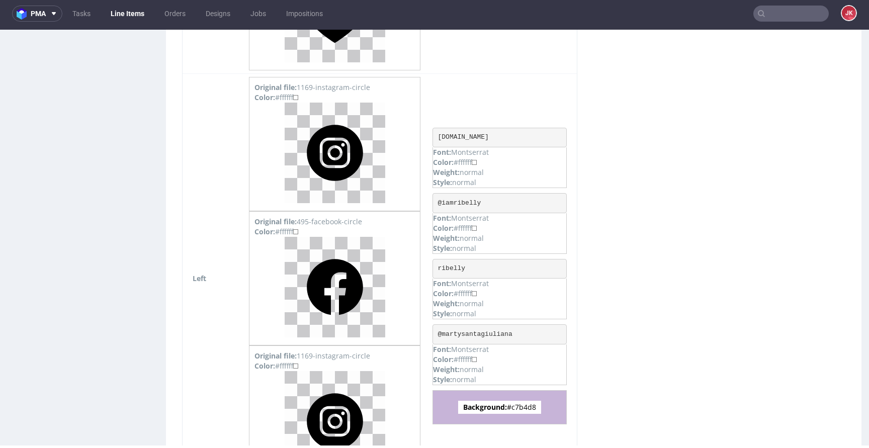
scroll to position [972, 0]
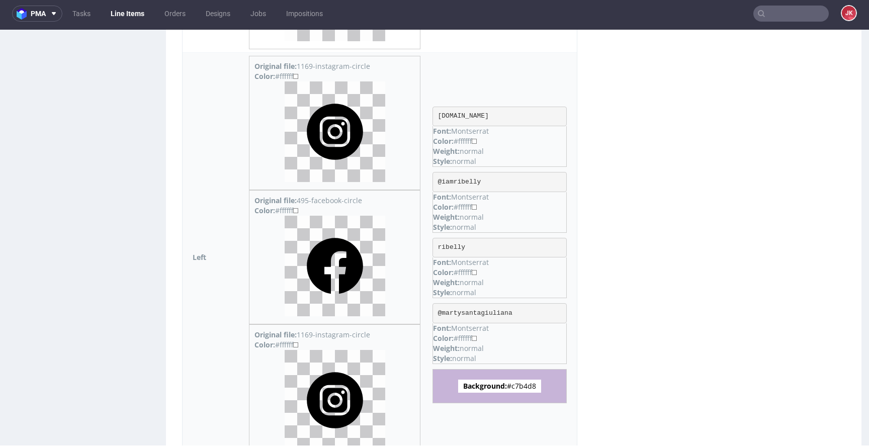
click at [529, 385] on span "Background: #c7b4d8" at bounding box center [499, 386] width 83 height 13
copy span "c7b4d8"
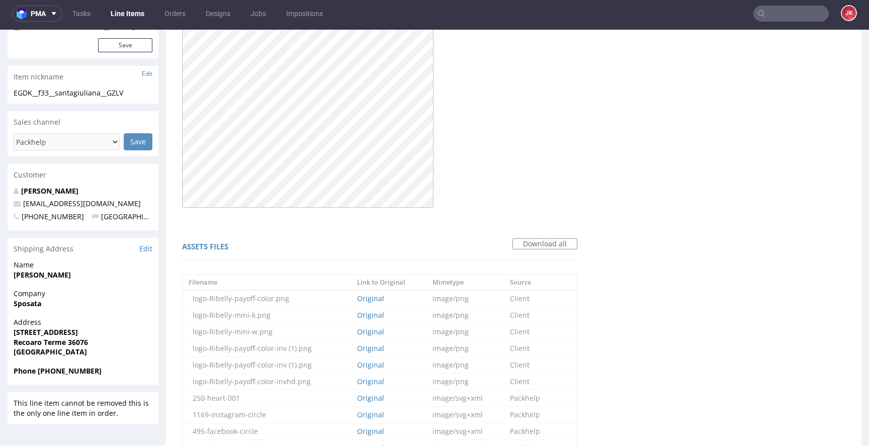
scroll to position [0, 0]
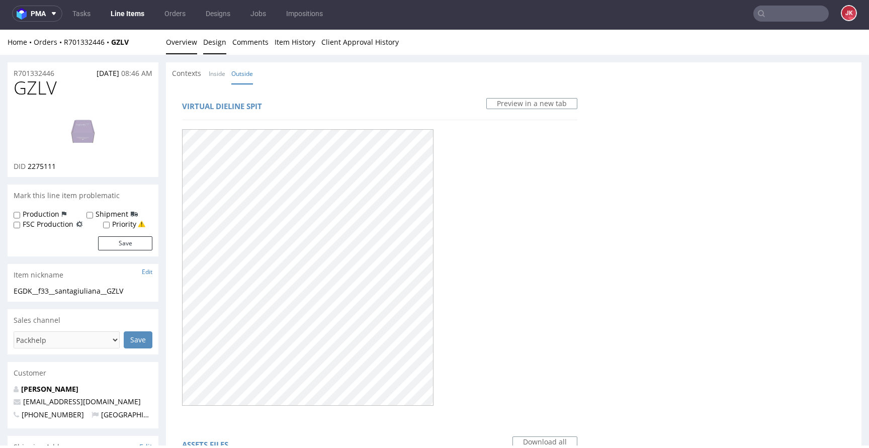
click at [182, 45] on link "Overview" at bounding box center [181, 42] width 31 height 25
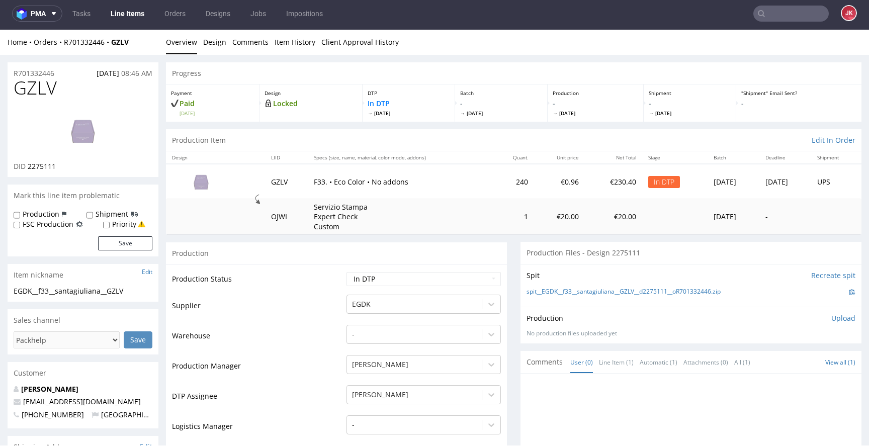
click at [323, 295] on td "Supplier" at bounding box center [258, 309] width 172 height 30
click at [319, 293] on td "Production Status" at bounding box center [258, 282] width 172 height 23
click at [95, 137] on img at bounding box center [83, 130] width 80 height 45
click at [330, 273] on td "Production Status" at bounding box center [258, 282] width 172 height 23
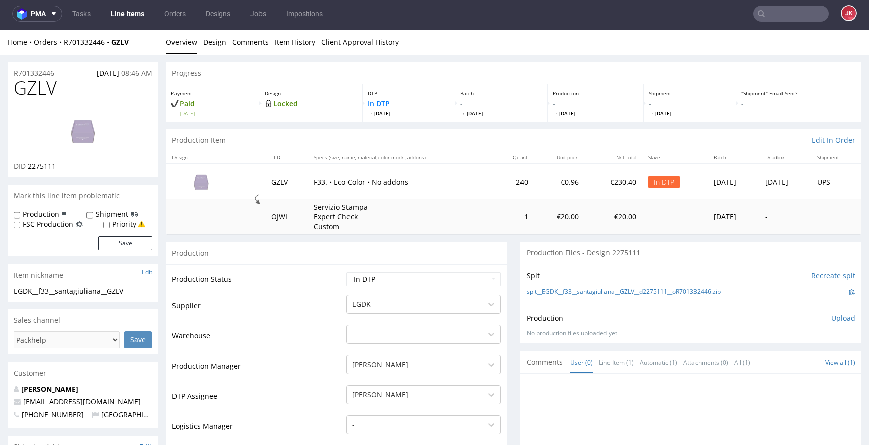
scroll to position [3, 0]
click at [332, 289] on td "Production Status" at bounding box center [258, 282] width 172 height 23
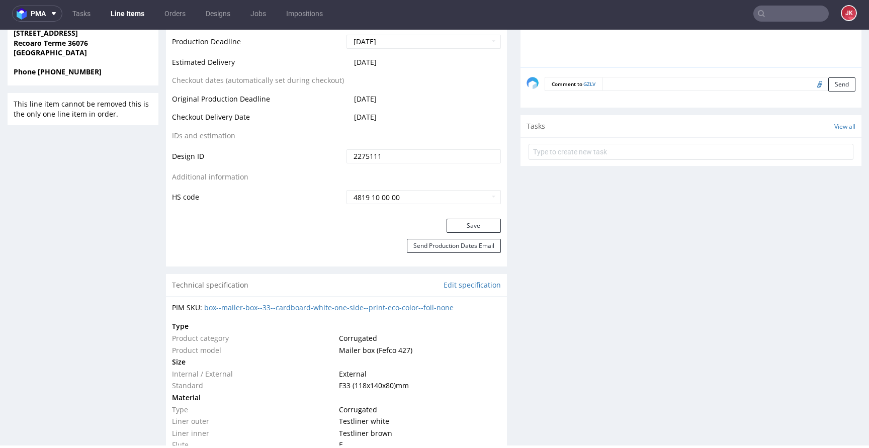
scroll to position [594, 0]
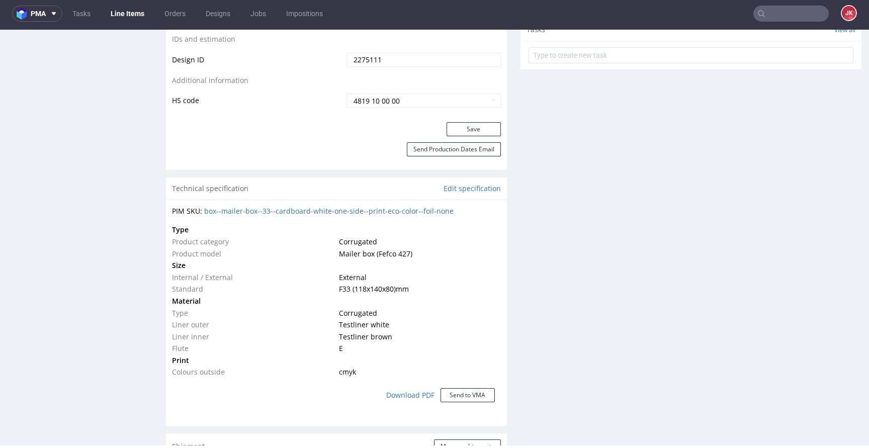
click at [328, 299] on td "Material" at bounding box center [254, 301] width 164 height 12
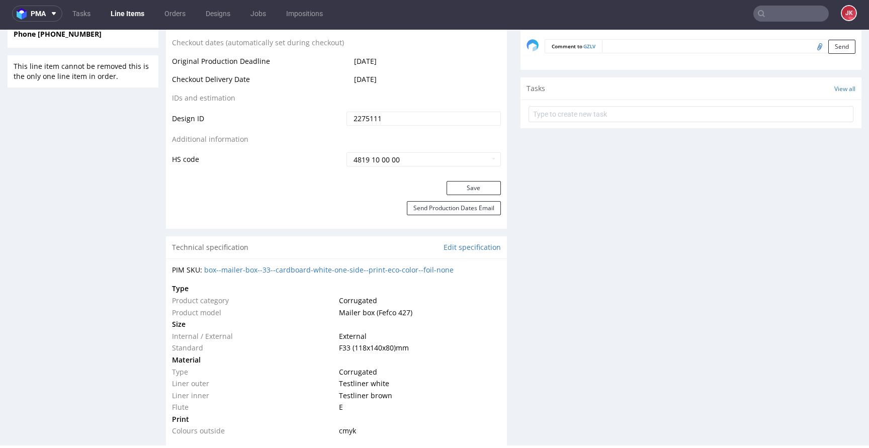
scroll to position [520, 0]
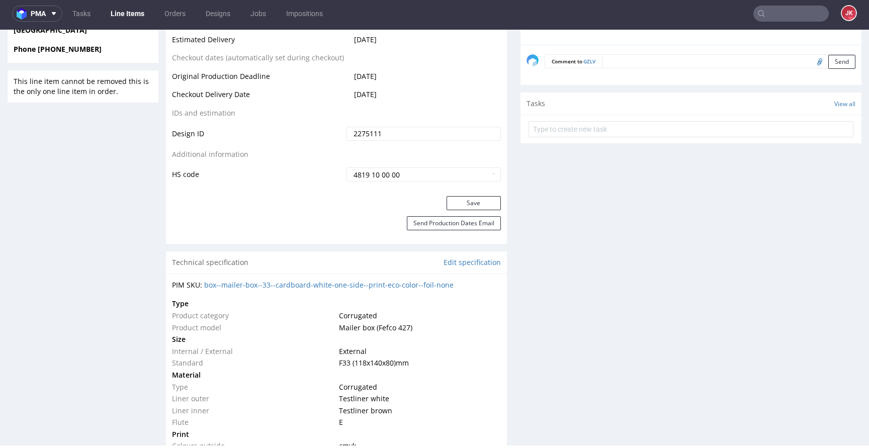
click at [326, 324] on td "Product model" at bounding box center [254, 328] width 164 height 12
click at [329, 322] on td "Product model" at bounding box center [254, 328] width 164 height 12
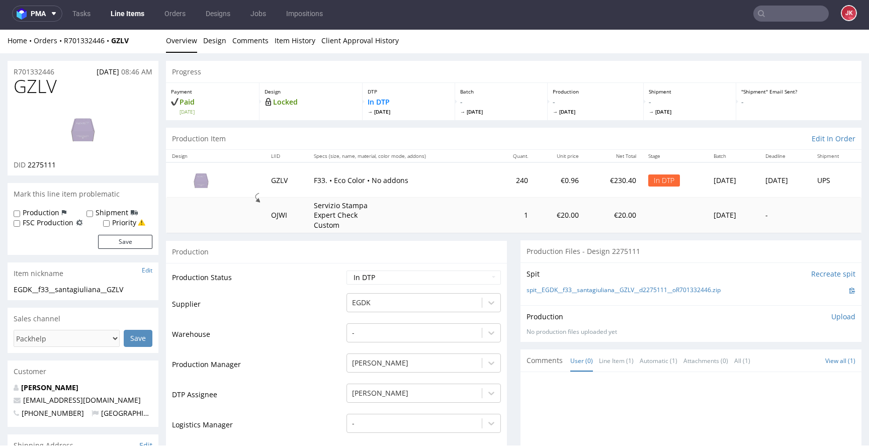
scroll to position [0, 0]
click at [329, 317] on td "Supplier" at bounding box center [258, 309] width 172 height 30
click at [325, 253] on div "Production" at bounding box center [336, 253] width 341 height 23
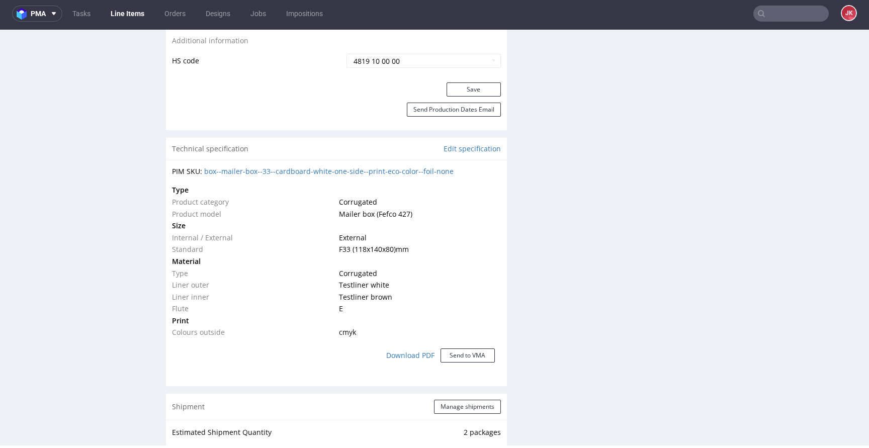
scroll to position [635, 0]
click at [327, 253] on td "Standard" at bounding box center [254, 248] width 164 height 12
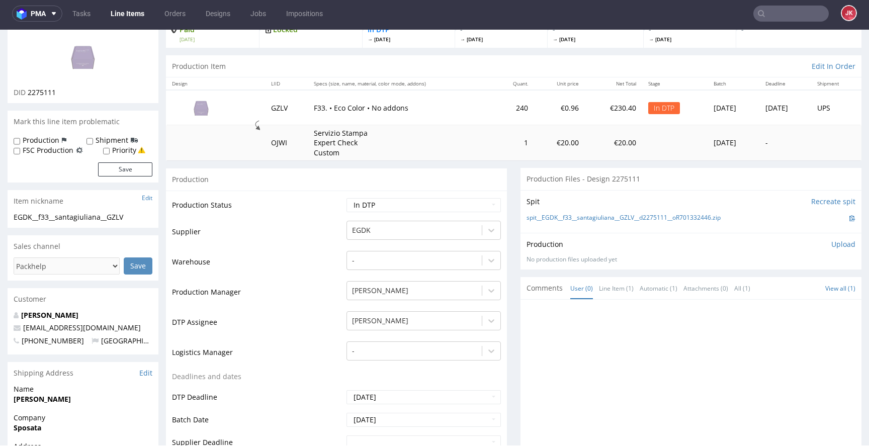
scroll to position [0, 0]
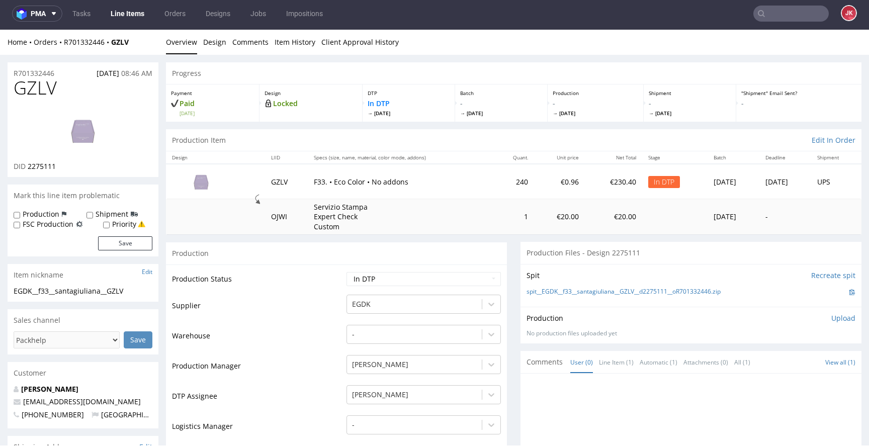
click at [327, 253] on div "Production" at bounding box center [336, 253] width 341 height 23
click at [400, 252] on div "Production" at bounding box center [336, 253] width 341 height 23
drag, startPoint x: 516, startPoint y: 292, endPoint x: 714, endPoint y: 293, distance: 198.2
click at [714, 293] on div "Spit Recreate spit spit__EGDK__f33__santagiuliana__GZLV__d2275111__oR701332446.…" at bounding box center [691, 285] width 341 height 43
copy link "spit__EGDK__f33__santagiuliana__GZLV__d2275111__oR701332446"
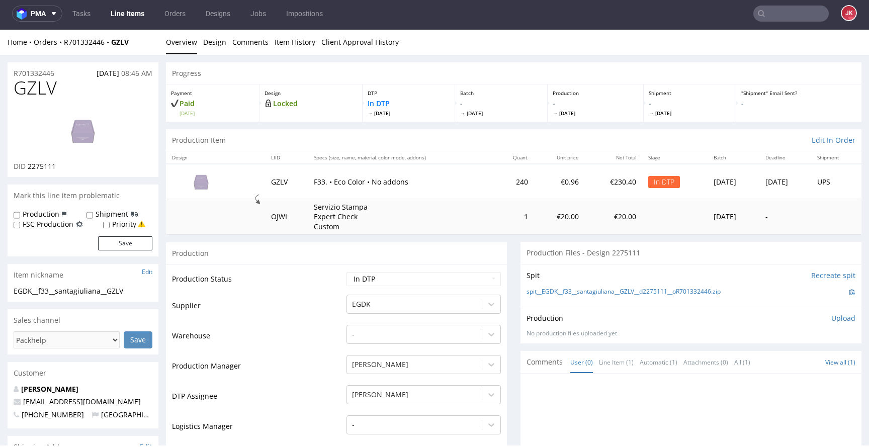
click at [647, 316] on div "Production Upload" at bounding box center [691, 318] width 329 height 10
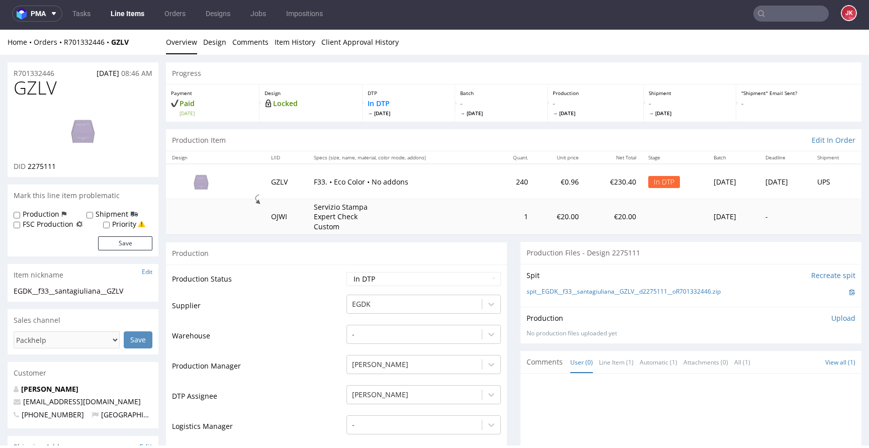
click at [740, 319] on div "Production Upload" at bounding box center [691, 318] width 329 height 10
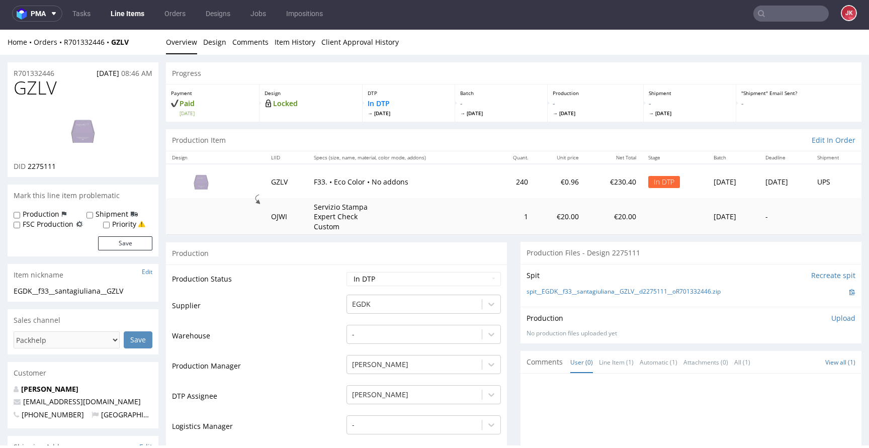
click at [831, 318] on p "Upload" at bounding box center [843, 318] width 24 height 10
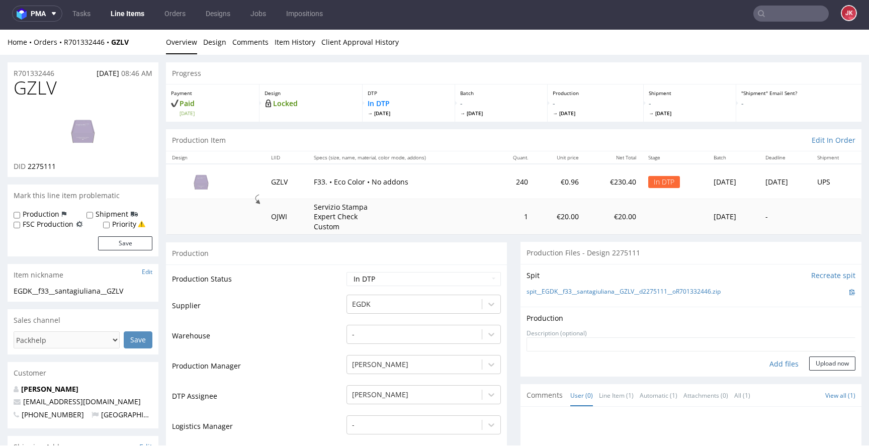
click at [769, 364] on div "Add files" at bounding box center [784, 364] width 50 height 15
click at [389, 277] on select "Waiting for Artwork Waiting for Diecut Waiting for Mockup Waiting for DTP Waiti…" at bounding box center [424, 279] width 154 height 14
select select "dtp_ca_needed"
click at [347, 272] on select "Waiting for Artwork Waiting for Diecut Waiting for Mockup Waiting for DTP Waiti…" at bounding box center [424, 279] width 154 height 14
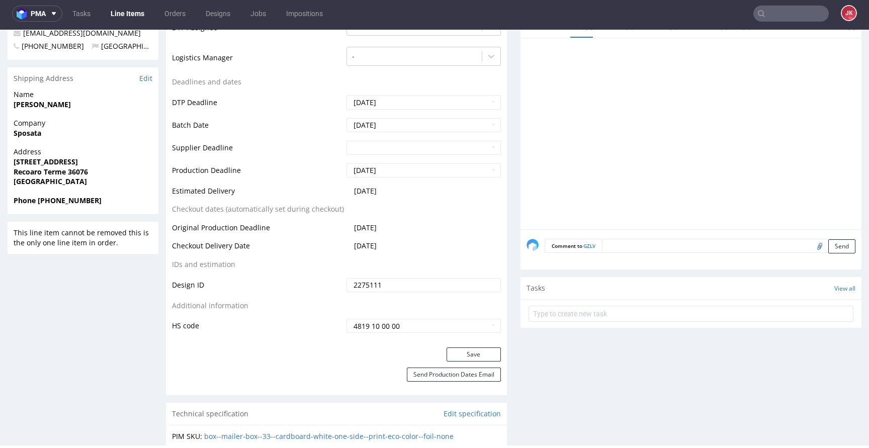
scroll to position [461, 0]
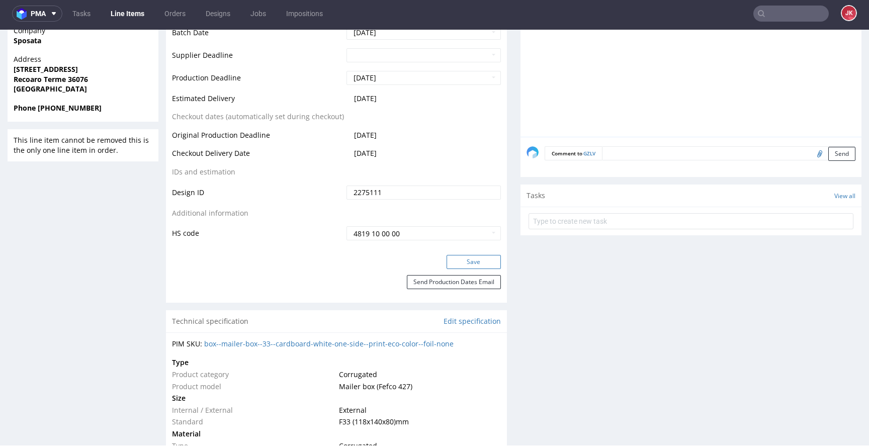
click at [463, 260] on button "Save" at bounding box center [474, 262] width 54 height 14
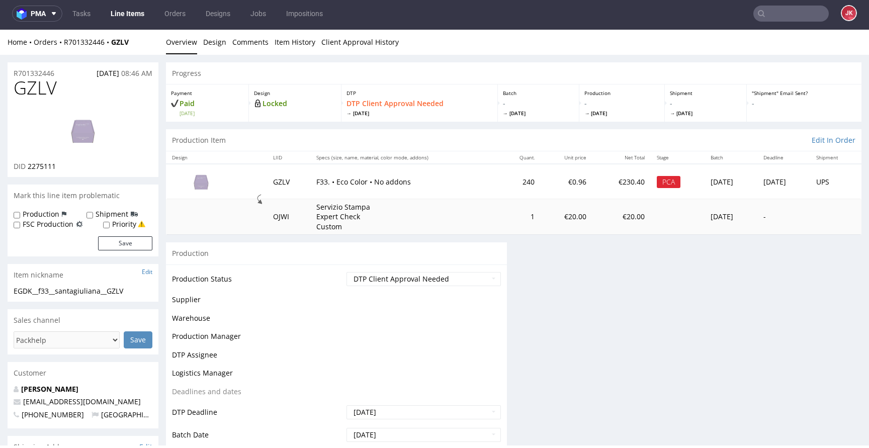
scroll to position [0, 0]
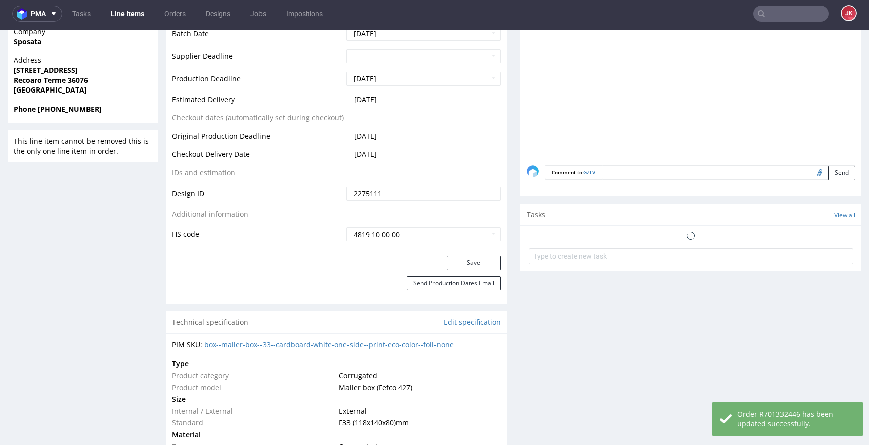
click at [505, 250] on div "Progress Payment Paid Tue 14 Oct Design Locked DTP DTP Client Approval Needed T…" at bounding box center [514, 378] width 696 height 1552
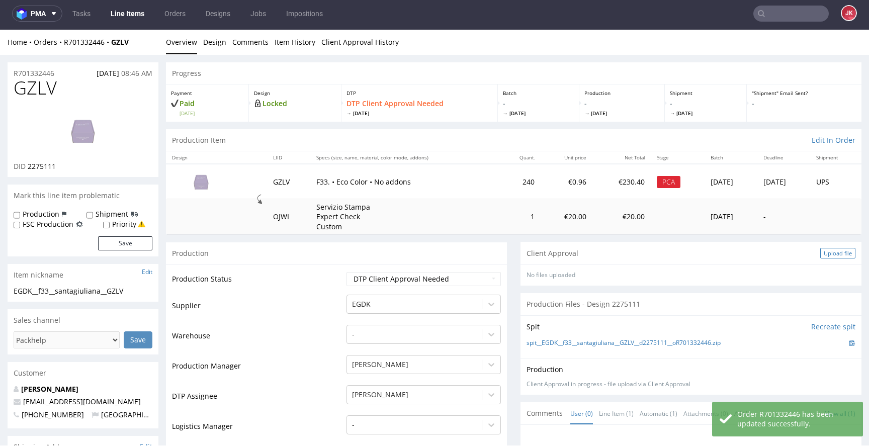
click at [820, 254] on div "Upload file" at bounding box center [837, 253] width 35 height 11
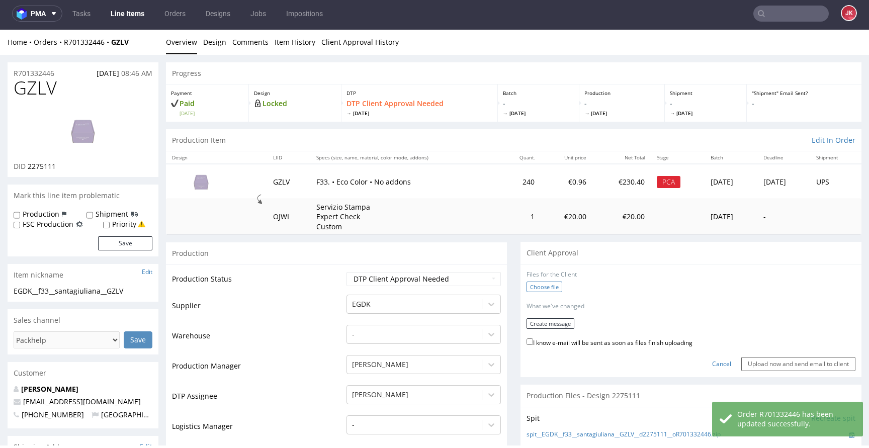
click at [539, 288] on label "Choose file" at bounding box center [545, 287] width 36 height 11
click at [0, 30] on input "Choose file" at bounding box center [0, 30] width 0 height 0
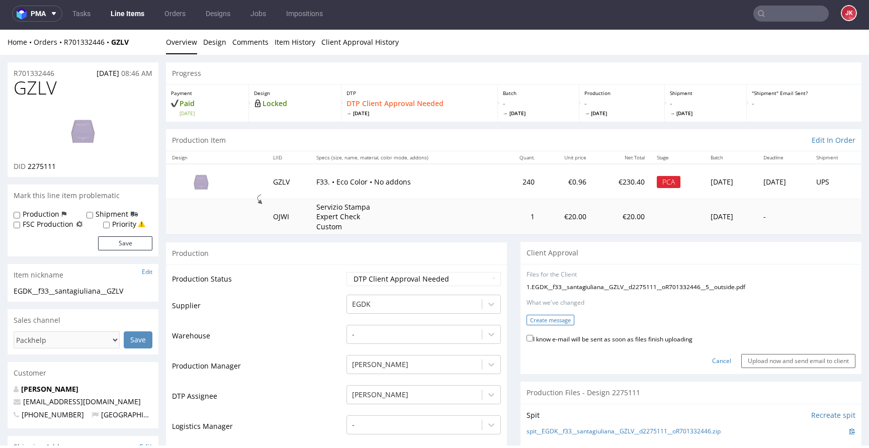
click at [540, 321] on button "Create message" at bounding box center [551, 320] width 48 height 11
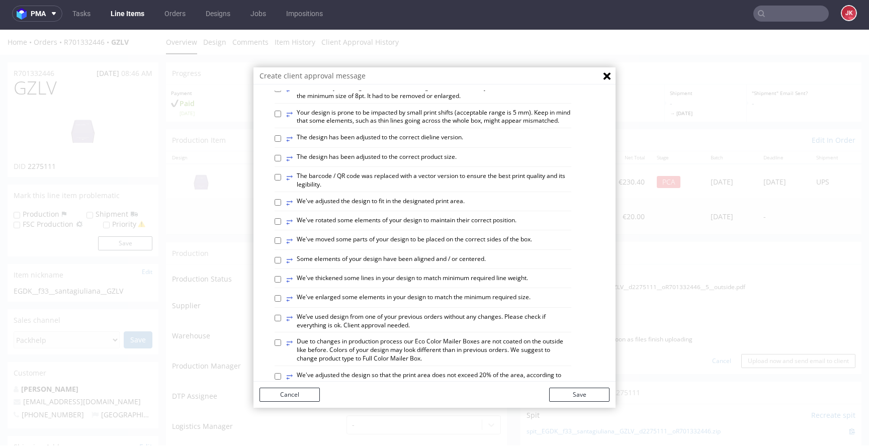
scroll to position [225, 0]
click at [345, 245] on label "⥂ We've moved some parts of your design to be placed on the correct sides of th…" at bounding box center [409, 239] width 246 height 11
click at [281, 243] on input "⥂ We've moved some parts of your design to be placed on the correct sides of th…" at bounding box center [278, 239] width 7 height 7
checkbox input "true"
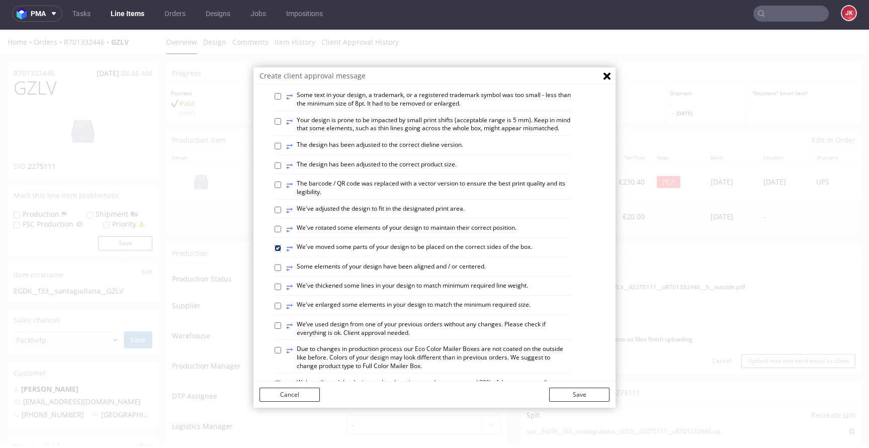
scroll to position [211, 0]
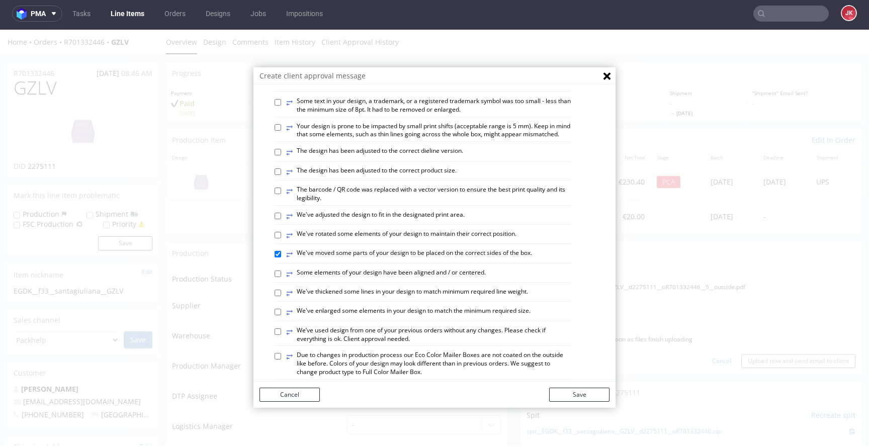
click at [390, 311] on div "⥂ Some graphic elements had to be moved away from the edges to ensure that your…" at bounding box center [442, 280] width 335 height 769
click at [386, 280] on label "⥂ Some elements of your design have been aligned and / or centered." at bounding box center [386, 274] width 200 height 11
click at [281, 277] on input "⥂ Some elements of your design have been aligned and / or centered." at bounding box center [278, 274] width 7 height 7
checkbox input "true"
click at [585, 396] on button "Save" at bounding box center [579, 395] width 60 height 14
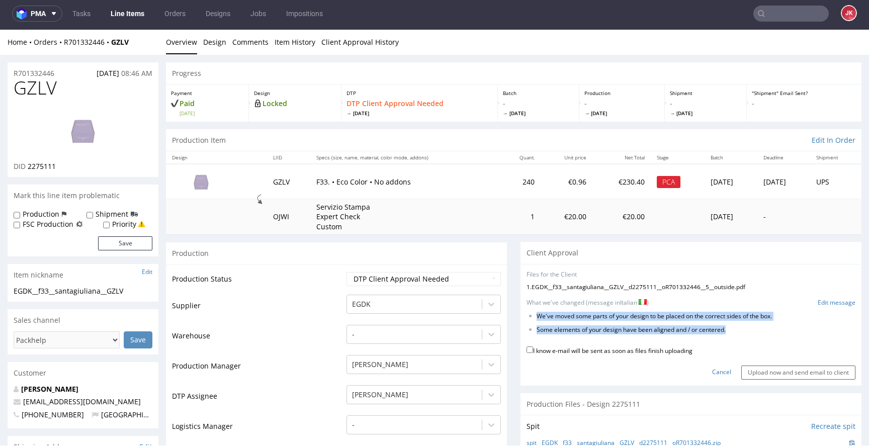
drag, startPoint x: 529, startPoint y: 317, endPoint x: 751, endPoint y: 337, distance: 223.8
click at [751, 337] on form "Files for the Client 1 . EGDK__f33__santagiuliana__GZLV__d2275111__oR701332446_…" at bounding box center [691, 325] width 329 height 109
copy form "We've moved some parts of your design to be placed on the correct sides of the …"
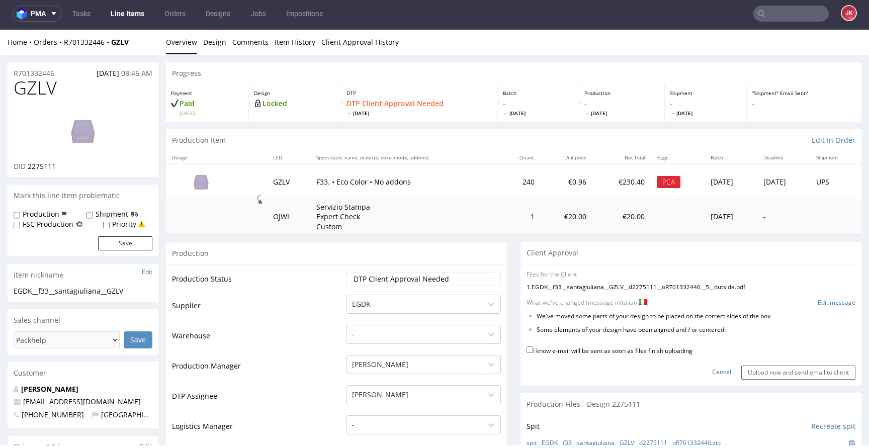
click at [315, 294] on td "Supplier" at bounding box center [258, 309] width 172 height 30
click at [107, 124] on img at bounding box center [83, 130] width 80 height 45
click at [826, 306] on link "Edit message" at bounding box center [837, 303] width 38 height 9
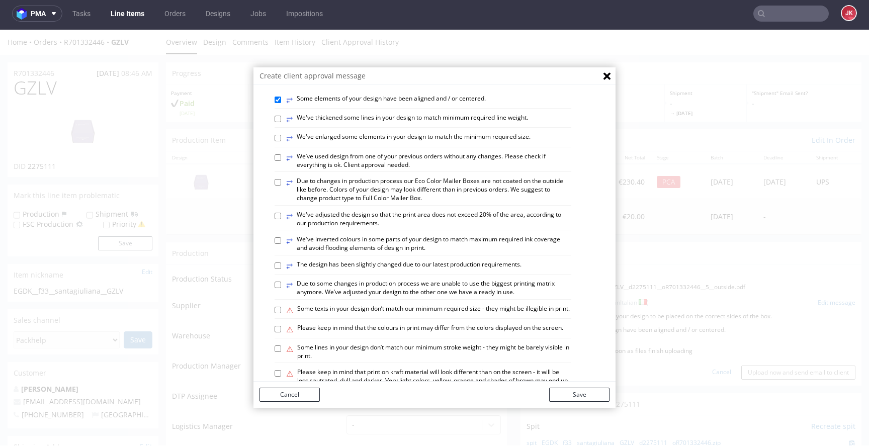
scroll to position [586, 0]
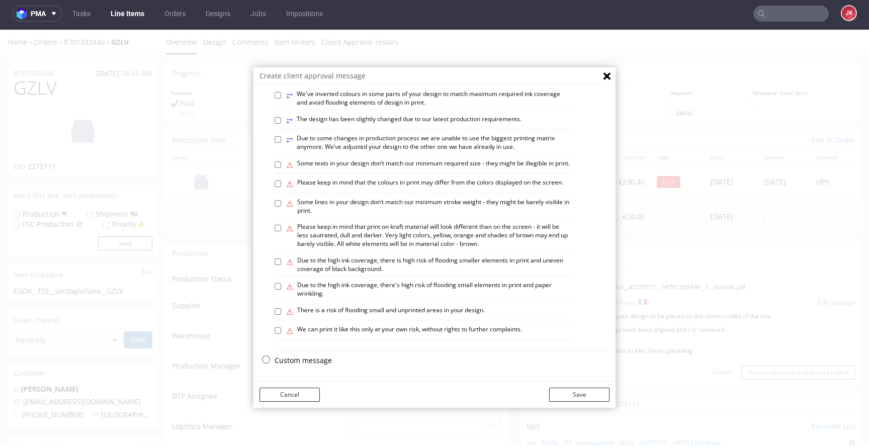
click at [306, 359] on p "Custom message" at bounding box center [442, 361] width 335 height 10
checkbox input "false"
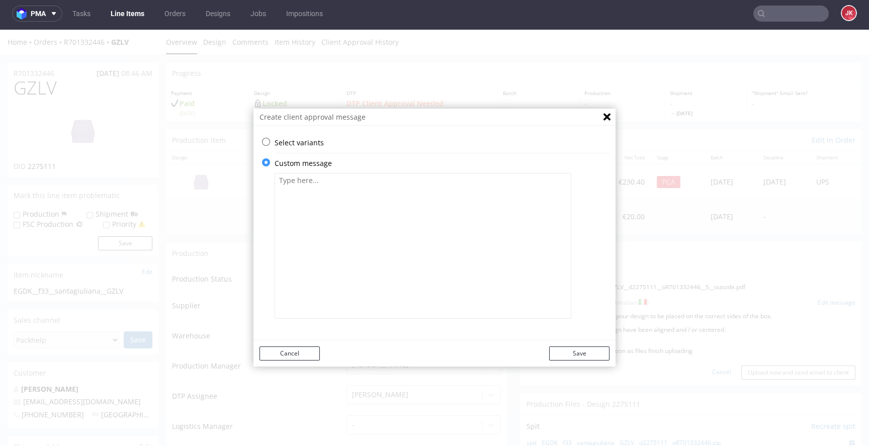
click at [379, 238] on textarea at bounding box center [423, 246] width 297 height 146
paste textarea "Abbiamo spostato il lato sinistro del tuo design sul lato destro del riquadro. …"
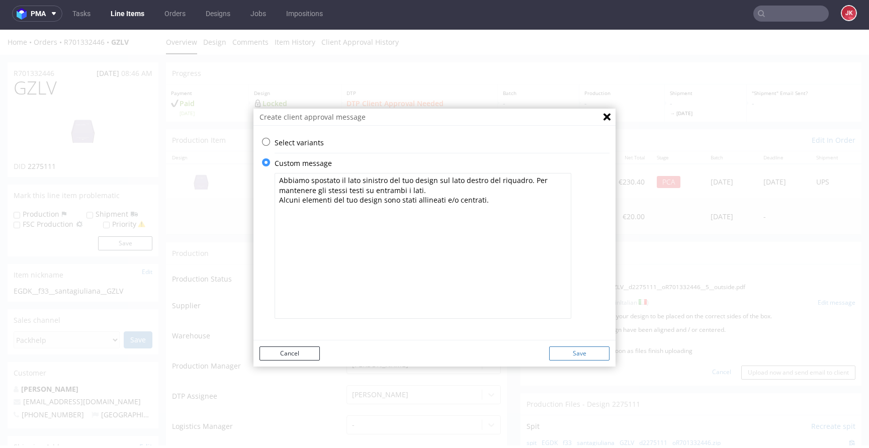
type textarea "Abbiamo spostato il lato sinistro del tuo design sul lato destro del riquadro. …"
click at [565, 357] on button "Save" at bounding box center [579, 354] width 60 height 14
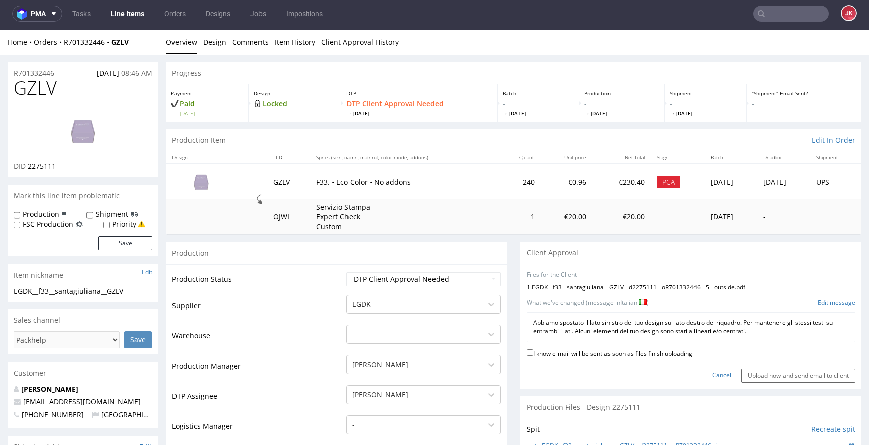
click at [580, 350] on label "I know e-mail will be sent as soon as files finish uploading" at bounding box center [610, 353] width 166 height 11
click at [533, 350] on input "I know e-mail will be sent as soon as files finish uploading" at bounding box center [530, 353] width 7 height 7
checkbox input "true"
click at [766, 378] on input "Upload now and send email to client" at bounding box center [798, 376] width 114 height 14
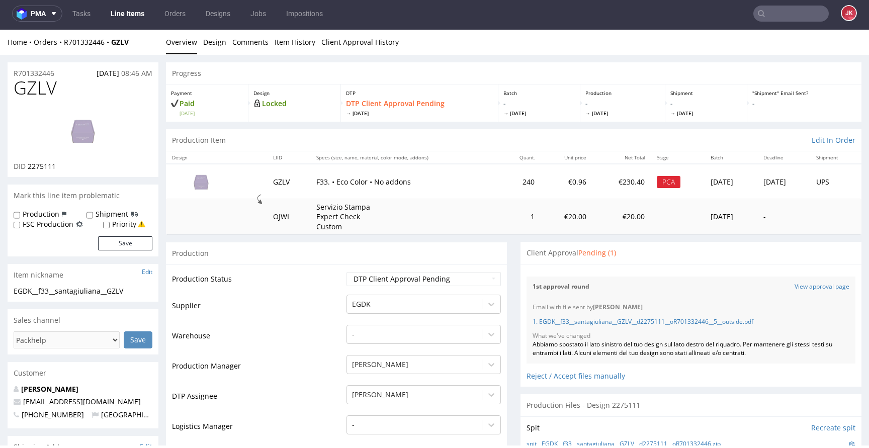
click at [46, 86] on span "GZLV" at bounding box center [35, 88] width 43 height 20
copy span "GZLV"
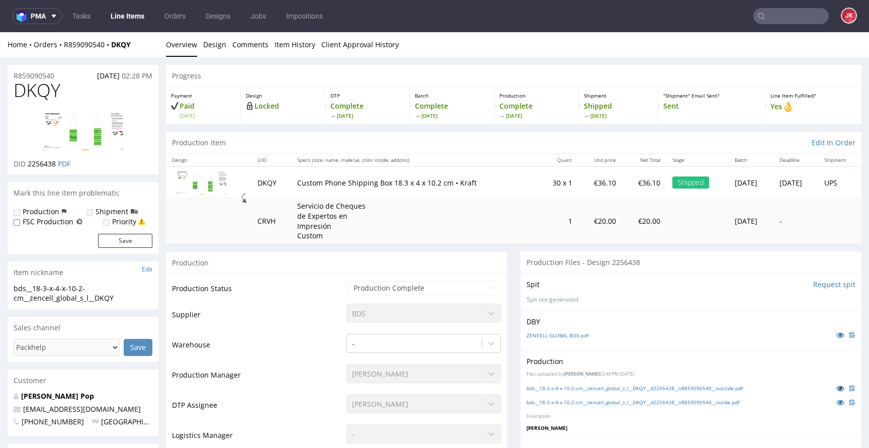
click at [836, 389] on icon at bounding box center [840, 388] width 8 height 7
click at [836, 401] on icon at bounding box center [840, 402] width 8 height 7
click at [836, 335] on icon at bounding box center [840, 334] width 8 height 7
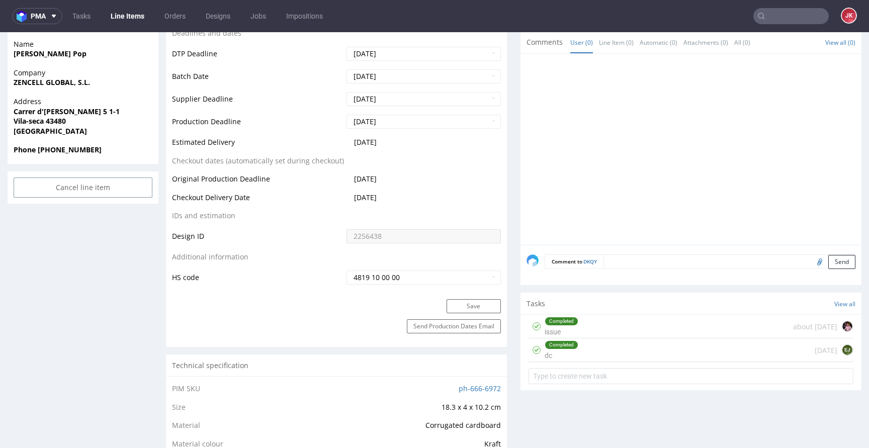
scroll to position [462, 0]
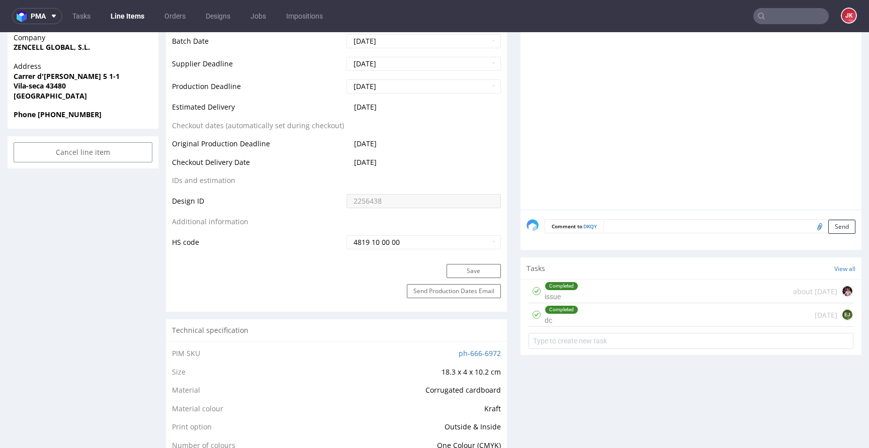
click at [575, 318] on div "Completed dc 28 days ago EJ" at bounding box center [691, 315] width 325 height 24
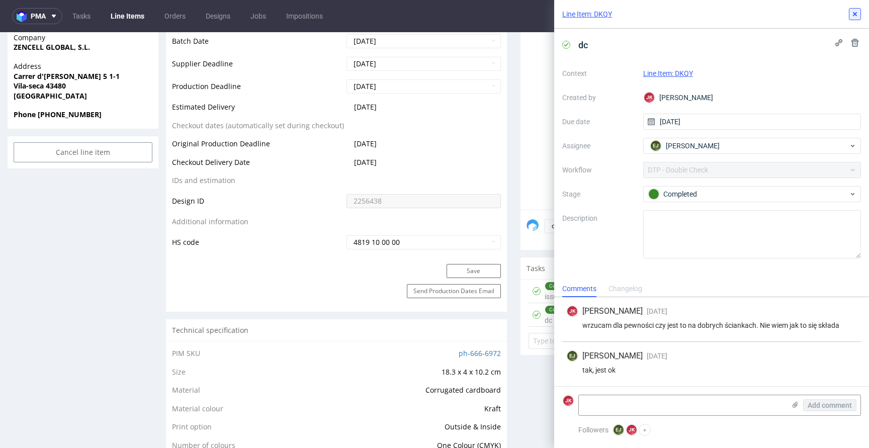
click at [853, 14] on icon at bounding box center [855, 14] width 8 height 8
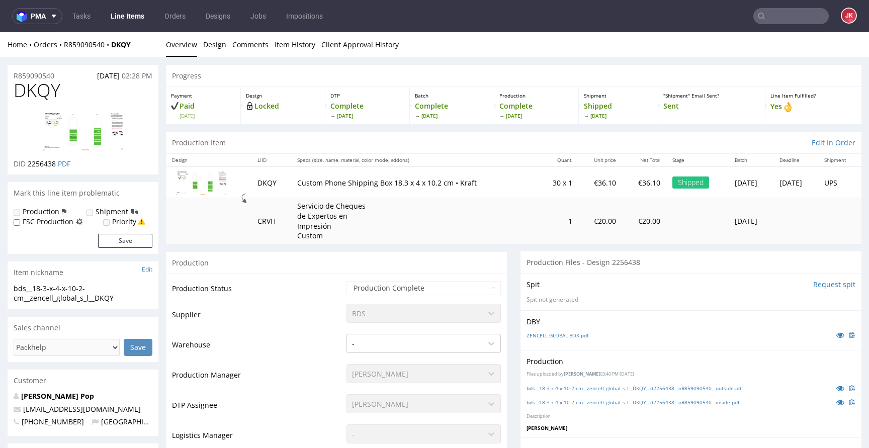
click at [78, 135] on img at bounding box center [83, 131] width 80 height 40
drag, startPoint x: 289, startPoint y: 183, endPoint x: 379, endPoint y: 181, distance: 90.0
click at [379, 181] on p "Custom Phone Shipping Box 18.3 x 4 x 10.2 cm • Kraft" at bounding box center [414, 183] width 234 height 10
copy p "Custom Phone Shipping Box"
click at [836, 403] on icon at bounding box center [840, 402] width 8 height 7
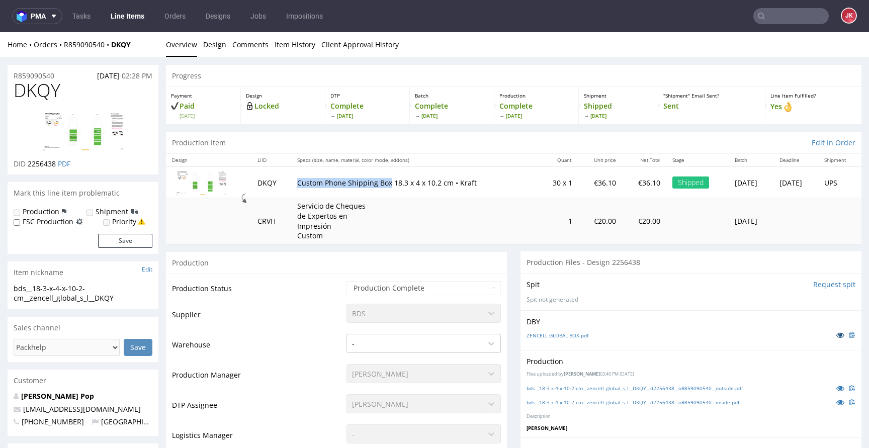
click at [836, 338] on icon at bounding box center [840, 334] width 8 height 7
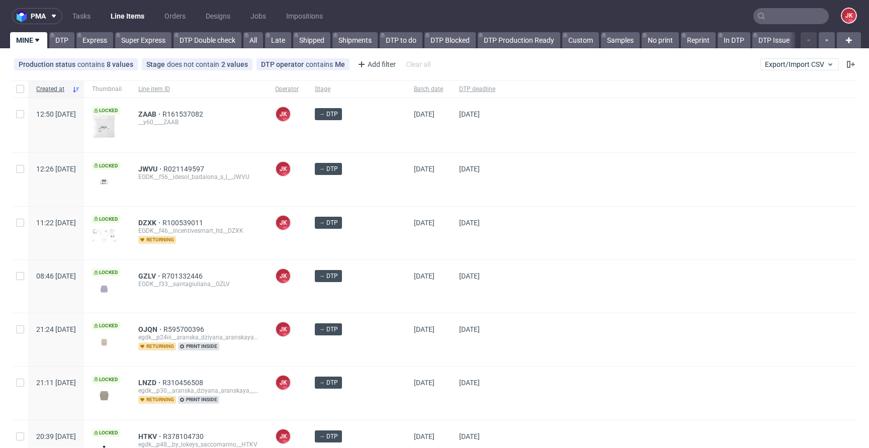
click at [503, 248] on div at bounding box center [680, 233] width 354 height 53
click at [381, 188] on div "→ DTP" at bounding box center [356, 179] width 99 height 53
click at [384, 187] on div "→ DTP" at bounding box center [356, 179] width 99 height 53
click at [437, 243] on div "[DATE]" at bounding box center [428, 233] width 45 height 53
click at [503, 237] on div at bounding box center [680, 233] width 354 height 53
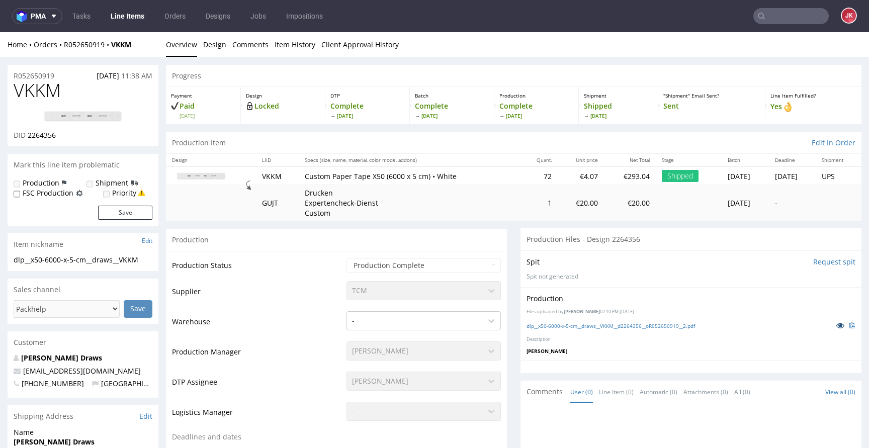
click at [836, 325] on icon at bounding box center [840, 325] width 8 height 7
click at [80, 117] on img at bounding box center [83, 117] width 80 height 12
click at [836, 327] on icon at bounding box center [840, 325] width 8 height 7
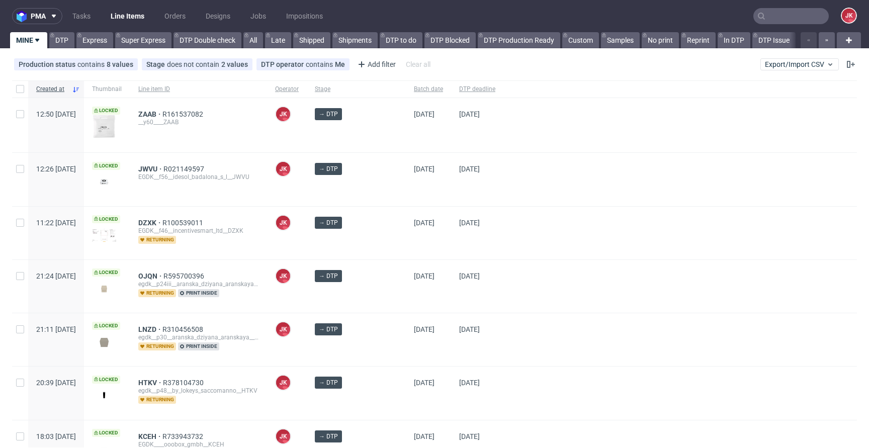
click at [503, 237] on div at bounding box center [680, 233] width 354 height 53
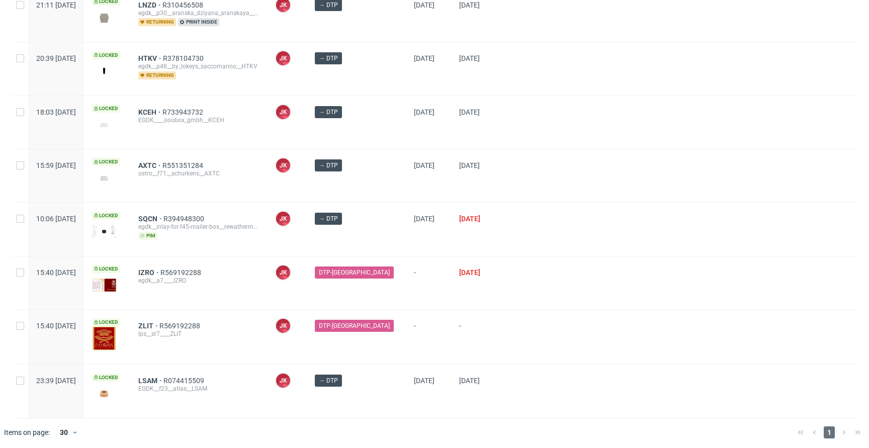
click at [513, 257] on div at bounding box center [680, 283] width 354 height 53
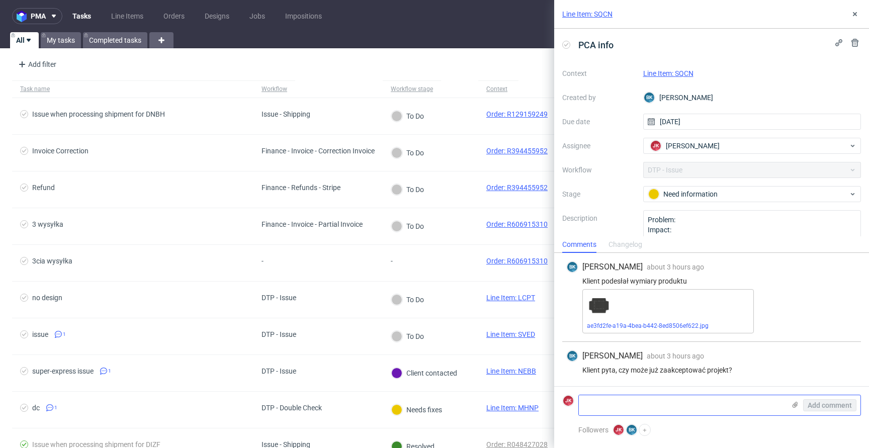
click at [625, 402] on textarea at bounding box center [682, 405] width 206 height 20
type textarea "wyglądaj na to, że tak :)"
click at [826, 406] on span "Add comment" at bounding box center [830, 405] width 44 height 7
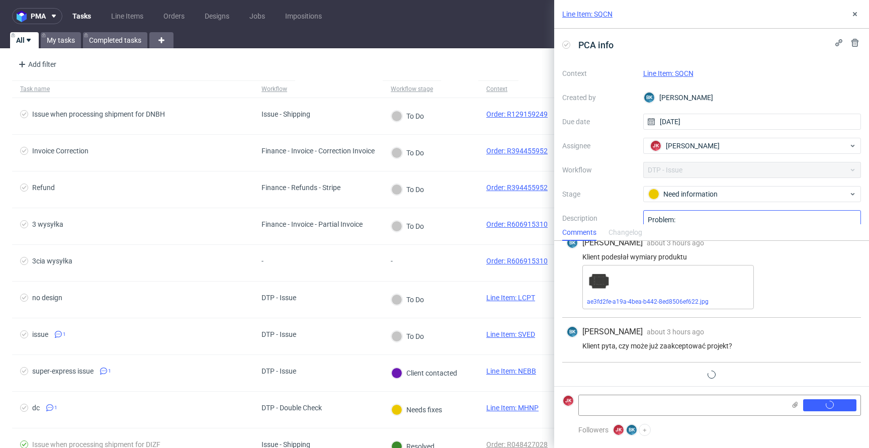
scroll to position [32, 0]
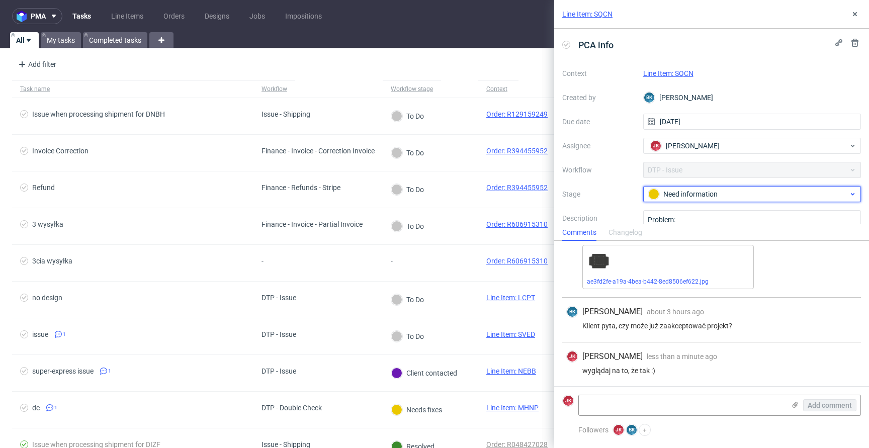
click at [685, 200] on span "Need information" at bounding box center [748, 194] width 201 height 12
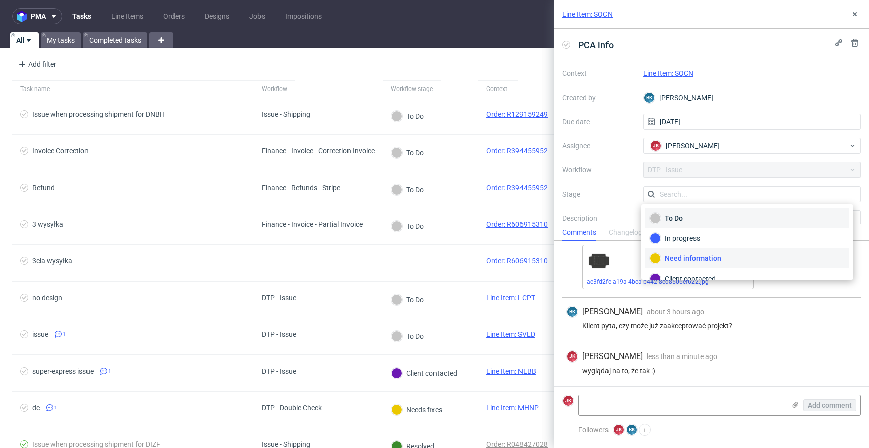
click at [681, 215] on div "To Do" at bounding box center [747, 218] width 195 height 11
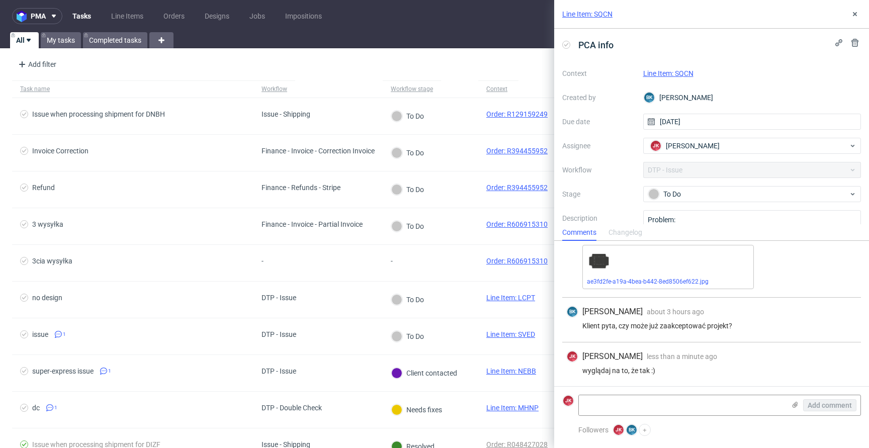
click at [665, 75] on link "Line Item: SQCN" at bounding box center [668, 73] width 50 height 8
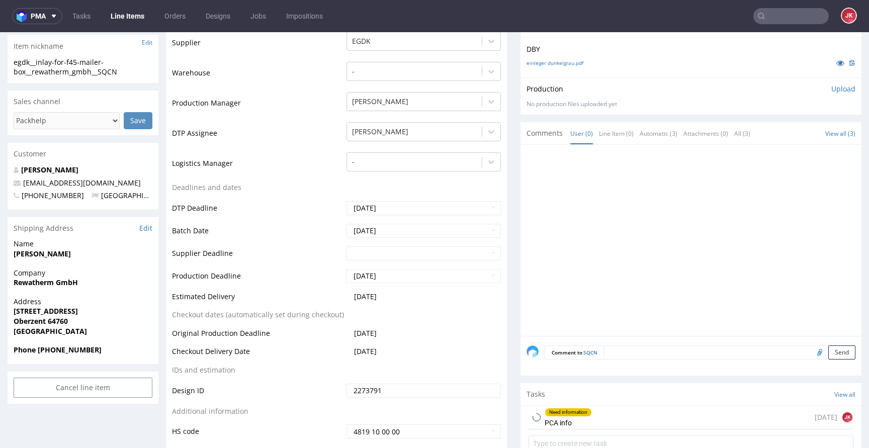
scroll to position [345, 0]
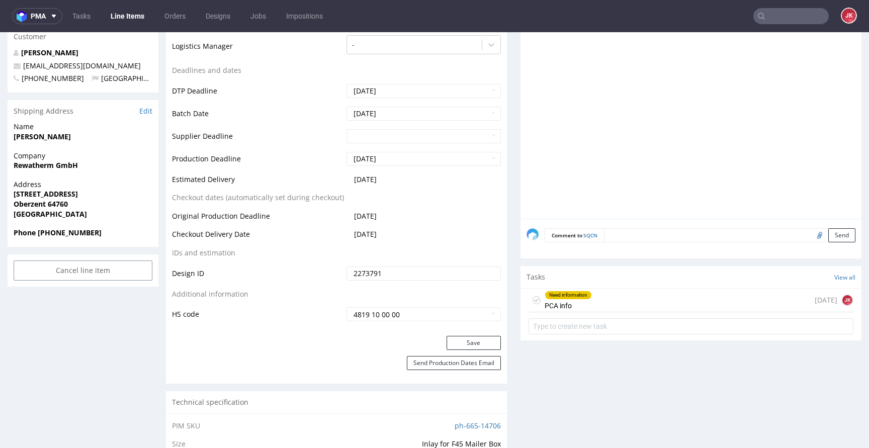
click at [552, 296] on div "Need information" at bounding box center [568, 295] width 46 height 8
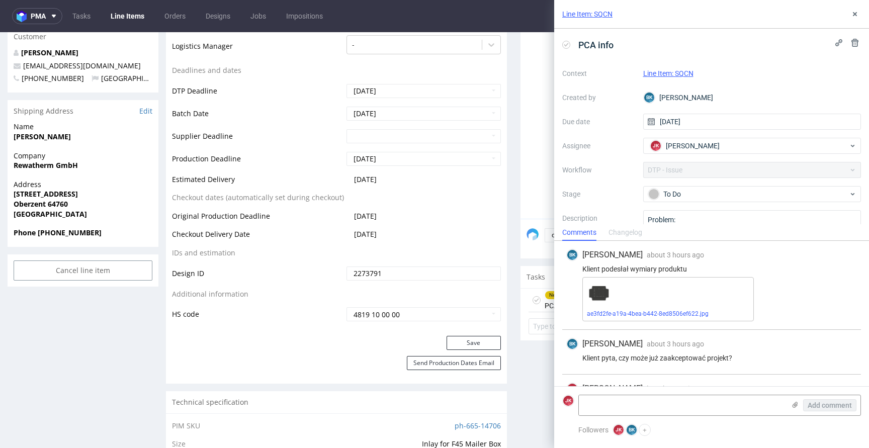
scroll to position [32, 0]
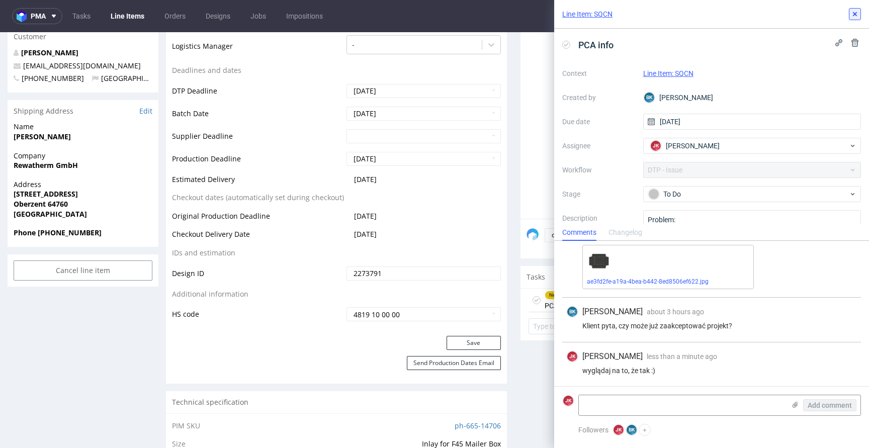
click at [857, 14] on icon at bounding box center [855, 14] width 8 height 8
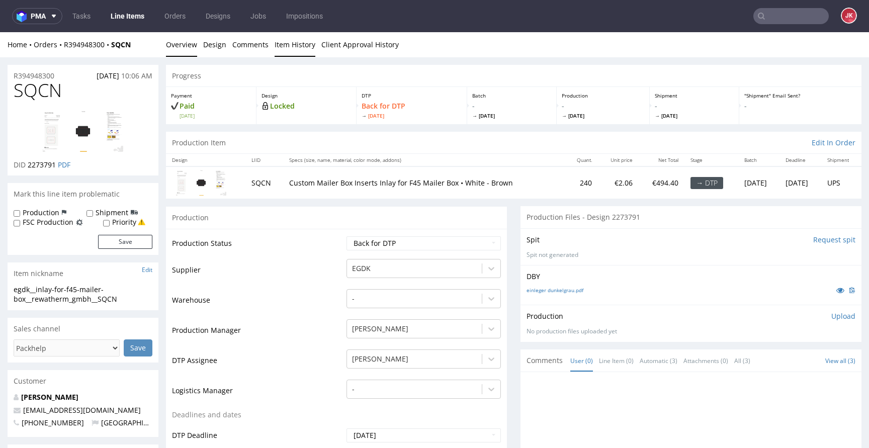
click at [300, 45] on link "Item History" at bounding box center [295, 44] width 41 height 25
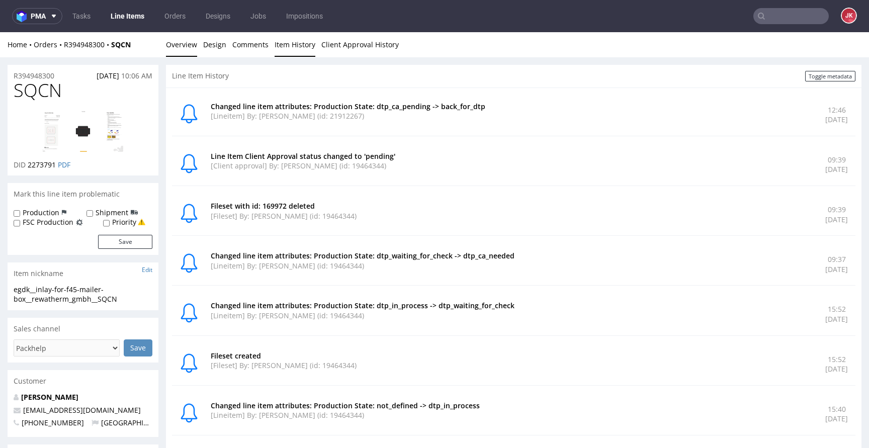
click at [182, 42] on link "Overview" at bounding box center [181, 44] width 31 height 25
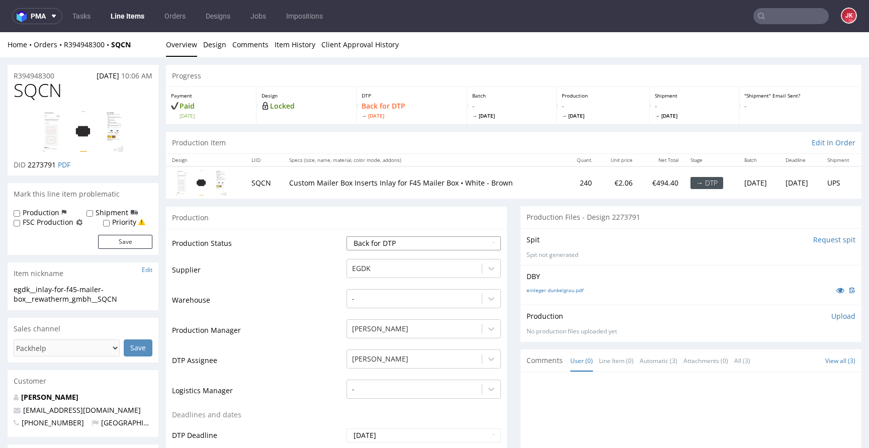
click at [400, 246] on select "Waiting for Artwork Waiting for Diecut Waiting for Mockup Waiting for DTP Waiti…" at bounding box center [424, 243] width 154 height 14
select select "dtp_ca_needed"
click at [347, 236] on select "Waiting for Artwork Waiting for Diecut Waiting for Mockup Waiting for DTP Waiti…" at bounding box center [424, 243] width 154 height 14
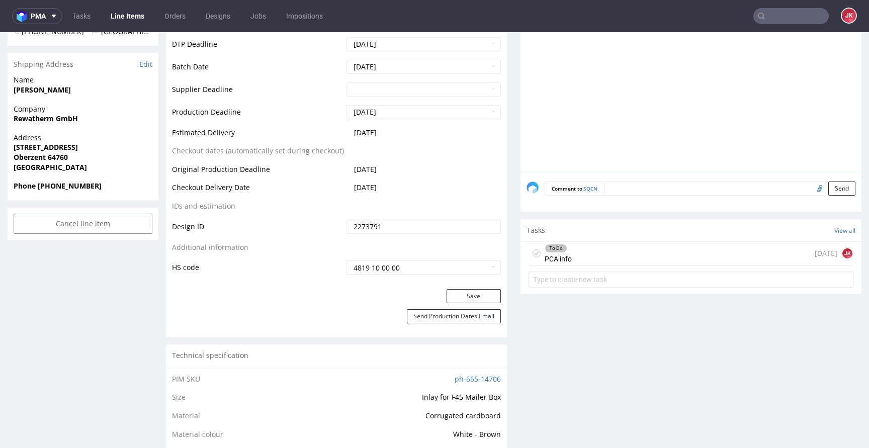
scroll to position [548, 0]
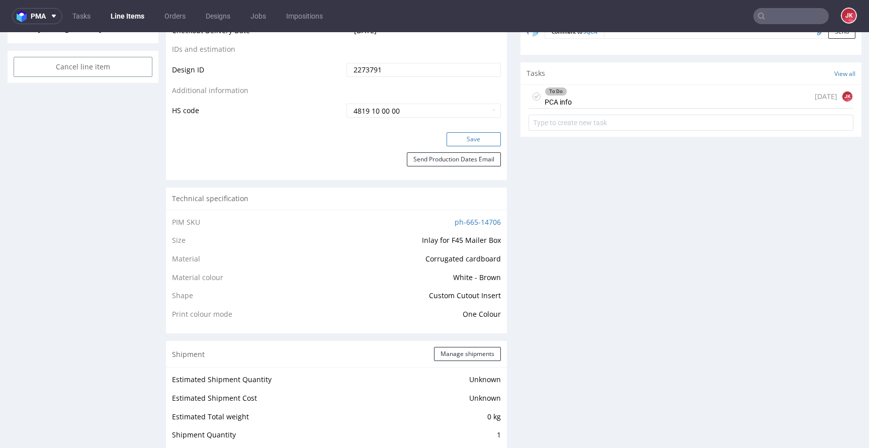
click at [453, 137] on button "Save" at bounding box center [474, 139] width 54 height 14
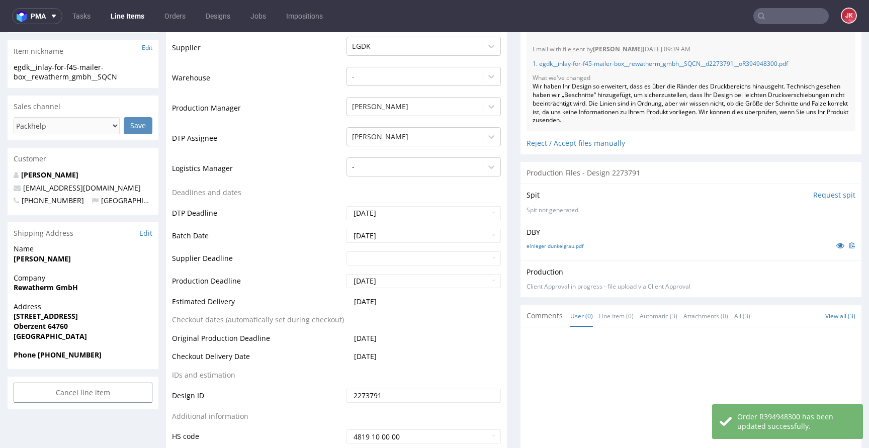
scroll to position [0, 0]
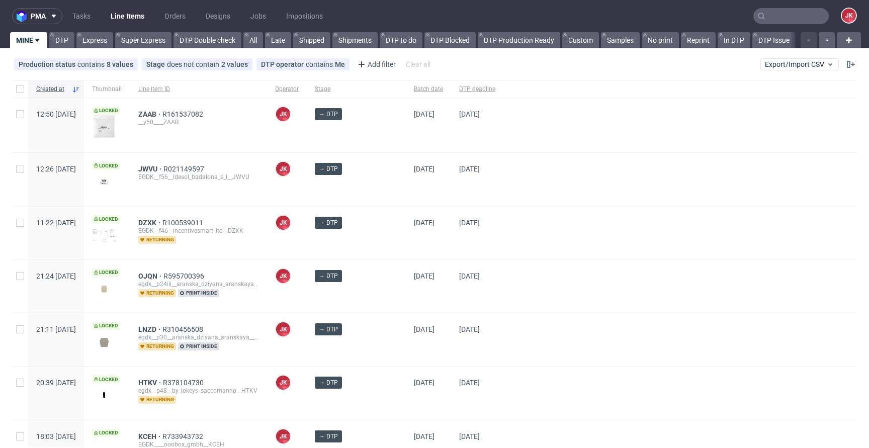
click at [451, 189] on div "17/10/2025" at bounding box center [477, 179] width 52 height 53
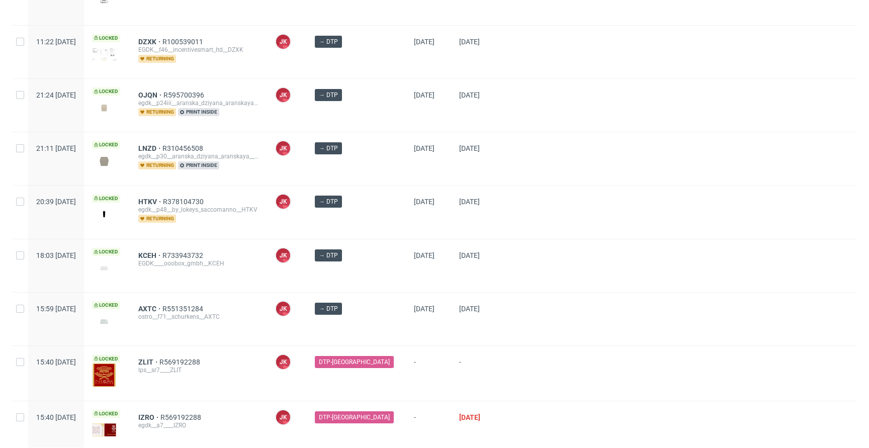
scroll to position [167, 0]
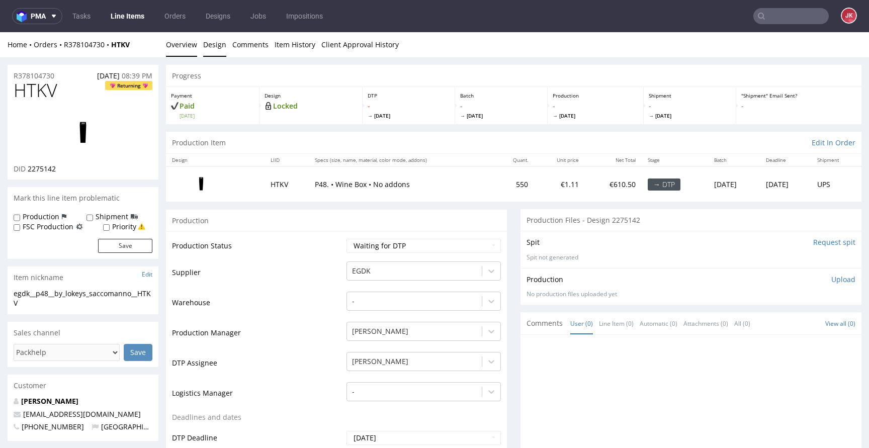
click at [210, 50] on link "Design" at bounding box center [214, 44] width 23 height 25
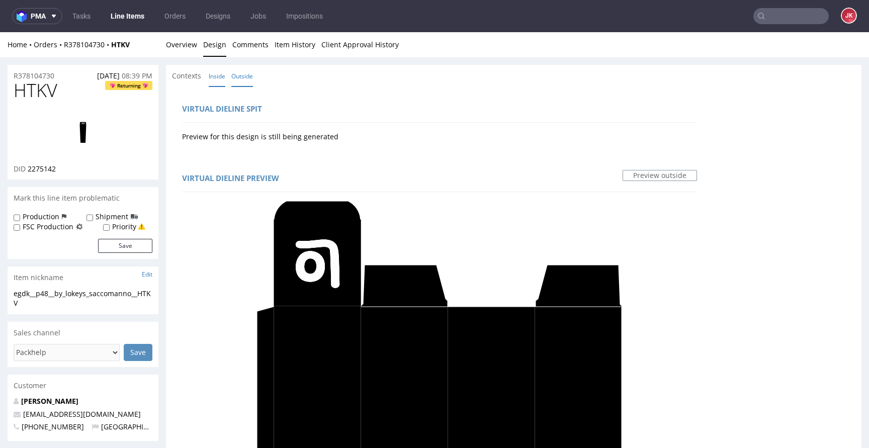
click at [219, 74] on link "Inside" at bounding box center [217, 76] width 17 height 22
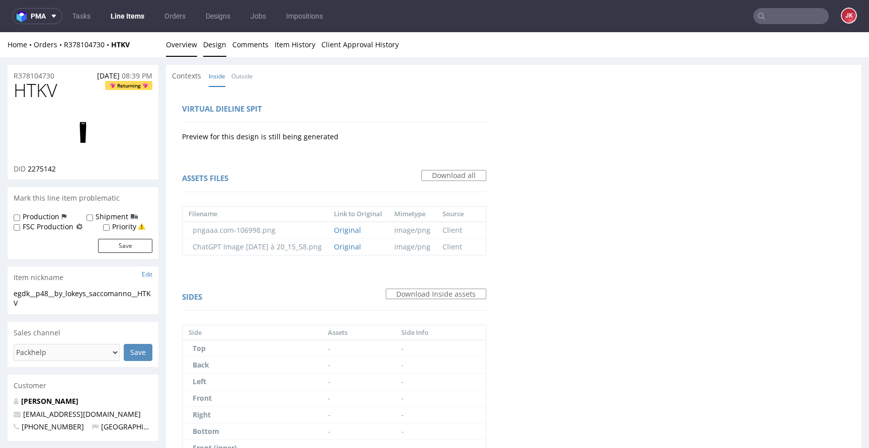
click at [182, 42] on link "Overview" at bounding box center [181, 44] width 31 height 25
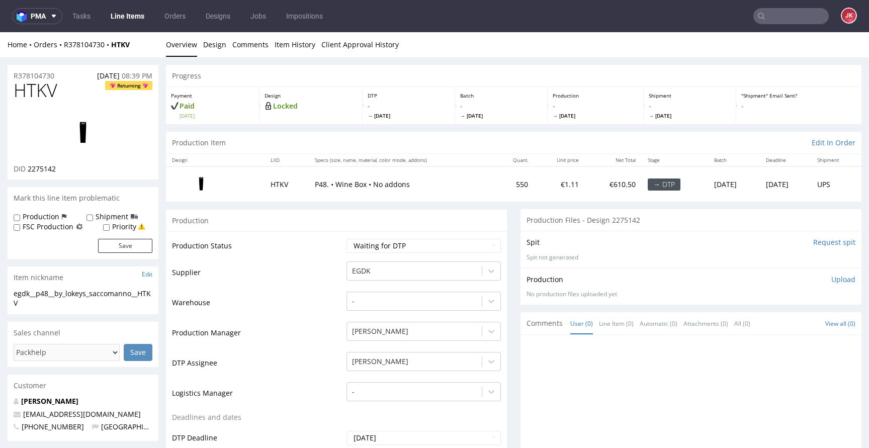
click at [805, 292] on div "No production files uploaded yet" at bounding box center [691, 294] width 329 height 9
click at [831, 279] on p "Upload" at bounding box center [843, 280] width 24 height 10
click at [822, 244] on input "Request spit" at bounding box center [834, 242] width 42 height 10
click at [316, 322] on td "Production Manager" at bounding box center [258, 336] width 172 height 30
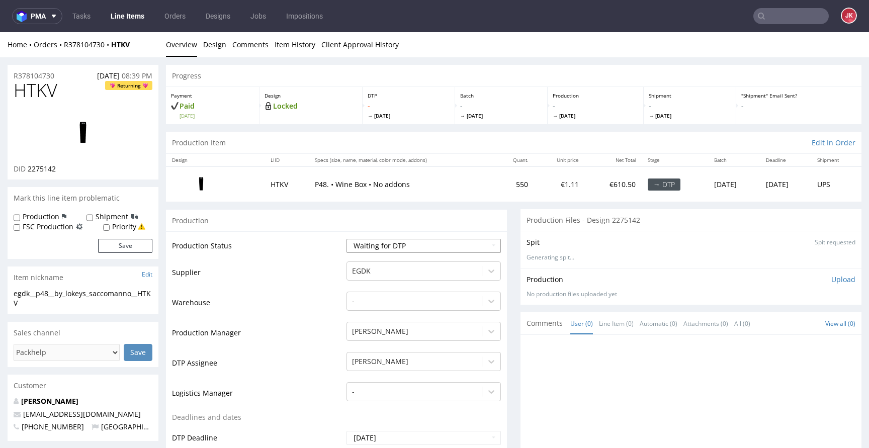
click at [429, 248] on select "Waiting for Artwork Waiting for Diecut Waiting for Mockup Waiting for DTP Waiti…" at bounding box center [424, 246] width 154 height 14
select select "dtp_in_process"
click at [347, 239] on select "Waiting for Artwork Waiting for Diecut Waiting for Mockup Waiting for DTP Waiti…" at bounding box center [424, 246] width 154 height 14
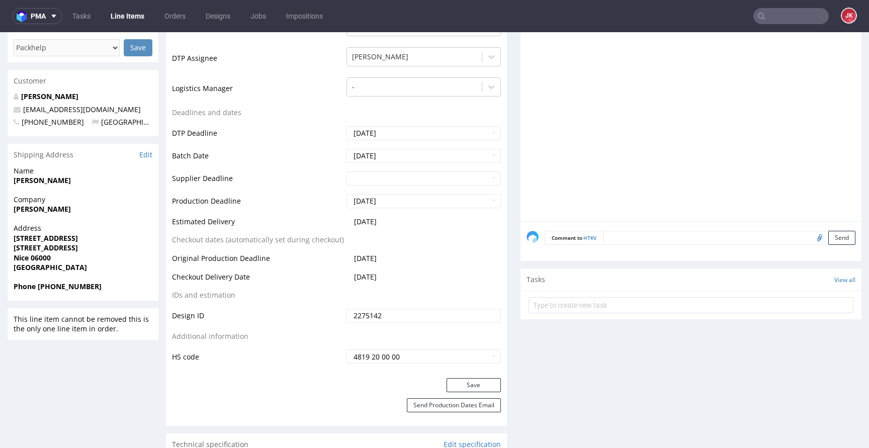
scroll to position [360, 0]
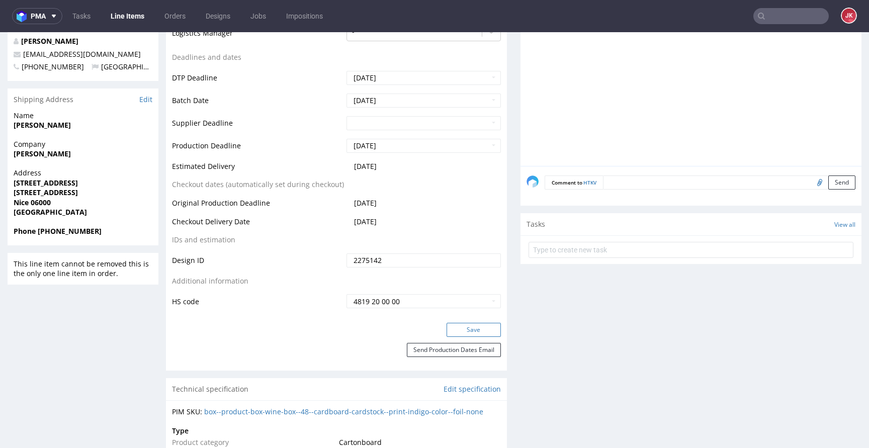
click at [451, 326] on button "Save" at bounding box center [474, 330] width 54 height 14
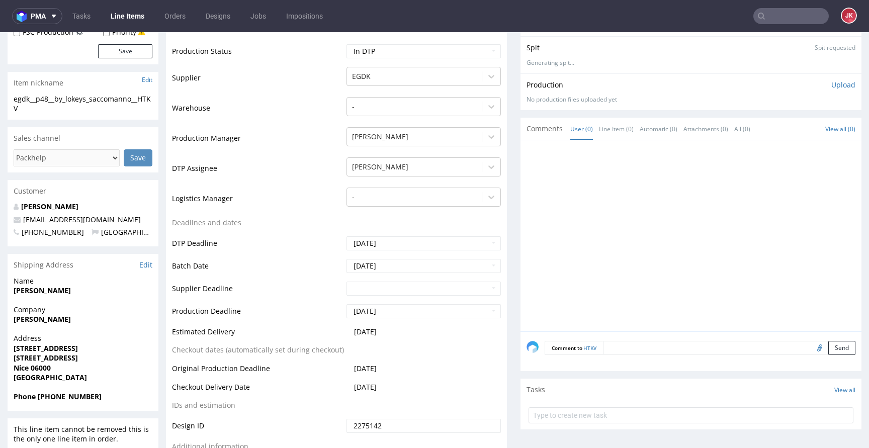
scroll to position [0, 0]
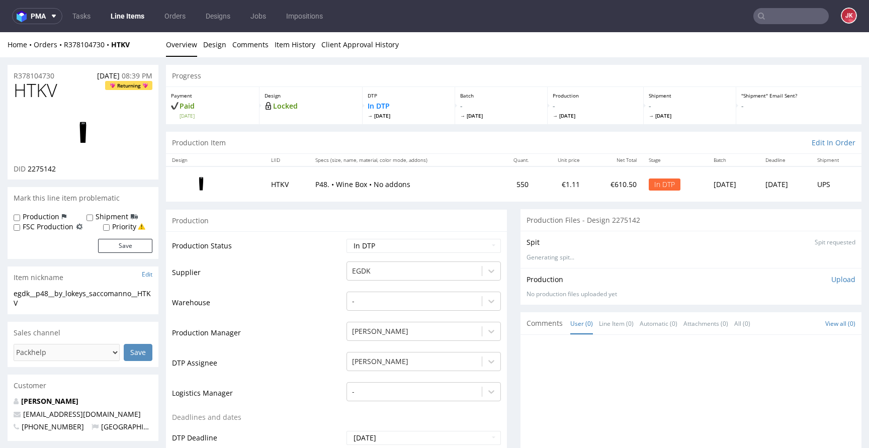
click at [88, 123] on img at bounding box center [83, 133] width 80 height 45
click at [328, 259] on td "Production Status" at bounding box center [258, 249] width 172 height 23
click at [206, 47] on link "Design" at bounding box center [214, 44] width 23 height 25
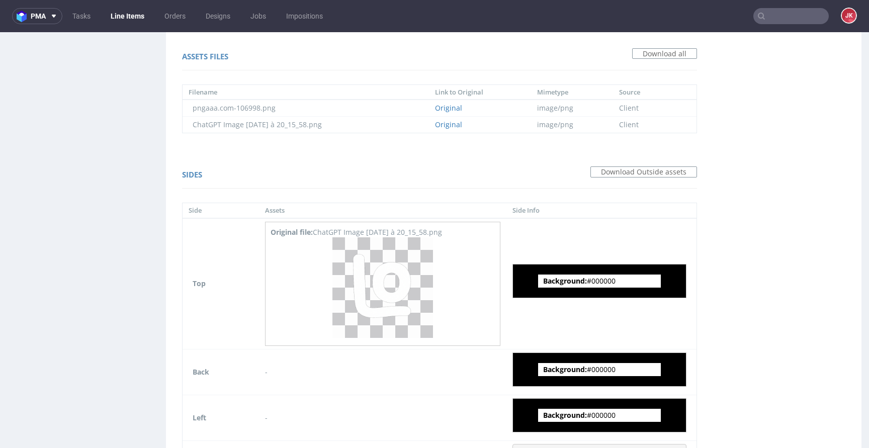
scroll to position [814, 0]
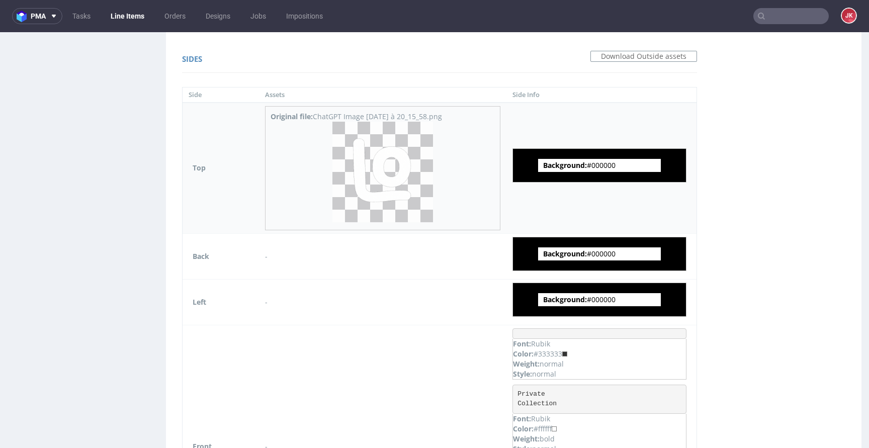
click at [400, 173] on img at bounding box center [382, 172] width 101 height 101
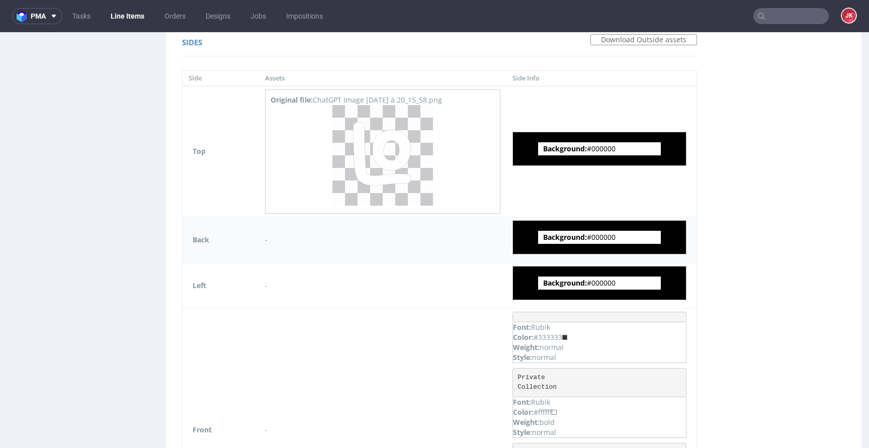
scroll to position [1039, 0]
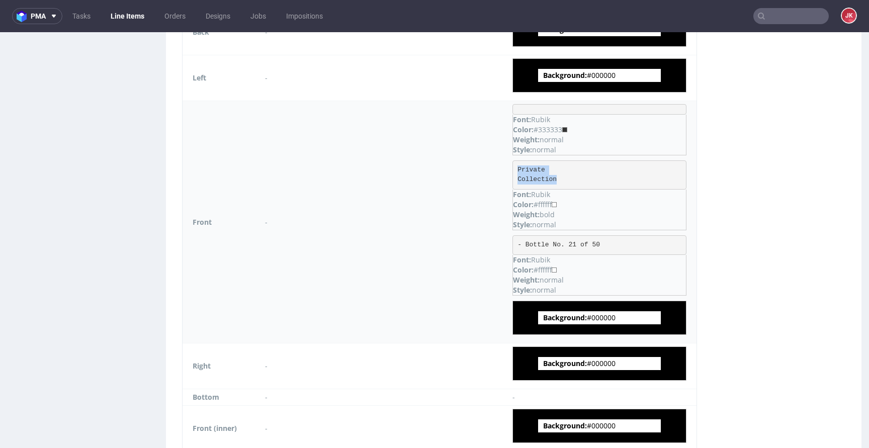
drag, startPoint x: 525, startPoint y: 167, endPoint x: 591, endPoint y: 180, distance: 67.5
click at [591, 180] on pre "Private Collection" at bounding box center [600, 174] width 174 height 29
copy pre "Private Collection"
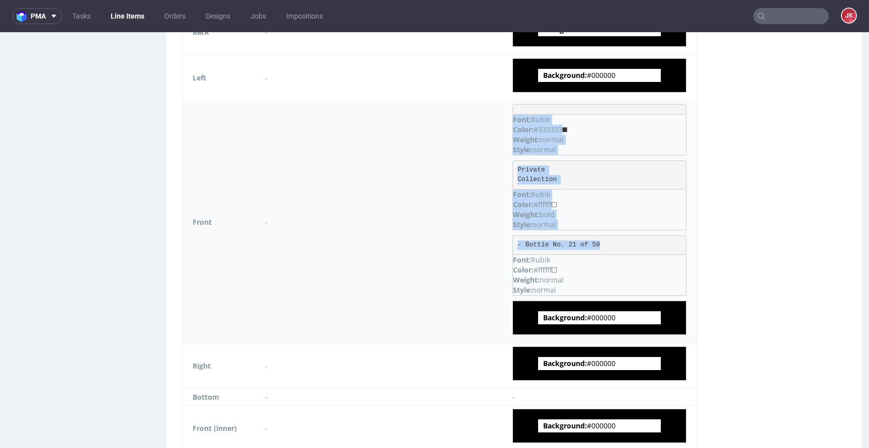
drag, startPoint x: 621, startPoint y: 245, endPoint x: 498, endPoint y: 246, distance: 122.2
click at [498, 246] on tr "Front - Font: Rubik Color: #333333 Weight: normal Style: normal Private Collect…" at bounding box center [440, 222] width 514 height 243
click at [622, 242] on pre "- Bottle No. 21 of 50" at bounding box center [600, 245] width 174 height 20
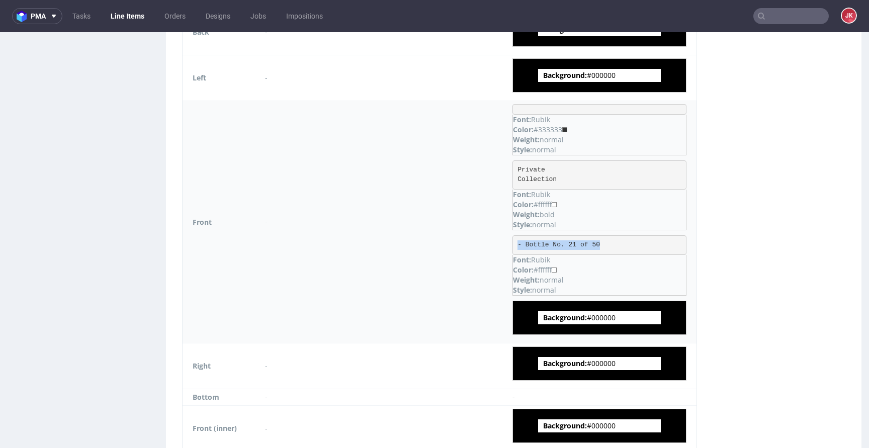
drag, startPoint x: 536, startPoint y: 244, endPoint x: 520, endPoint y: 241, distance: 16.0
click at [520, 241] on pre "- Bottle No. 21 of 50" at bounding box center [600, 245] width 174 height 20
copy pre "- Bottle No. 21 of 50"
click at [619, 247] on pre "- Bottle No. 21 of 50" at bounding box center [600, 245] width 174 height 20
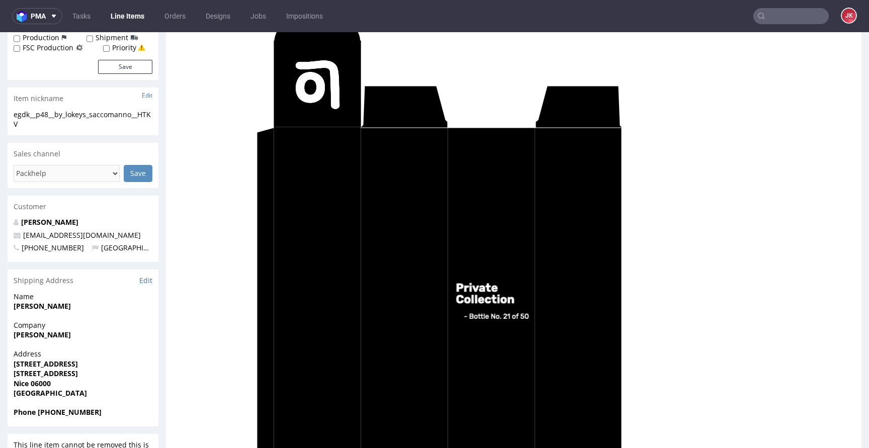
scroll to position [0, 0]
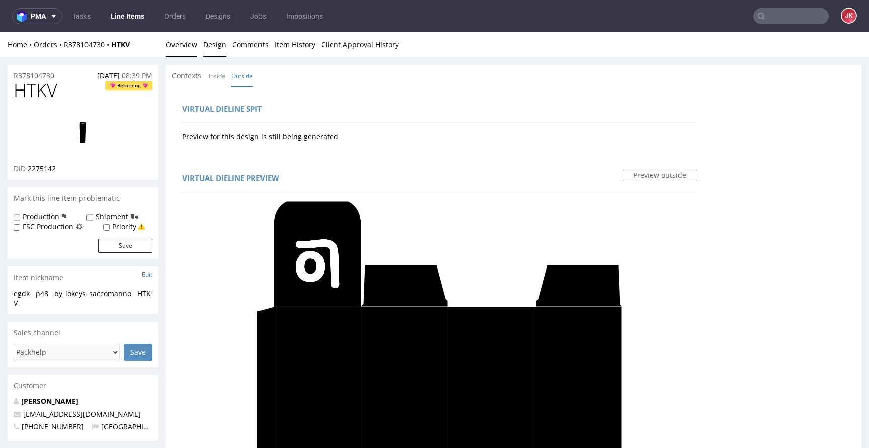
click at [185, 46] on link "Overview" at bounding box center [181, 44] width 31 height 25
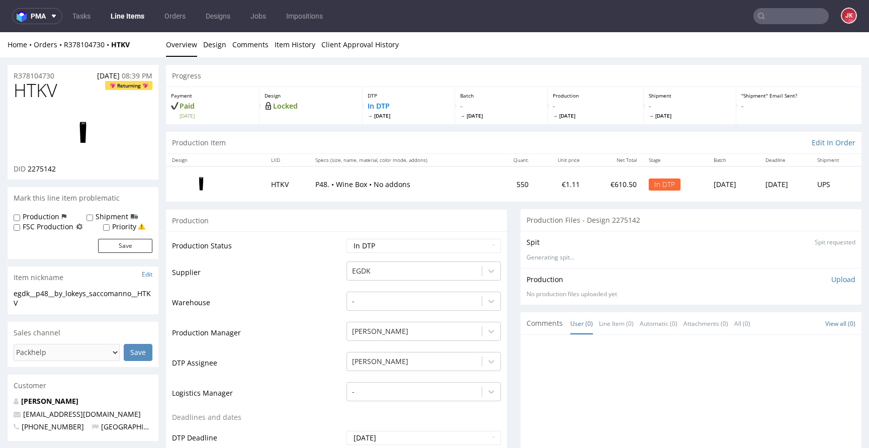
click at [296, 229] on div "Production" at bounding box center [336, 220] width 341 height 23
drag, startPoint x: 33, startPoint y: 304, endPoint x: 0, endPoint y: 288, distance: 36.4
copy section "egdk__p48__by_lokeys_saccomanno__HTKV"
click at [67, 78] on div "R378104730 13.10.2025 08:39 PM" at bounding box center [83, 73] width 151 height 16
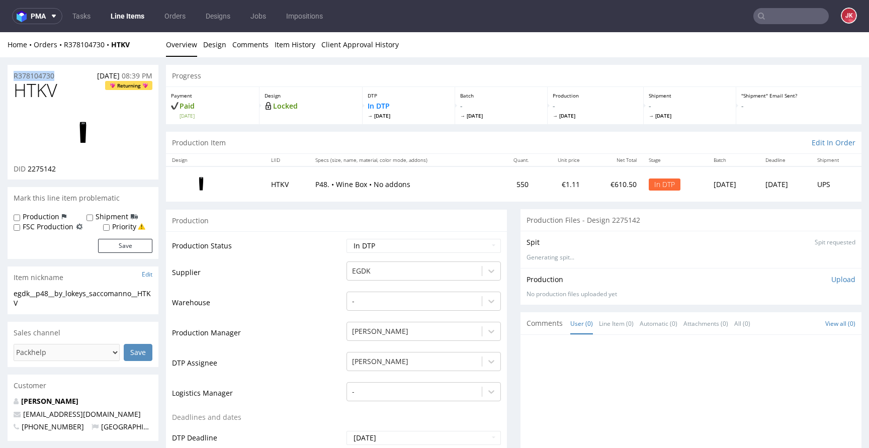
copy p "R378104730"
drag, startPoint x: 27, startPoint y: 168, endPoint x: 78, endPoint y: 168, distance: 50.8
click at [78, 168] on div "DID 2275142" at bounding box center [83, 169] width 139 height 10
copy span "2275142"
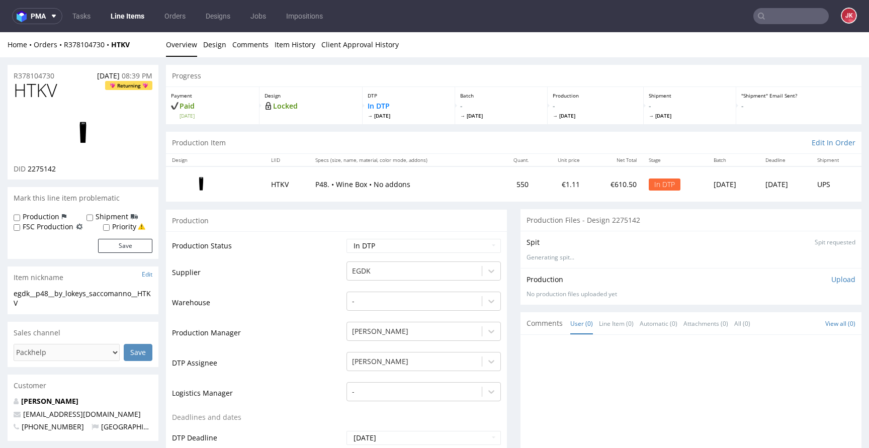
click at [831, 278] on p "Upload" at bounding box center [843, 280] width 24 height 10
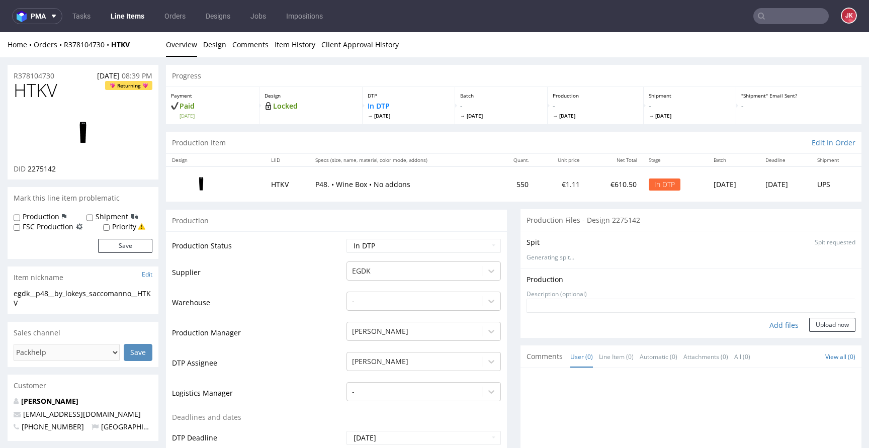
click at [759, 325] on div "Add files" at bounding box center [784, 325] width 50 height 15
type input "C:\fakepath\egdk__p48__by_lokeys_saccomanno__HTKV__d2275142__oR378104730.pdf"
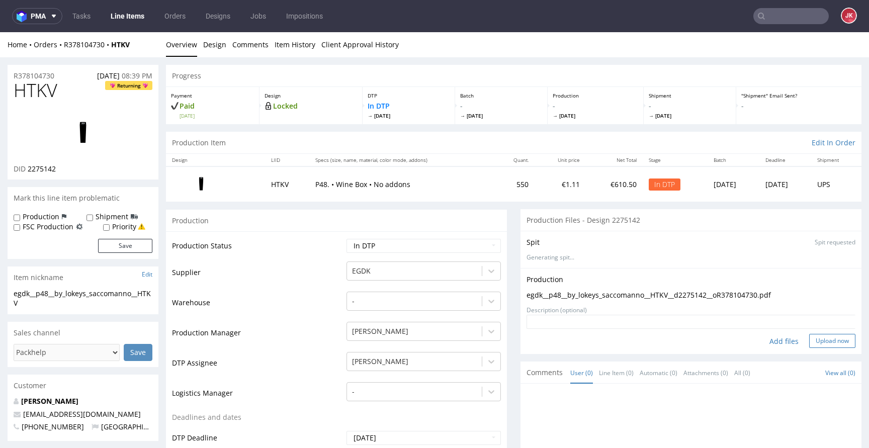
click at [821, 341] on button "Upload now" at bounding box center [832, 341] width 46 height 14
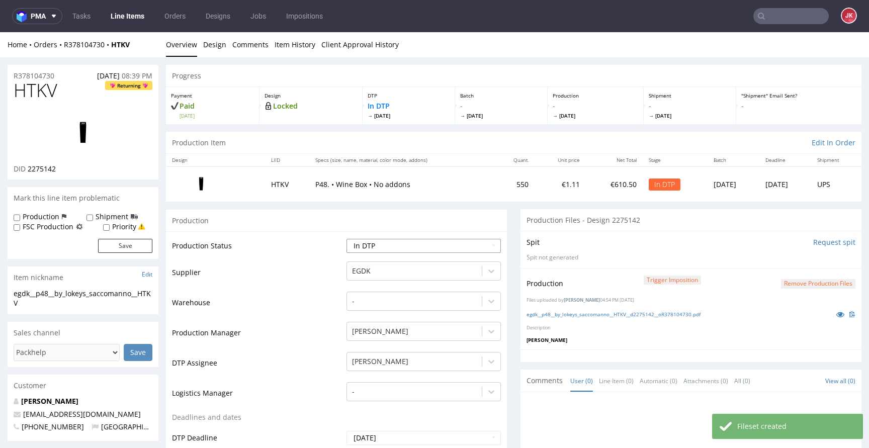
click at [395, 241] on select "Waiting for Artwork Waiting for Diecut Waiting for Mockup Waiting for DTP Waiti…" at bounding box center [424, 246] width 154 height 14
select select "dtp_production_ready"
click at [347, 239] on select "Waiting for Artwork Waiting for Diecut Waiting for Mockup Waiting for DTP Waiti…" at bounding box center [424, 246] width 154 height 14
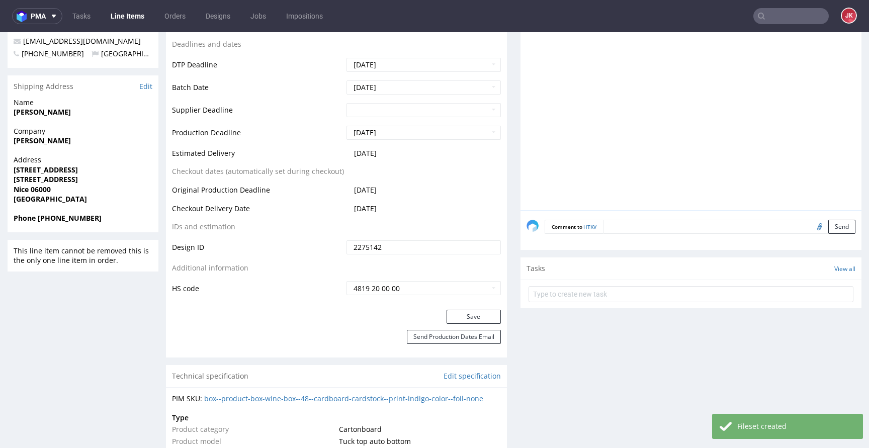
scroll to position [394, 0]
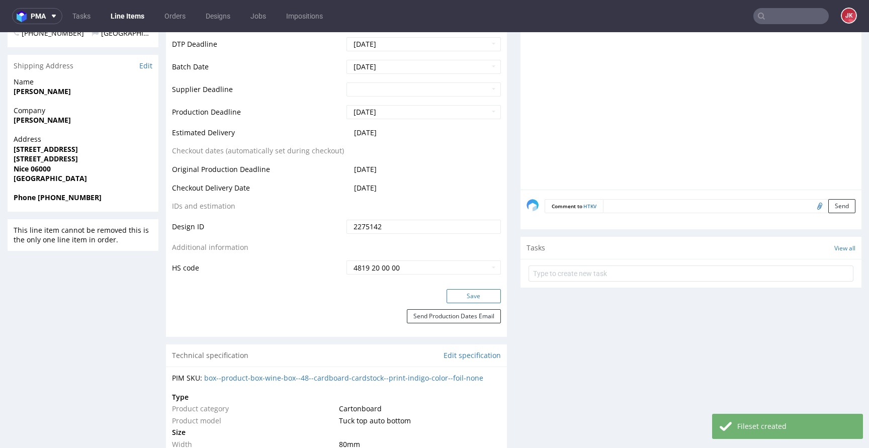
click at [466, 299] on button "Save" at bounding box center [474, 296] width 54 height 14
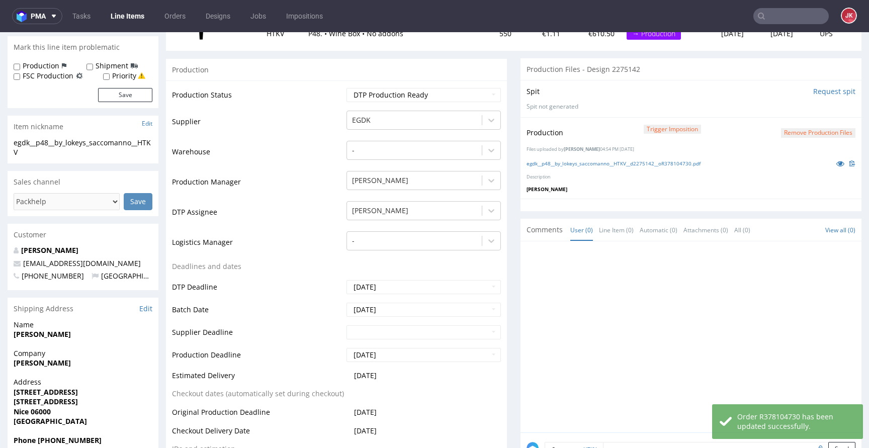
scroll to position [0, 0]
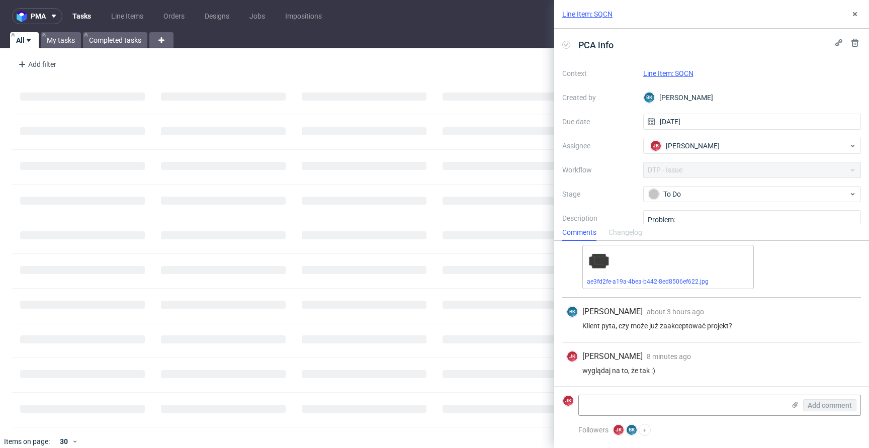
scroll to position [32, 0]
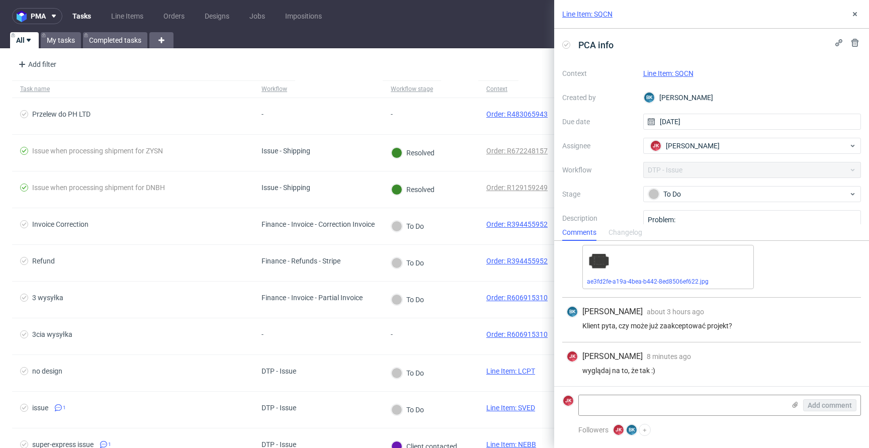
click at [675, 72] on link "Line Item: SQCN" at bounding box center [668, 73] width 50 height 8
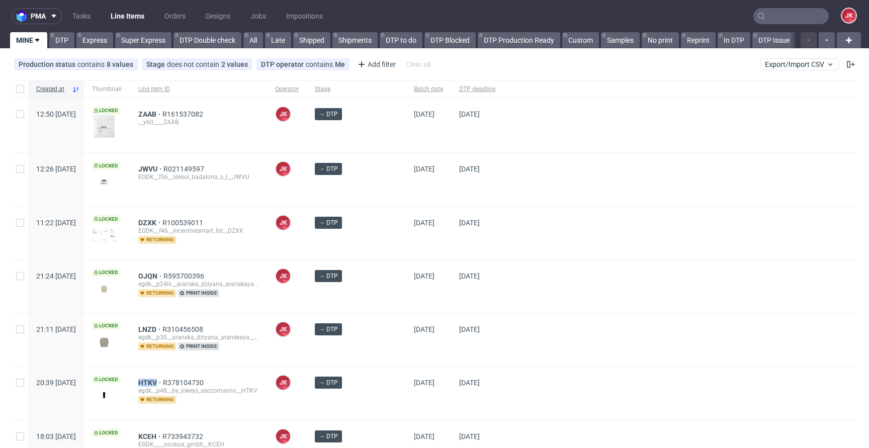
scroll to position [167, 0]
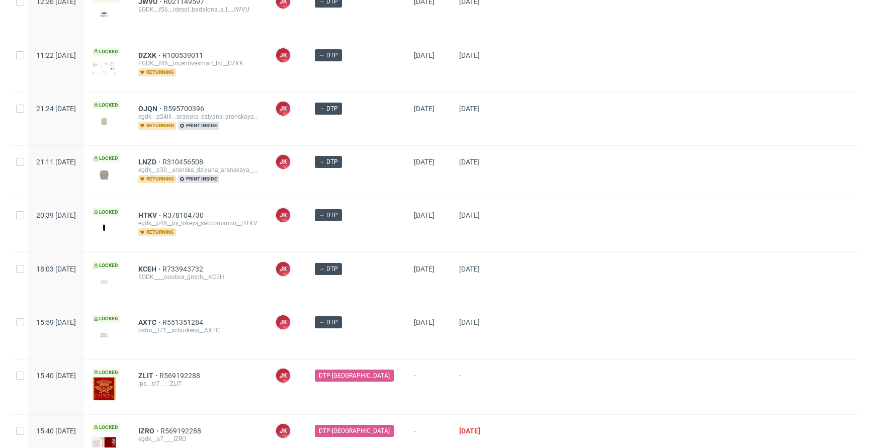
click at [512, 199] on div at bounding box center [680, 225] width 354 height 53
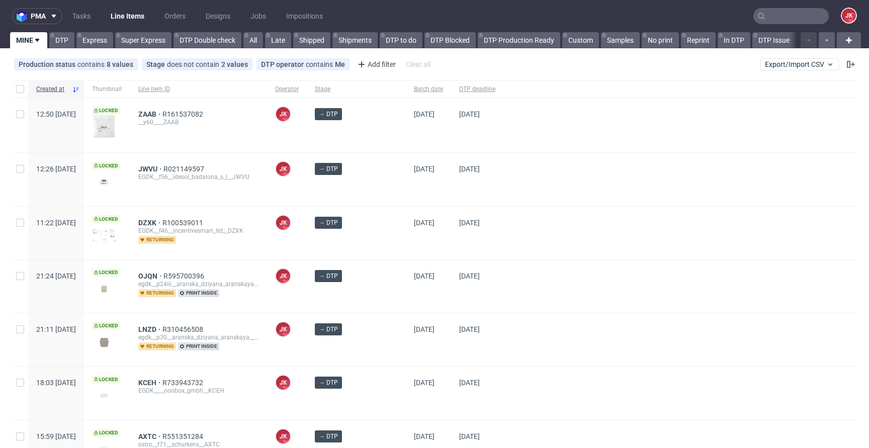
click at [406, 200] on div "21/10/2025" at bounding box center [428, 179] width 45 height 53
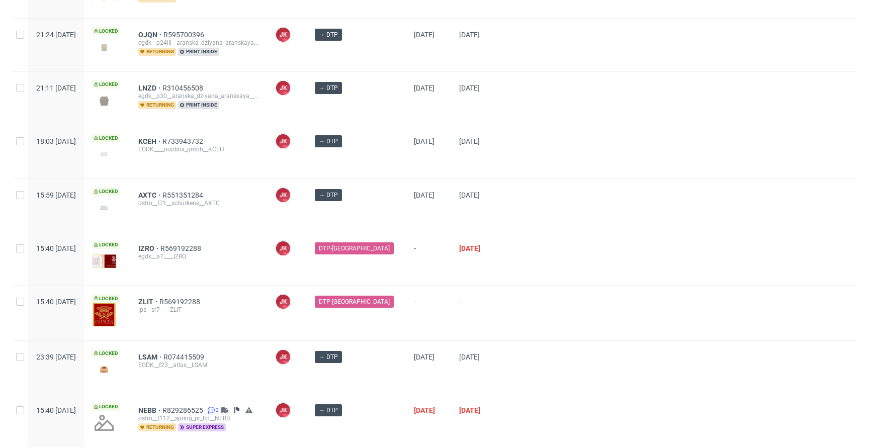
scroll to position [264, 0]
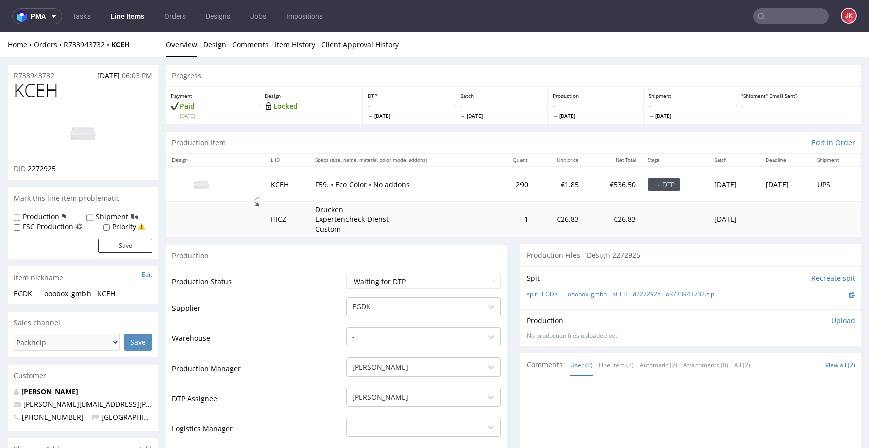
click at [213, 48] on link "Design" at bounding box center [214, 44] width 23 height 25
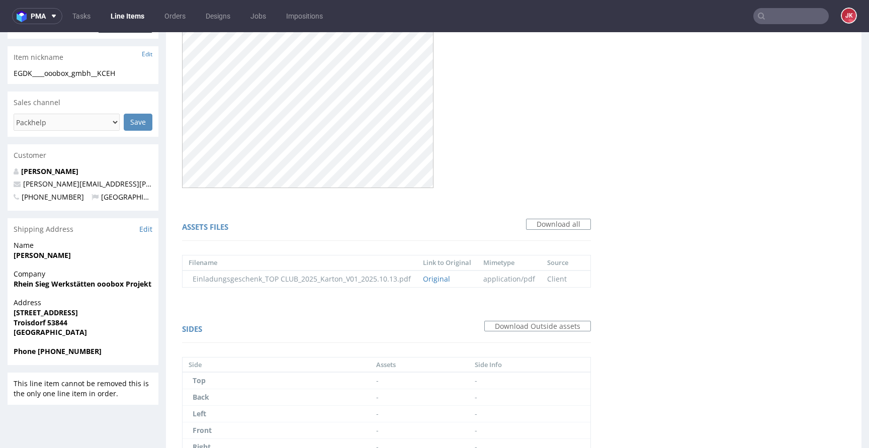
scroll to position [312, 0]
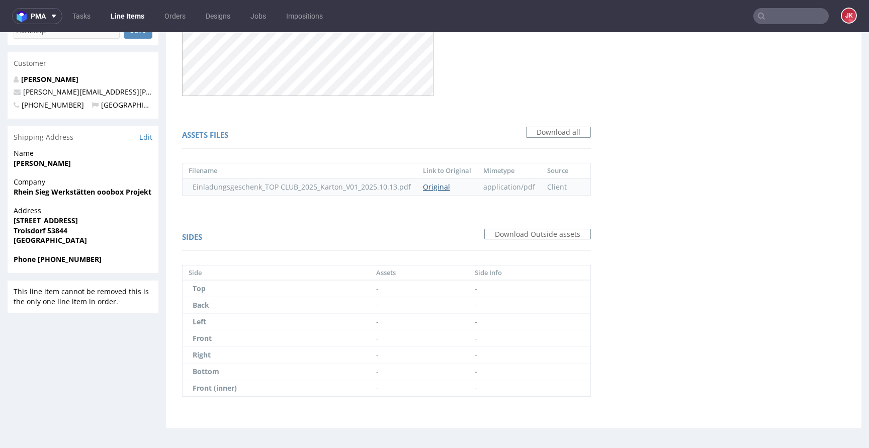
click at [438, 187] on link "Original" at bounding box center [436, 187] width 27 height 10
click at [454, 125] on div "Assets files Download all" at bounding box center [386, 137] width 409 height 24
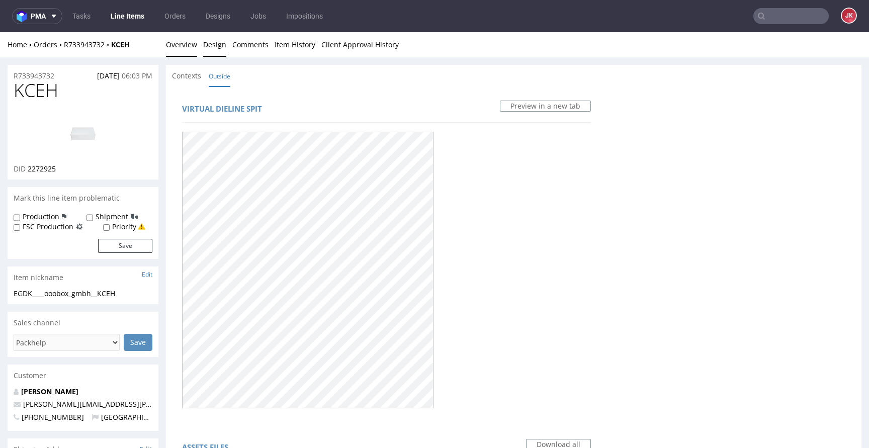
click at [186, 54] on link "Overview" at bounding box center [181, 44] width 31 height 25
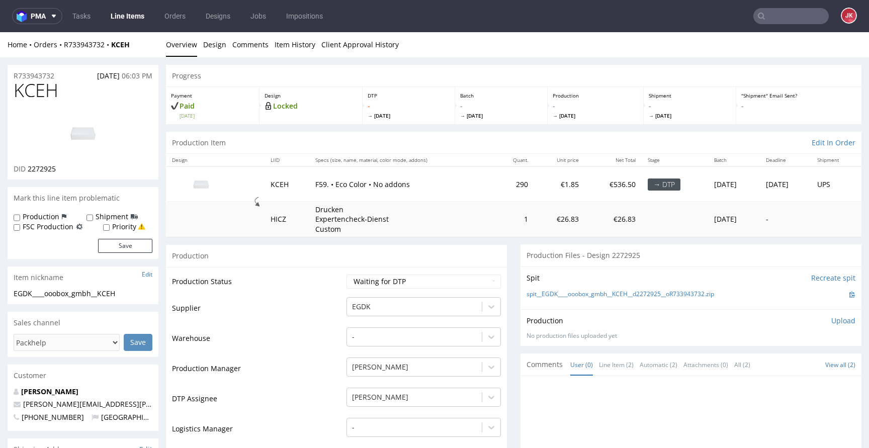
click at [428, 281] on select "Waiting for Artwork Waiting for Diecut Waiting for Mockup Waiting for DTP Waiti…" at bounding box center [424, 282] width 154 height 14
select select "dtp_in_process"
click at [347, 275] on select "Waiting for Artwork Waiting for Diecut Waiting for Mockup Waiting for DTP Waiti…" at bounding box center [424, 282] width 154 height 14
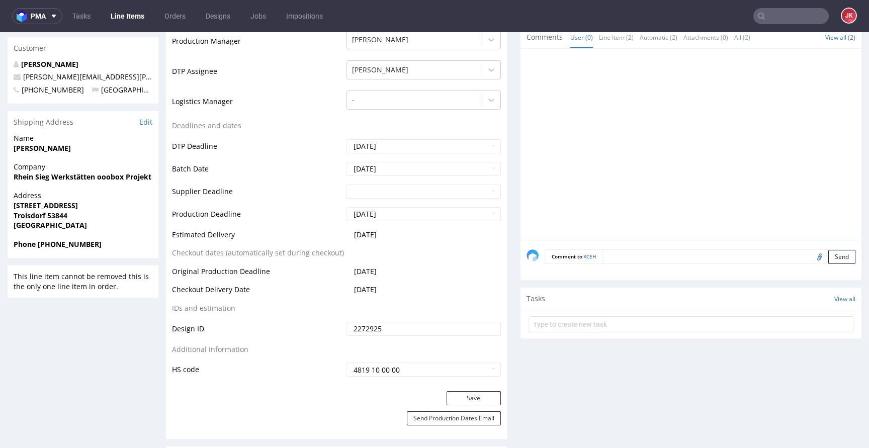
scroll to position [364, 0]
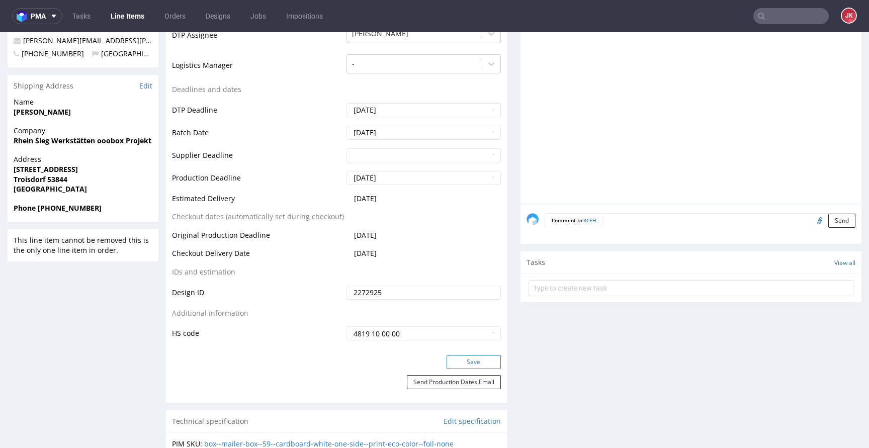
click at [467, 363] on button "Save" at bounding box center [474, 362] width 54 height 14
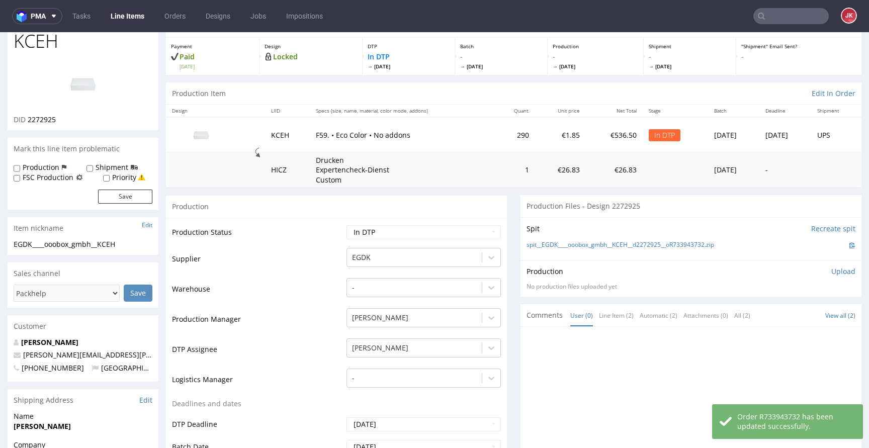
scroll to position [0, 0]
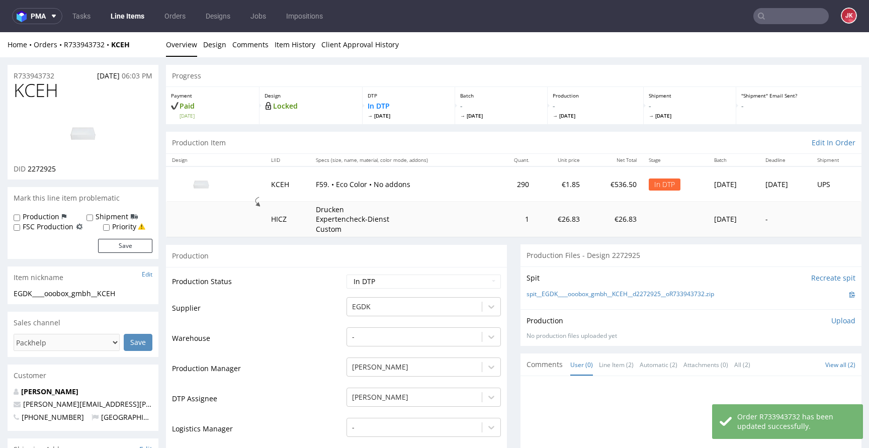
click at [46, 169] on span "2272925" at bounding box center [42, 169] width 28 height 10
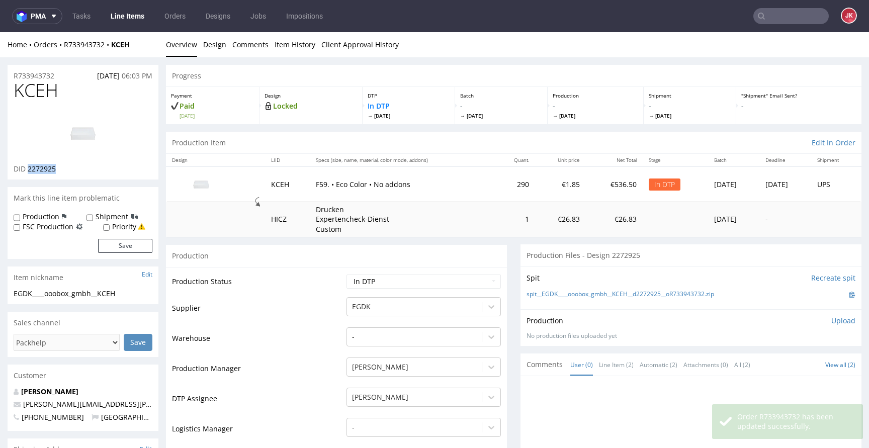
copy span "2272925"
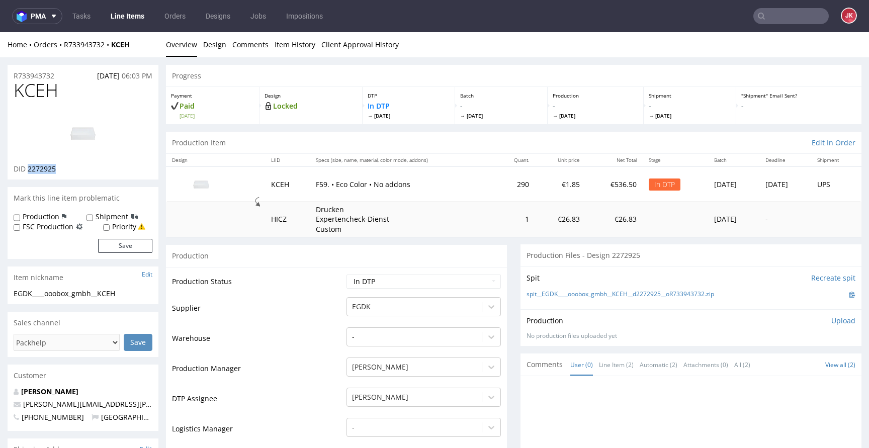
copy span "2272925"
click at [330, 292] on td "Production Status" at bounding box center [258, 285] width 172 height 23
click at [40, 88] on span "KCEH" at bounding box center [36, 90] width 45 height 20
copy span "KCEH"
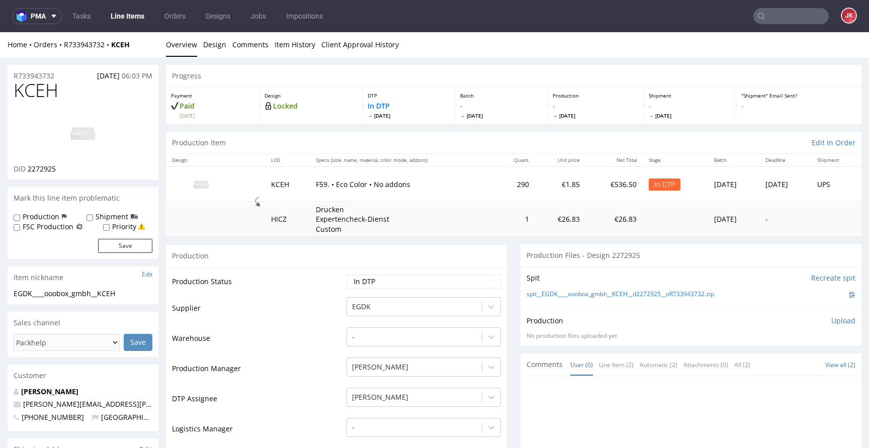
click at [136, 293] on div "EGDK____ooobox_gmbh__KCEH" at bounding box center [83, 294] width 139 height 10
drag, startPoint x: 517, startPoint y: 295, endPoint x: 712, endPoint y: 297, distance: 194.7
click at [712, 297] on div "Spit Recreate spit spit__EGDK____ooobox_gmbh__KCEH__d2272925__oR733943732.zip" at bounding box center [691, 288] width 341 height 43
copy link "spit__EGDK____ooobox_gmbh__KCEH__d2272925__oR733943732"
click at [732, 283] on div "Spit Recreate spit spit__EGDK____ooobox_gmbh__KCEH__d2272925__oR733943732.zip" at bounding box center [691, 288] width 341 height 43
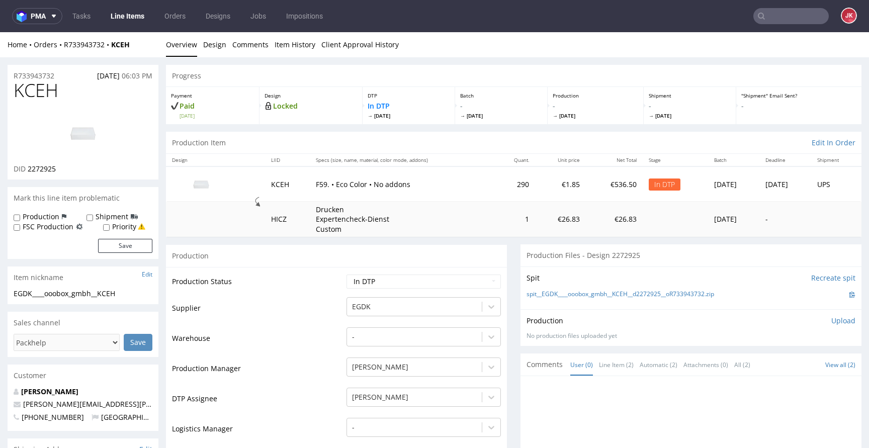
click at [314, 296] on td "Supplier" at bounding box center [258, 311] width 172 height 30
click at [315, 309] on td "Supplier" at bounding box center [258, 311] width 172 height 30
click at [836, 322] on p "Upload" at bounding box center [843, 321] width 24 height 10
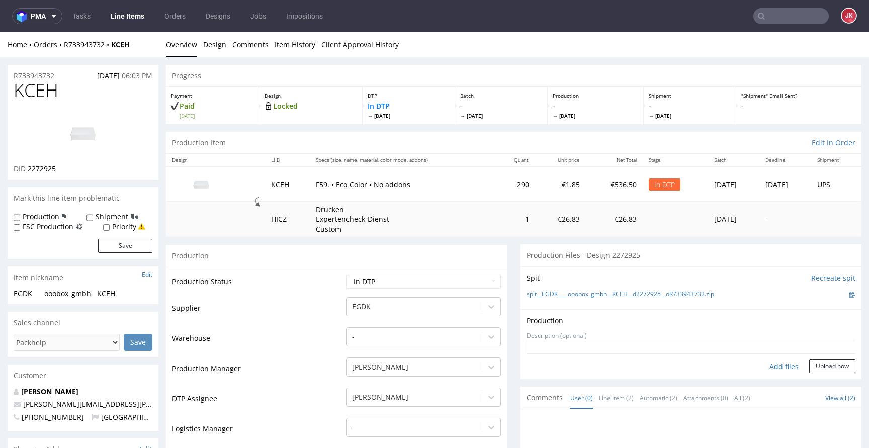
click at [773, 366] on div "Add files" at bounding box center [784, 366] width 50 height 15
click at [771, 365] on div "Add files" at bounding box center [784, 366] width 50 height 15
type input "C:\fakepath\EGDK____ooobox_gmbh__KCEH__d2272925__oR733943732__5__outside.pdf"
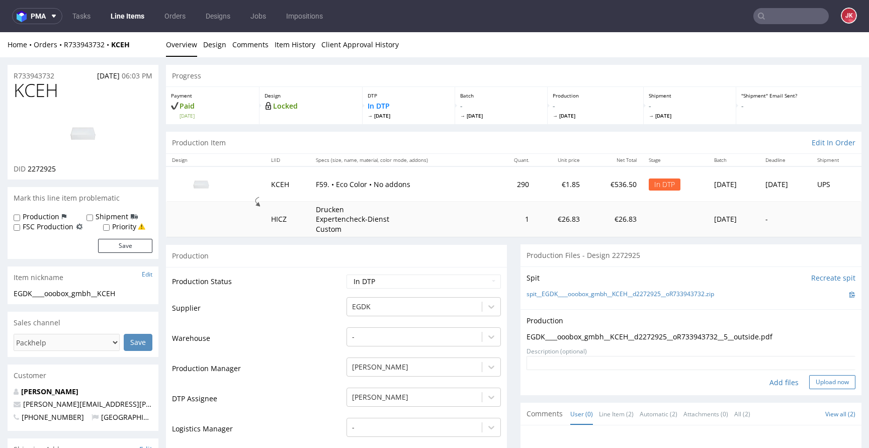
click at [815, 385] on button "Upload now" at bounding box center [832, 382] width 46 height 14
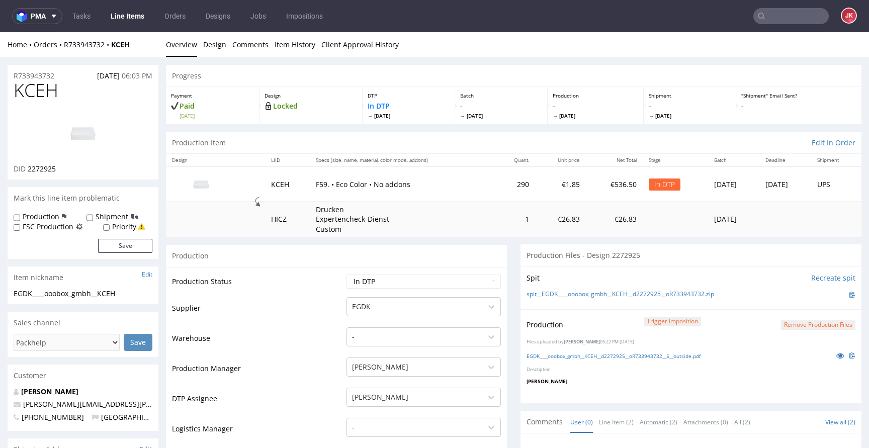
click at [455, 286] on select "Waiting for Artwork Waiting for Diecut Waiting for Mockup Waiting for DTP Waiti…" at bounding box center [424, 282] width 154 height 14
select select "dtp_ca_needed"
click at [347, 275] on select "Waiting for Artwork Waiting for Diecut Waiting for Mockup Waiting for DTP Waiti…" at bounding box center [424, 282] width 154 height 14
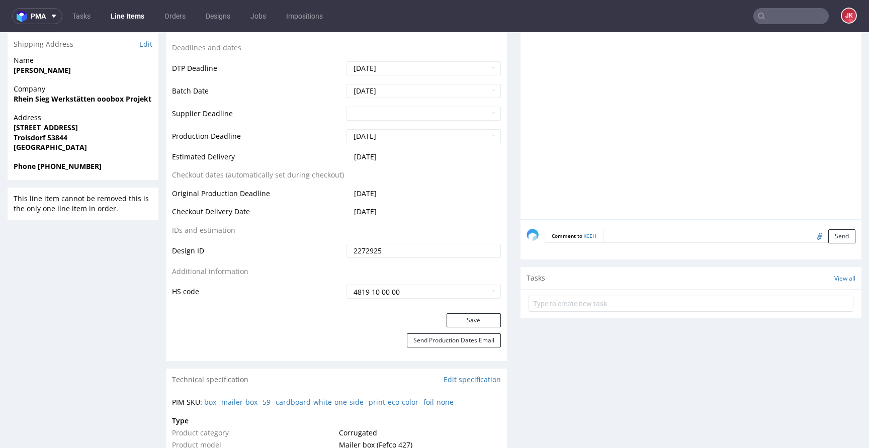
scroll to position [419, 0]
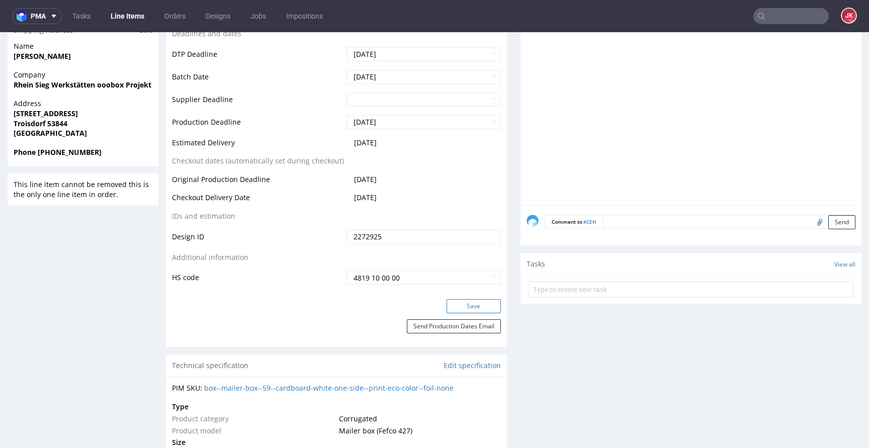
click at [469, 306] on button "Save" at bounding box center [474, 306] width 54 height 14
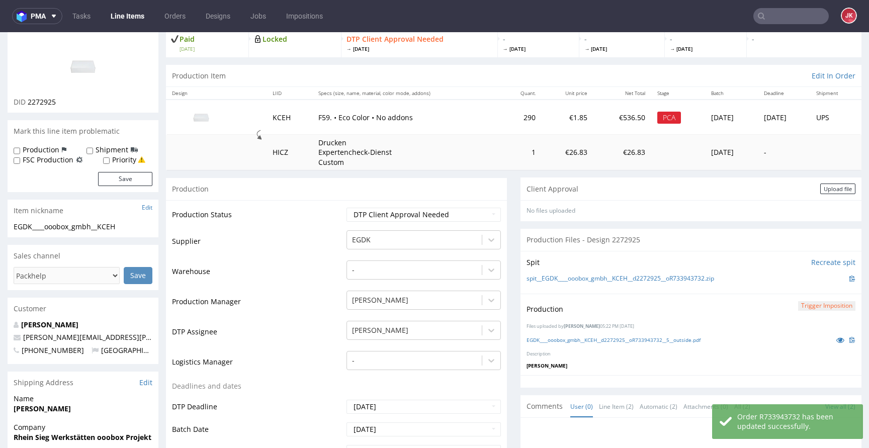
scroll to position [0, 0]
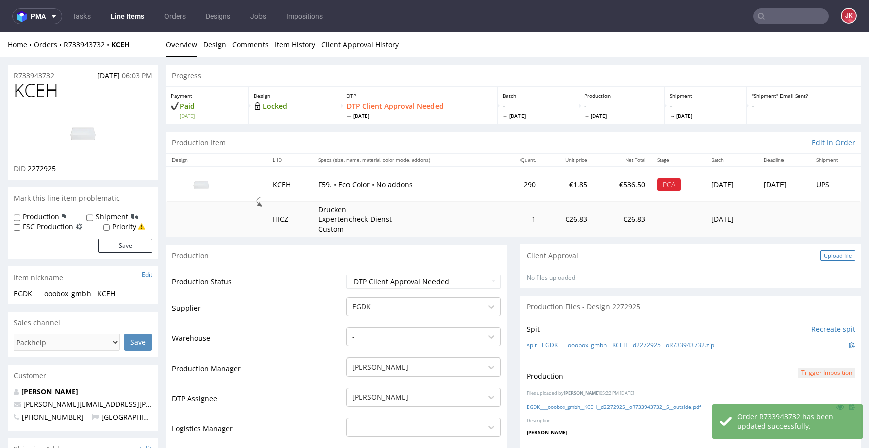
click at [820, 256] on div "Upload file" at bounding box center [837, 255] width 35 height 11
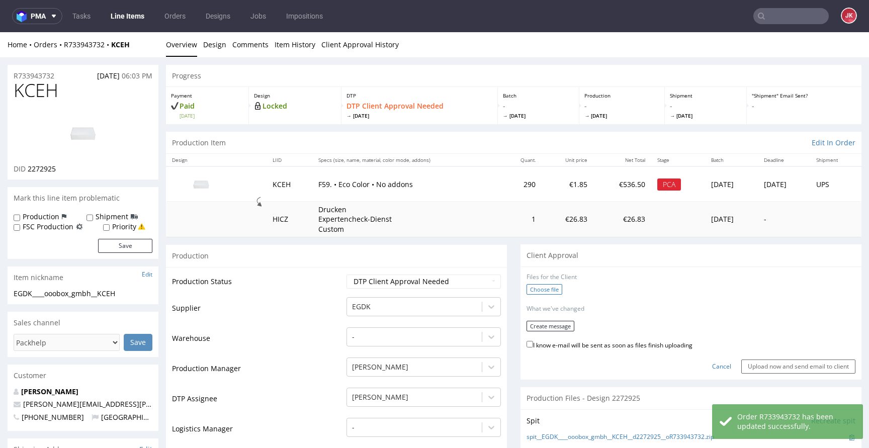
click at [543, 292] on label "Choose file" at bounding box center [545, 289] width 36 height 11
click at [0, 32] on input "Choose file" at bounding box center [0, 32] width 0 height 0
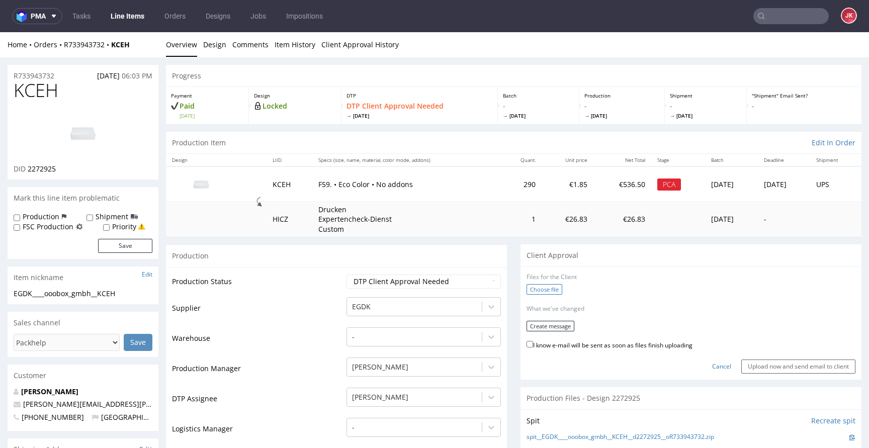
click at [529, 293] on label "Choose file" at bounding box center [545, 289] width 36 height 11
click at [0, 32] on input "Choose file" at bounding box center [0, 32] width 0 height 0
click at [544, 319] on button "Create message" at bounding box center [551, 322] width 48 height 11
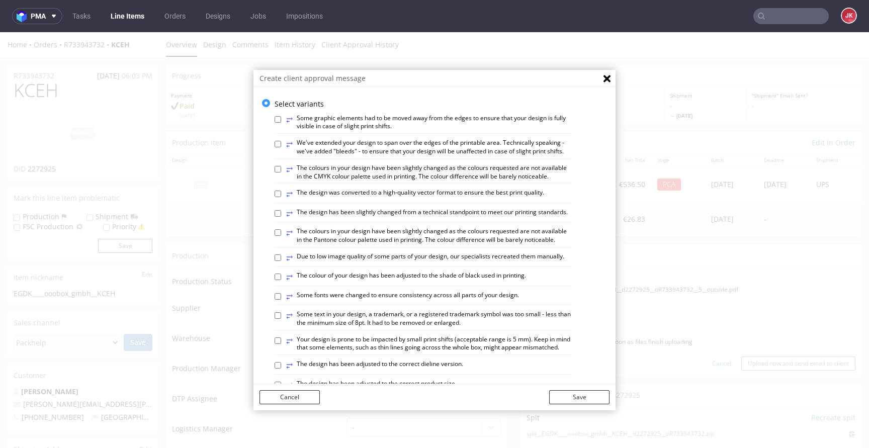
click at [357, 181] on label "⥂ The colours in your design have been slightly changed as the colours requeste…" at bounding box center [428, 172] width 285 height 17
click at [281, 173] on input "⥂ The colours in your design have been slightly changed as the colours requeste…" at bounding box center [278, 169] width 7 height 7
checkbox input "true"
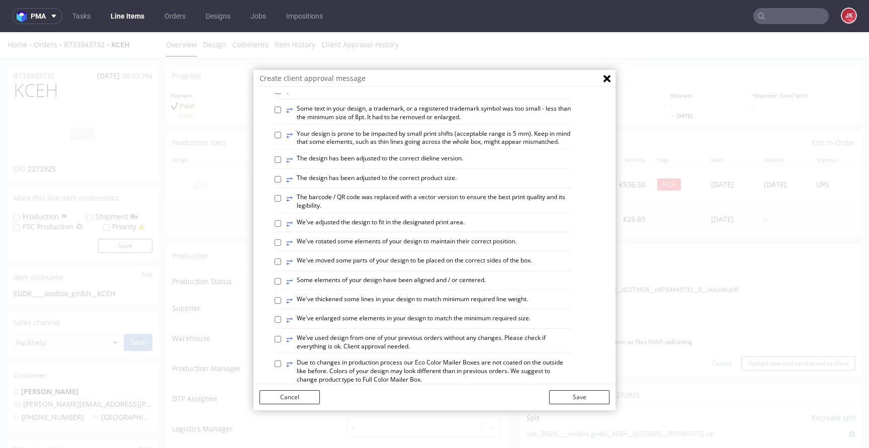
scroll to position [207, 0]
click at [408, 164] on label "⥂ The design has been adjusted to the correct dieline version." at bounding box center [374, 158] width 177 height 11
click at [281, 162] on input "⥂ The design has been adjusted to the correct dieline version." at bounding box center [278, 158] width 7 height 7
checkbox input "true"
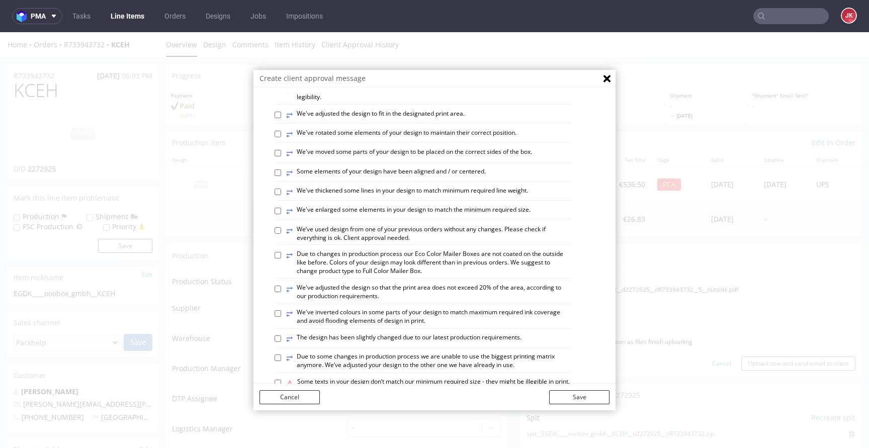
scroll to position [315, 0]
click at [406, 178] on label "⥂ Some elements of your design have been aligned and / or centered." at bounding box center [386, 171] width 200 height 11
click at [281, 175] on input "⥂ Some elements of your design have been aligned and / or centered." at bounding box center [278, 171] width 7 height 7
checkbox input "true"
click at [557, 396] on button "Save" at bounding box center [579, 397] width 60 height 14
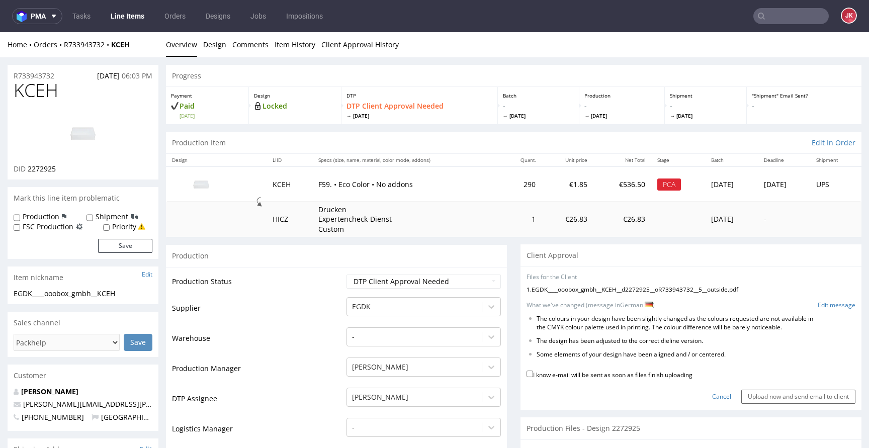
click at [570, 375] on label "I know e-mail will be sent as soon as files finish uploading" at bounding box center [610, 374] width 166 height 11
click at [533, 375] on input "I know e-mail will be sent as soon as files finish uploading" at bounding box center [530, 374] width 7 height 7
checkbox input "true"
click at [769, 397] on input "Upload now and send email to client" at bounding box center [798, 397] width 114 height 14
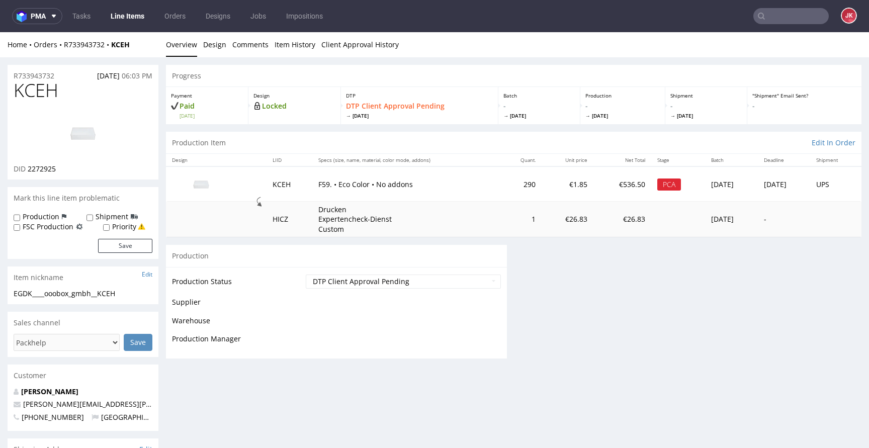
scroll to position [0, 0]
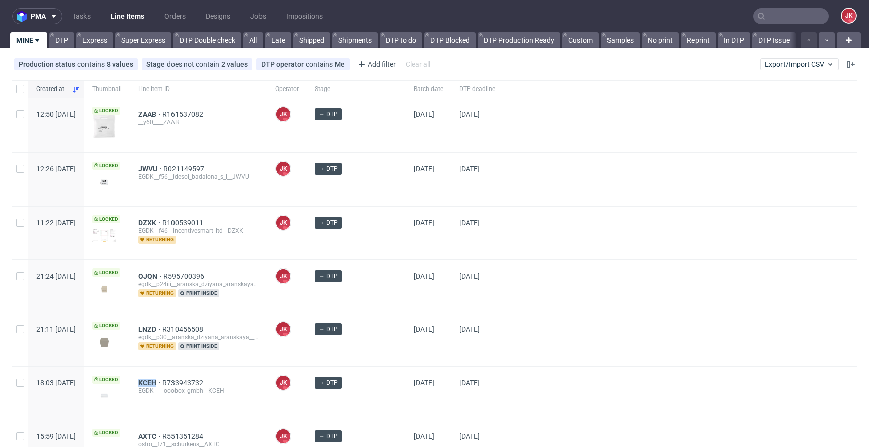
scroll to position [264, 0]
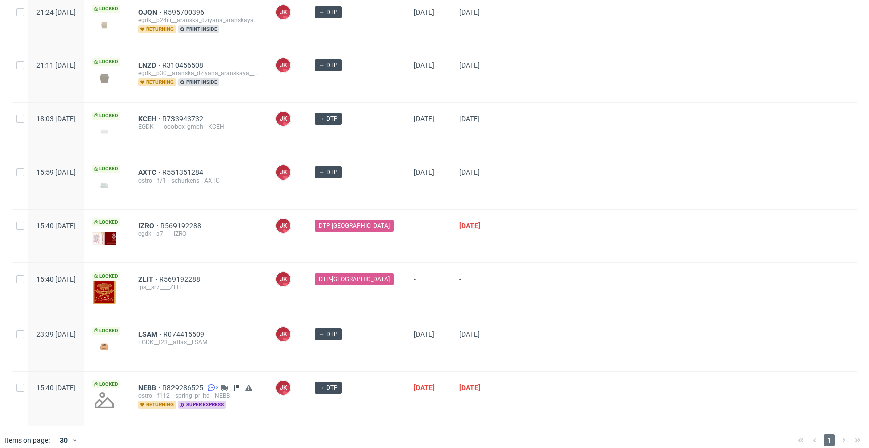
click at [517, 215] on div at bounding box center [680, 236] width 354 height 53
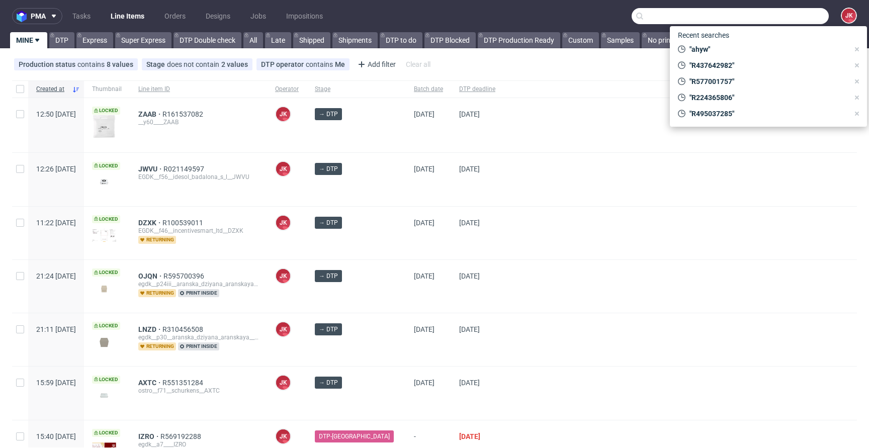
click at [773, 18] on input "text" at bounding box center [730, 16] width 197 height 16
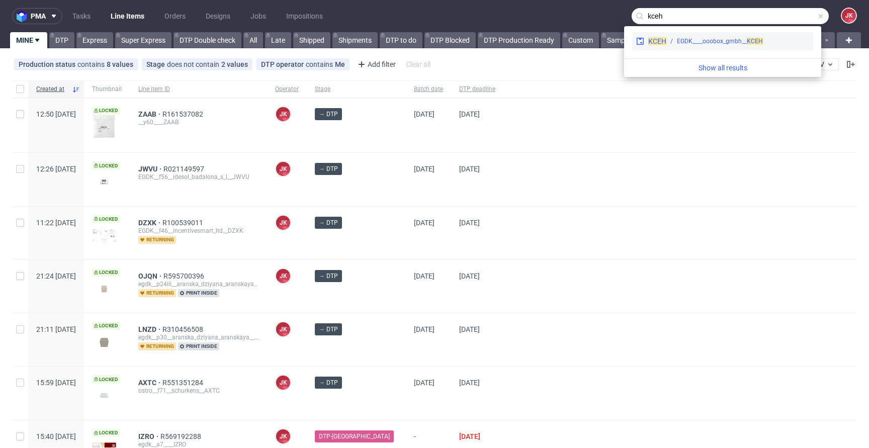
type input "kceh"
click at [745, 37] on div "EGDK____ooobox_gmbh__ KCEH" at bounding box center [720, 41] width 86 height 9
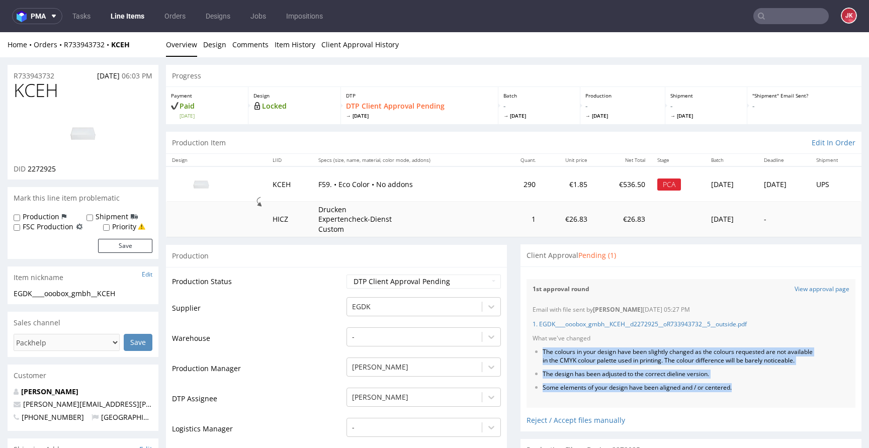
drag, startPoint x: 536, startPoint y: 352, endPoint x: 726, endPoint y: 407, distance: 198.0
click at [726, 407] on div "Email with file sent by [PERSON_NAME] [DATE] 05:27 PM 1. EGDK____ooobox_gmbh__K…" at bounding box center [691, 354] width 329 height 109
copy ul "The colours in your design have been slightly changed as the colours requested …"
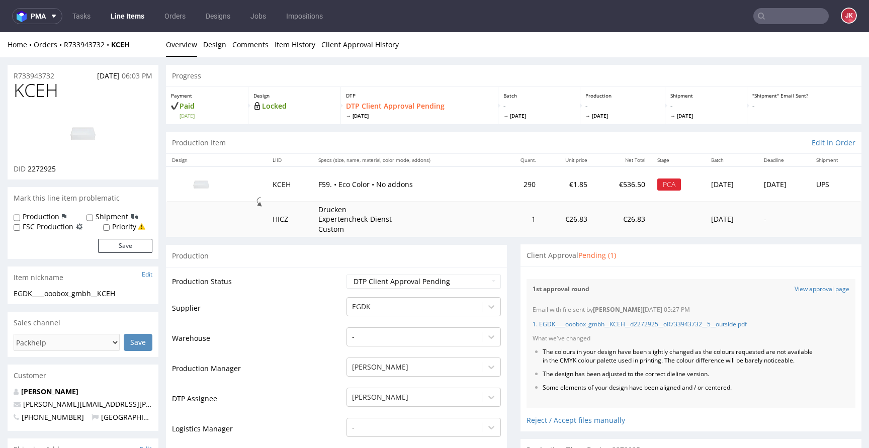
click at [41, 92] on span "KCEH" at bounding box center [36, 90] width 45 height 20
copy span "KCEH"
click at [128, 17] on link "Line Items" at bounding box center [128, 16] width 46 height 16
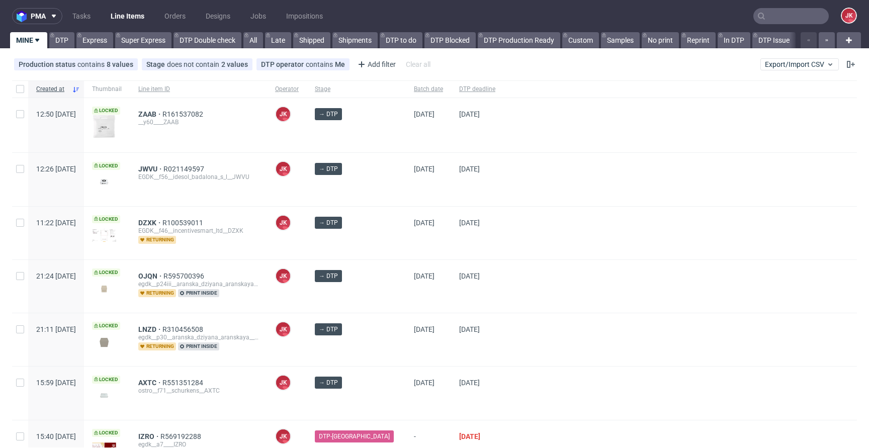
click at [492, 243] on div "[DATE]" at bounding box center [477, 233] width 52 height 53
click at [503, 240] on div at bounding box center [680, 233] width 354 height 53
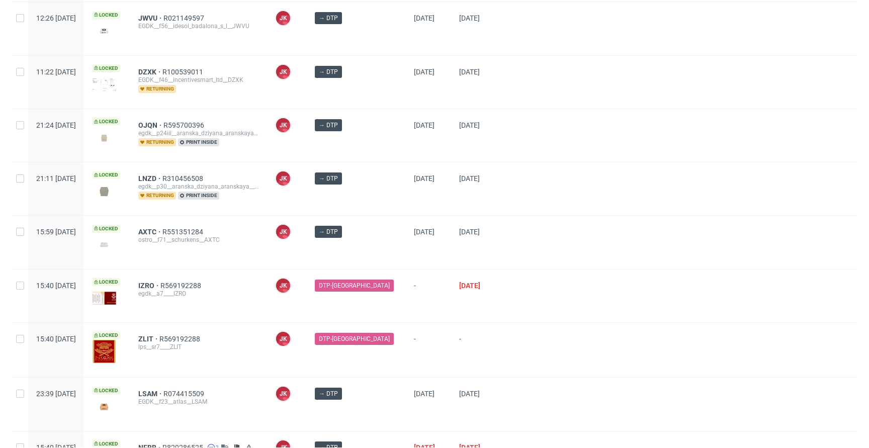
scroll to position [220, 0]
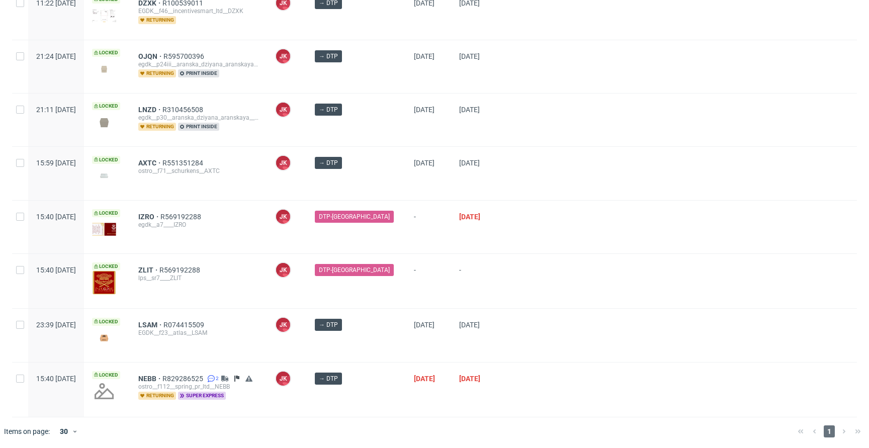
click at [517, 118] on div at bounding box center [680, 120] width 354 height 53
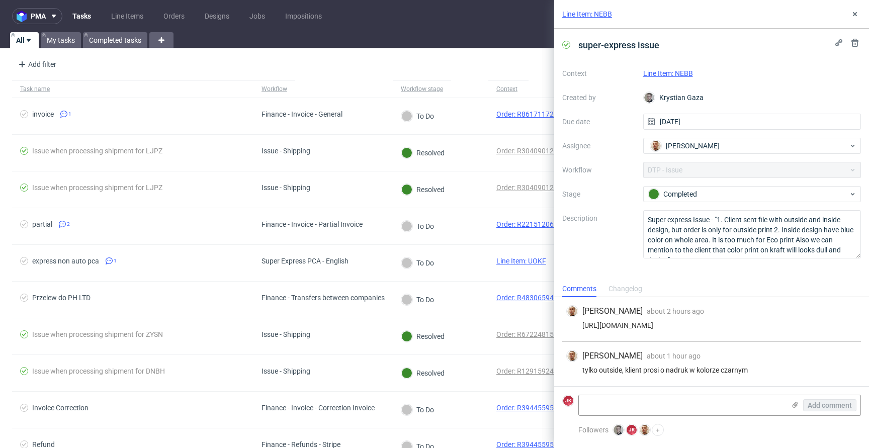
click at [676, 74] on link "Line Item: NEBB" at bounding box center [668, 73] width 50 height 8
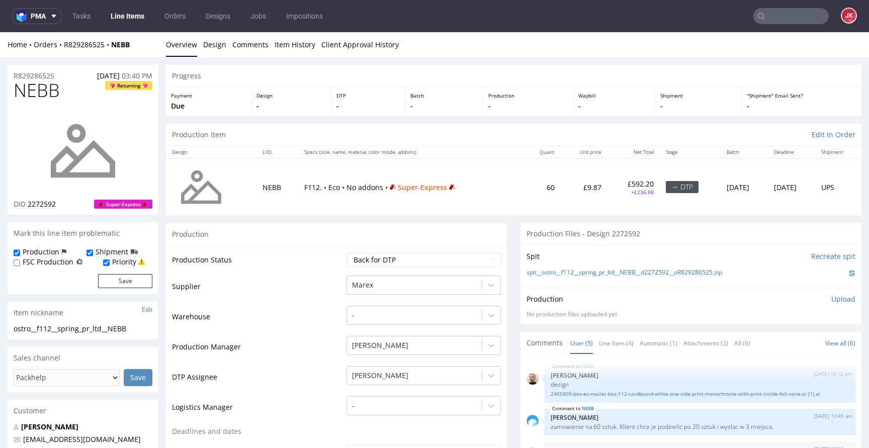
scroll to position [34, 0]
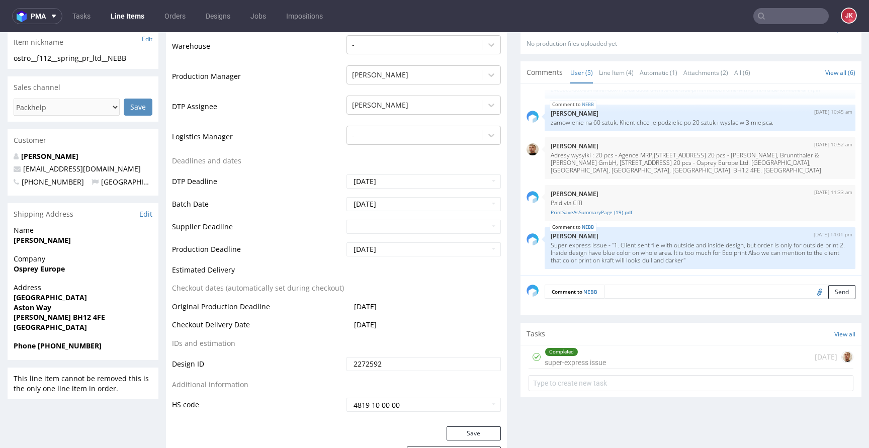
scroll to position [290, 0]
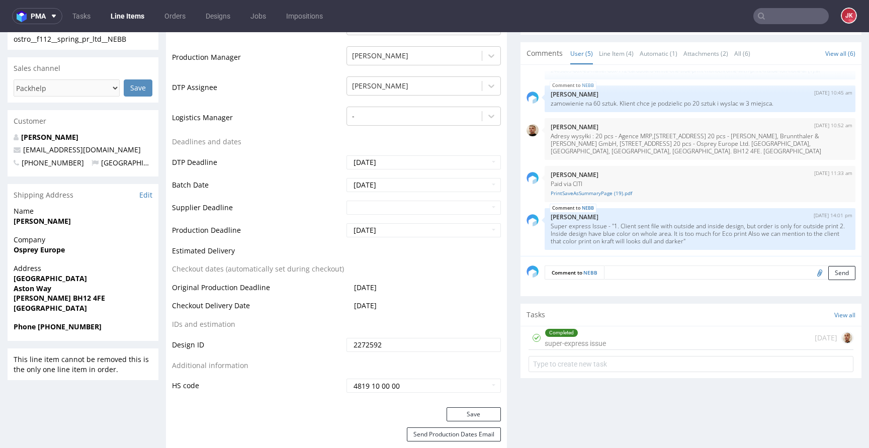
click at [554, 334] on div "Completed" at bounding box center [561, 333] width 33 height 8
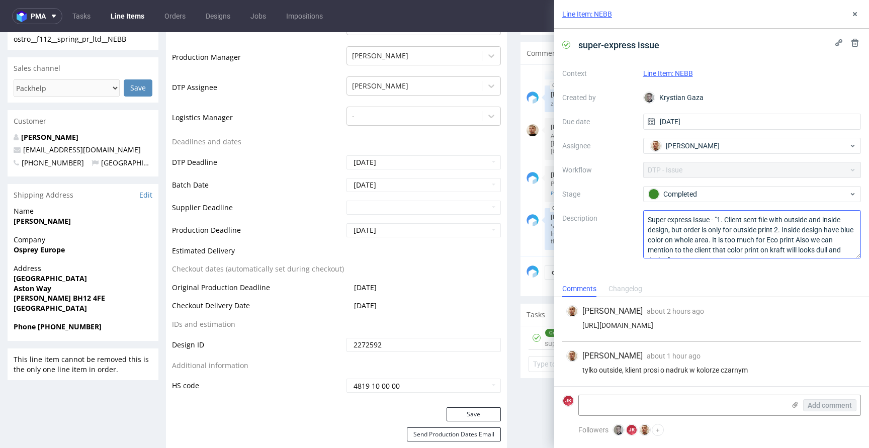
scroll to position [11, 0]
click at [853, 12] on icon at bounding box center [855, 14] width 8 height 8
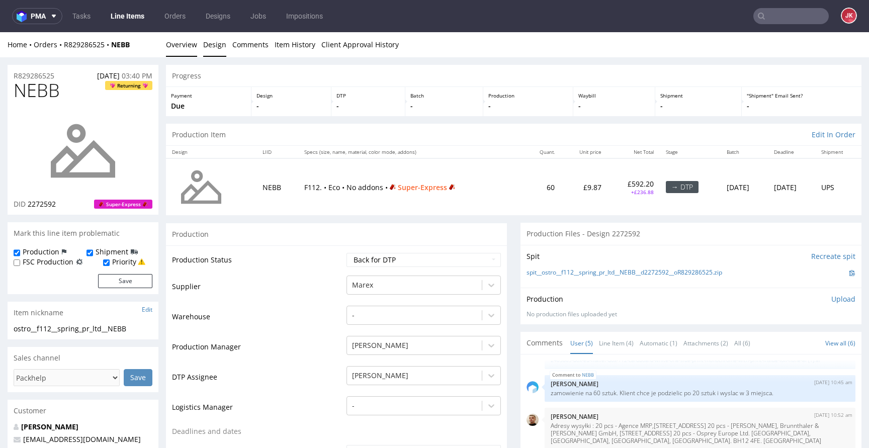
click at [212, 47] on link "Design" at bounding box center [214, 44] width 23 height 25
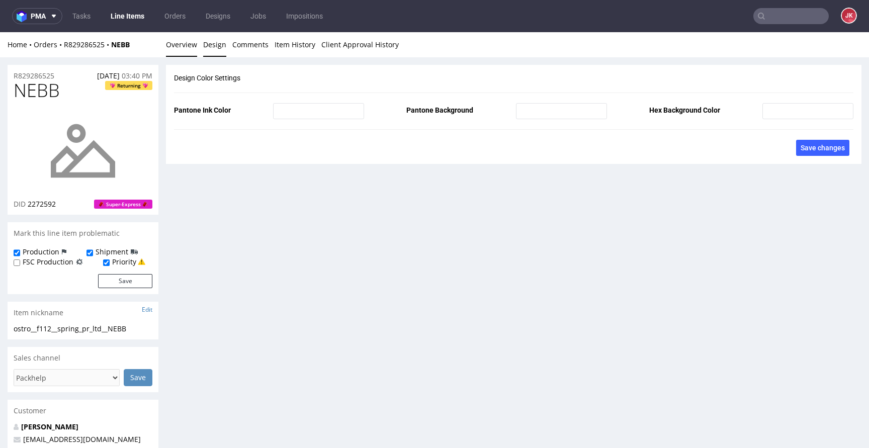
click at [175, 50] on link "Overview" at bounding box center [181, 44] width 31 height 25
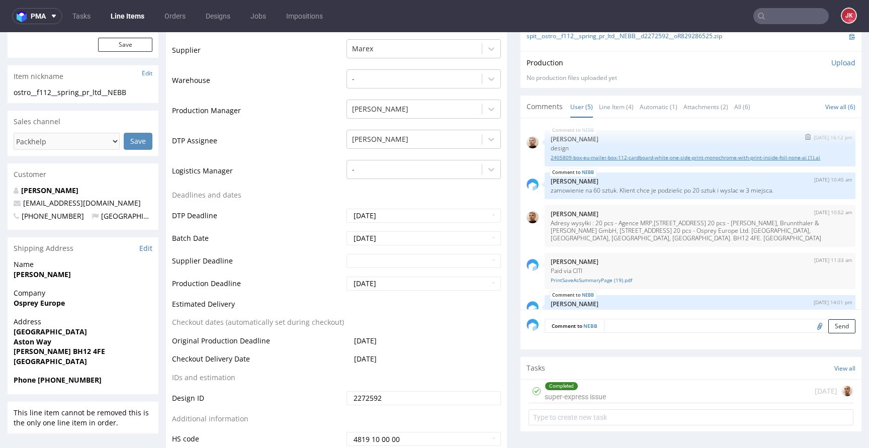
scroll to position [212, 0]
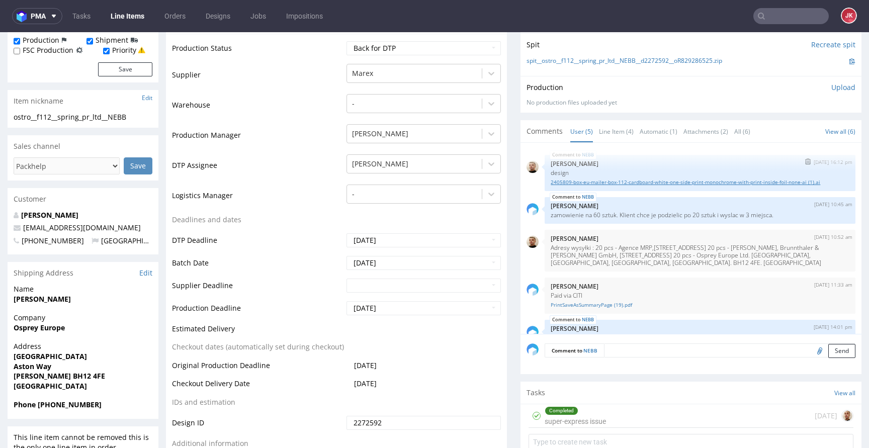
click at [618, 184] on link "2405809-box-eu-mailer-box-112-cardboard-white-one-side-print-monochrome-with-pr…" at bounding box center [700, 183] width 299 height 8
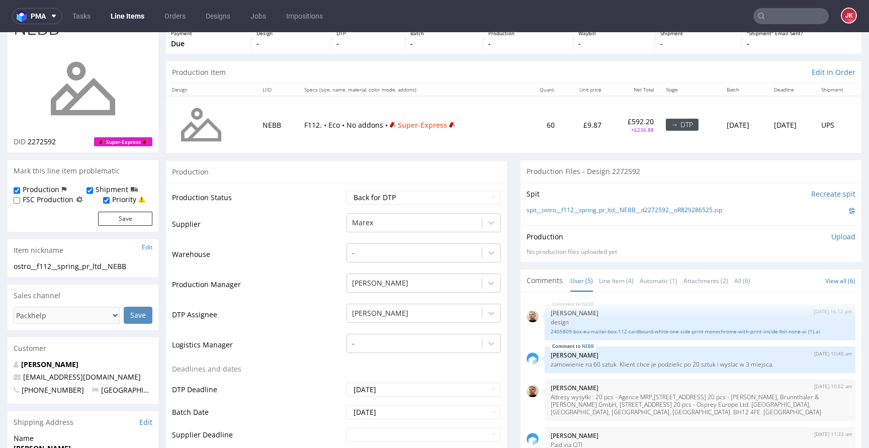
scroll to position [0, 0]
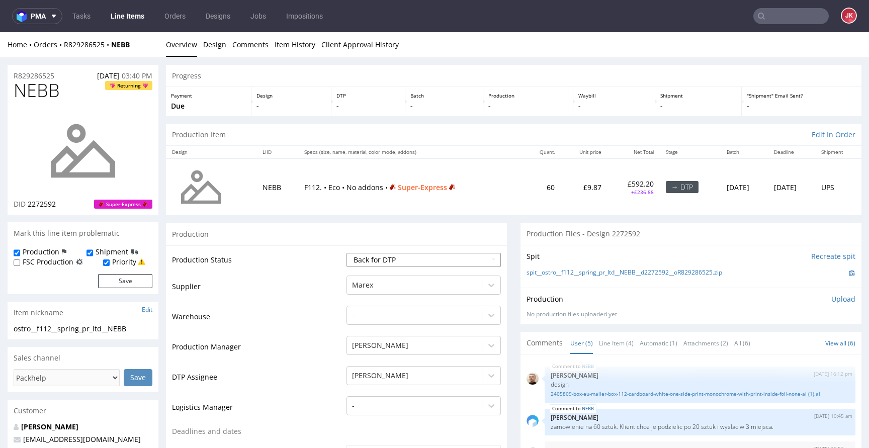
click at [356, 260] on select "Waiting for Artwork Waiting for Diecut Waiting for Mockup Waiting for DTP Waiti…" at bounding box center [424, 260] width 154 height 14
click at [347, 253] on select "Waiting for Artwork Waiting for Diecut Waiting for Mockup Waiting for DTP Waiti…" at bounding box center [424, 260] width 154 height 14
click at [373, 256] on select "Waiting for Artwork Waiting for Diecut Waiting for Mockup Waiting for DTP Waiti…" at bounding box center [424, 260] width 154 height 14
click at [347, 253] on select "Waiting for Artwork Waiting for Diecut Waiting for Mockup Waiting for DTP Waiti…" at bounding box center [424, 260] width 154 height 14
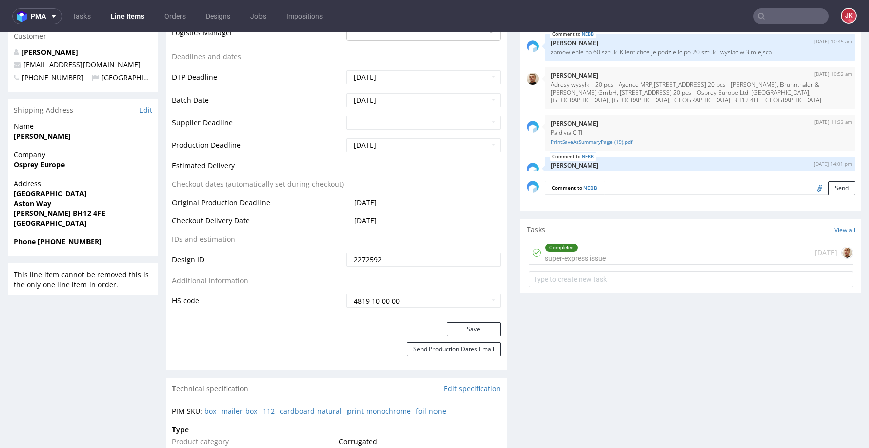
scroll to position [390, 0]
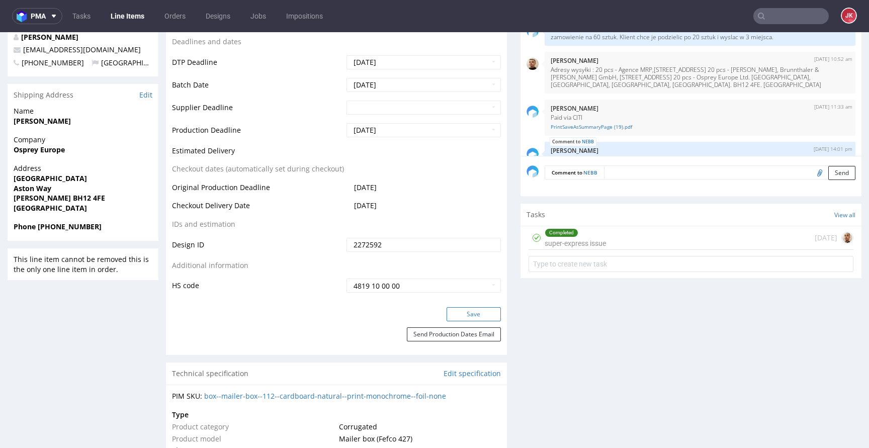
click at [468, 319] on button "Save" at bounding box center [474, 314] width 54 height 14
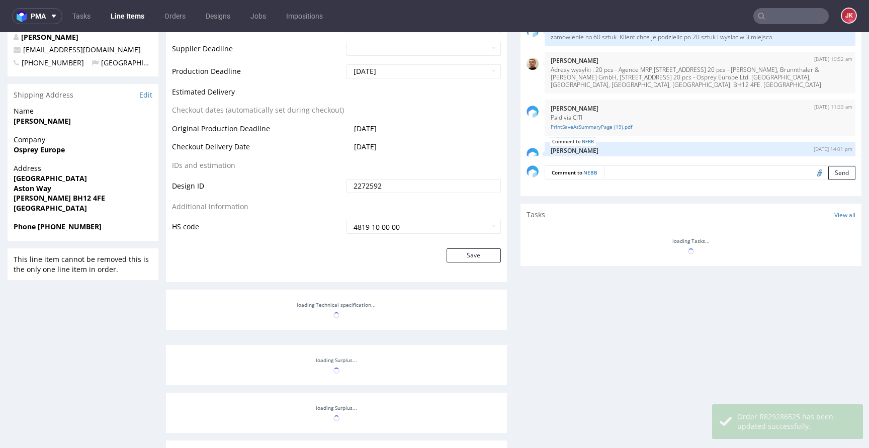
scroll to position [34, 0]
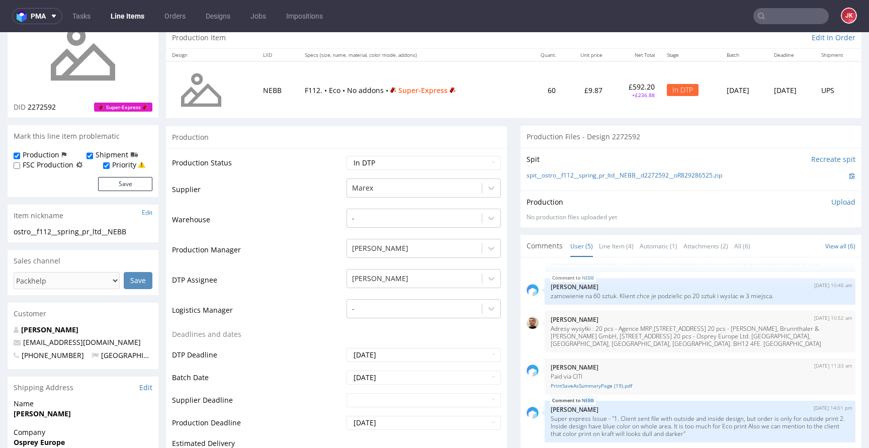
scroll to position [0, 0]
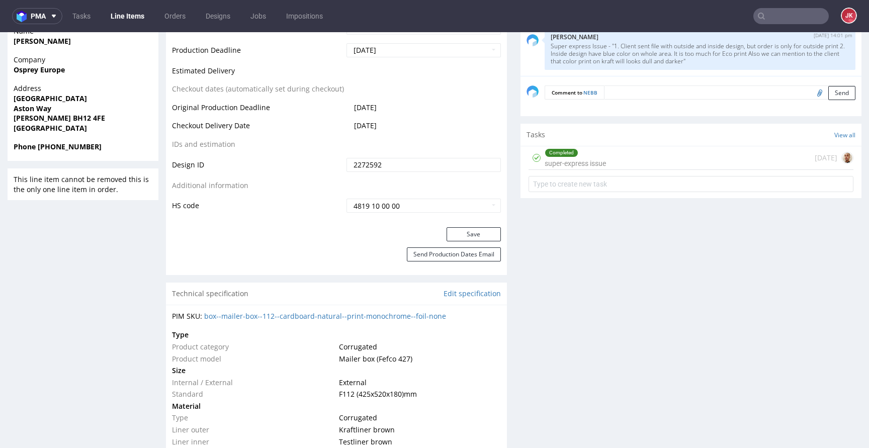
scroll to position [524, 0]
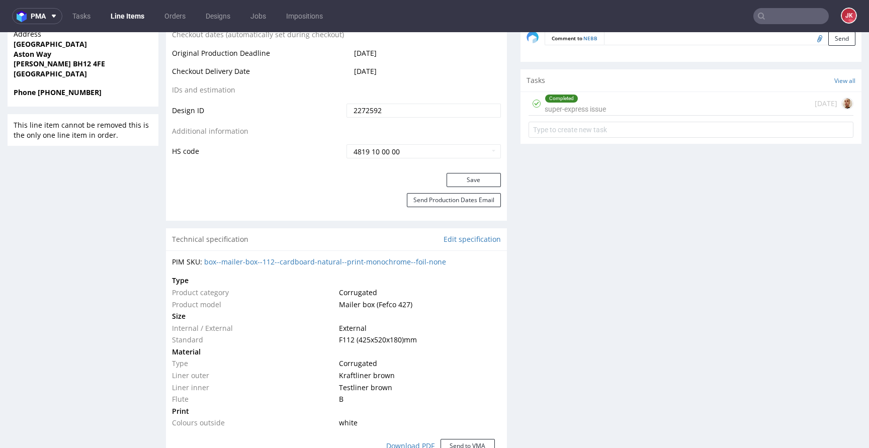
click at [505, 265] on div "Progress Payment Due Design - DTP - Batch - Production - Waybill - Shipment - "…" at bounding box center [514, 411] width 696 height 1740
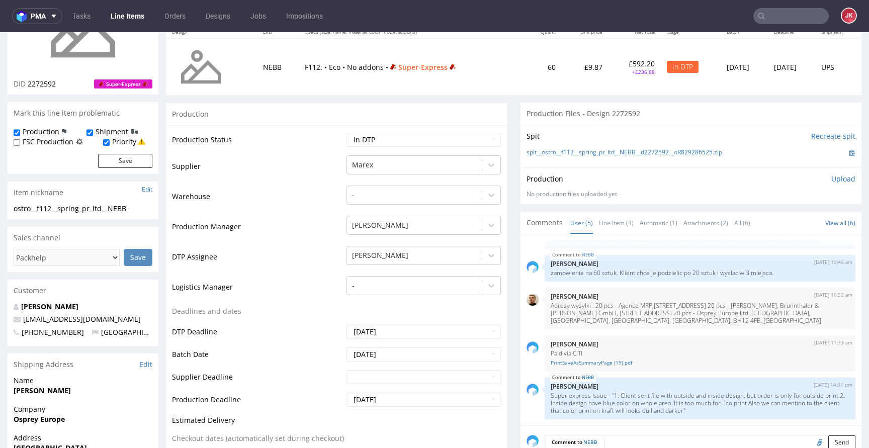
scroll to position [0, 0]
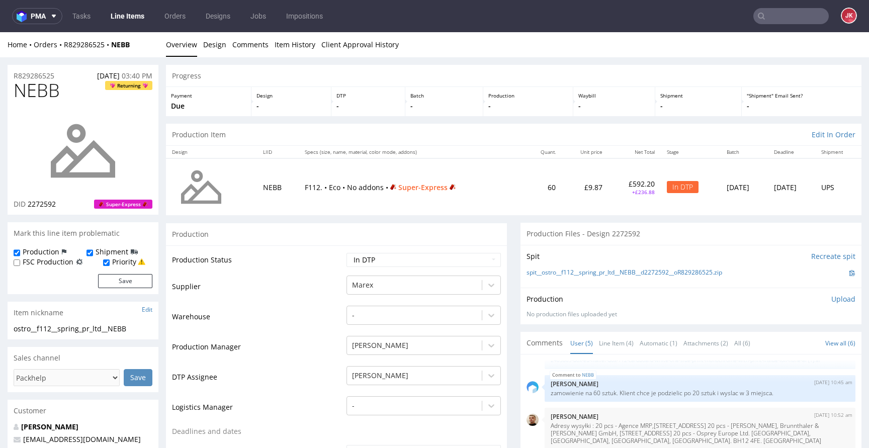
click at [37, 91] on span "NEBB" at bounding box center [37, 90] width 46 height 20
copy span "NEBB"
click at [305, 302] on td "Supplier" at bounding box center [258, 290] width 172 height 30
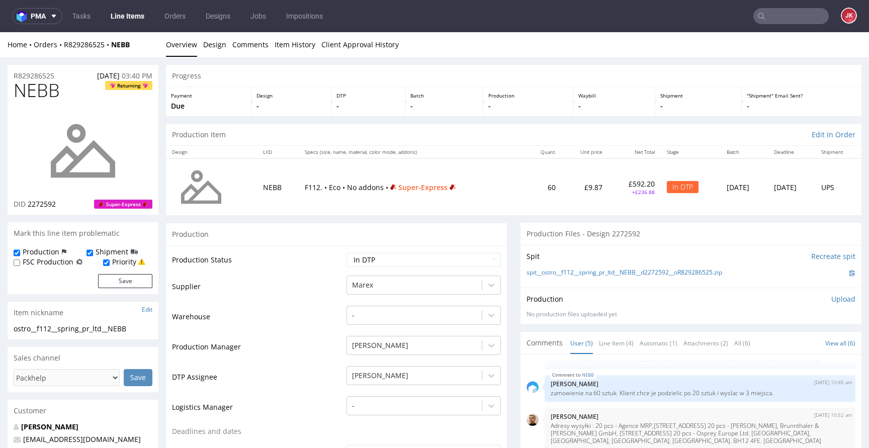
click at [304, 316] on td "Warehouse" at bounding box center [258, 320] width 172 height 30
drag, startPoint x: 79, startPoint y: 328, endPoint x: 0, endPoint y: 331, distance: 79.5
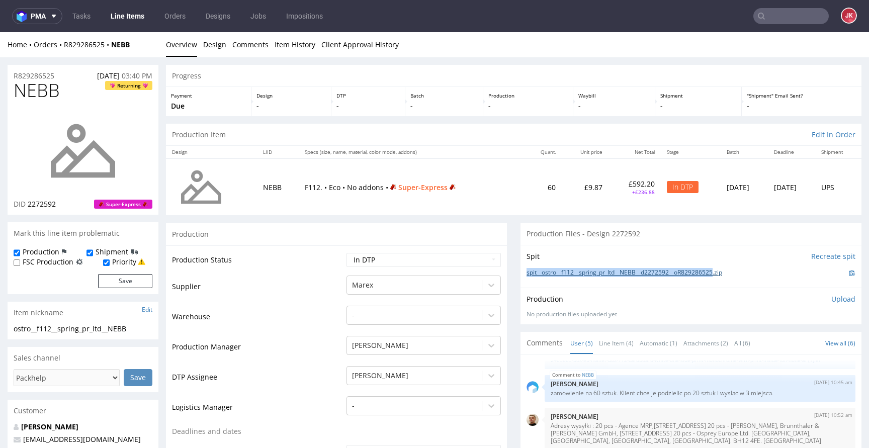
drag, startPoint x: 516, startPoint y: 273, endPoint x: 721, endPoint y: 275, distance: 205.2
click at [721, 275] on div "Spit Recreate spit spit__ostro__f112__spring_pr_ltd__NEBB__d2272592__oR82928652…" at bounding box center [691, 266] width 341 height 43
copy link "spit__ostro__f112__spring_pr_ltd__NEBB__d2272592__oR829286525"
click at [672, 298] on div "Production Upload" at bounding box center [691, 299] width 329 height 10
click at [395, 258] on select "Waiting for Artwork Waiting for Diecut Waiting for Mockup Waiting for DTP Waiti…" at bounding box center [424, 260] width 154 height 14
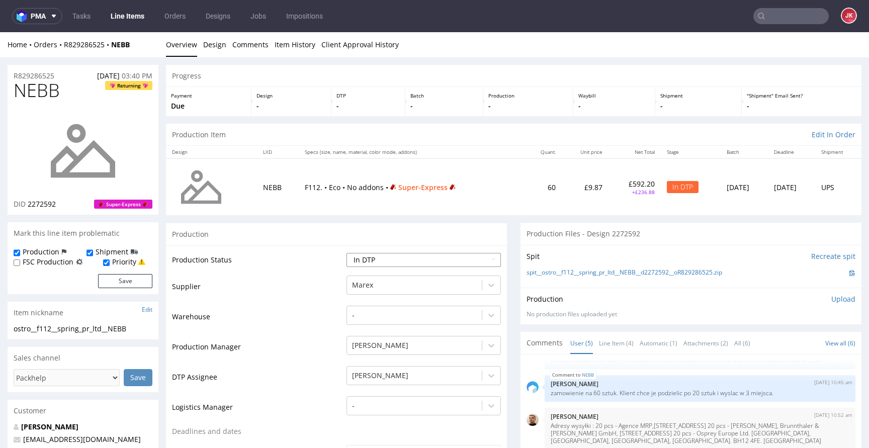
select select "dtp_ca_needed"
click at [347, 253] on select "Waiting for Artwork Waiting for Diecut Waiting for Mockup Waiting for DTP Waiti…" at bounding box center [424, 260] width 154 height 14
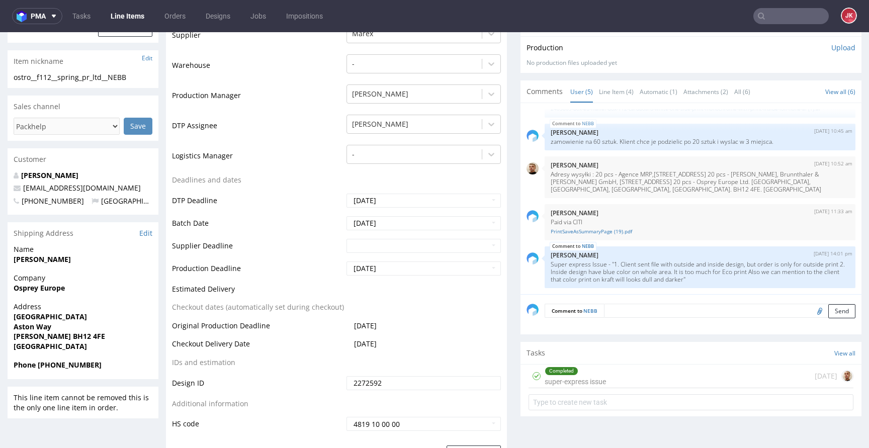
scroll to position [300, 0]
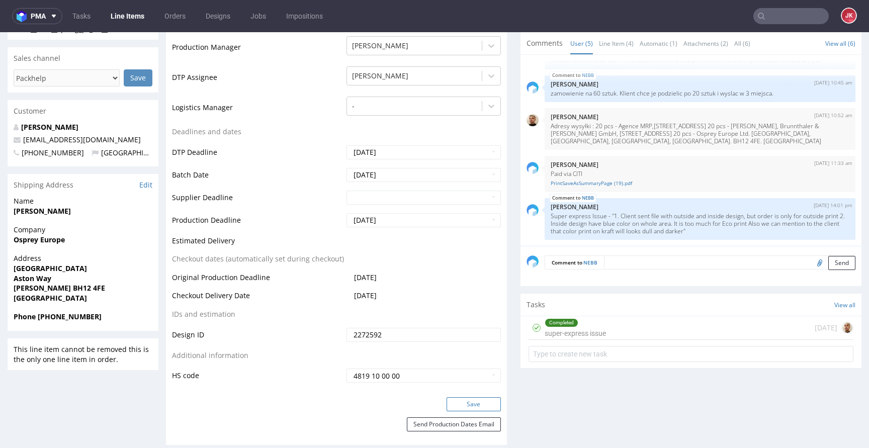
click at [472, 403] on button "Save" at bounding box center [474, 404] width 54 height 14
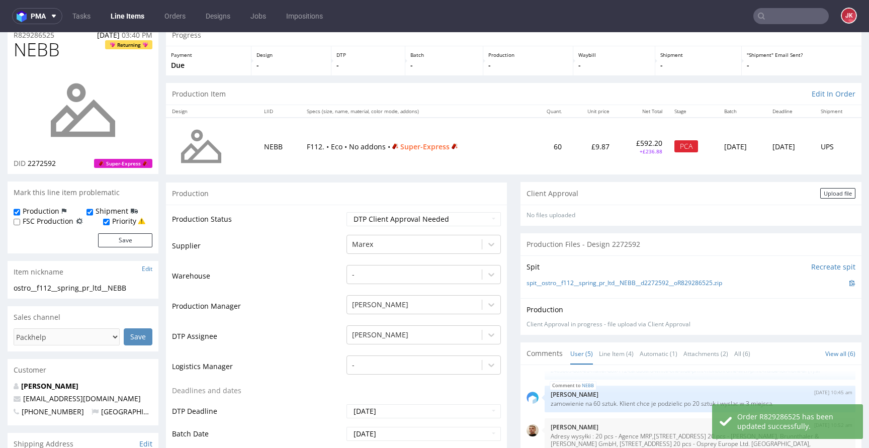
scroll to position [0, 0]
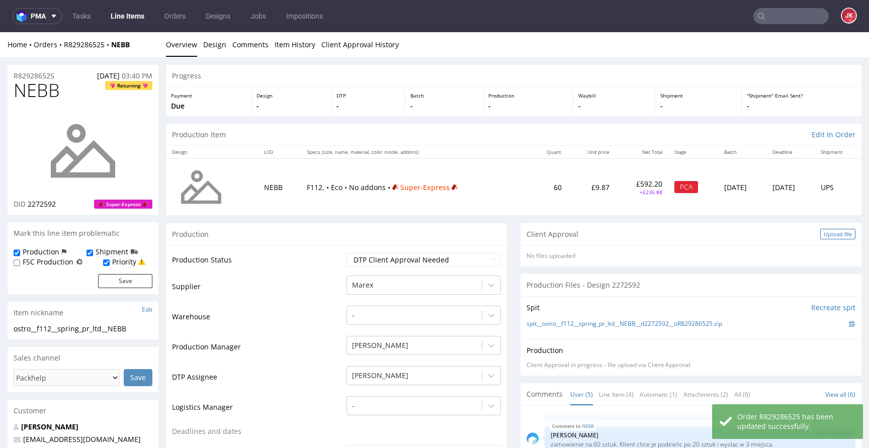
click at [824, 232] on div "Upload file" at bounding box center [837, 234] width 35 height 11
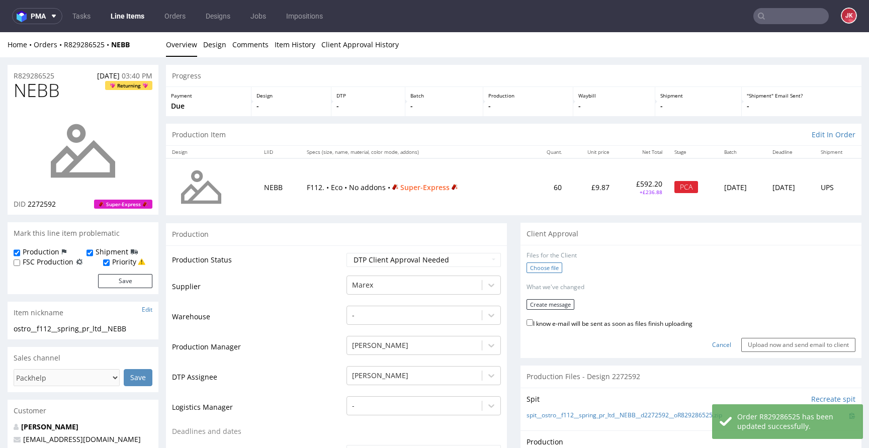
click at [549, 267] on label "Choose file" at bounding box center [545, 268] width 36 height 11
click at [0, 32] on input "Choose file" at bounding box center [0, 32] width 0 height 0
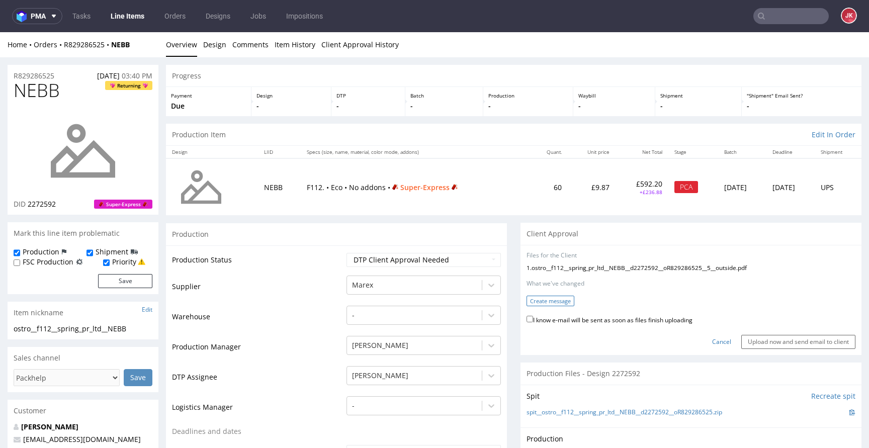
click at [545, 300] on button "Create message" at bounding box center [551, 301] width 48 height 11
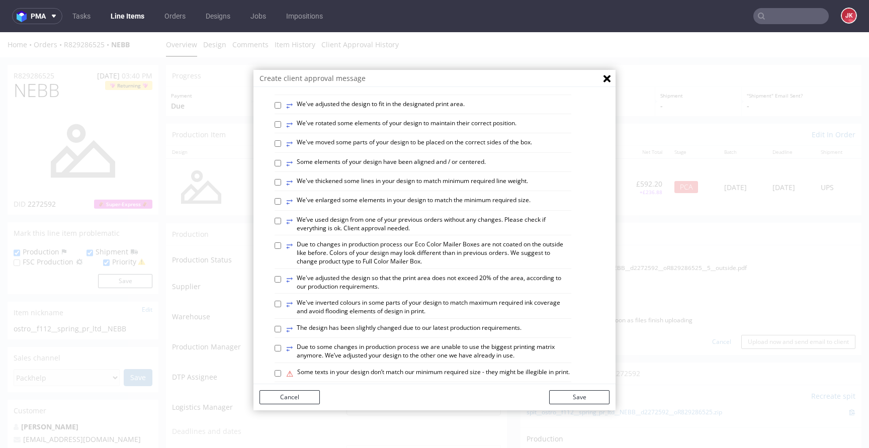
scroll to position [325, 0]
click at [321, 129] on label "⥂ We've rotated some elements of your design to maintain their correct position." at bounding box center [401, 123] width 230 height 11
click at [281, 126] on input "⥂ We've rotated some elements of your design to maintain their correct position." at bounding box center [278, 123] width 7 height 7
checkbox input "true"
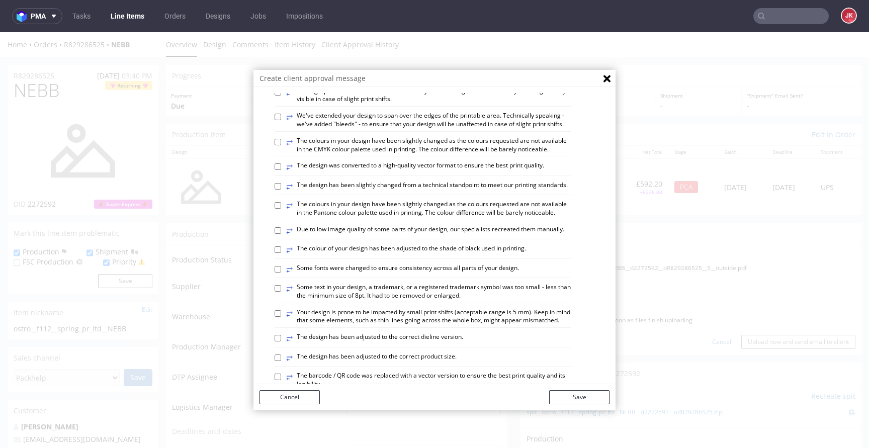
scroll to position [46, 0]
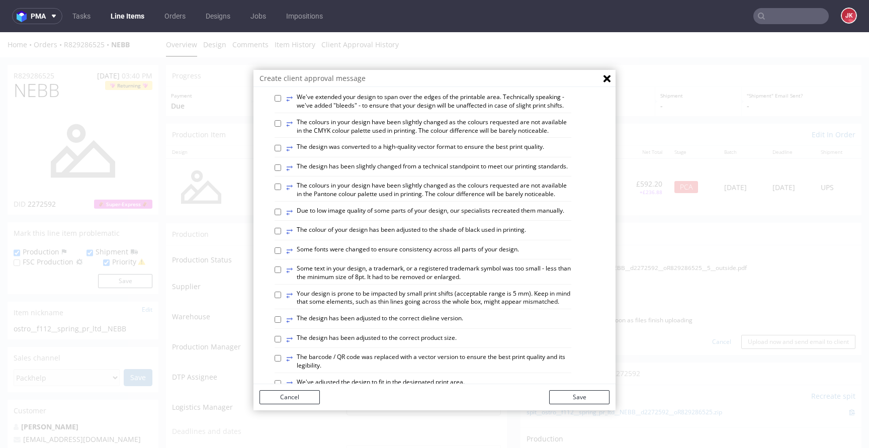
click at [371, 237] on label "⥂ The colour of your design has been adjusted to the shade of black used in pri…" at bounding box center [406, 231] width 240 height 11
click at [281, 234] on input "⥂ The colour of your design has been adjusted to the shade of black used in pri…" at bounding box center [278, 231] width 7 height 7
checkbox input "true"
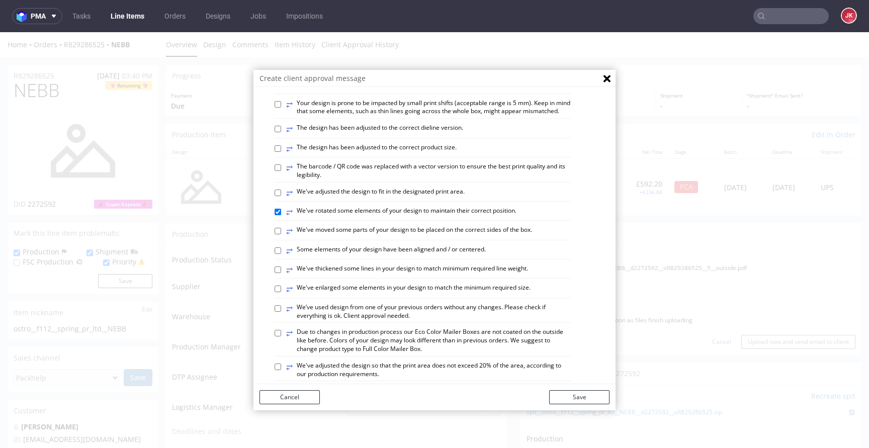
scroll to position [239, 0]
click at [563, 396] on button "Save" at bounding box center [579, 397] width 60 height 14
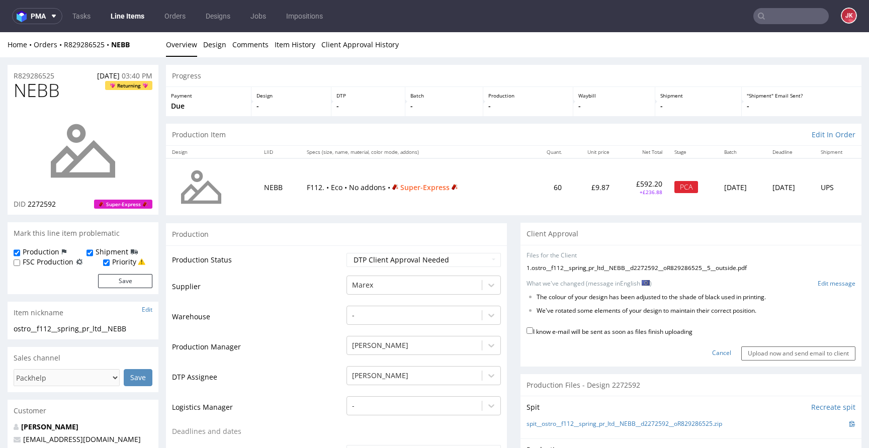
click at [560, 333] on label "I know e-mail will be sent as soon as files finish uploading" at bounding box center [610, 330] width 166 height 11
click at [533, 333] on input "I know e-mail will be sent as soon as files finish uploading" at bounding box center [530, 330] width 7 height 7
checkbox input "true"
click at [758, 353] on input "Upload now and send email to client" at bounding box center [798, 354] width 114 height 14
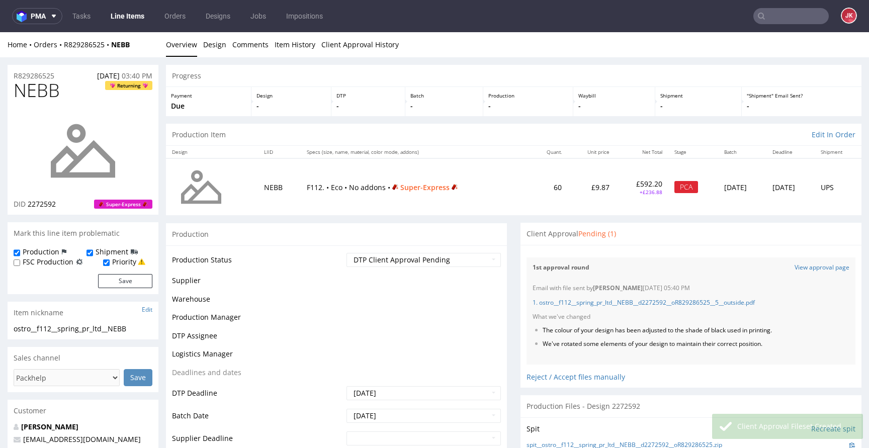
scroll to position [34, 0]
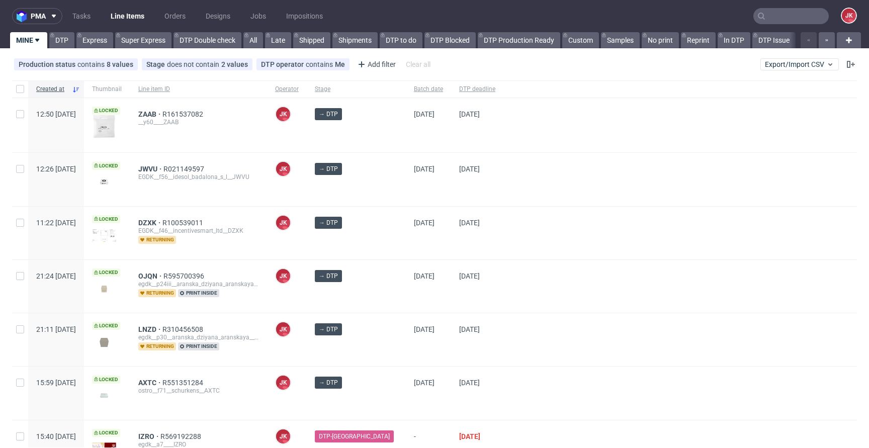
click at [520, 130] on div at bounding box center [680, 125] width 354 height 54
